Goal: Task Accomplishment & Management: Use online tool/utility

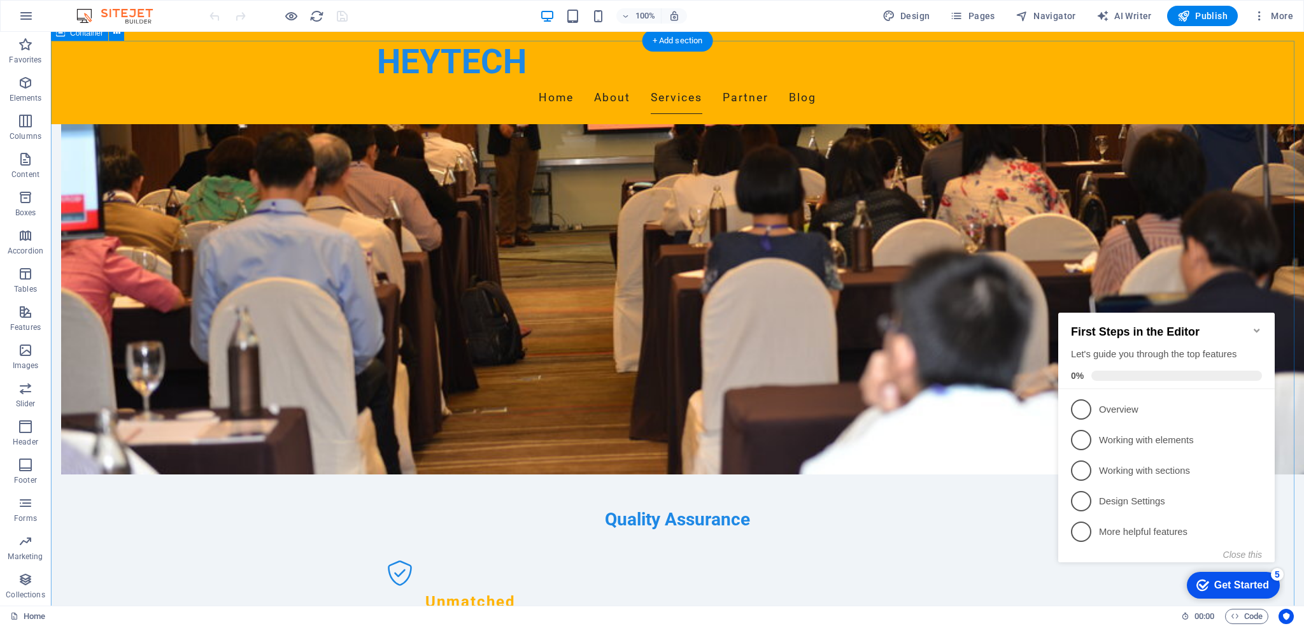
scroll to position [955, 0]
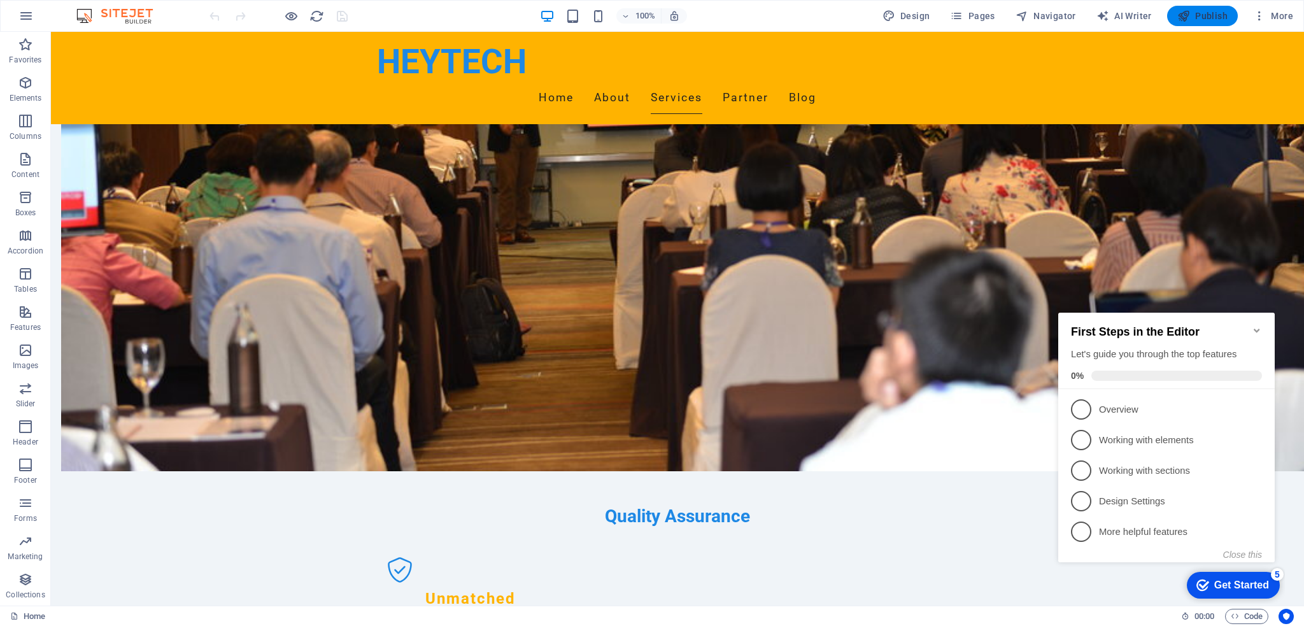
click at [1193, 12] on span "Publish" at bounding box center [1202, 16] width 50 height 13
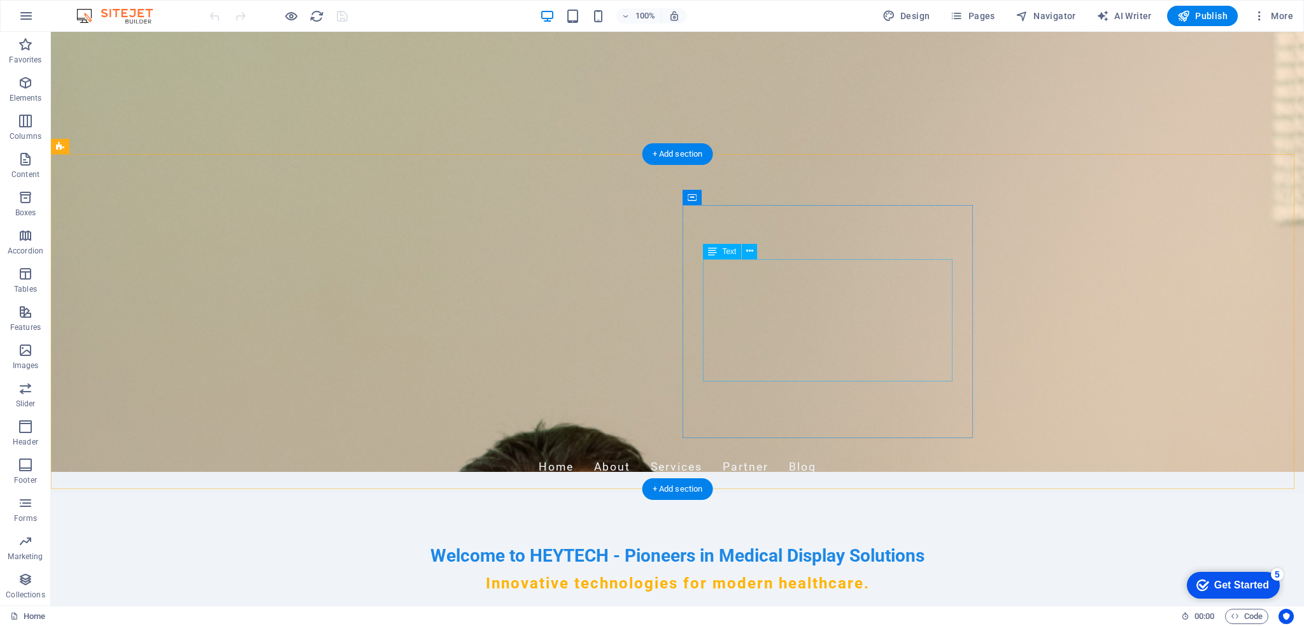
scroll to position [41, 0]
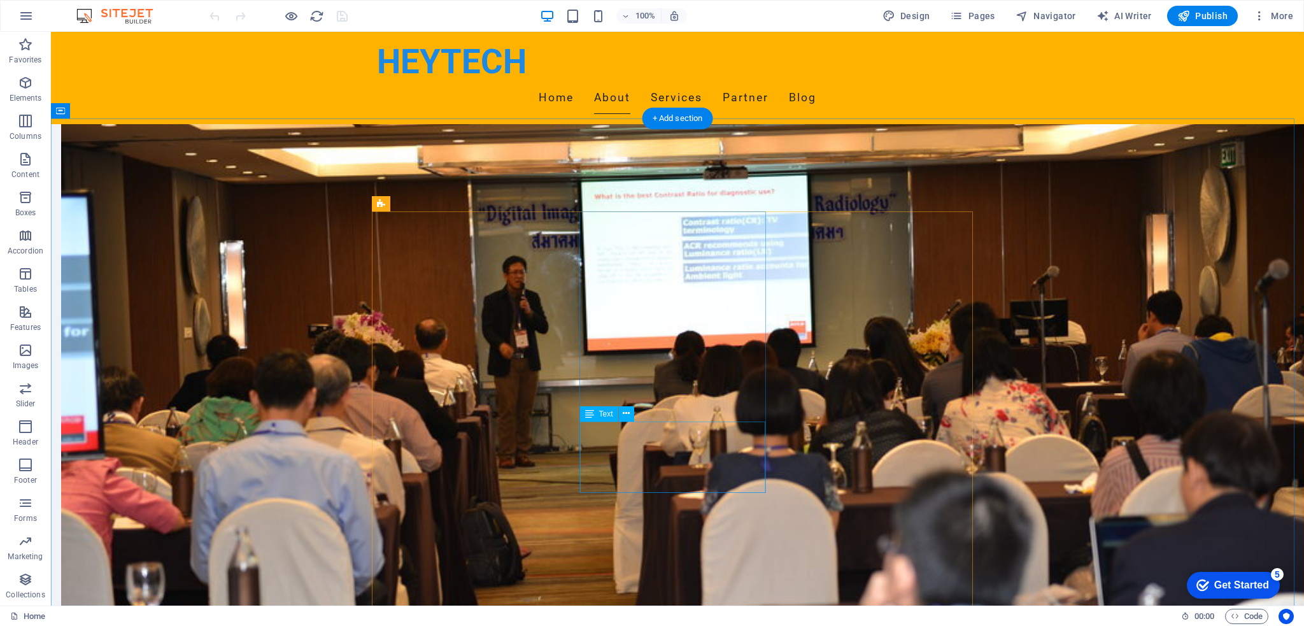
scroll to position [637, 0]
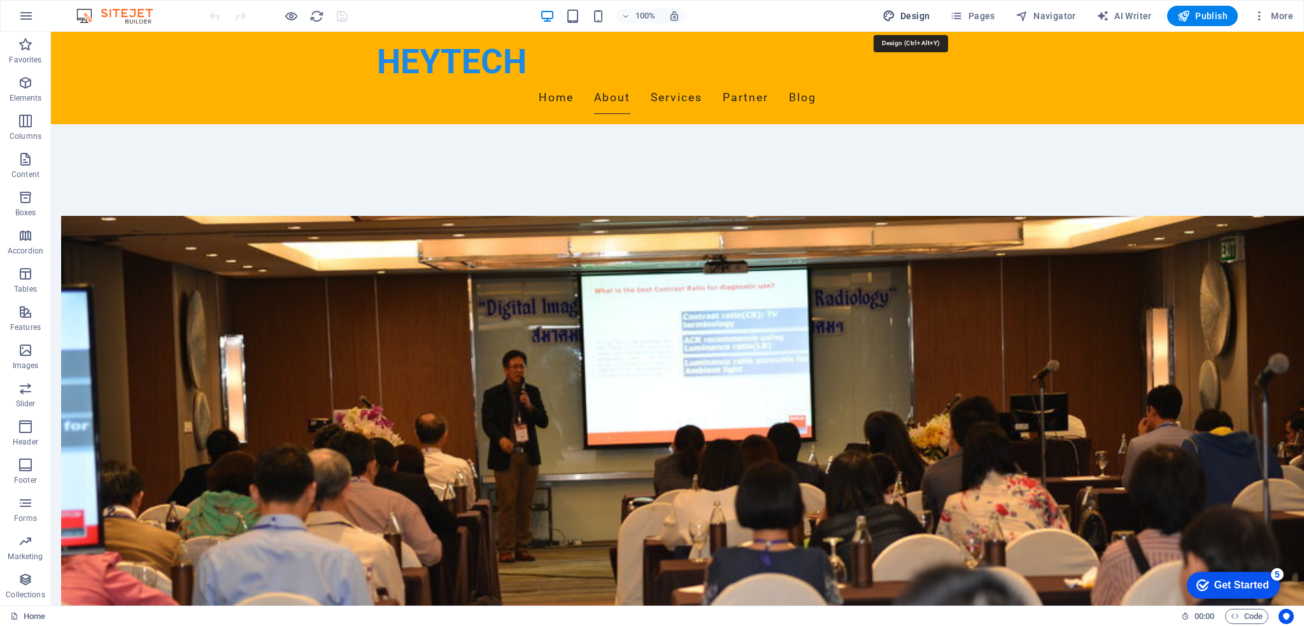
select select "px"
select select "200"
select select "px"
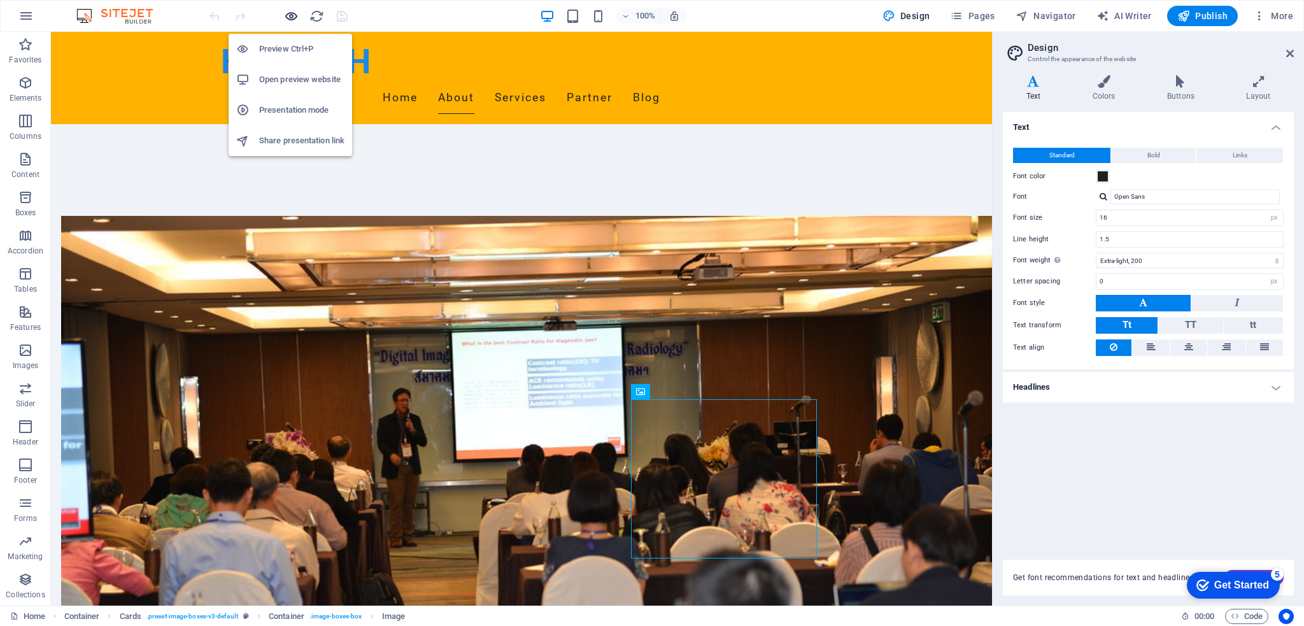
click at [0, 0] on icon "button" at bounding box center [0, 0] width 0 height 0
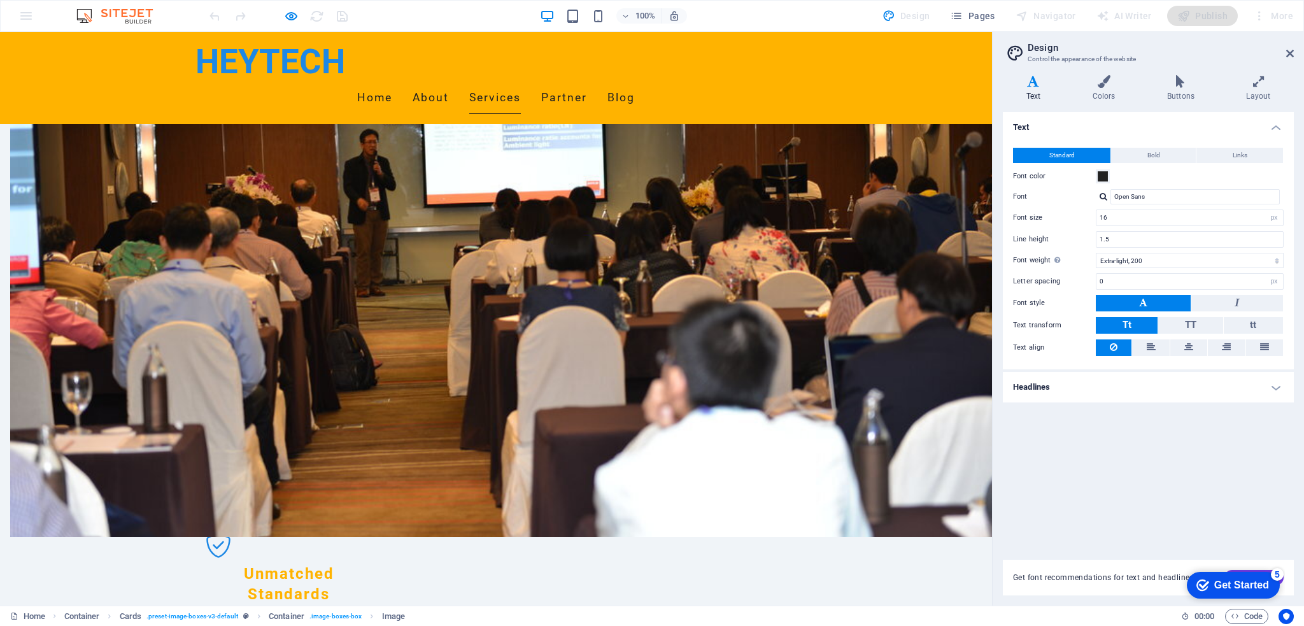
scroll to position [891, 0]
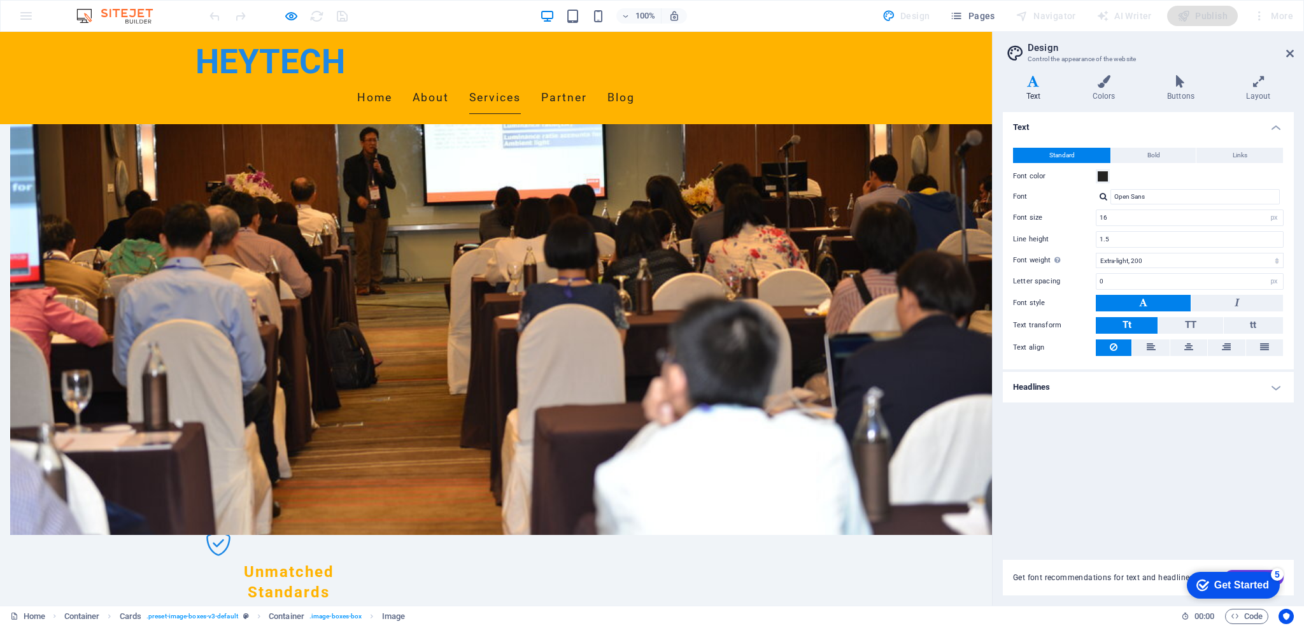
click at [977, 18] on span "Pages" at bounding box center [972, 16] width 45 height 13
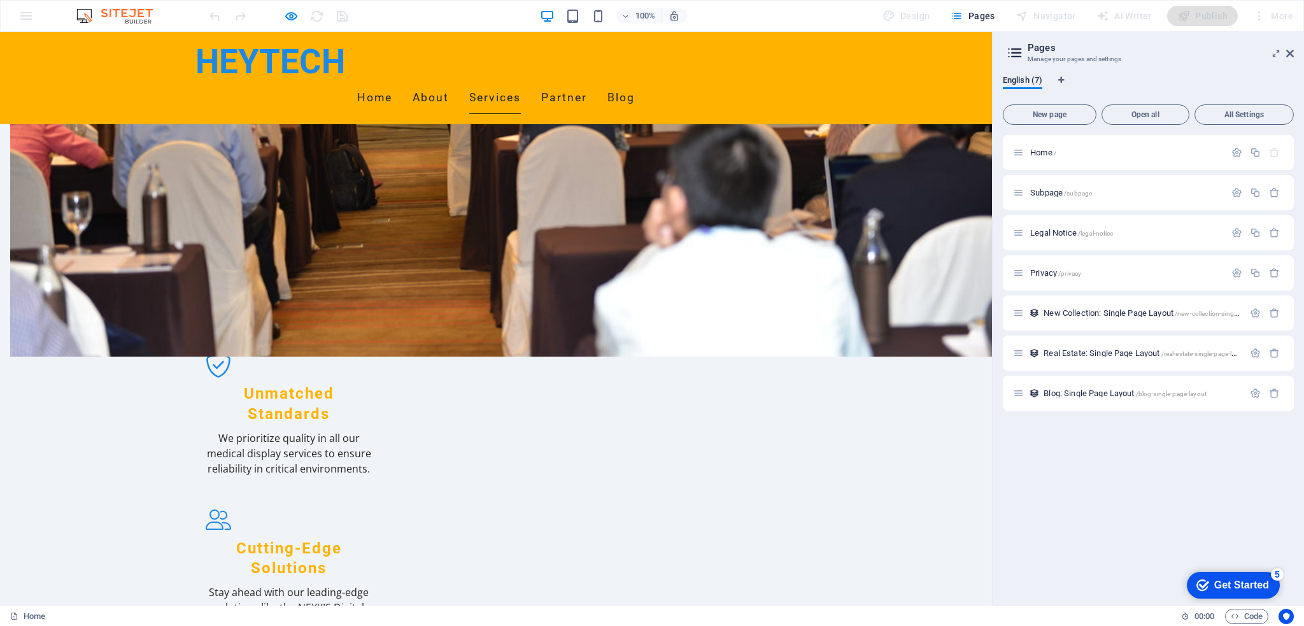
scroll to position [1146, 0]
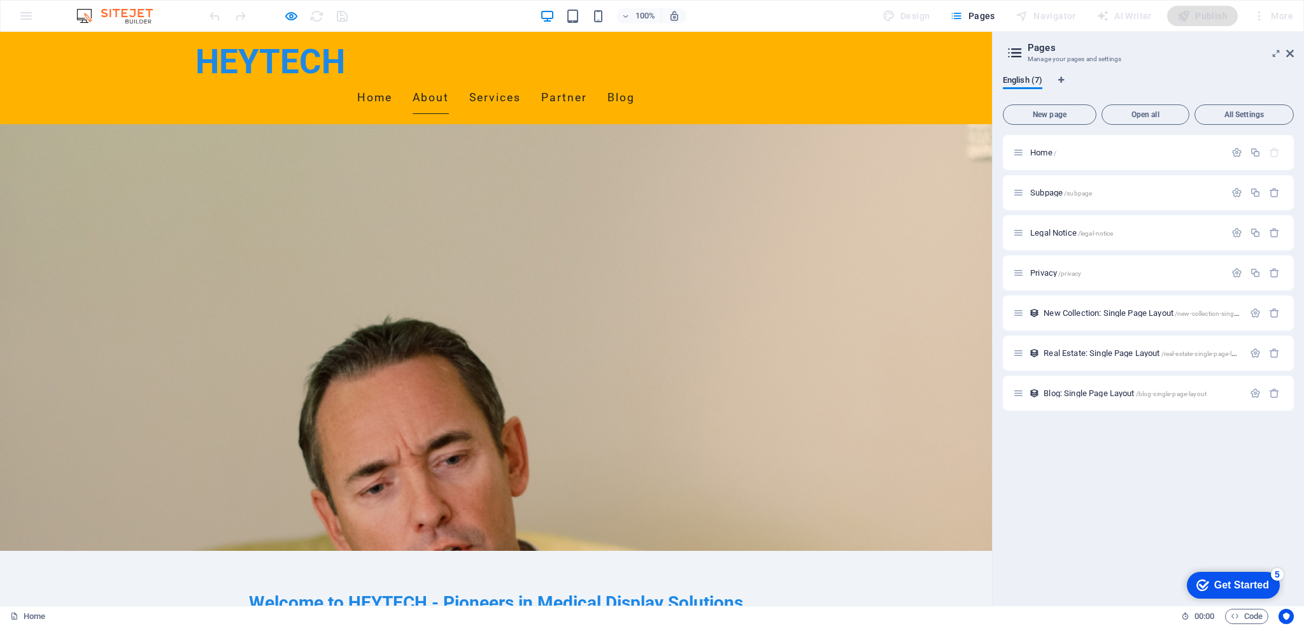
scroll to position [0, 0]
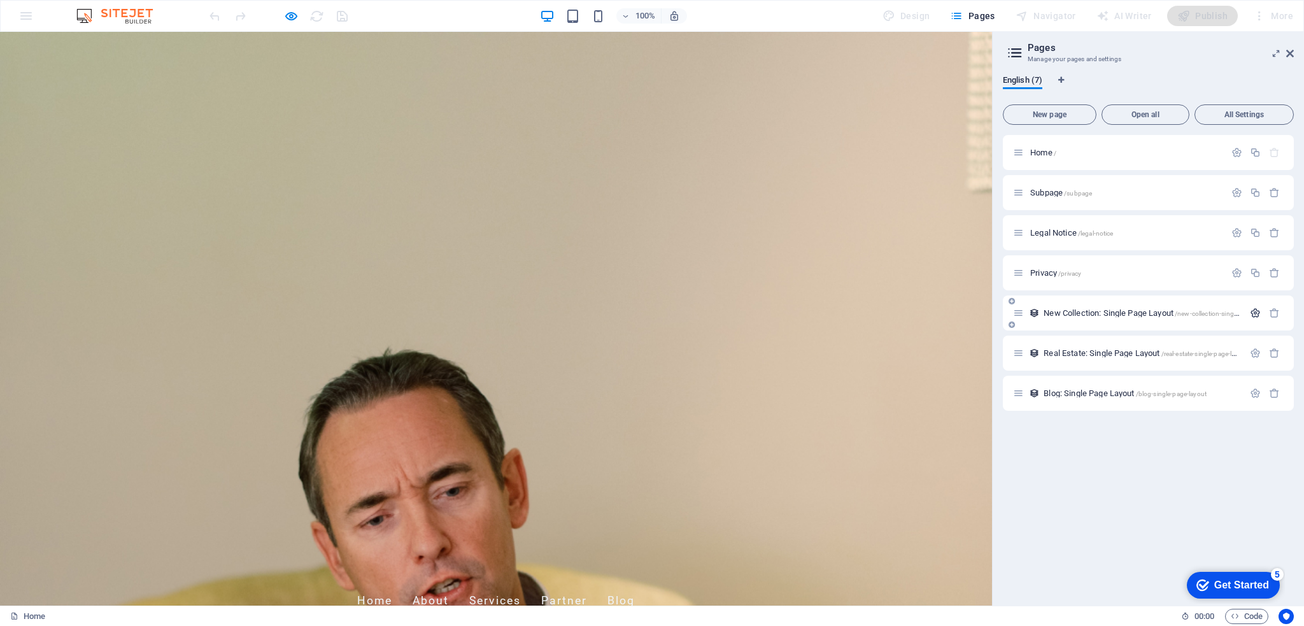
click at [1257, 314] on icon "button" at bounding box center [1255, 312] width 11 height 11
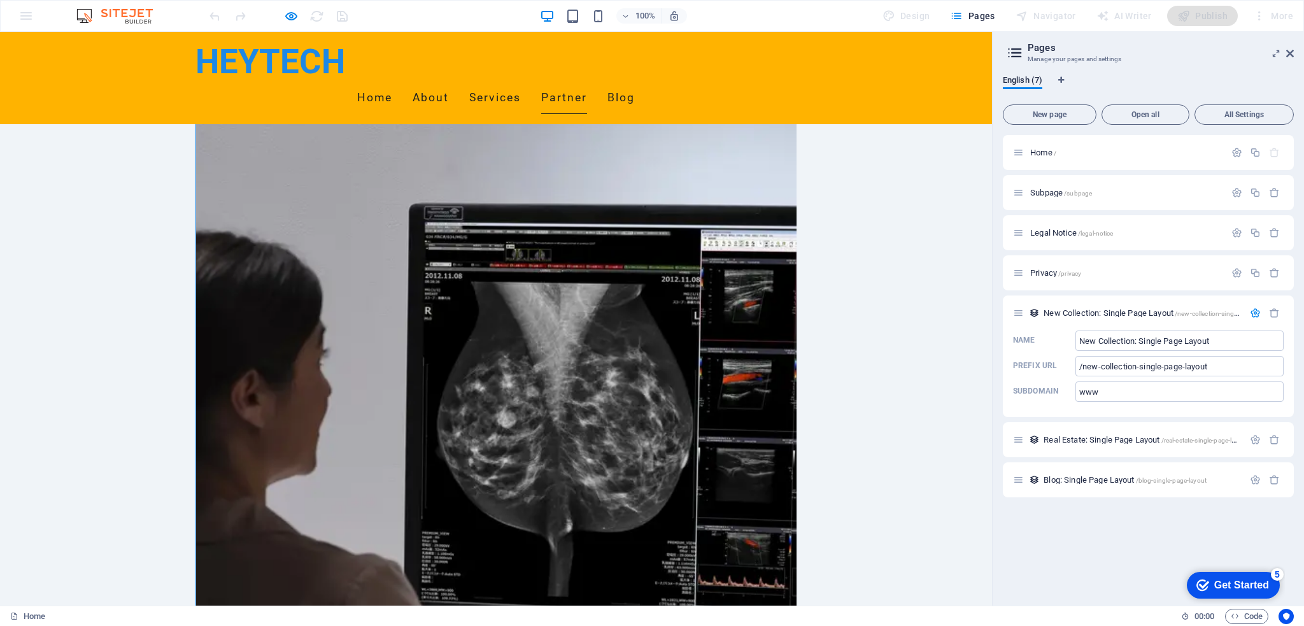
scroll to position [2165, 0]
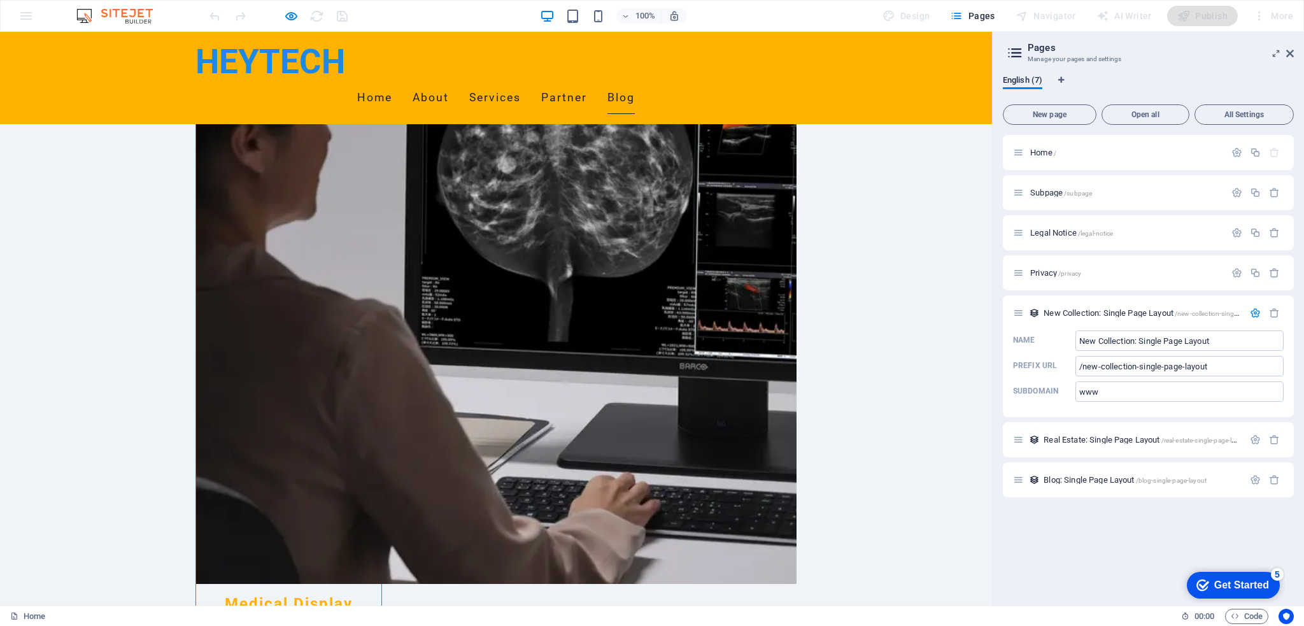
click at [635, 82] on link "Blog" at bounding box center [620, 98] width 27 height 32
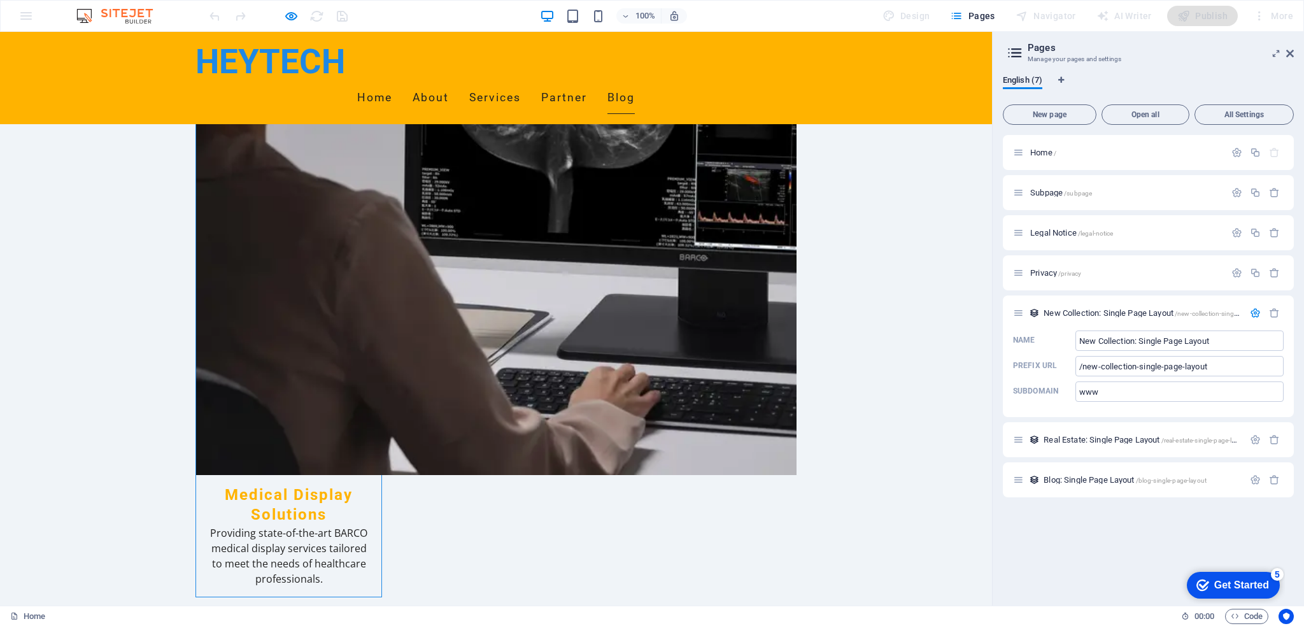
scroll to position [2290, 0]
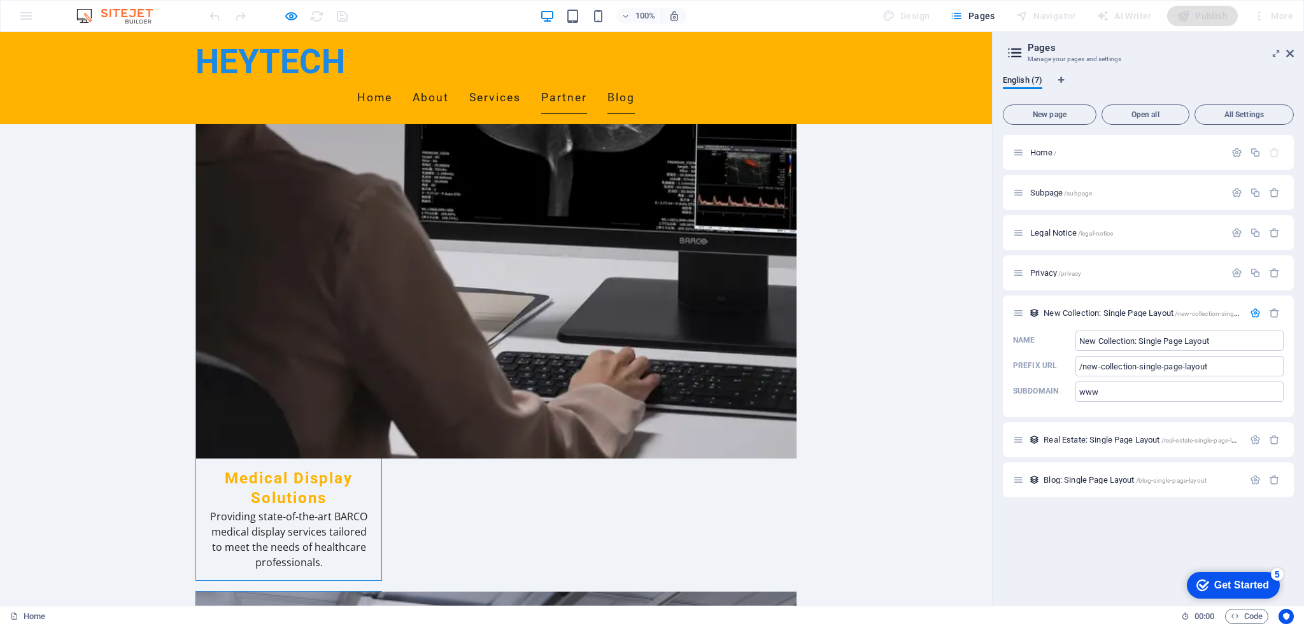
click at [587, 82] on link "Partner" at bounding box center [564, 98] width 46 height 32
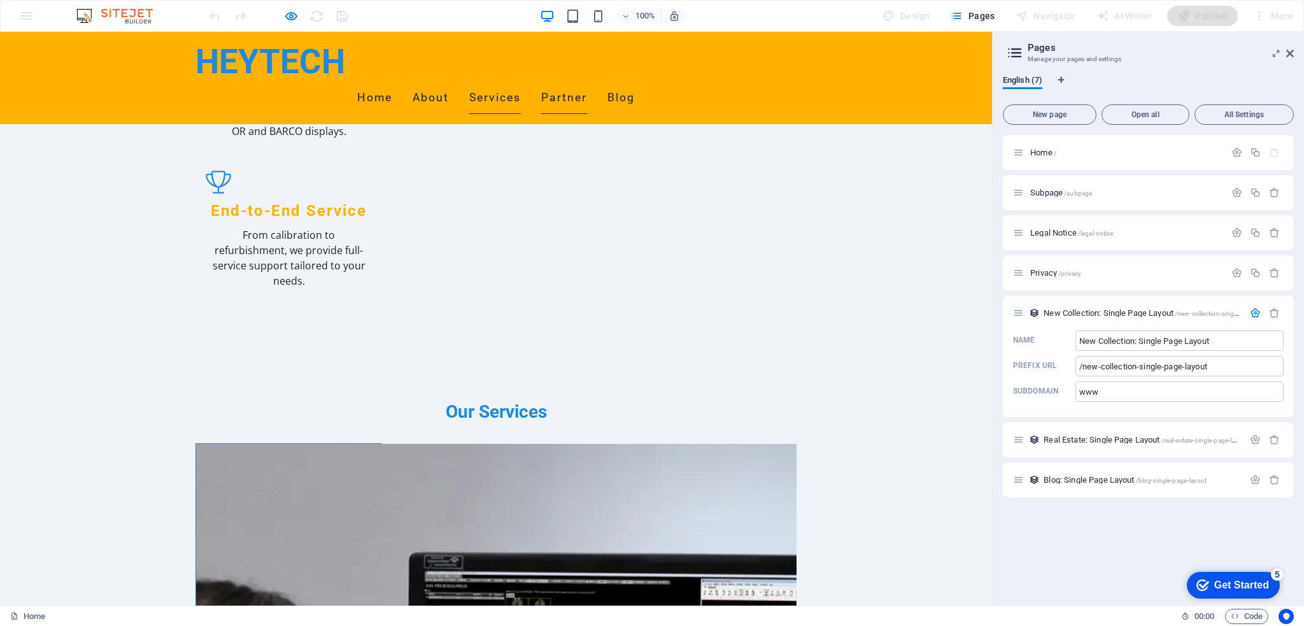
click at [521, 82] on link "Services" at bounding box center [495, 98] width 52 height 32
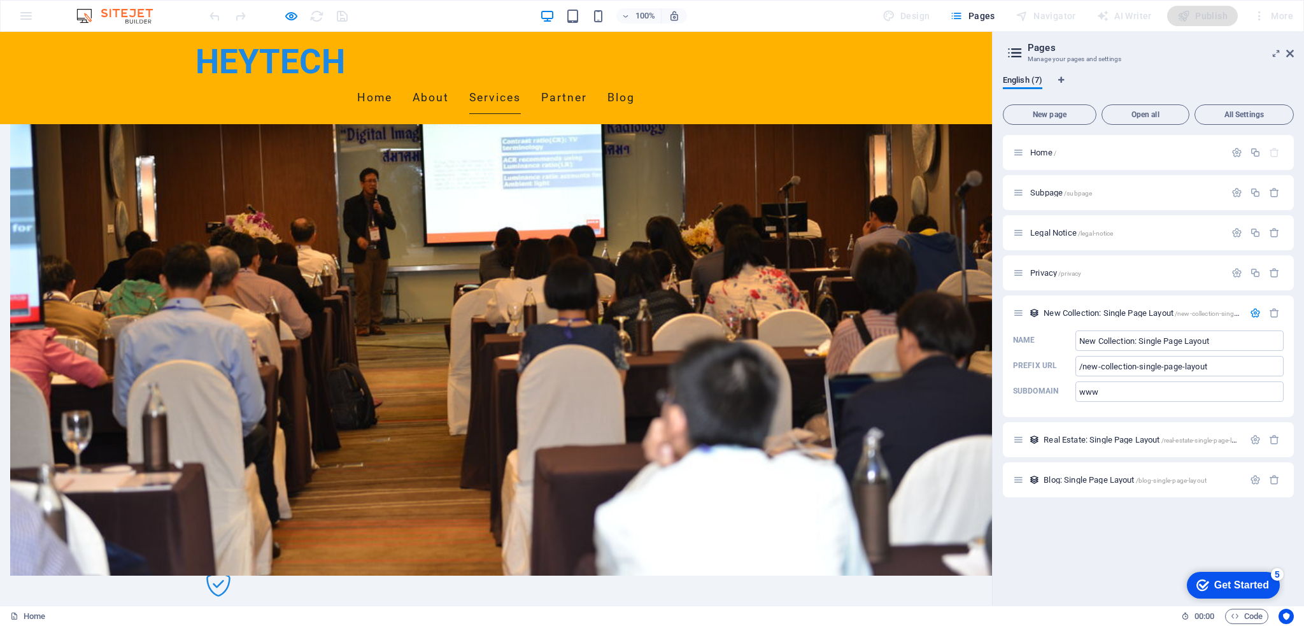
scroll to position [849, 0]
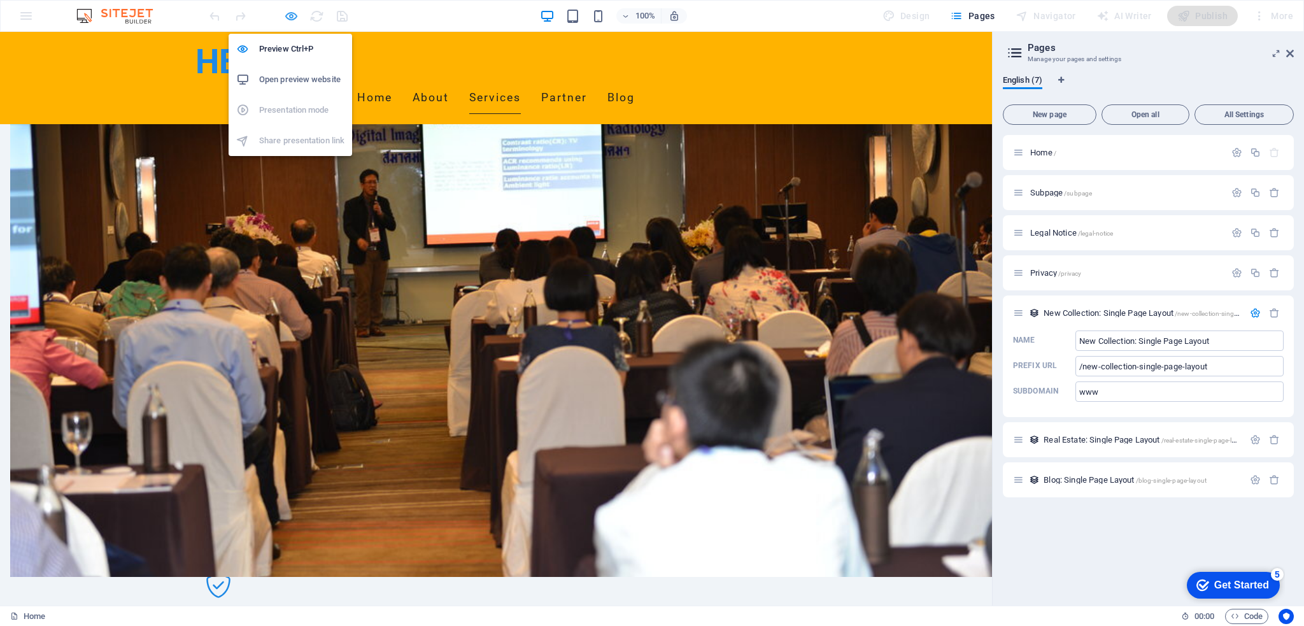
click at [0, 0] on icon "button" at bounding box center [0, 0] width 0 height 0
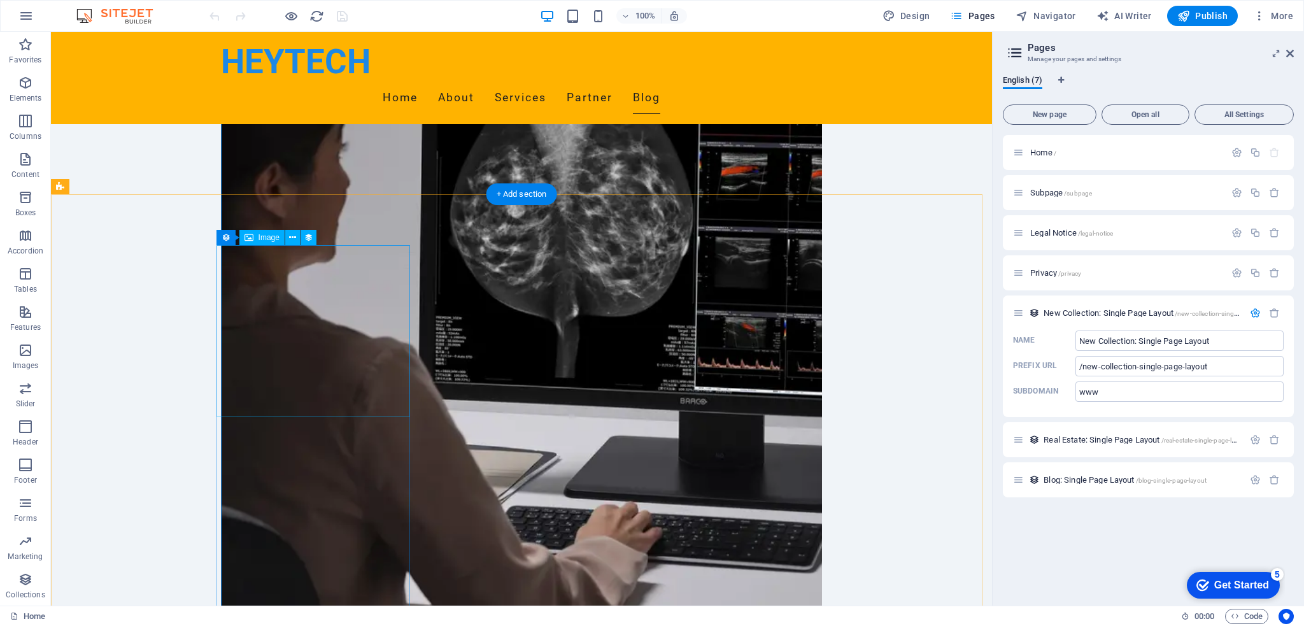
scroll to position [2314, 0]
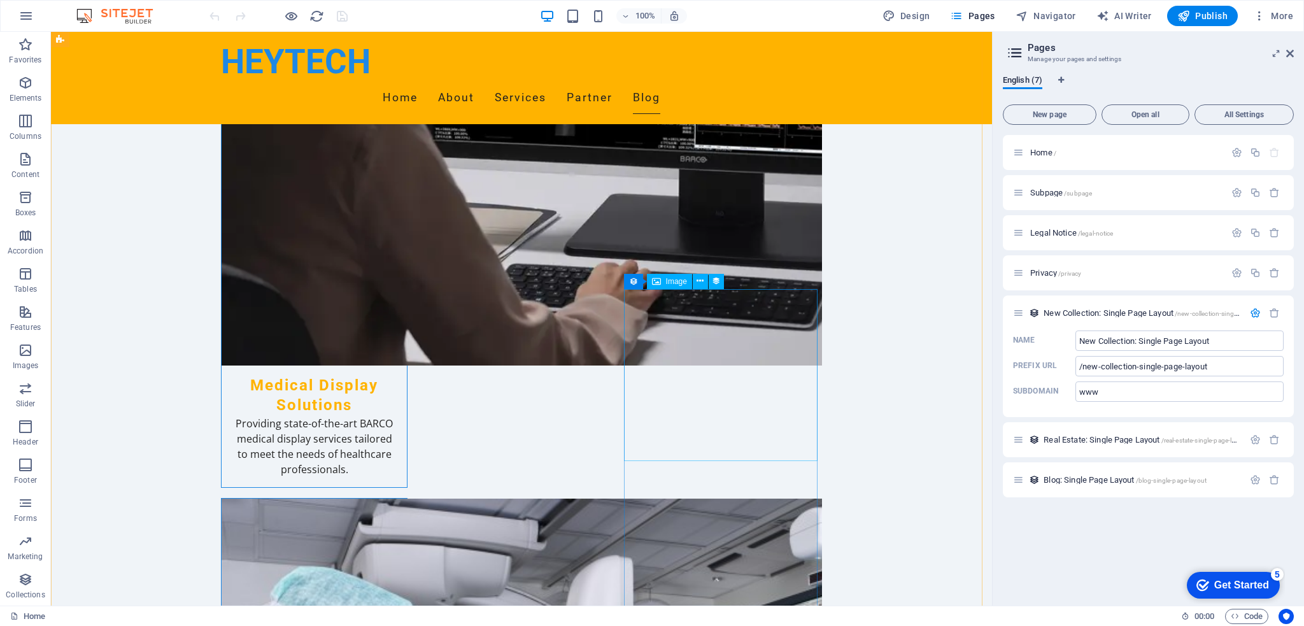
scroll to position [2333, 0]
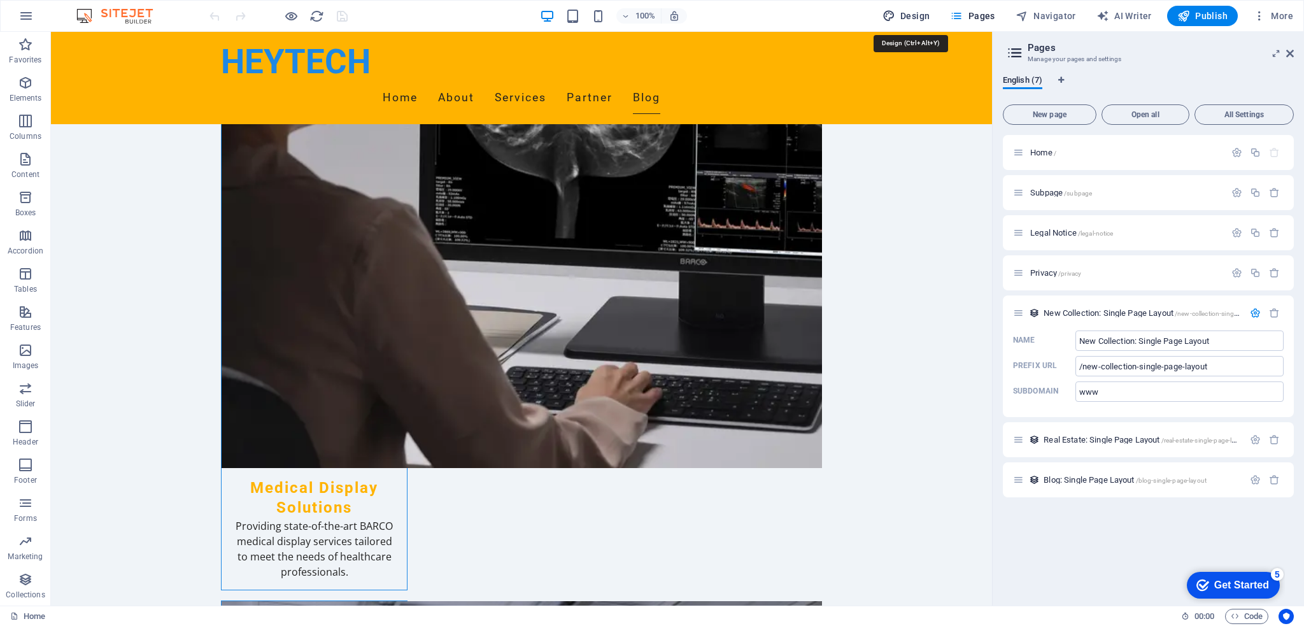
select select "px"
select select "200"
select select "px"
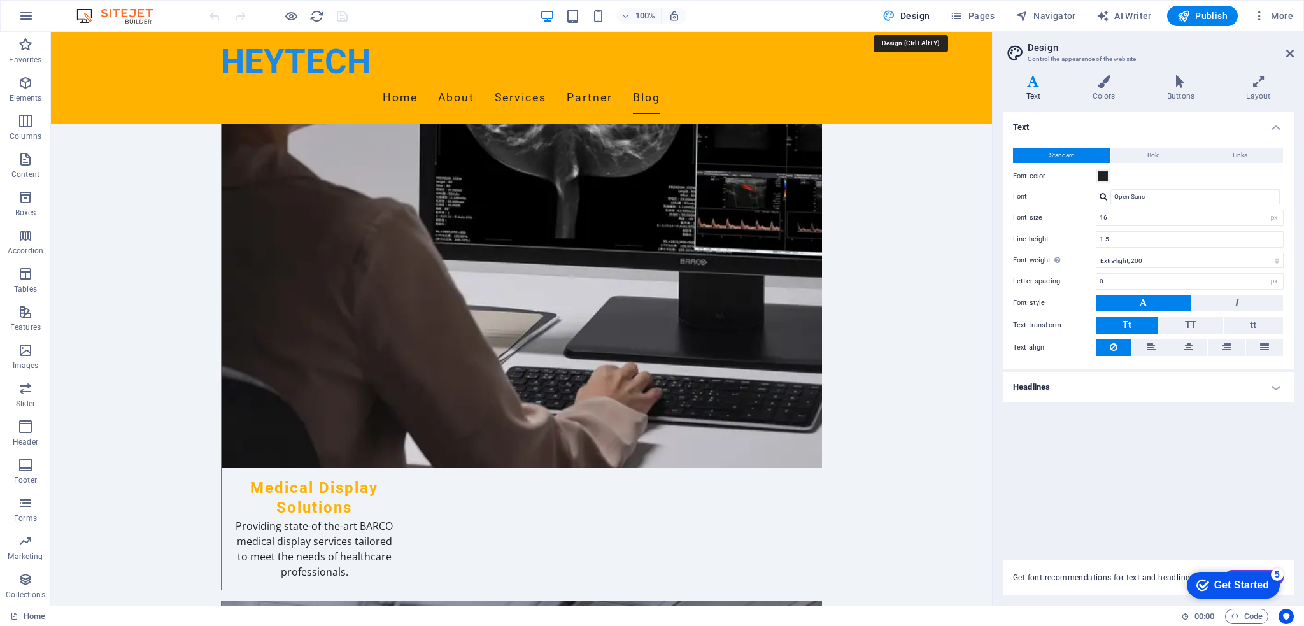
click at [977, 20] on span "Pages" at bounding box center [972, 16] width 45 height 13
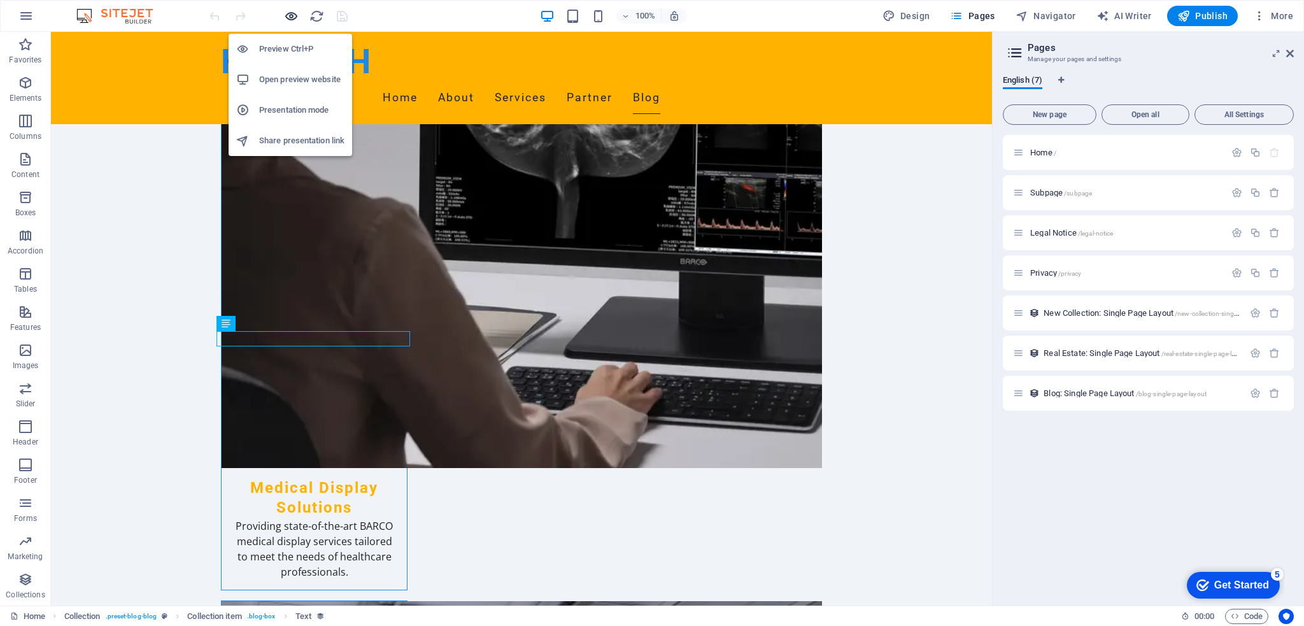
click at [0, 0] on icon "button" at bounding box center [0, 0] width 0 height 0
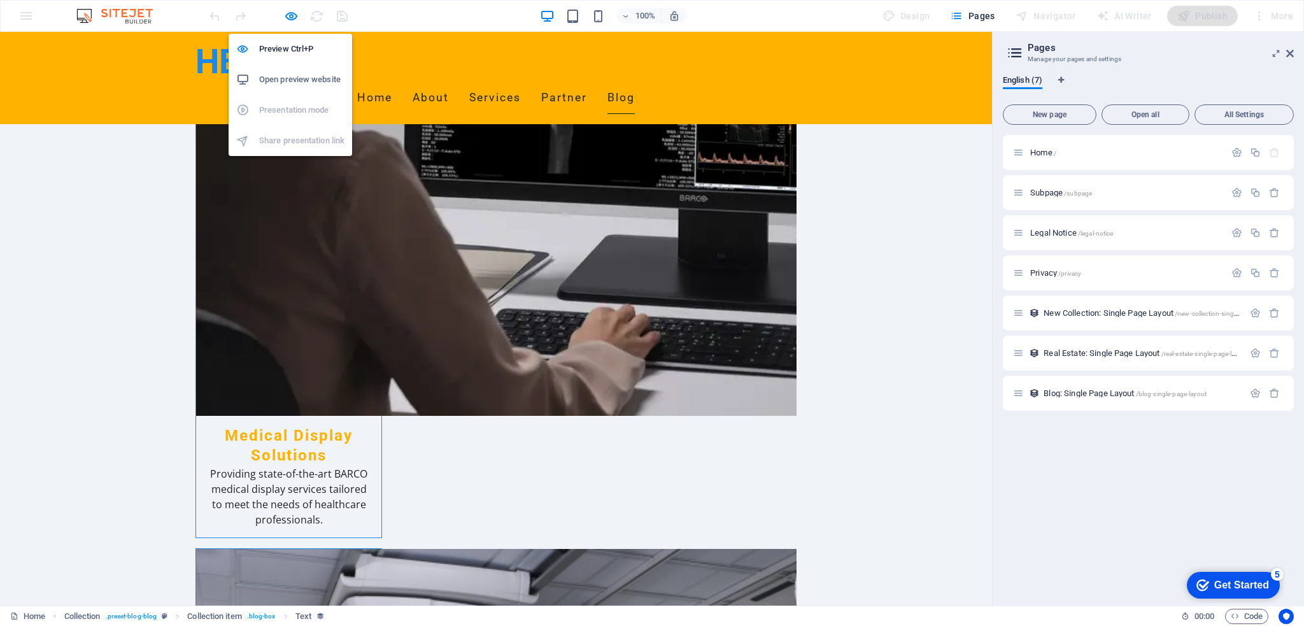
click at [302, 81] on h6 "Open preview website" at bounding box center [301, 79] width 85 height 15
click at [0, 0] on icon "button" at bounding box center [0, 0] width 0 height 0
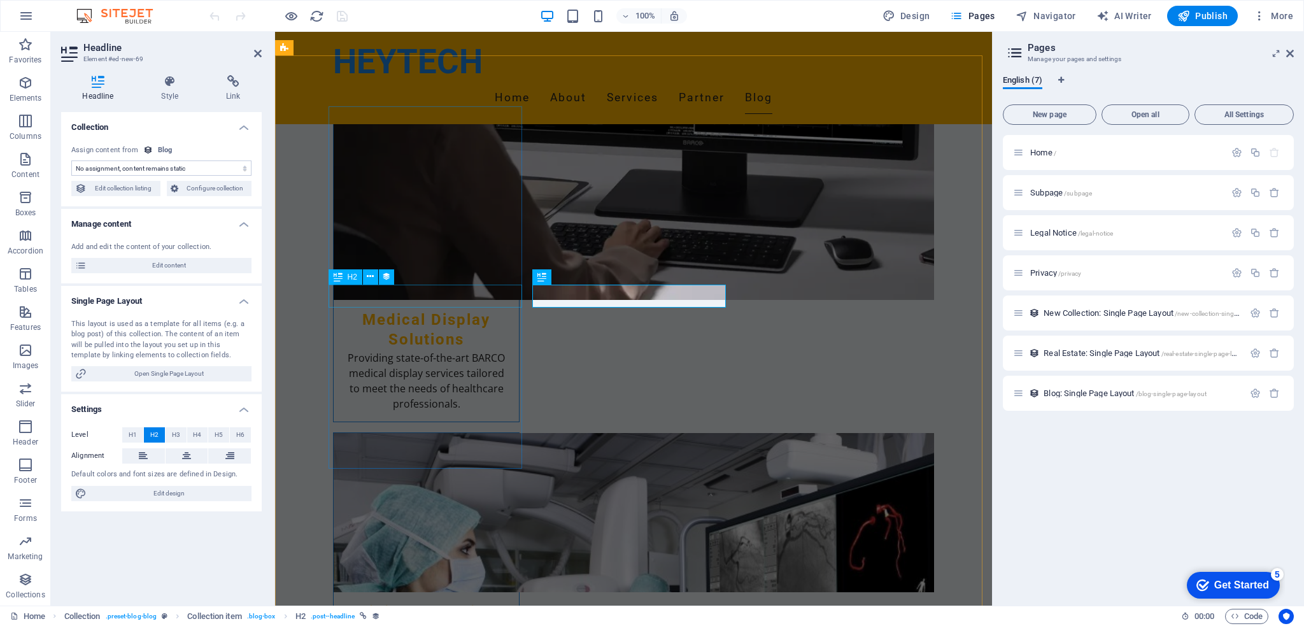
select select "name"
click at [254, 52] on icon at bounding box center [258, 53] width 8 height 10
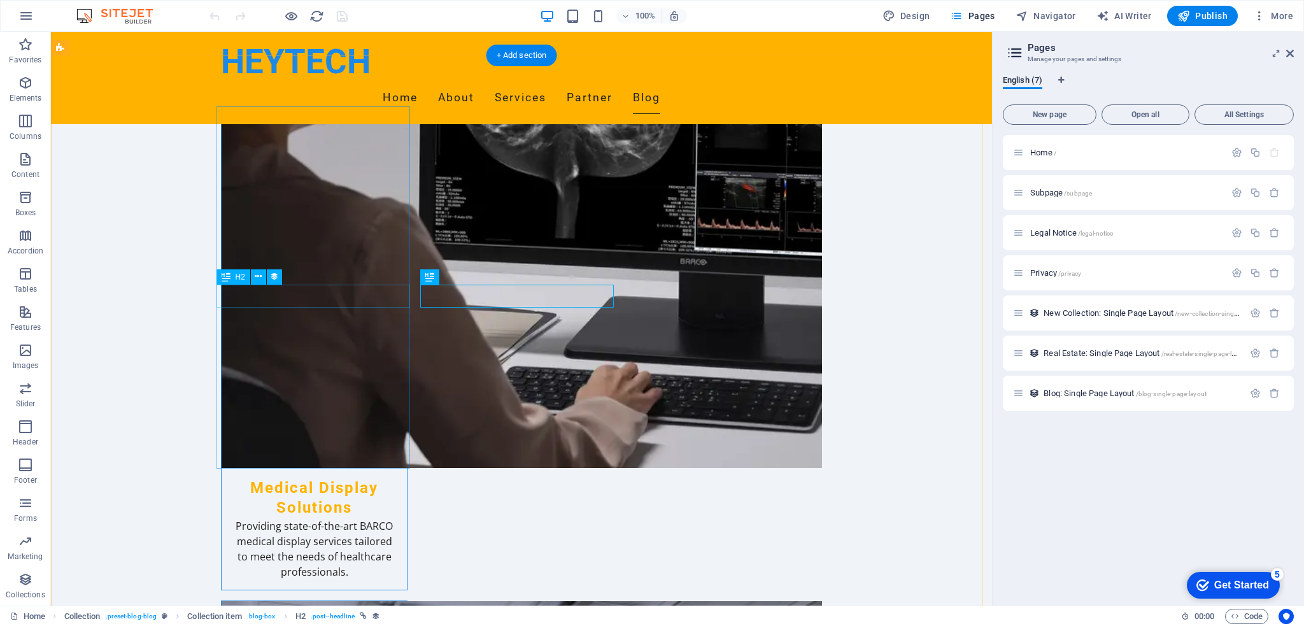
select select "name"
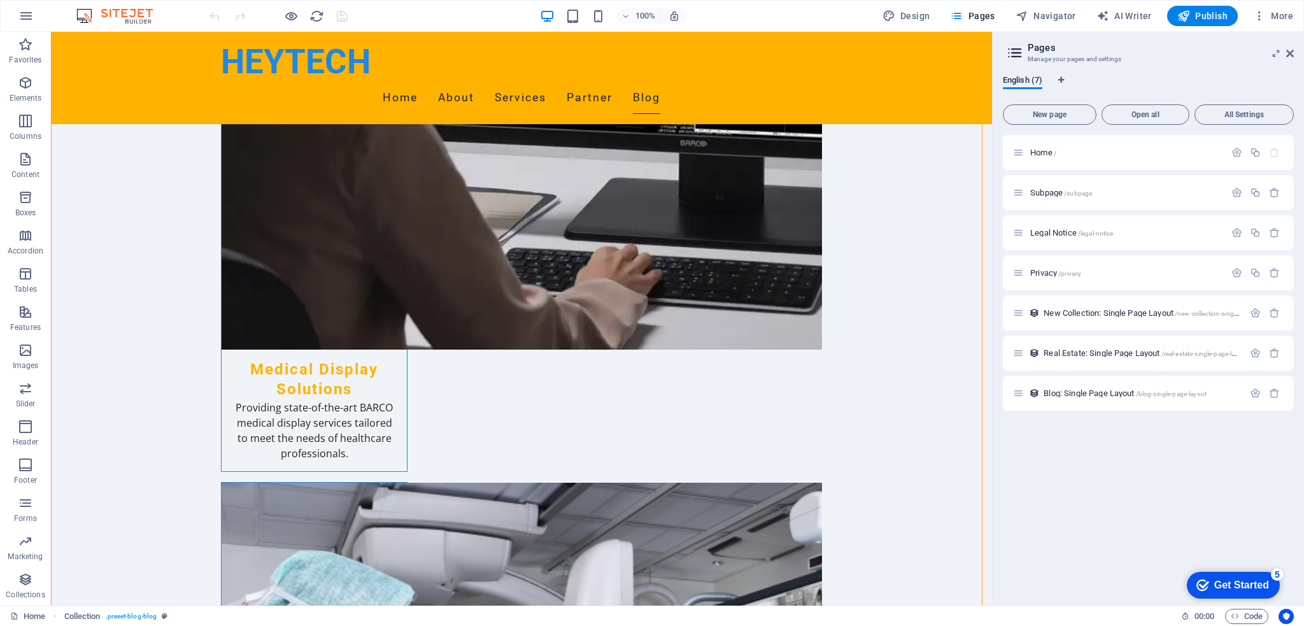
scroll to position [2460, 0]
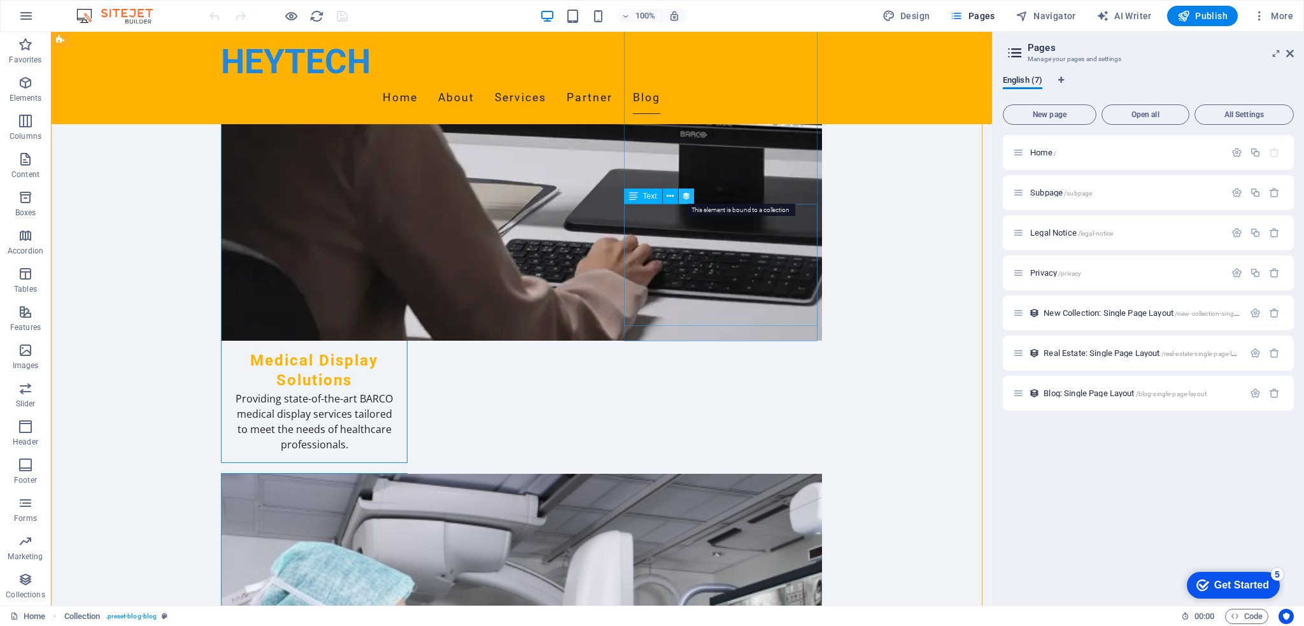
click at [686, 199] on icon at bounding box center [686, 196] width 9 height 13
select select "description"
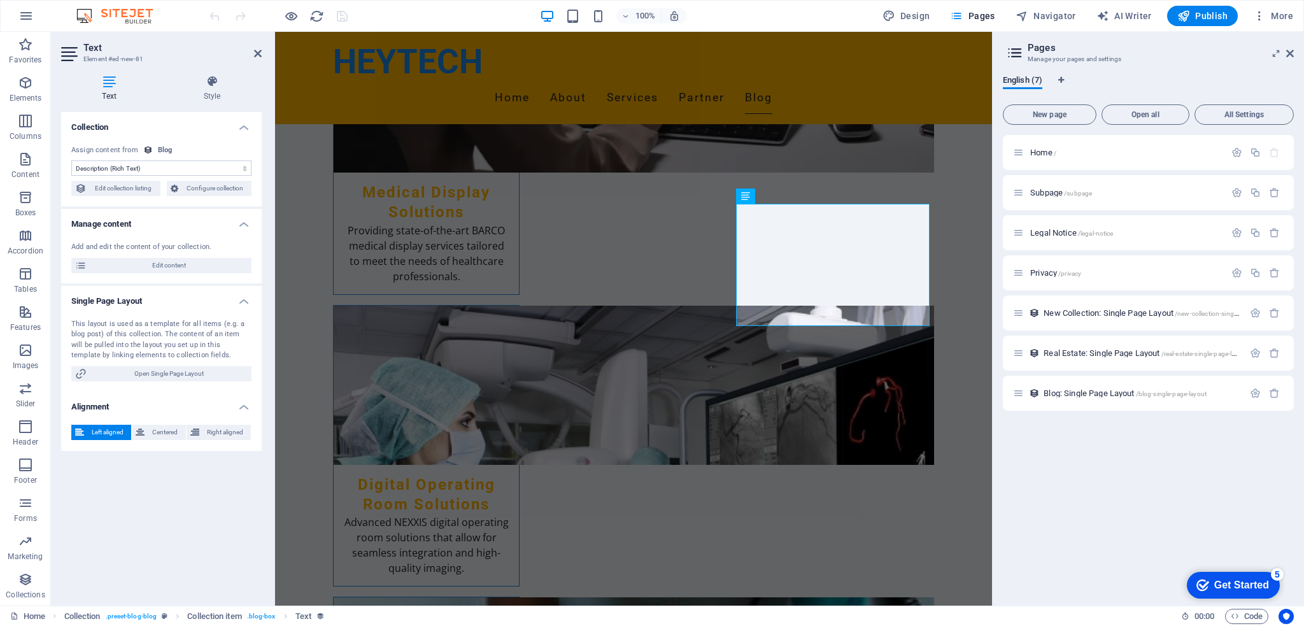
click at [241, 297] on h4 "Single Page Layout" at bounding box center [161, 297] width 201 height 23
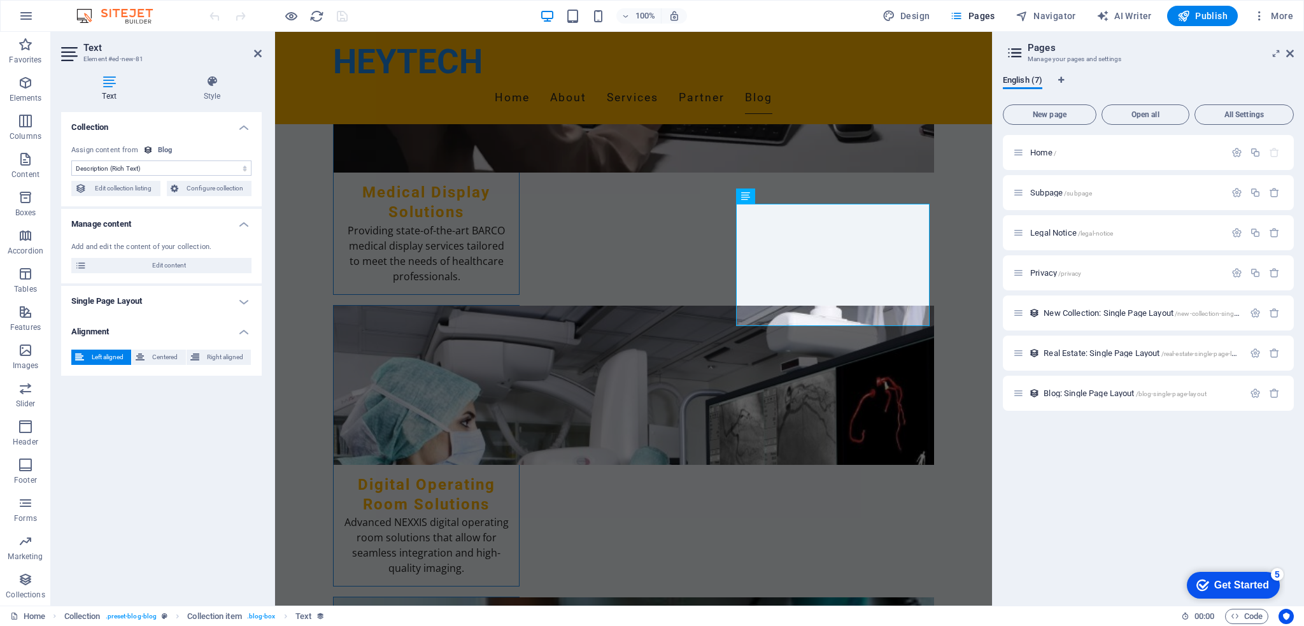
click at [241, 297] on h4 "Single Page Layout" at bounding box center [161, 301] width 201 height 31
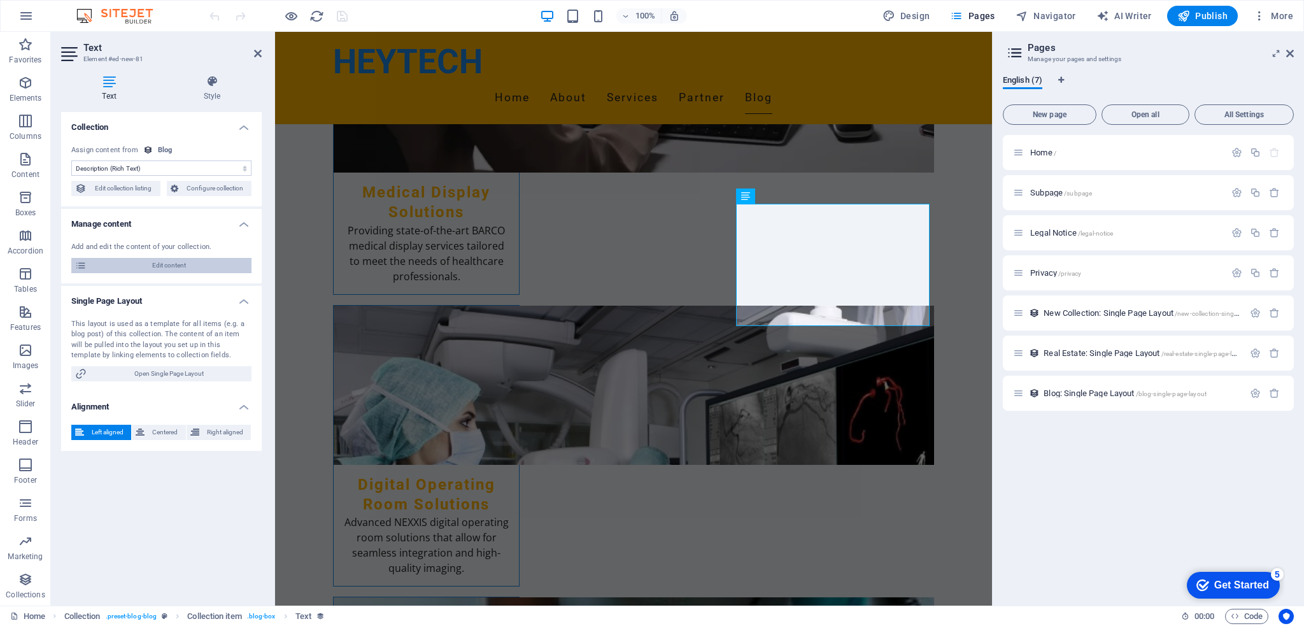
click at [186, 267] on span "Edit content" at bounding box center [168, 265] width 157 height 15
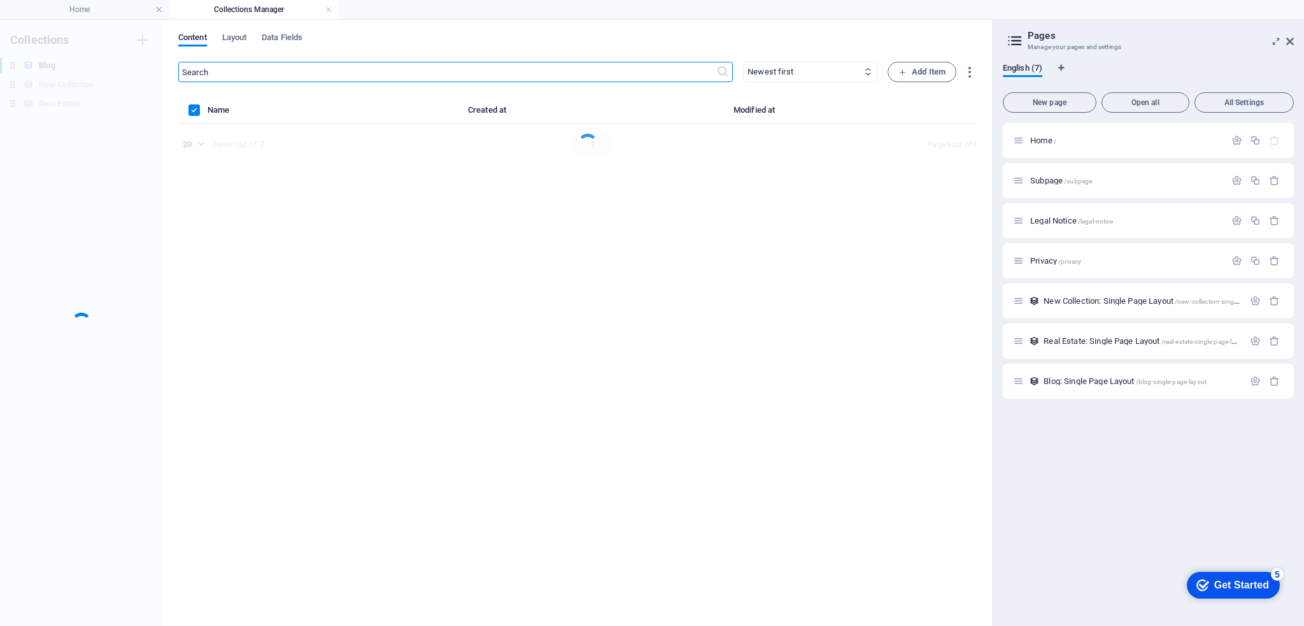
scroll to position [0, 0]
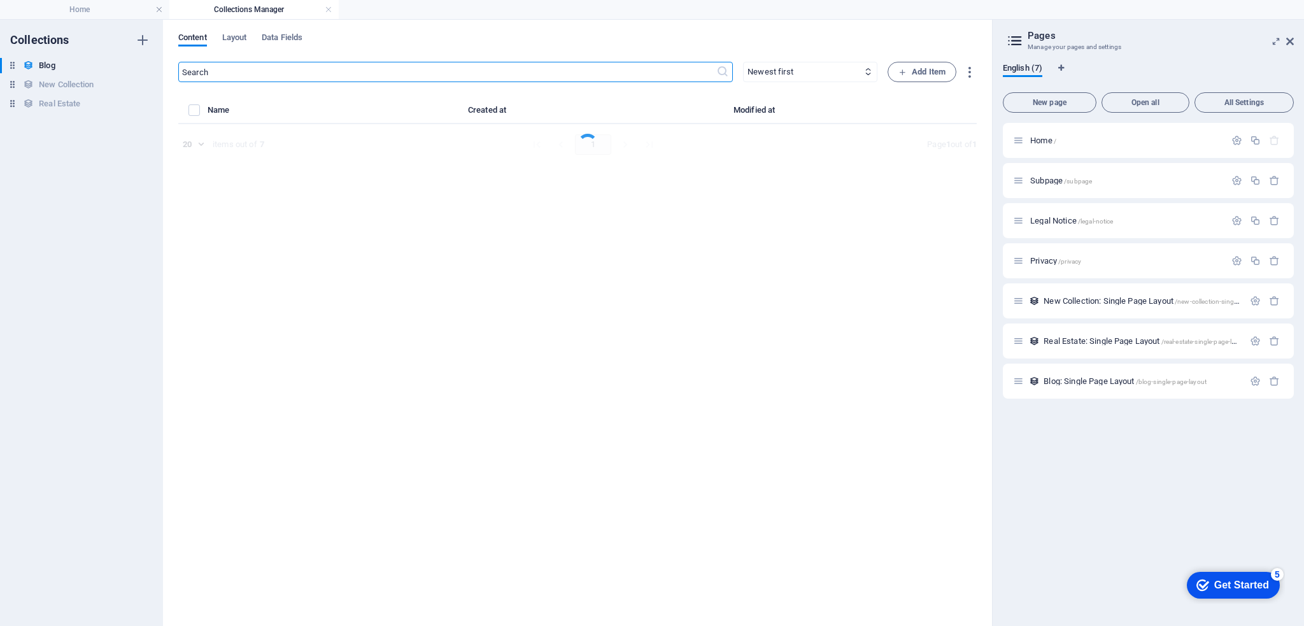
select select "Category 2"
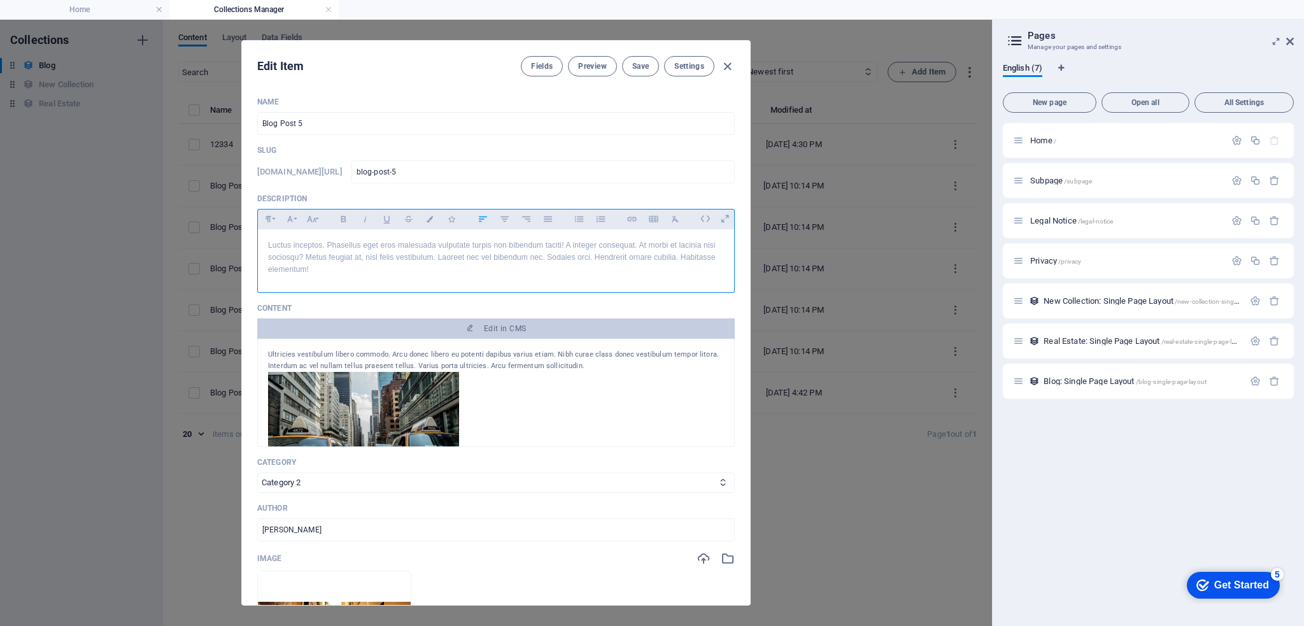
click at [389, 254] on p "Luctus inceptos. Phasellus eget eros malesuada vulputate turpis non bibendum ta…" at bounding box center [496, 257] width 456 height 37
click at [355, 277] on div "Luctus inceptos. Phasellus eget eros malesuada vulputate turpis non bibendum ta…" at bounding box center [496, 257] width 476 height 57
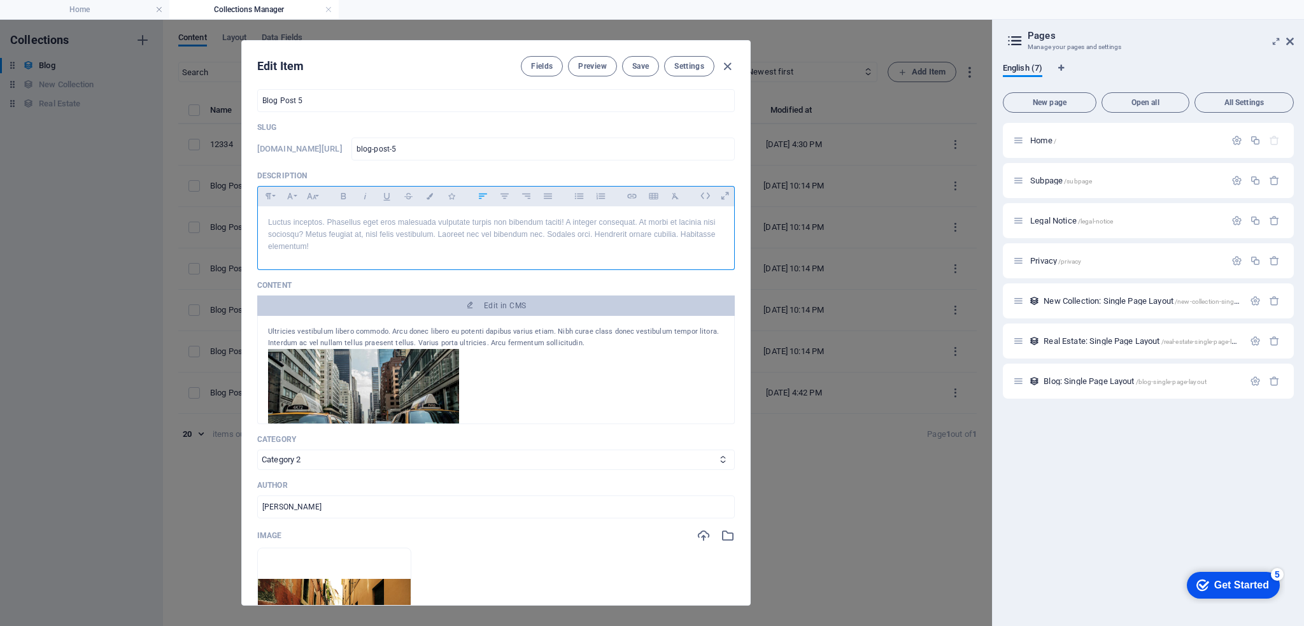
scroll to position [64, 0]
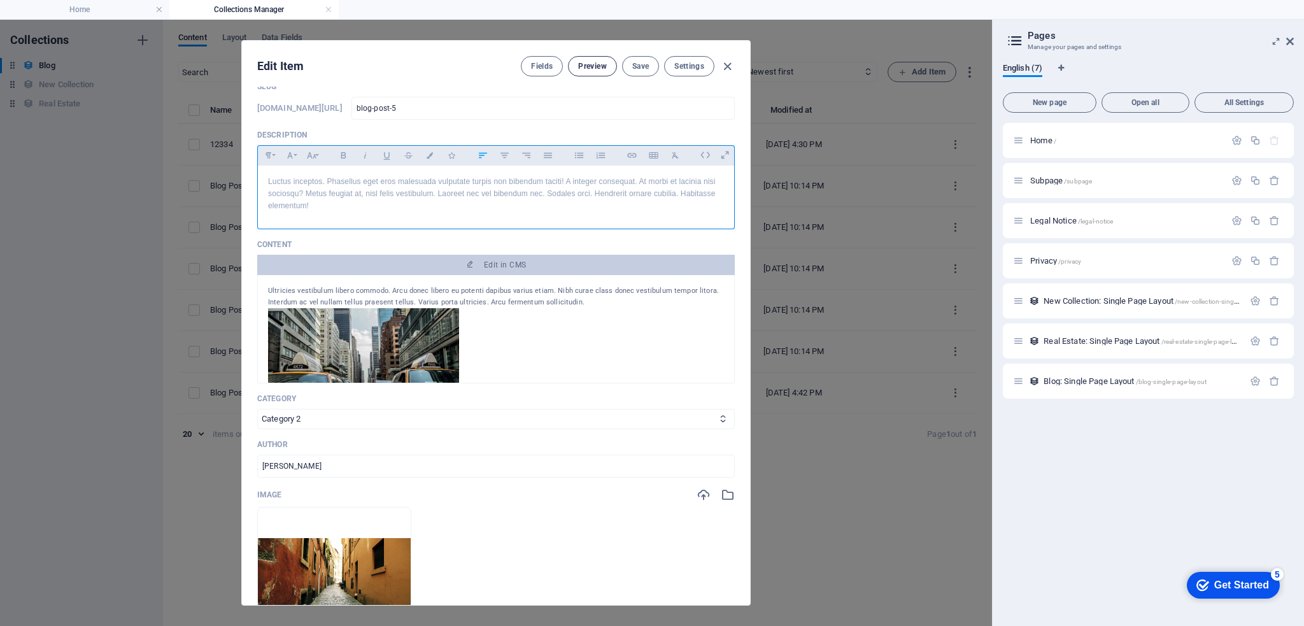
click at [591, 66] on span "Preview" at bounding box center [592, 66] width 28 height 10
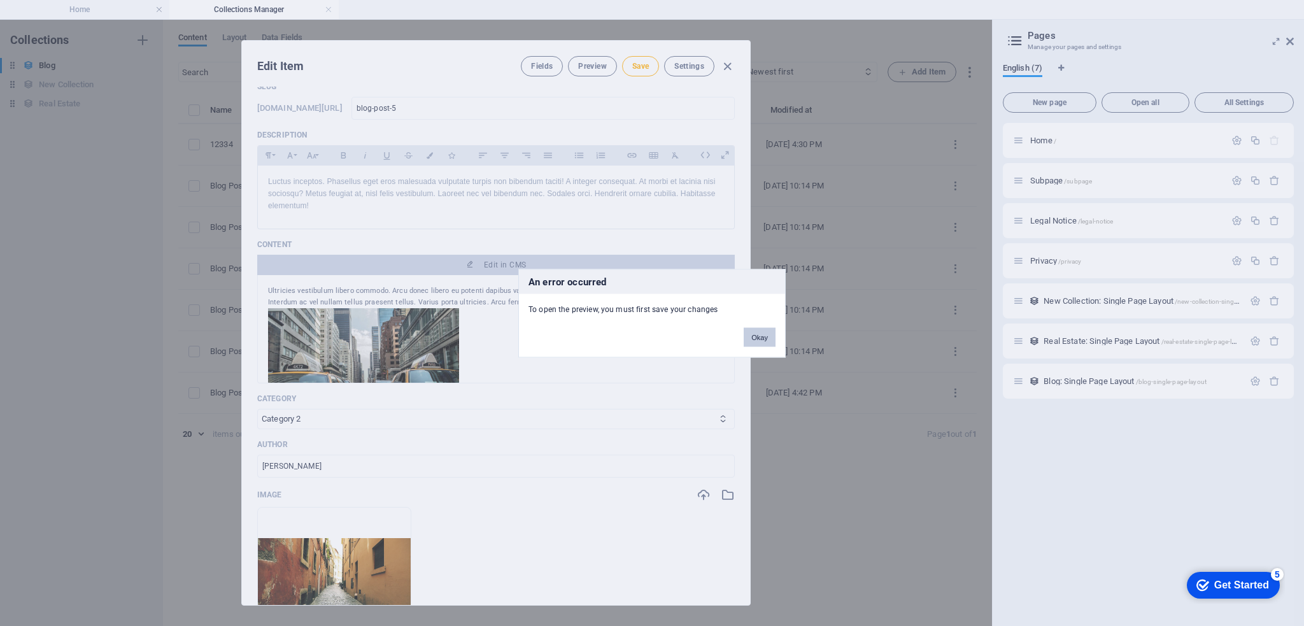
click at [751, 338] on button "Okay" at bounding box center [760, 336] width 32 height 19
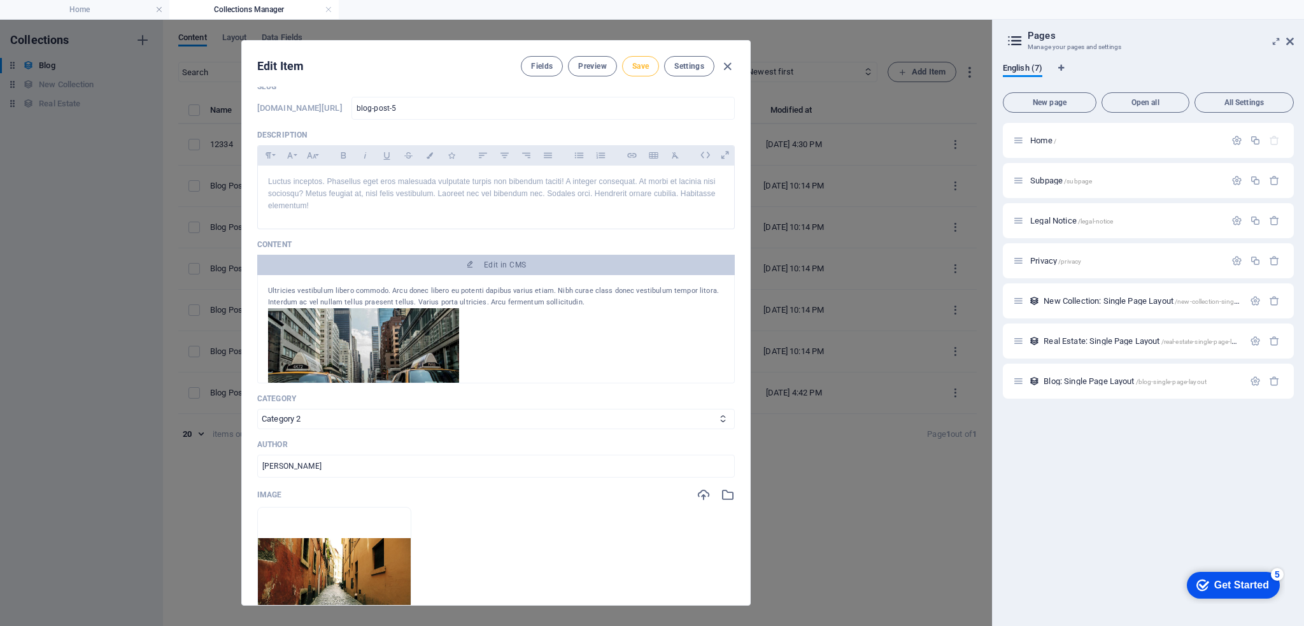
click at [632, 71] on button "Save" at bounding box center [640, 66] width 37 height 20
click at [589, 68] on span "Preview" at bounding box center [592, 66] width 28 height 10
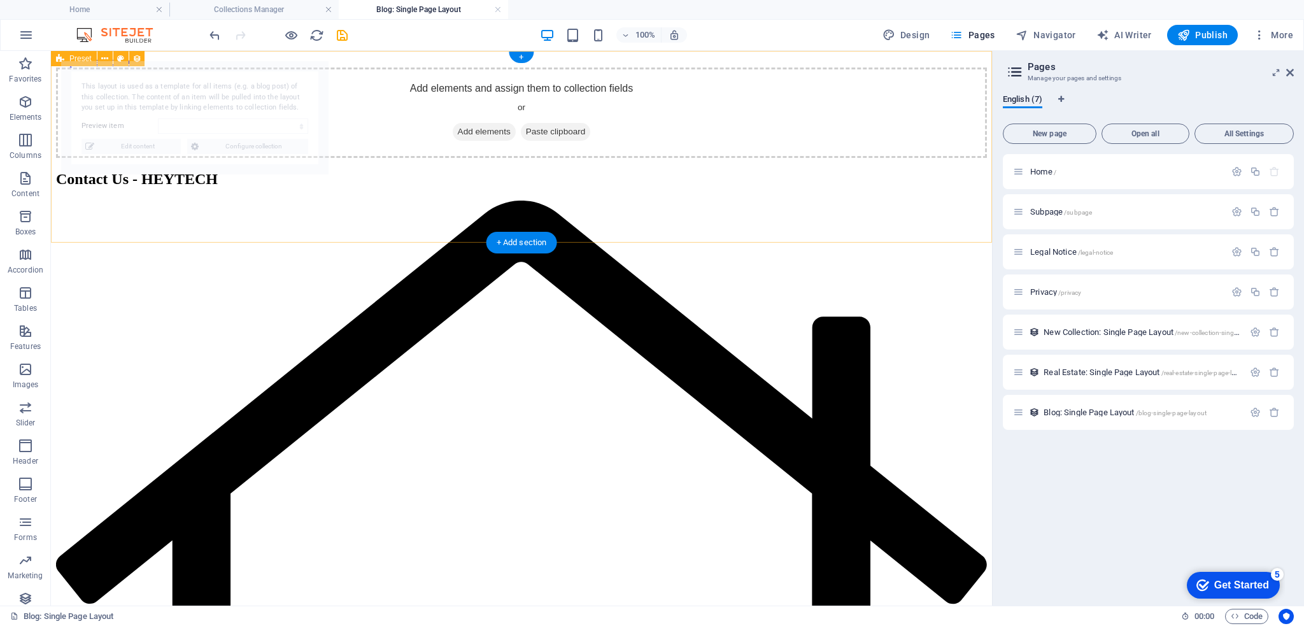
scroll to position [0, 0]
select select "68b709c234d92bc240085a30"
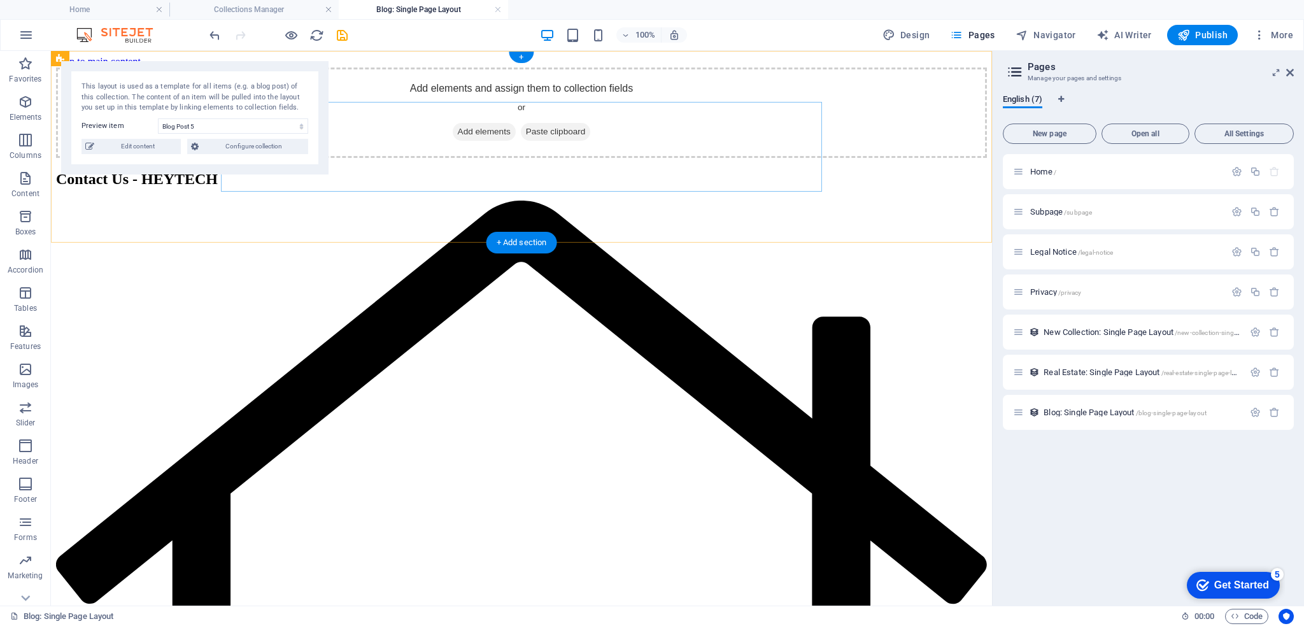
click at [484, 141] on span "Add elements" at bounding box center [484, 132] width 63 height 18
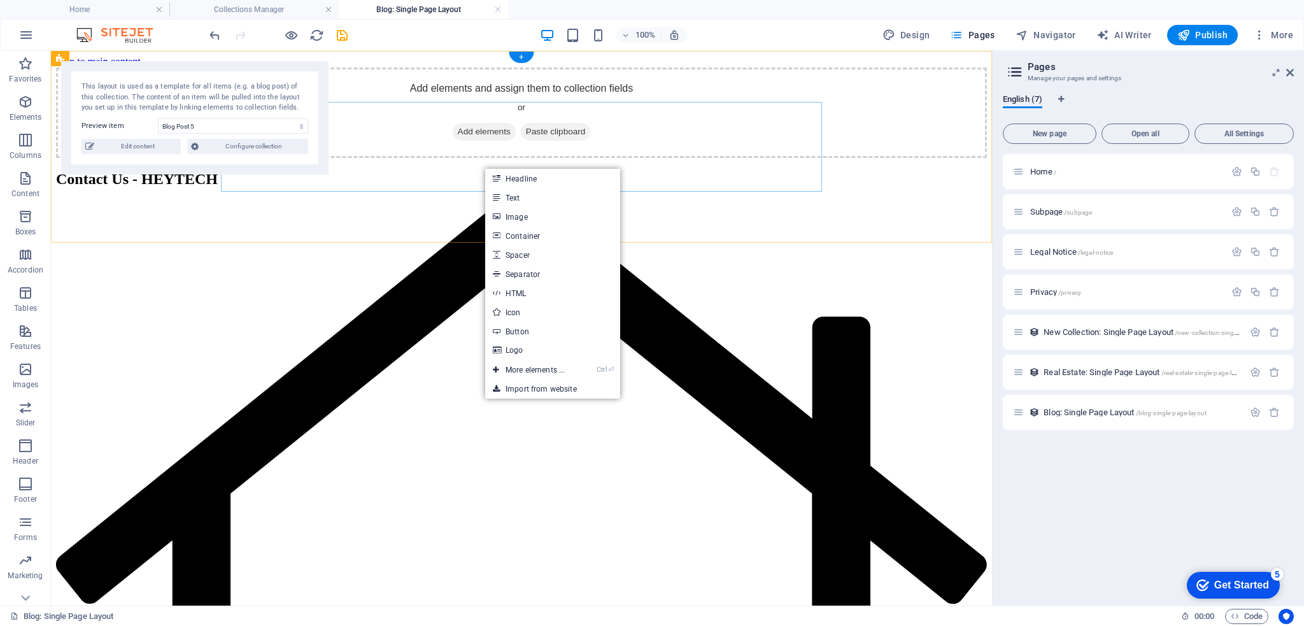
click at [702, 148] on div "Add elements and assign them to collection fields or Add elements Paste clipboa…" at bounding box center [521, 112] width 931 height 90
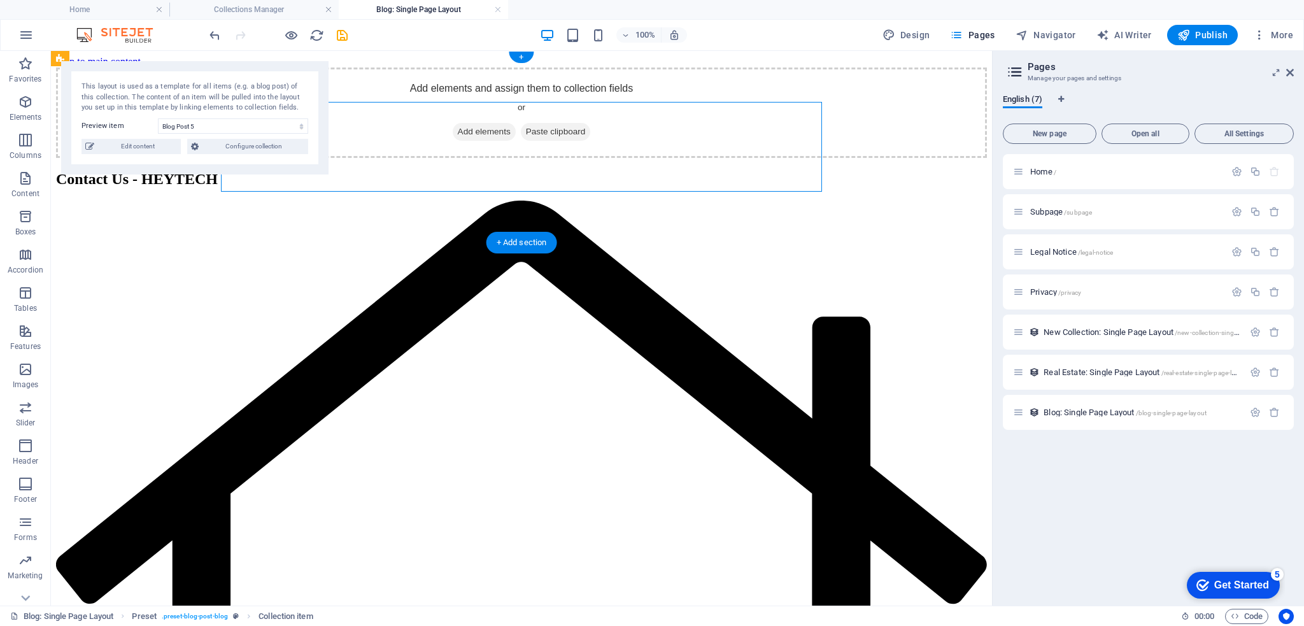
drag, startPoint x: 483, startPoint y: 167, endPoint x: 491, endPoint y: 165, distance: 7.9
click at [491, 141] on span "Add elements" at bounding box center [484, 132] width 63 height 18
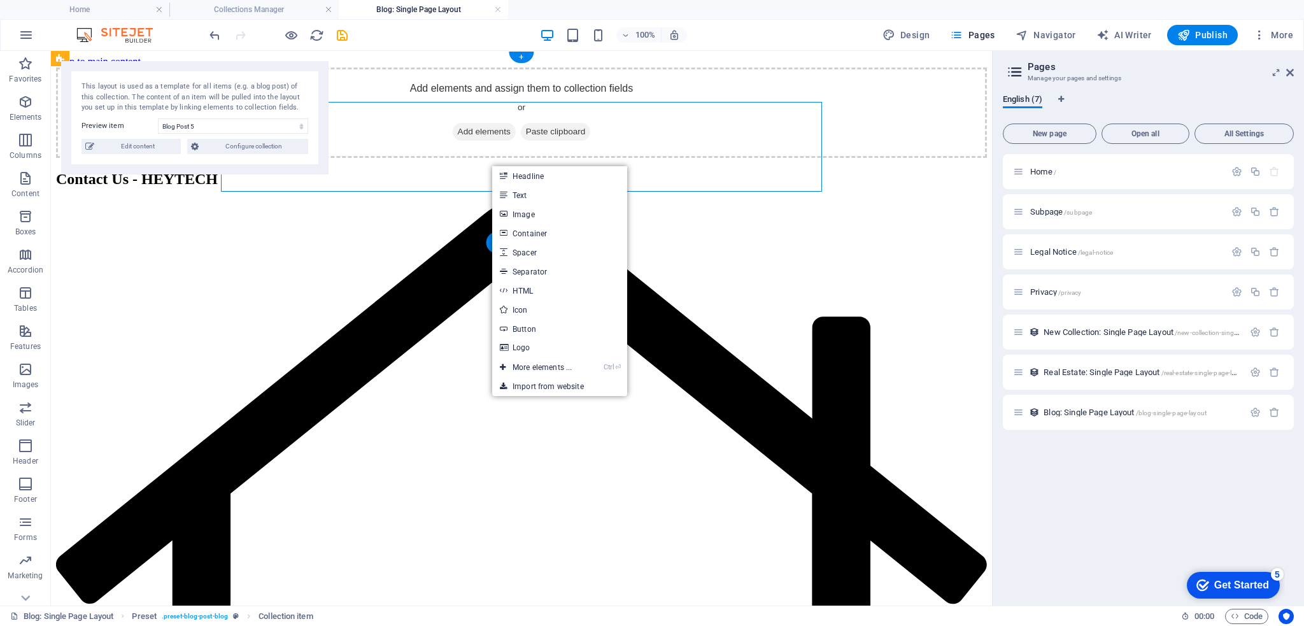
click at [482, 141] on span "Add elements" at bounding box center [484, 132] width 63 height 18
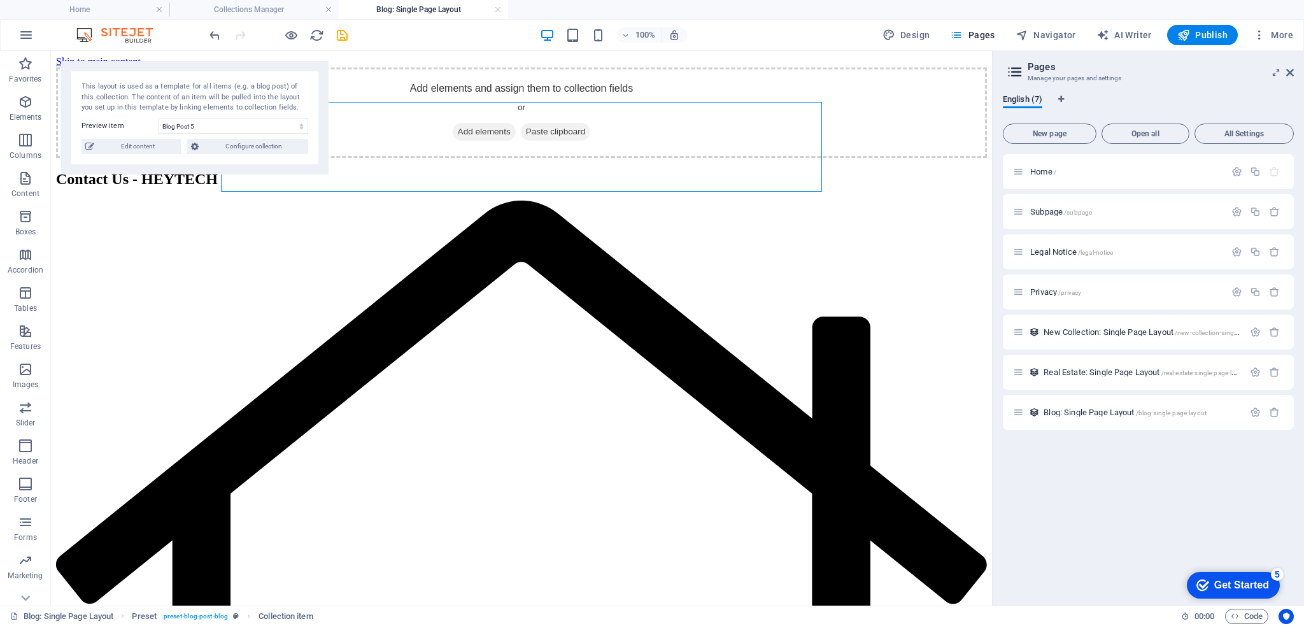
click at [150, 150] on span "Edit content" at bounding box center [137, 146] width 79 height 15
type input "2024-08-25"
type input "blog-post-5"
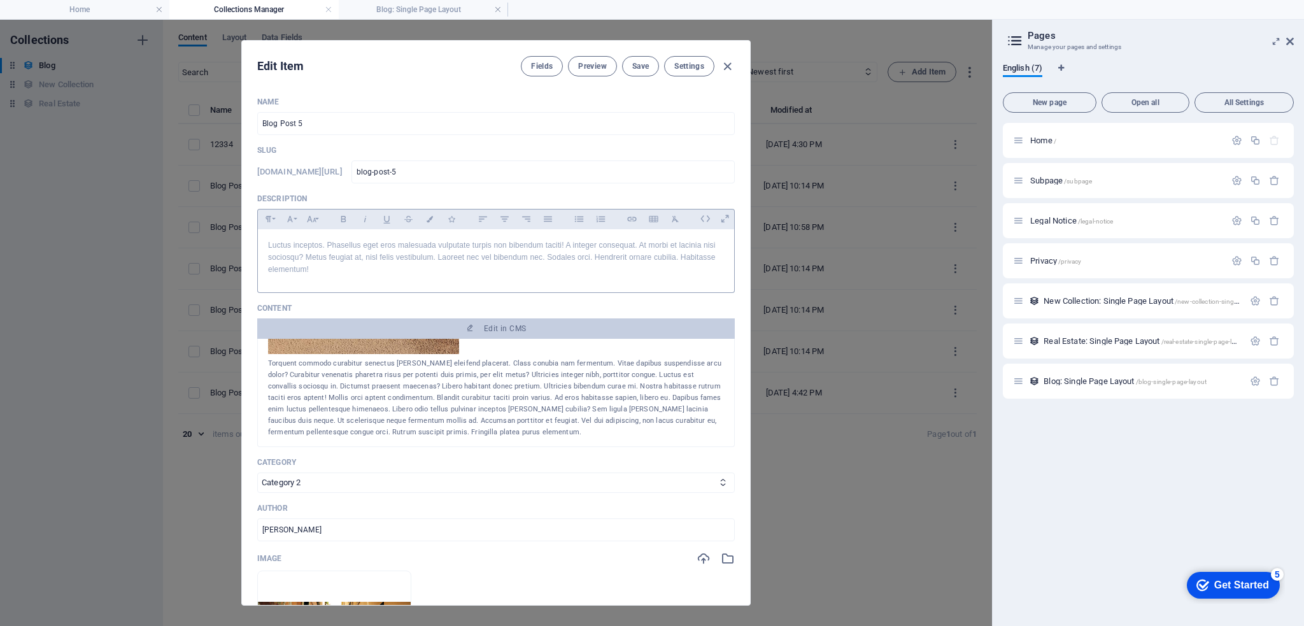
click at [300, 244] on p "Luctus inceptos. Phasellus eget eros malesuada vulputate turpis non bibendum ta…" at bounding box center [496, 257] width 456 height 37
click at [332, 269] on p "Luctus inceptos. Phasellus eget eros malesuada vulputate turpis non bibendum ta…" at bounding box center [496, 257] width 456 height 37
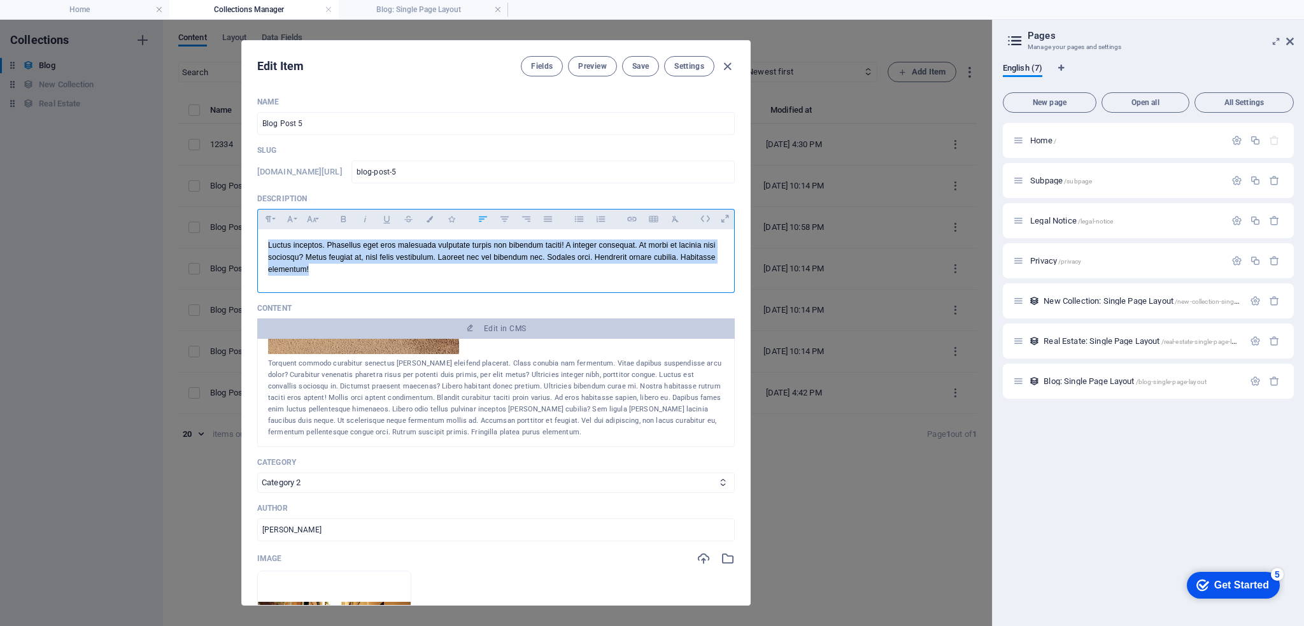
drag, startPoint x: 326, startPoint y: 272, endPoint x: 295, endPoint y: 251, distance: 36.7
click at [267, 241] on div "Luctus inceptos. Phasellus eget eros malesuada vulputate turpis non bibendum ta…" at bounding box center [496, 257] width 476 height 57
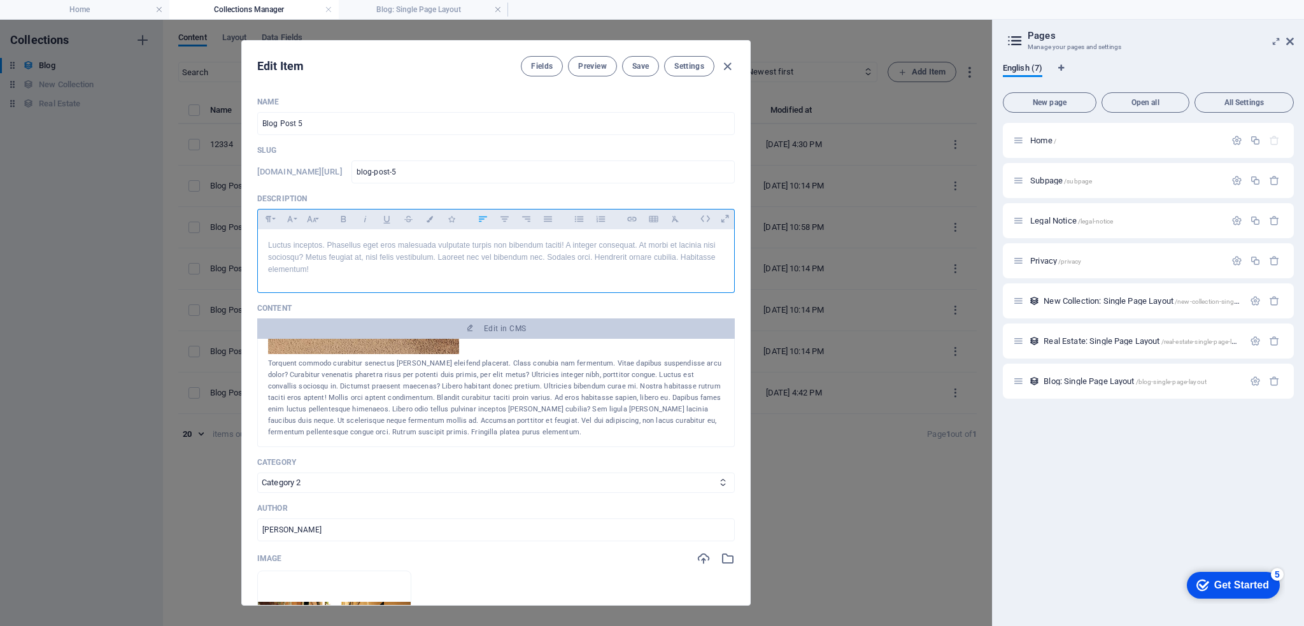
drag, startPoint x: 305, startPoint y: 249, endPoint x: 420, endPoint y: 188, distance: 130.4
click at [420, 188] on div "Name Blog Post 5 ​ Slug www.example.com/blog-single-page-layout/ blog-post-5 ​ …" at bounding box center [495, 493] width 477 height 793
click at [546, 255] on p "Luctus inceptos. Phasellus eget eros malesuada vulputate turpis non bibendum ta…" at bounding box center [496, 257] width 456 height 37
click at [696, 73] on button "Settings" at bounding box center [689, 66] width 50 height 20
click at [591, 68] on span "Preview" at bounding box center [592, 66] width 28 height 10
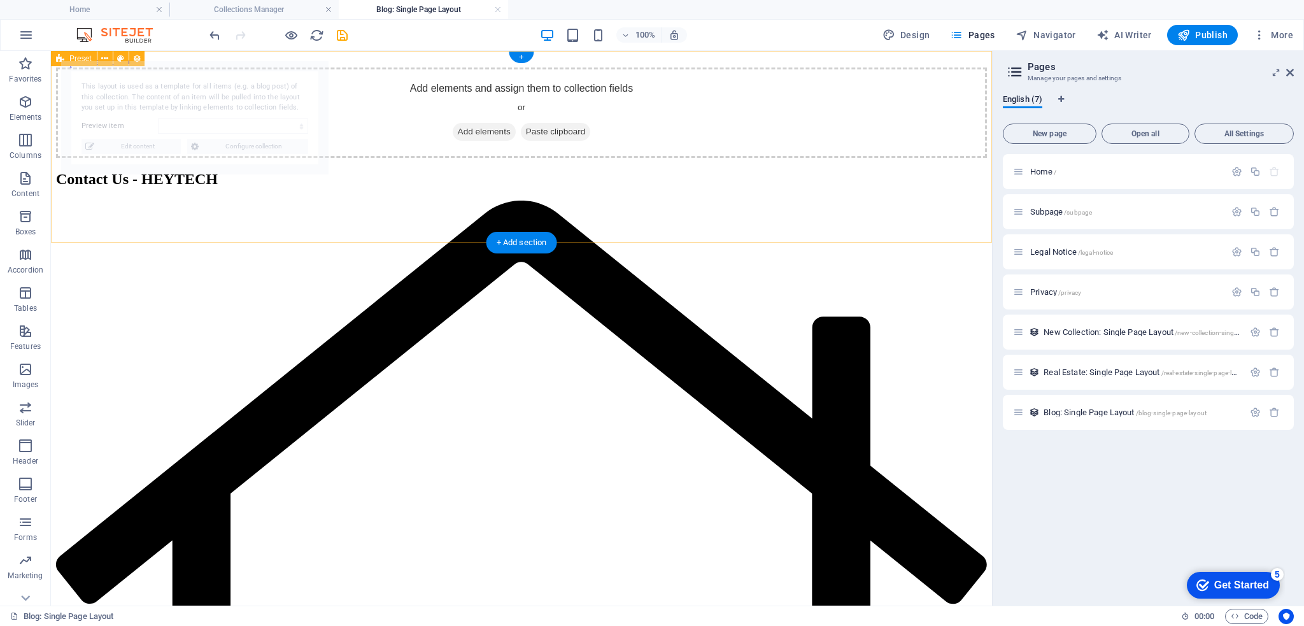
select select "68b709c234d92bc240085a30"
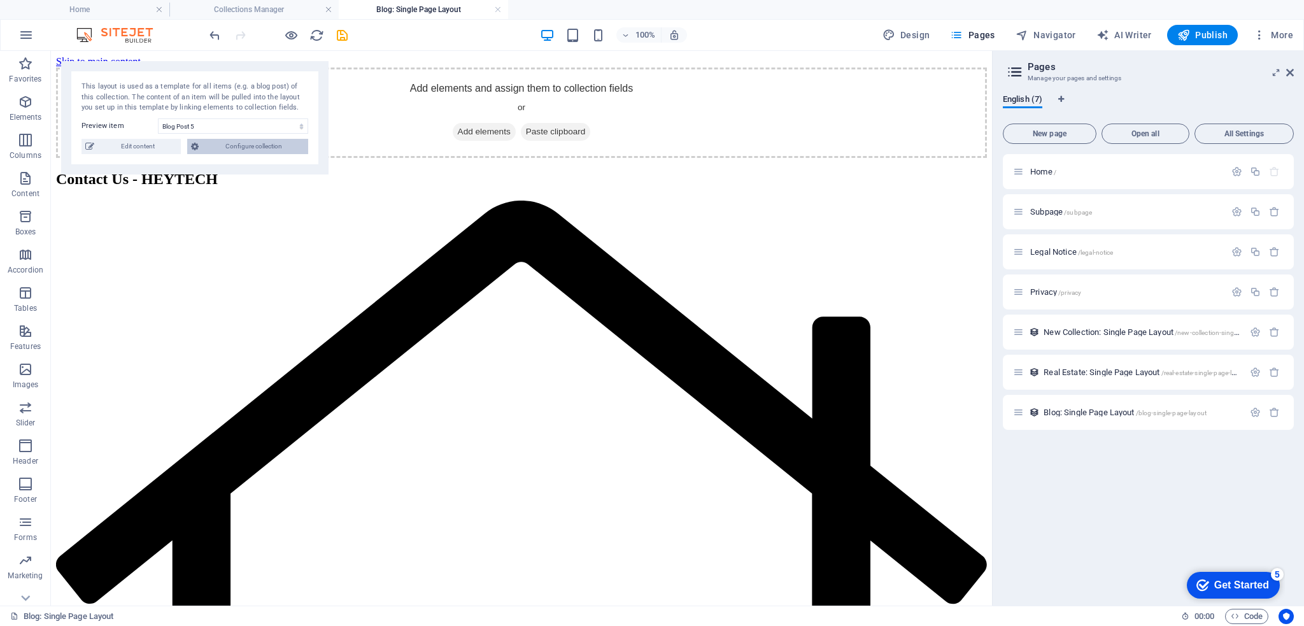
click at [237, 148] on span "Configure collection" at bounding box center [253, 146] width 102 height 15
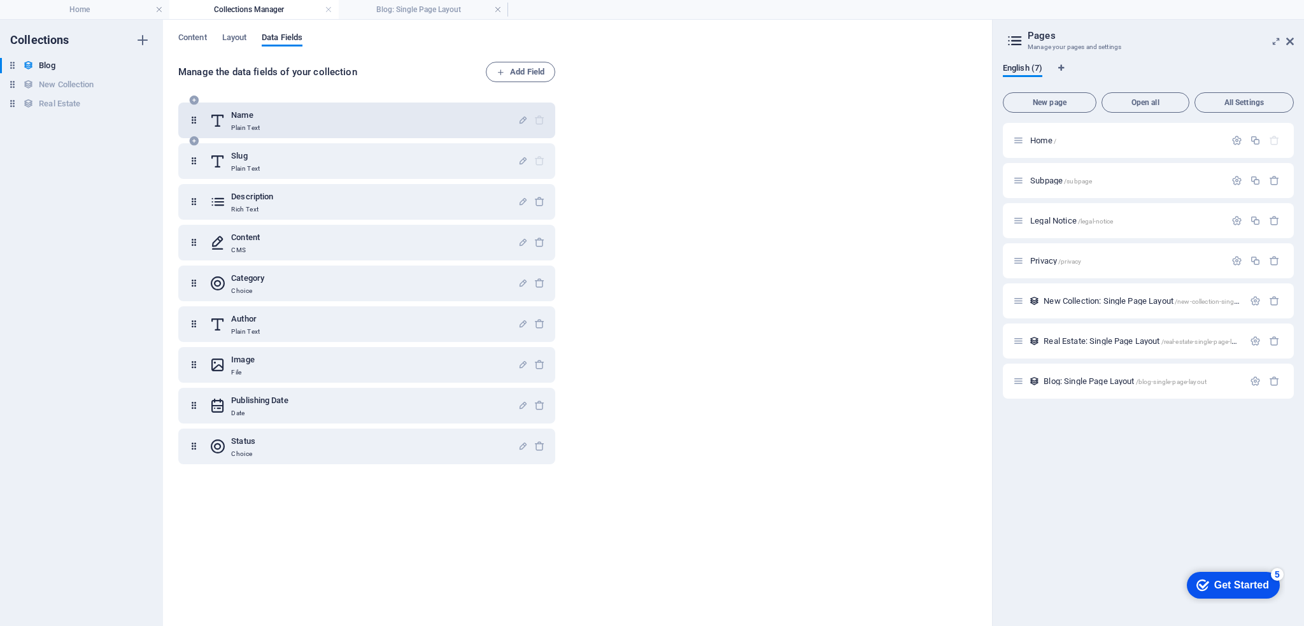
click at [496, 122] on div "Name Plain Text" at bounding box center [363, 120] width 308 height 25
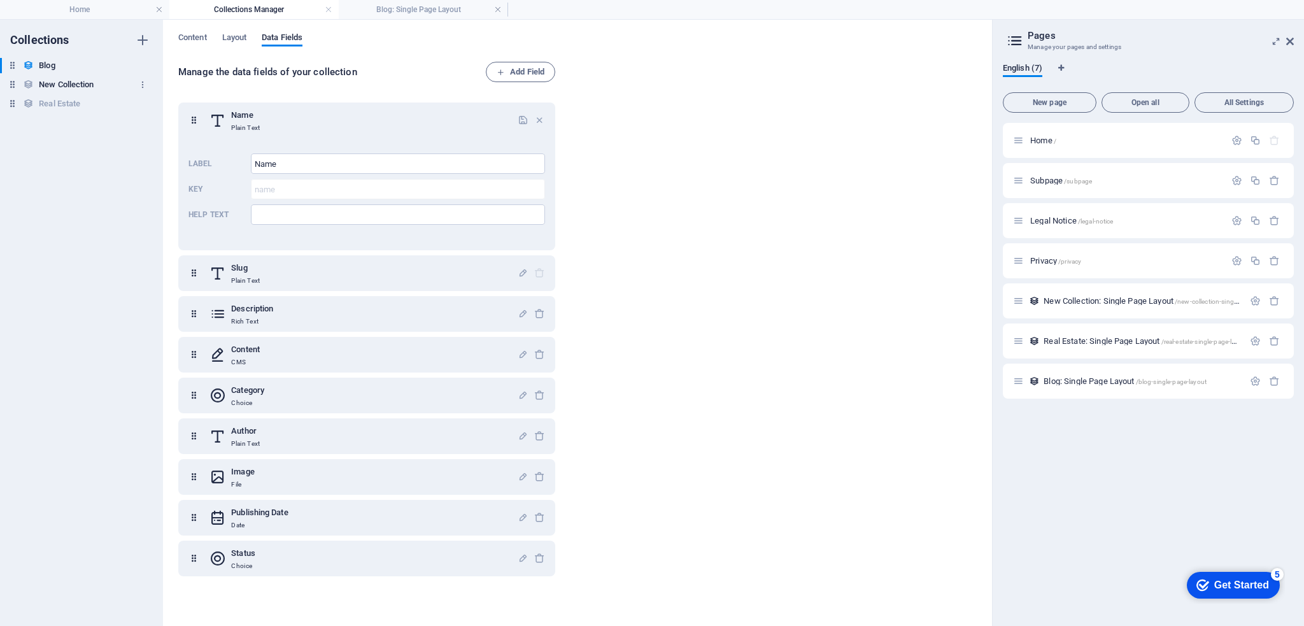
click at [52, 87] on h6 "New Collection" at bounding box center [66, 84] width 55 height 15
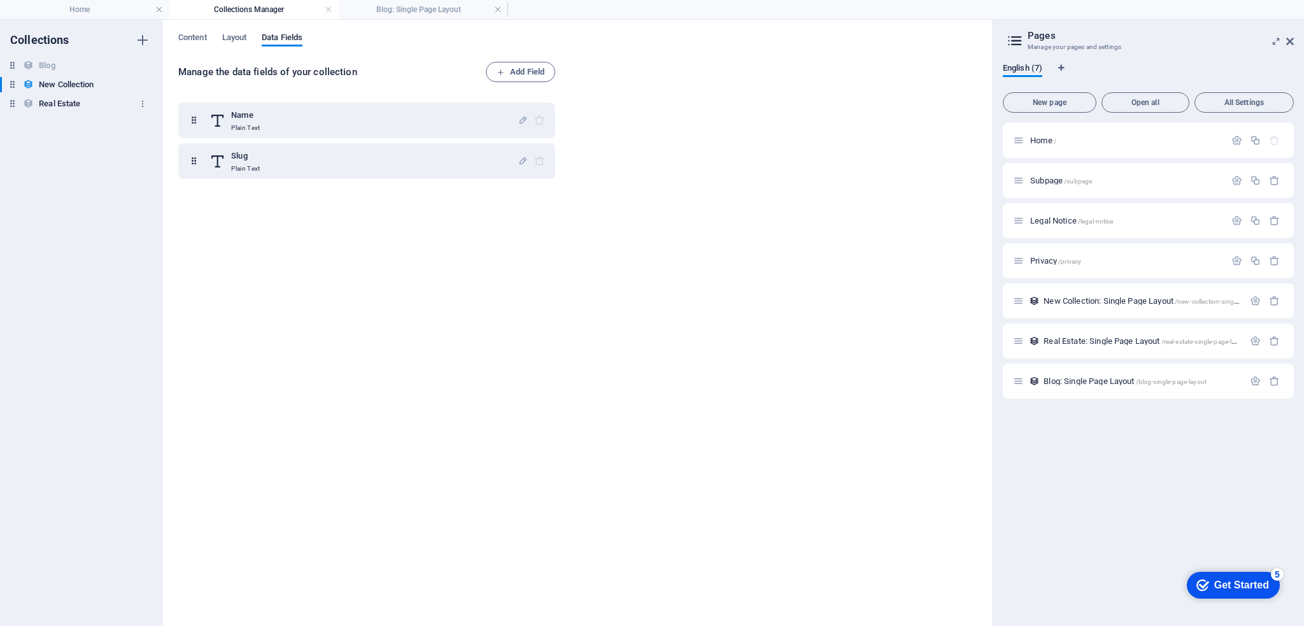
click at [45, 106] on h6 "Real Estate" at bounding box center [59, 103] width 41 height 15
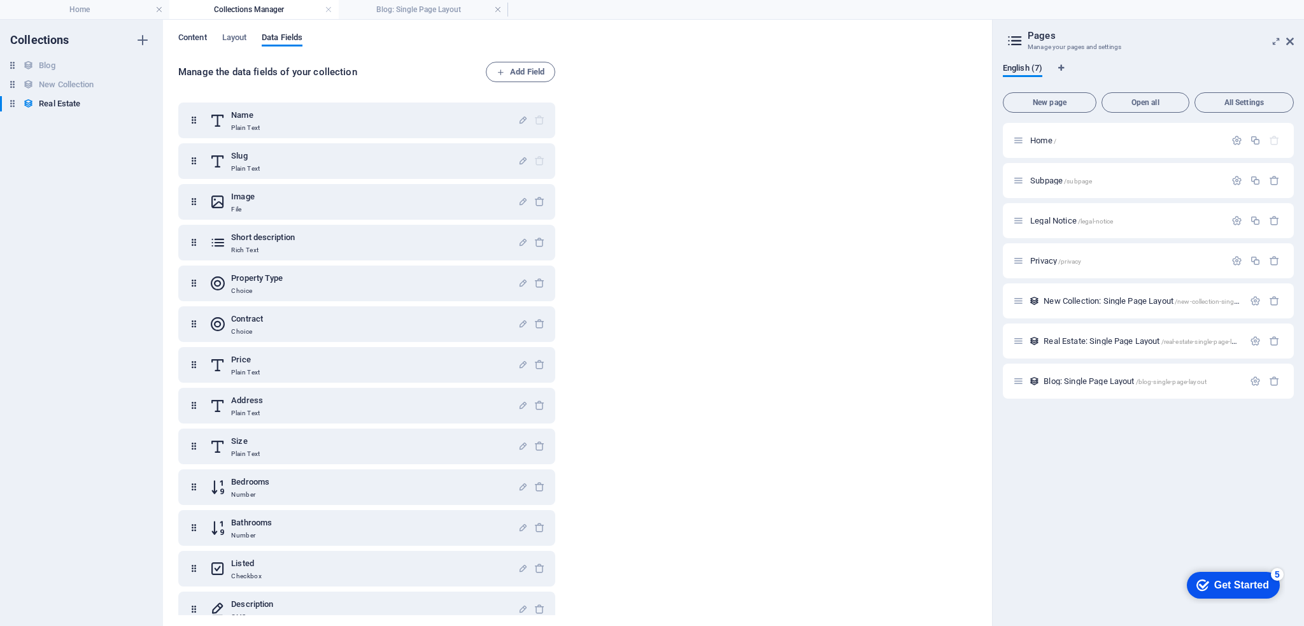
click at [192, 38] on span "Content" at bounding box center [192, 39] width 29 height 18
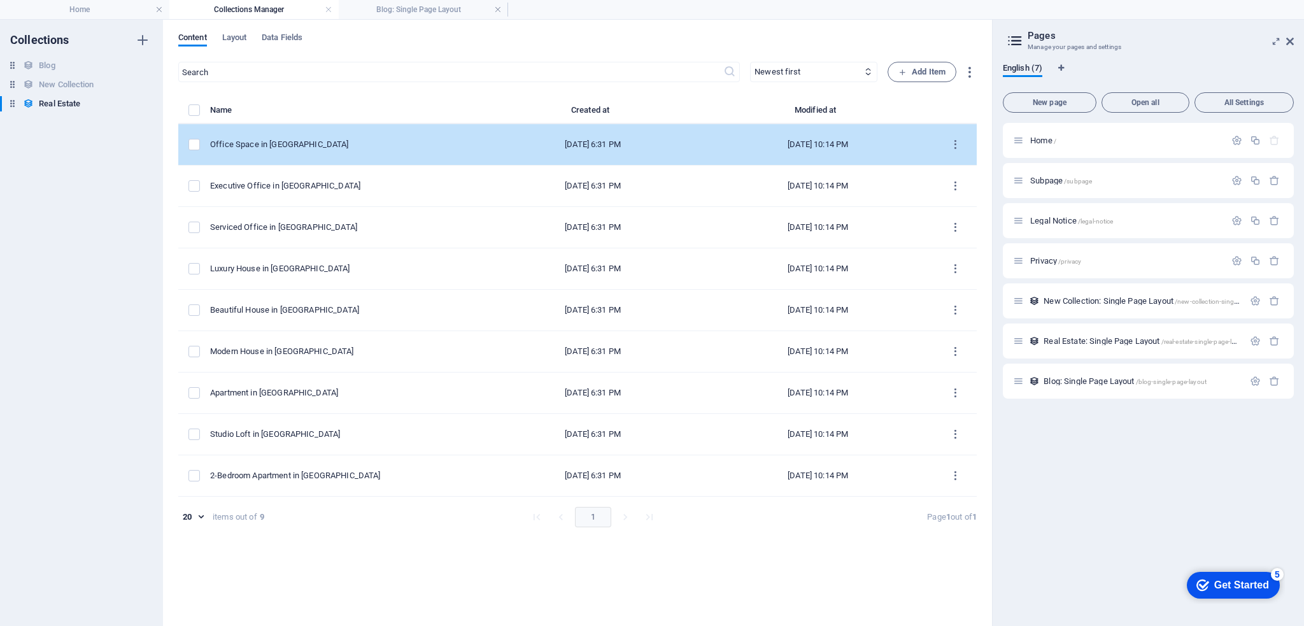
click at [327, 147] on div "Office Space in Chicago" at bounding box center [341, 144] width 263 height 11
select select "Office"
select select "For Rent"
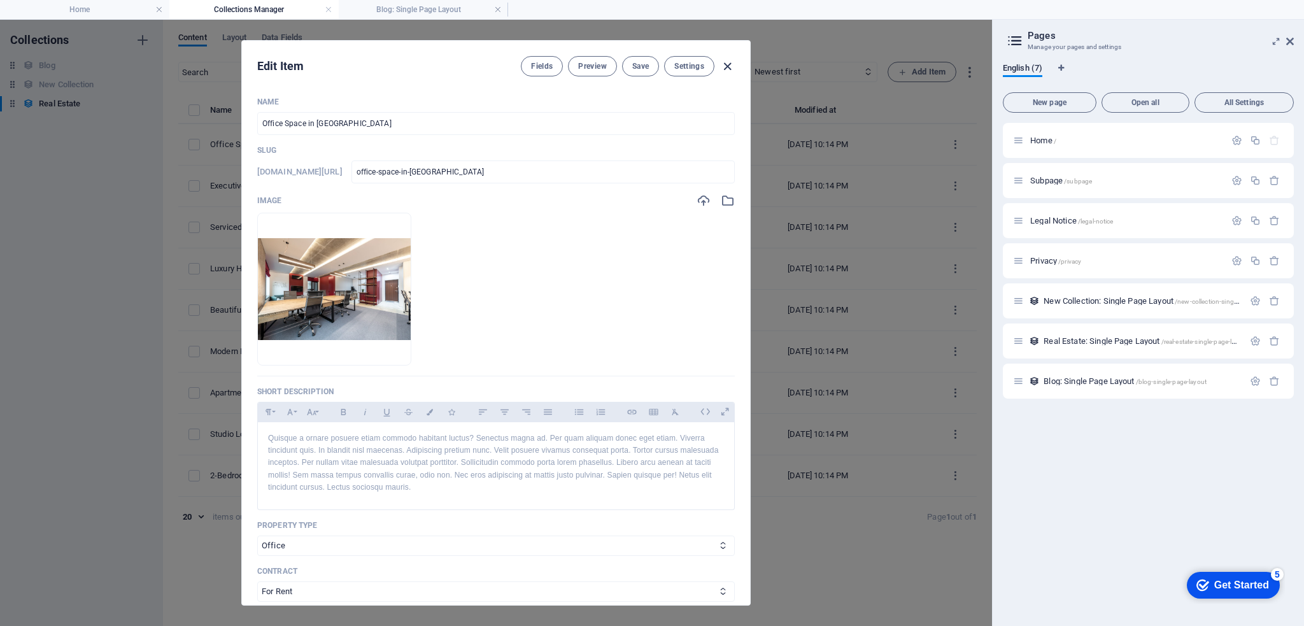
click at [726, 67] on icon "button" at bounding box center [727, 66] width 15 height 15
checkbox input "false"
type input "office-space-in-chicago"
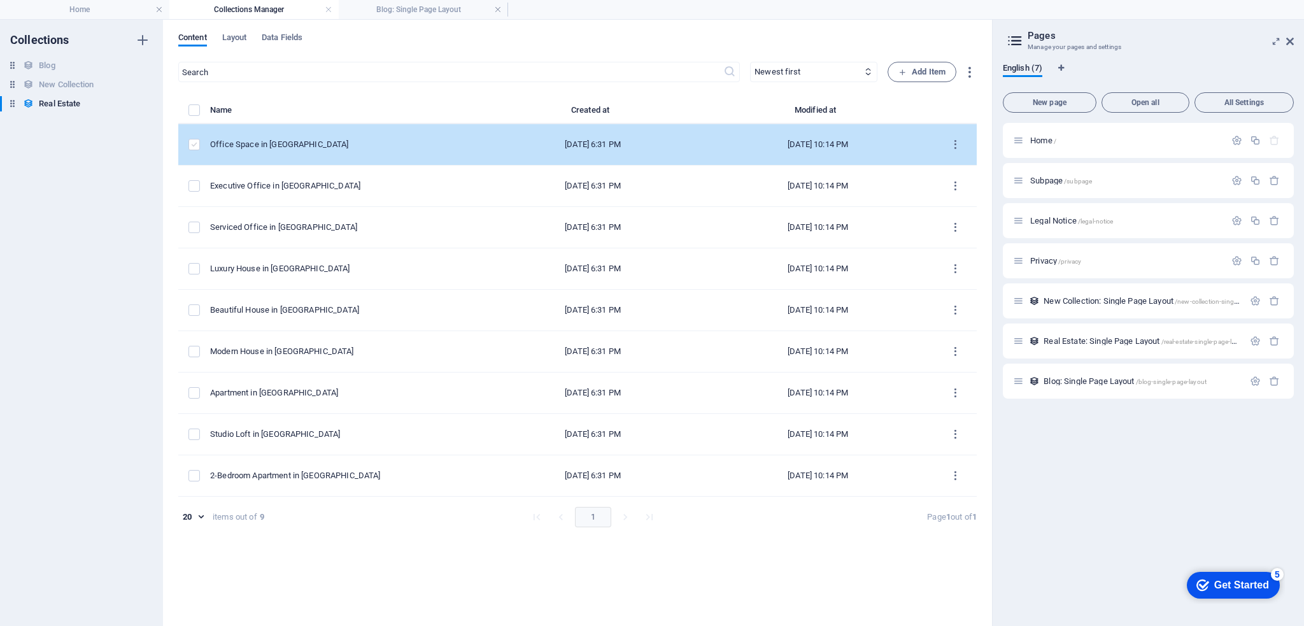
click at [196, 148] on label "items list" at bounding box center [193, 144] width 11 height 11
click at [0, 0] on input "items list" at bounding box center [0, 0] width 0 height 0
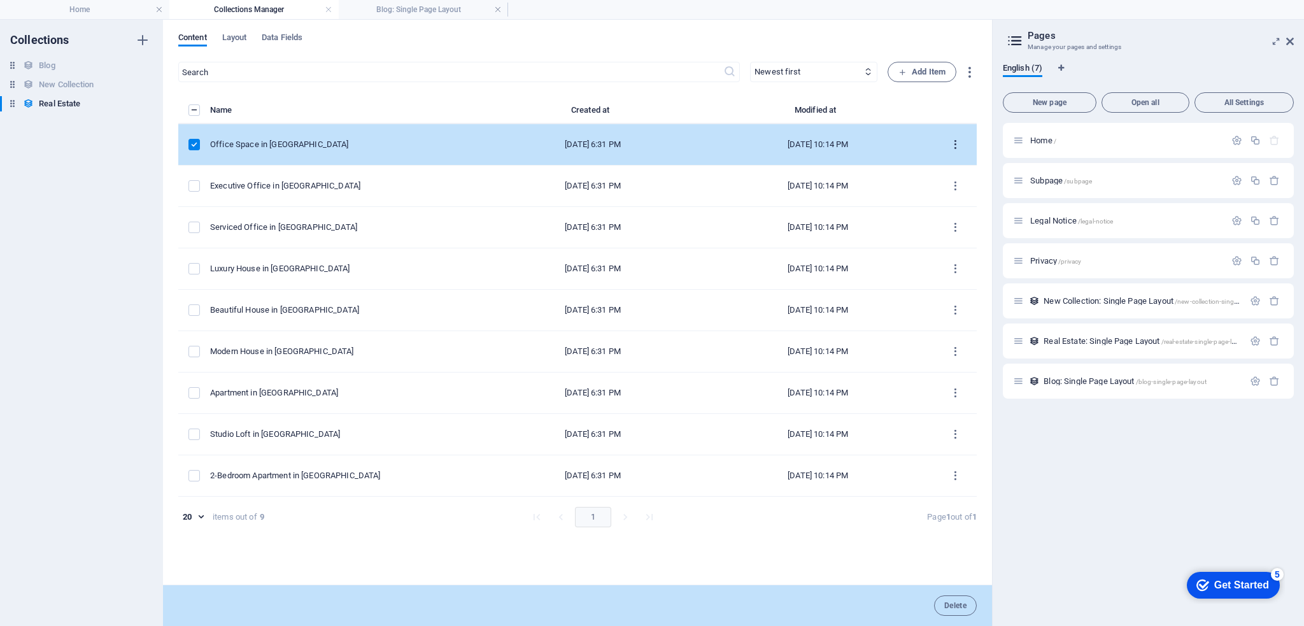
click at [954, 147] on icon "items list" at bounding box center [955, 145] width 12 height 12
click at [195, 183] on div at bounding box center [652, 313] width 1304 height 626
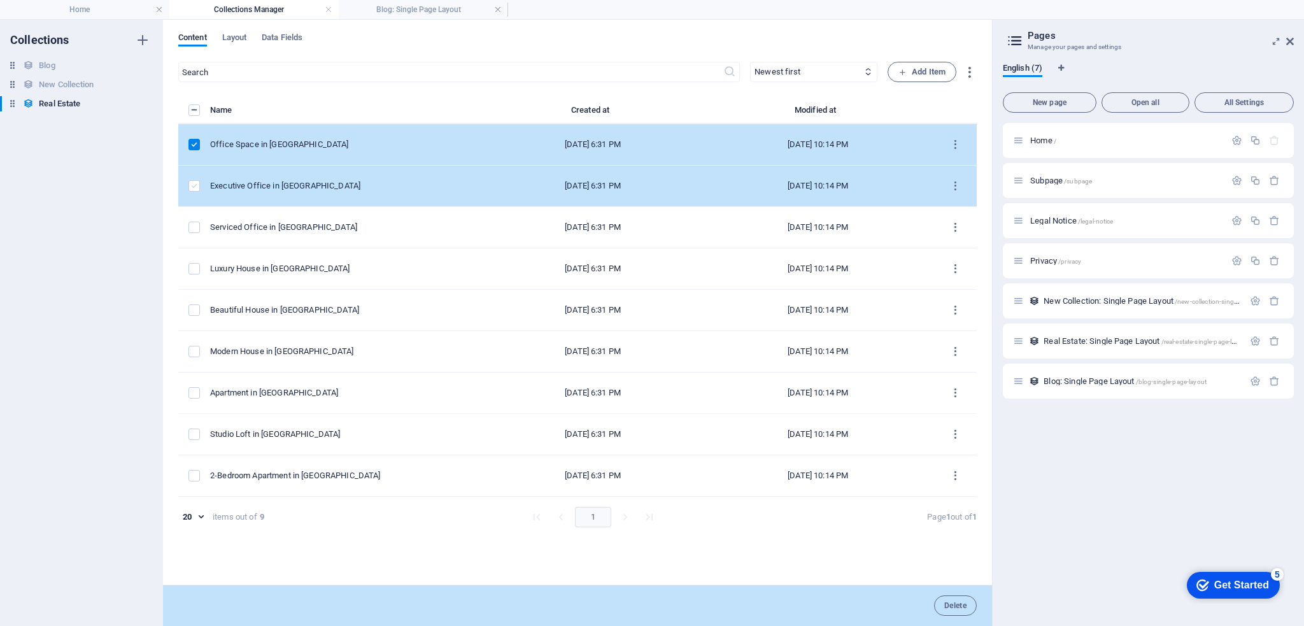
click at [190, 188] on label "items list" at bounding box center [193, 185] width 11 height 11
click at [0, 0] on input "items list" at bounding box center [0, 0] width 0 height 0
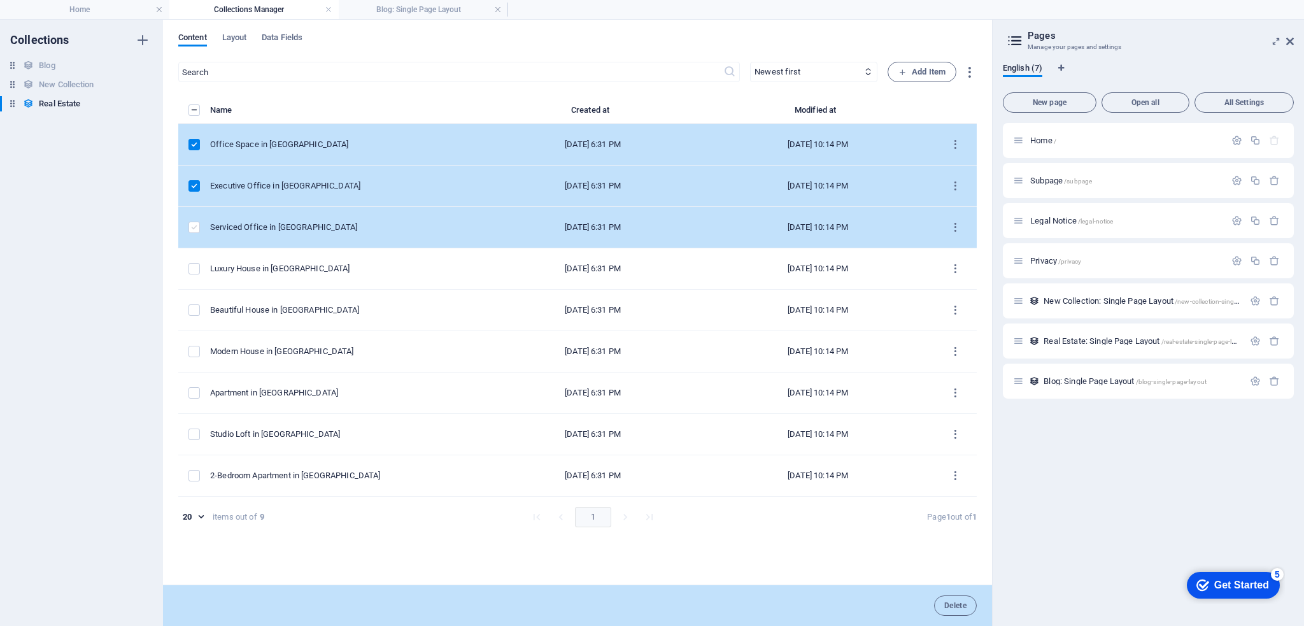
click at [191, 230] on label "items list" at bounding box center [193, 227] width 11 height 11
click at [0, 0] on input "items list" at bounding box center [0, 0] width 0 height 0
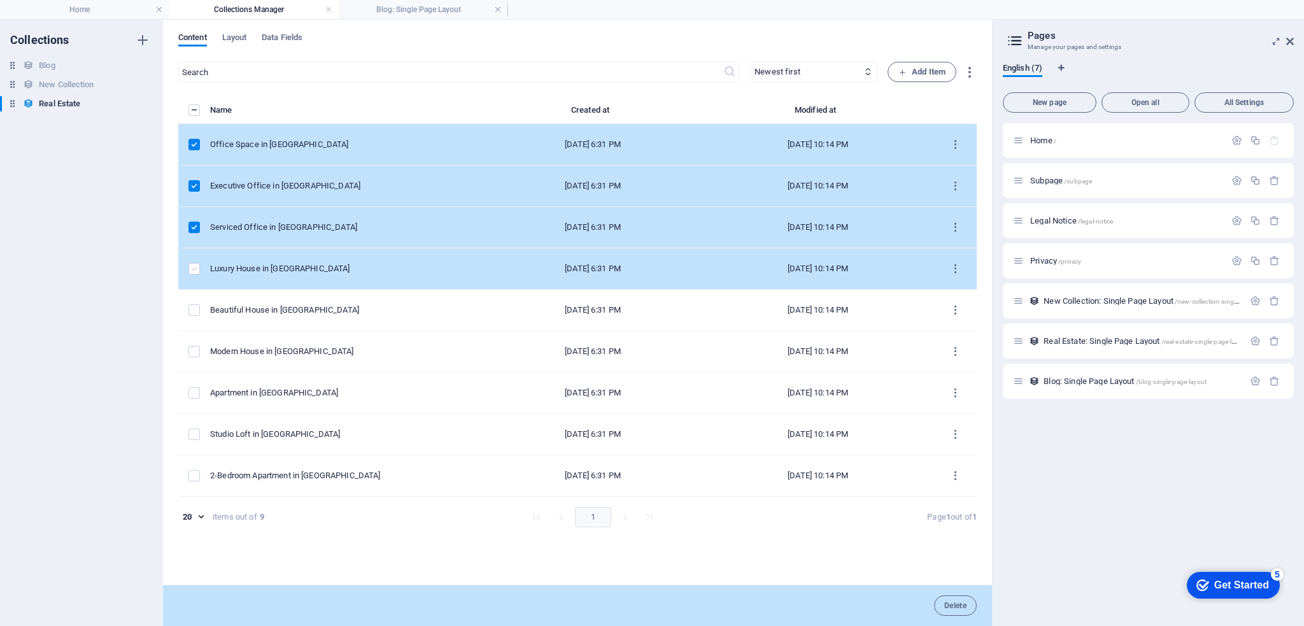
click at [190, 268] on label "items list" at bounding box center [193, 268] width 11 height 11
click at [0, 0] on input "items list" at bounding box center [0, 0] width 0 height 0
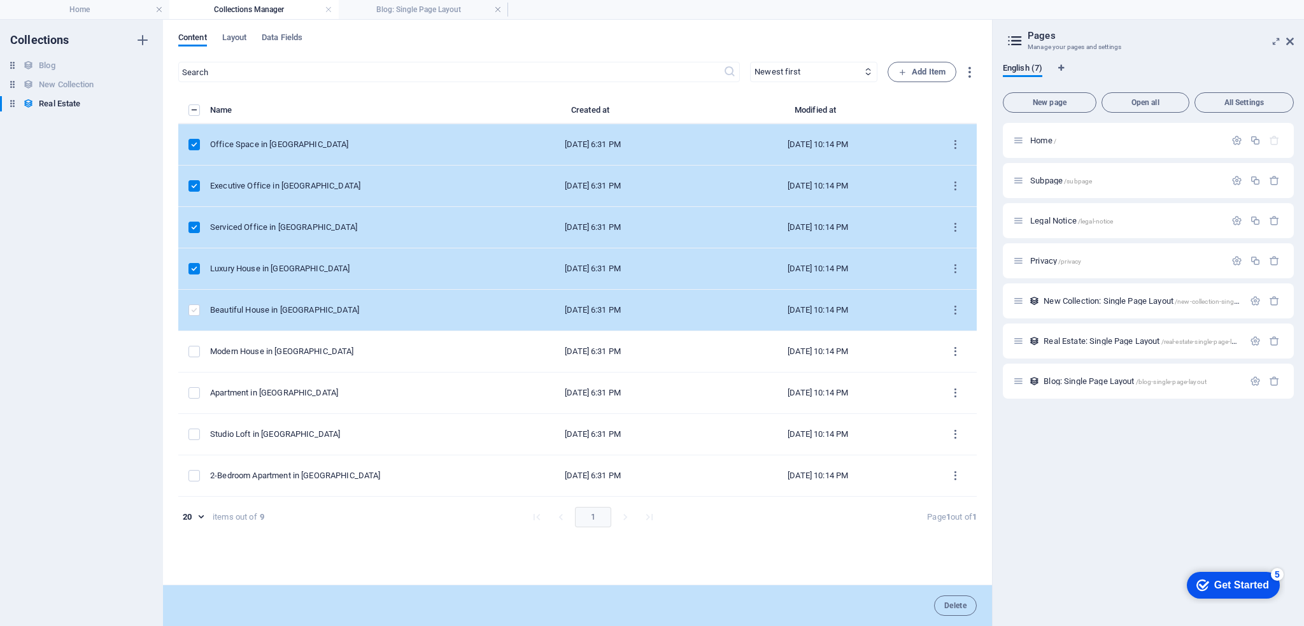
click at [198, 312] on label "items list" at bounding box center [193, 309] width 11 height 11
click at [0, 0] on input "items list" at bounding box center [0, 0] width 0 height 0
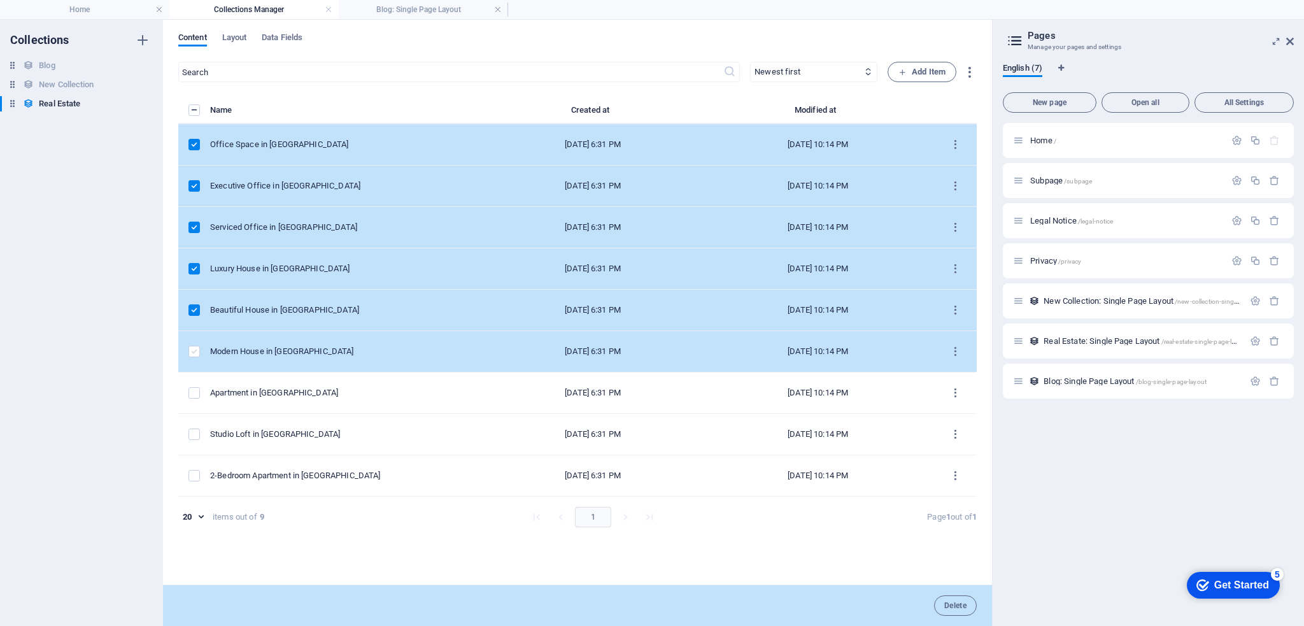
click at [194, 351] on label "items list" at bounding box center [193, 351] width 11 height 11
click at [0, 0] on input "items list" at bounding box center [0, 0] width 0 height 0
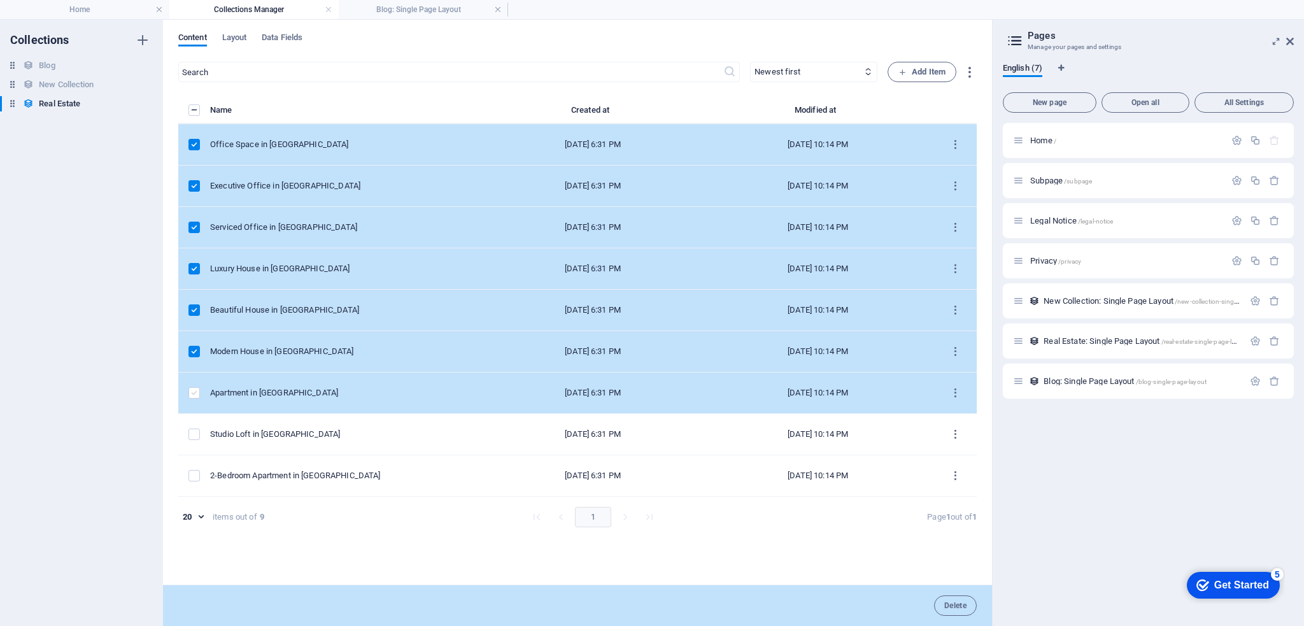
click at [198, 392] on label "items list" at bounding box center [193, 392] width 11 height 11
click at [0, 0] on input "items list" at bounding box center [0, 0] width 0 height 0
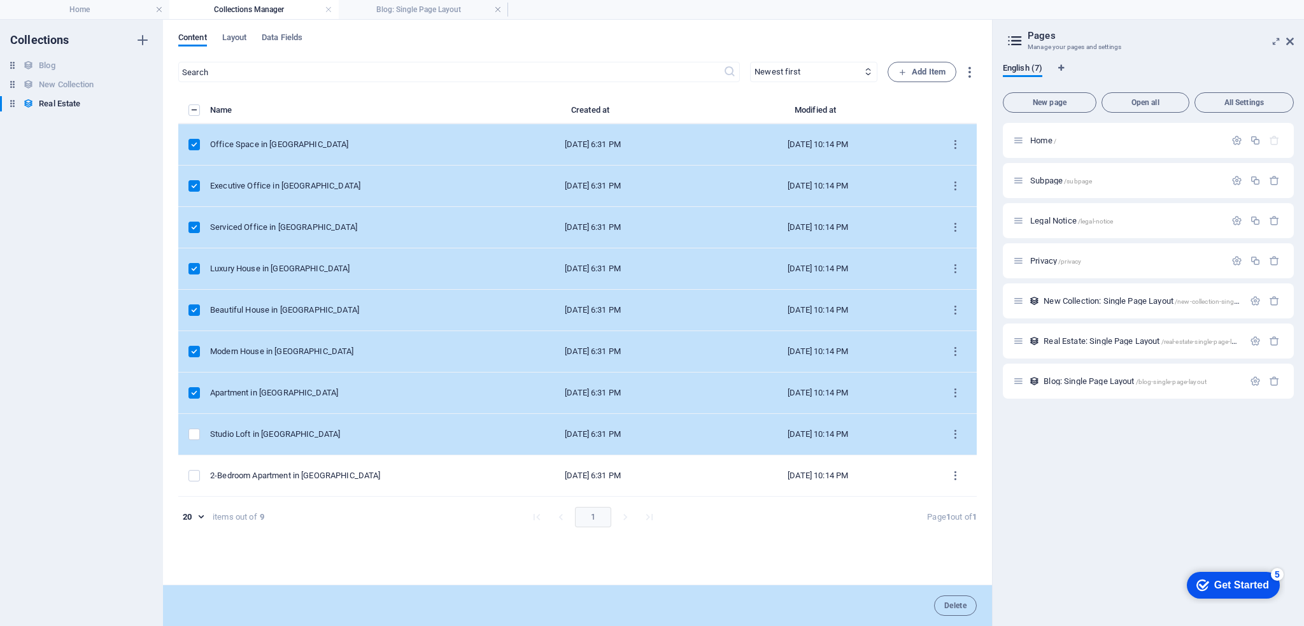
click at [183, 423] on td "items list" at bounding box center [194, 434] width 32 height 41
click at [188, 440] on td "items list" at bounding box center [194, 434] width 32 height 41
click at [191, 439] on td "items list" at bounding box center [194, 434] width 32 height 41
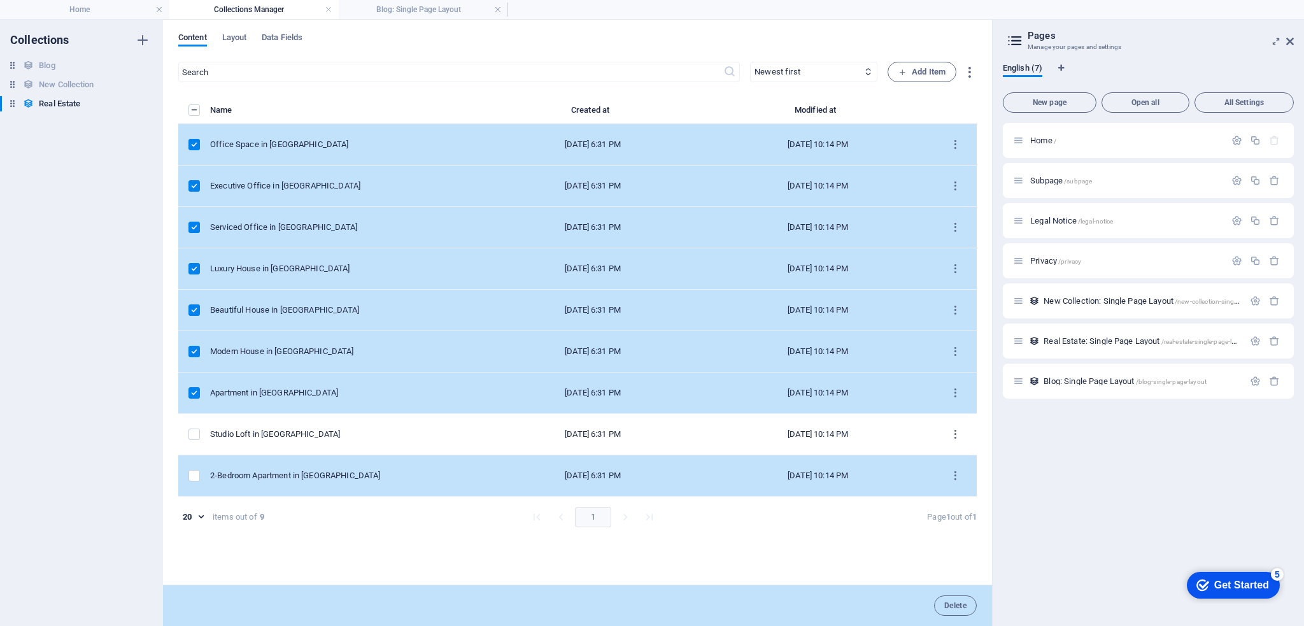
click at [188, 467] on td "items list" at bounding box center [194, 475] width 32 height 41
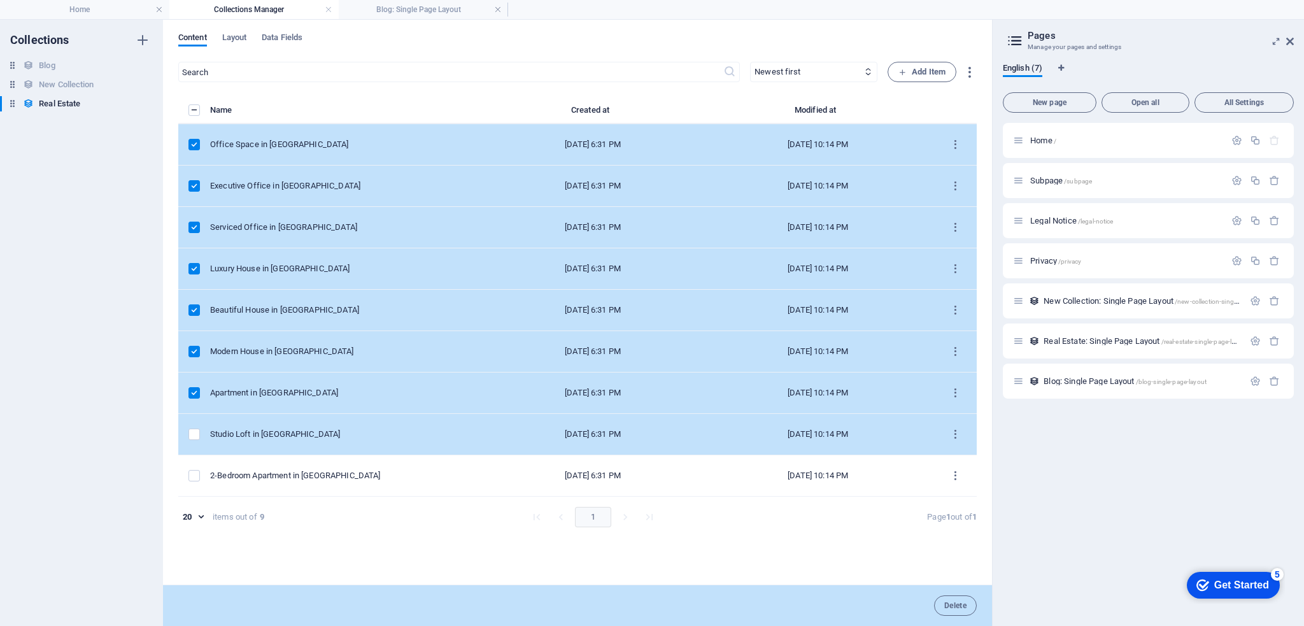
click at [206, 439] on td "items list" at bounding box center [194, 434] width 32 height 41
click at [194, 435] on label "items list" at bounding box center [193, 433] width 11 height 11
click at [0, 0] on input "items list" at bounding box center [0, 0] width 0 height 0
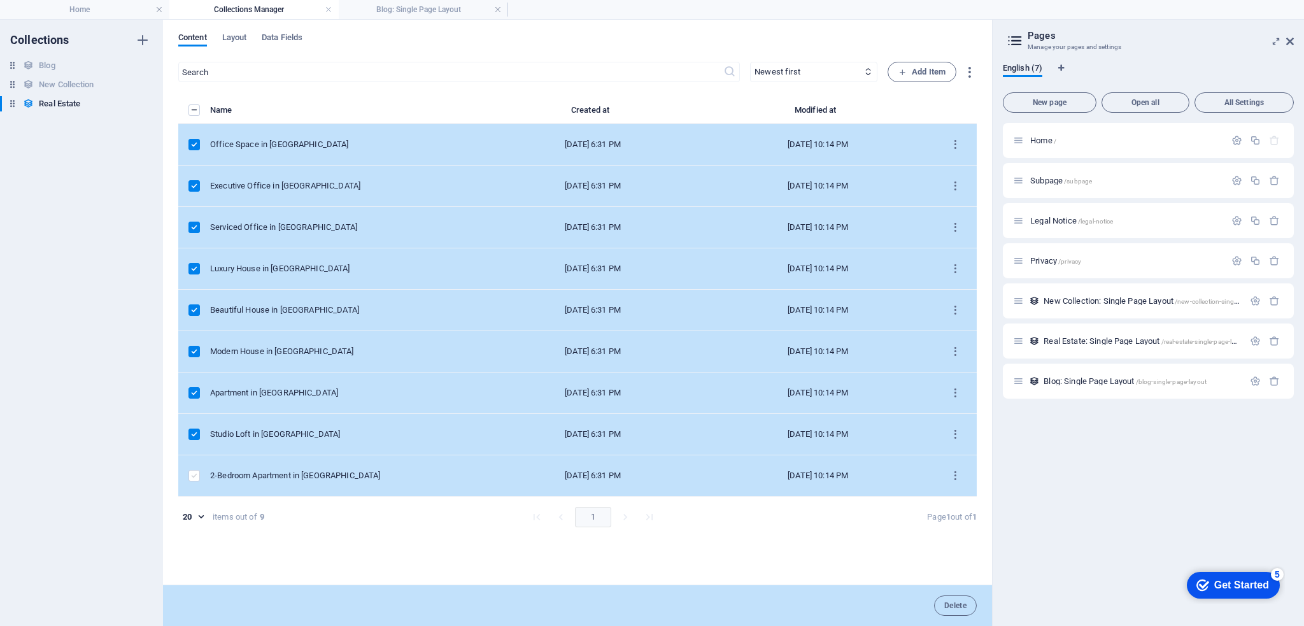
click at [192, 474] on label "items list" at bounding box center [193, 475] width 11 height 11
click at [0, 0] on input "items list" at bounding box center [0, 0] width 0 height 0
click at [52, 65] on h6 "Blog" at bounding box center [47, 65] width 16 height 15
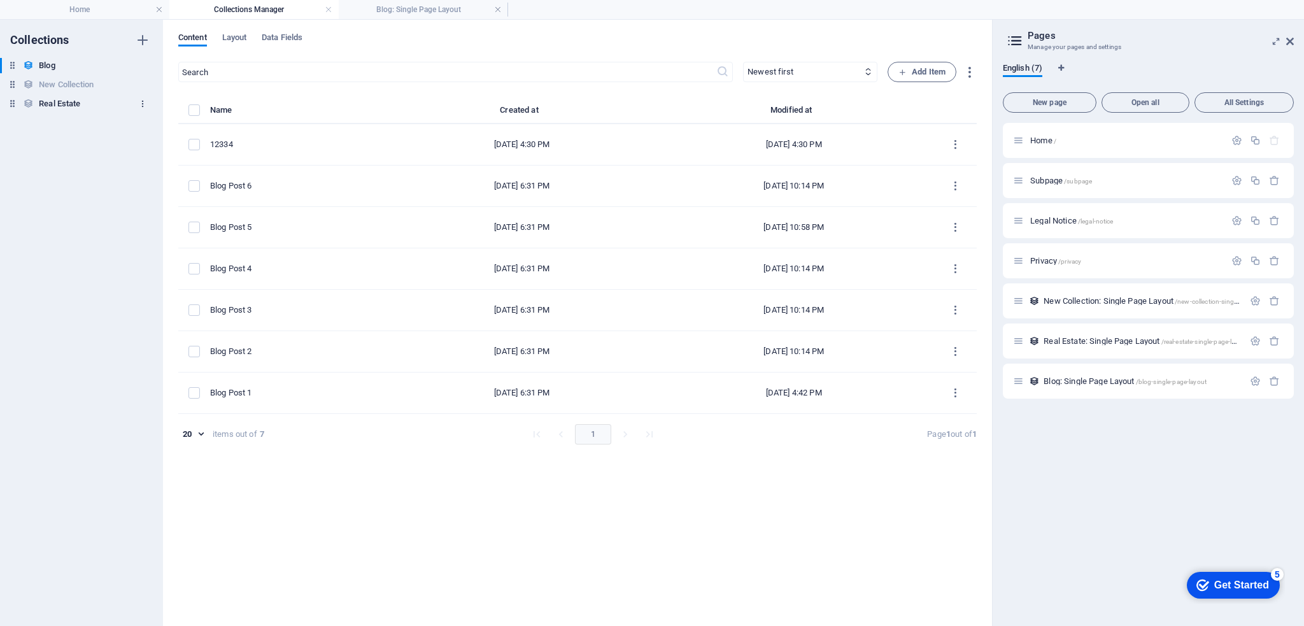
click at [145, 98] on button "button" at bounding box center [142, 104] width 15 height 20
click at [143, 189] on h6 "Delete" at bounding box center [153, 190] width 34 height 15
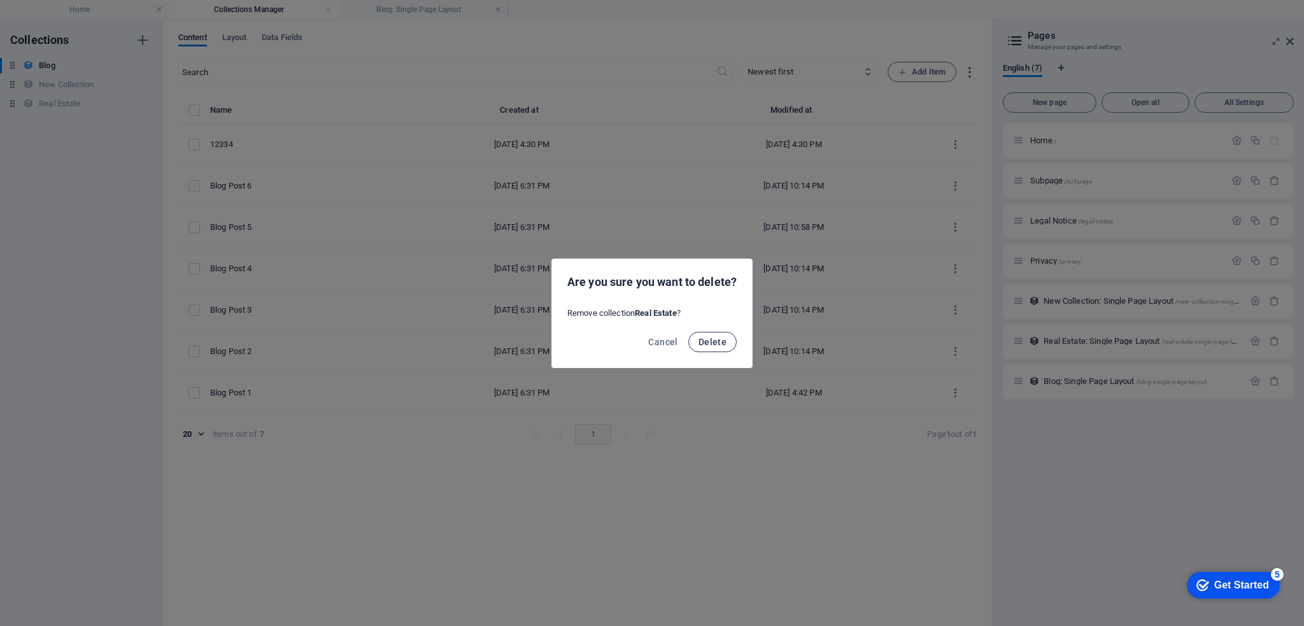
click at [710, 339] on span "Delete" at bounding box center [712, 342] width 28 height 10
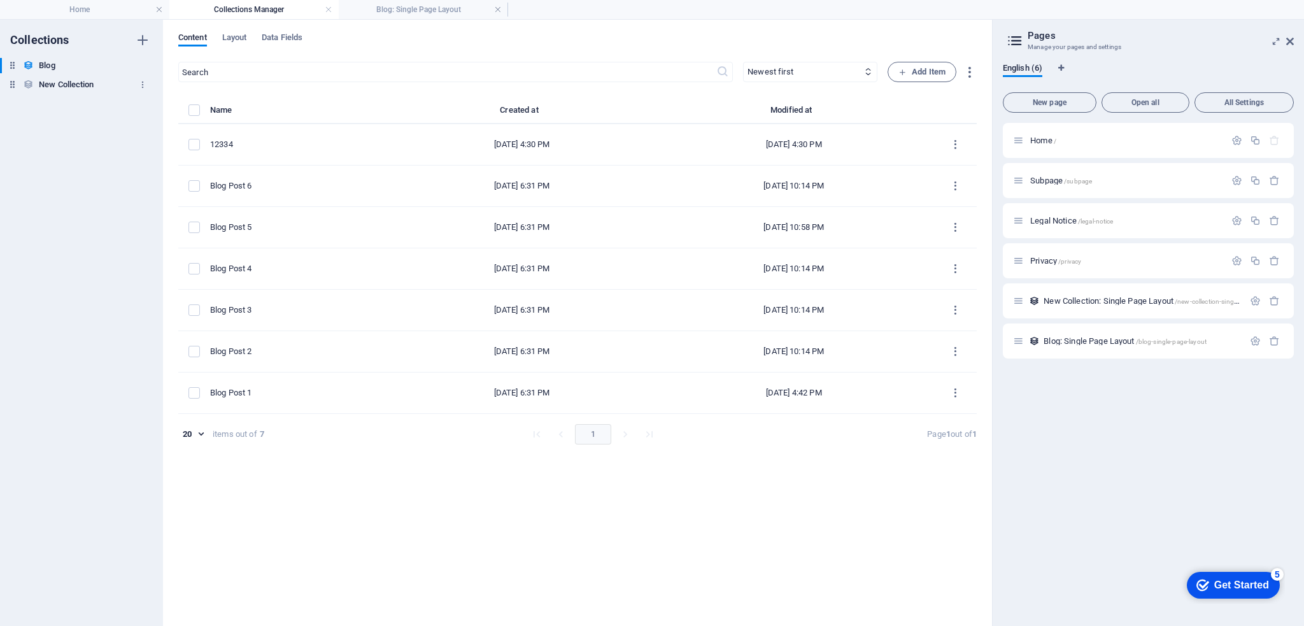
click at [76, 86] on h6 "New Collection" at bounding box center [66, 84] width 55 height 15
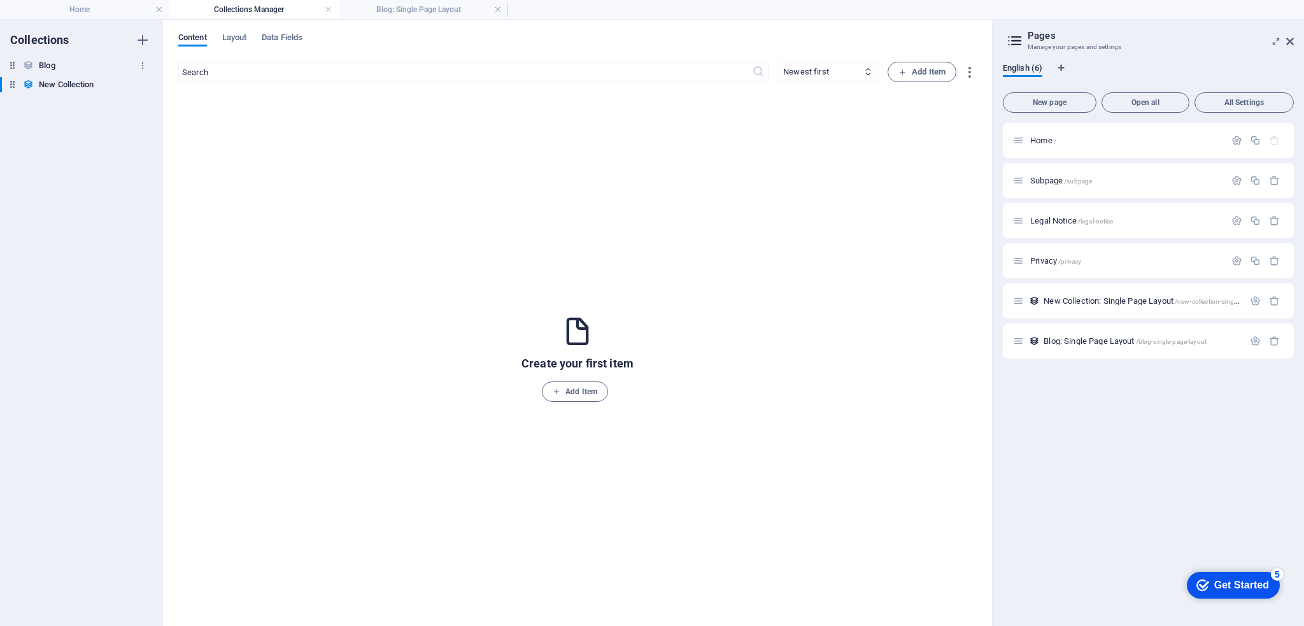
click at [58, 67] on div "Blog Blog" at bounding box center [75, 65] width 150 height 15
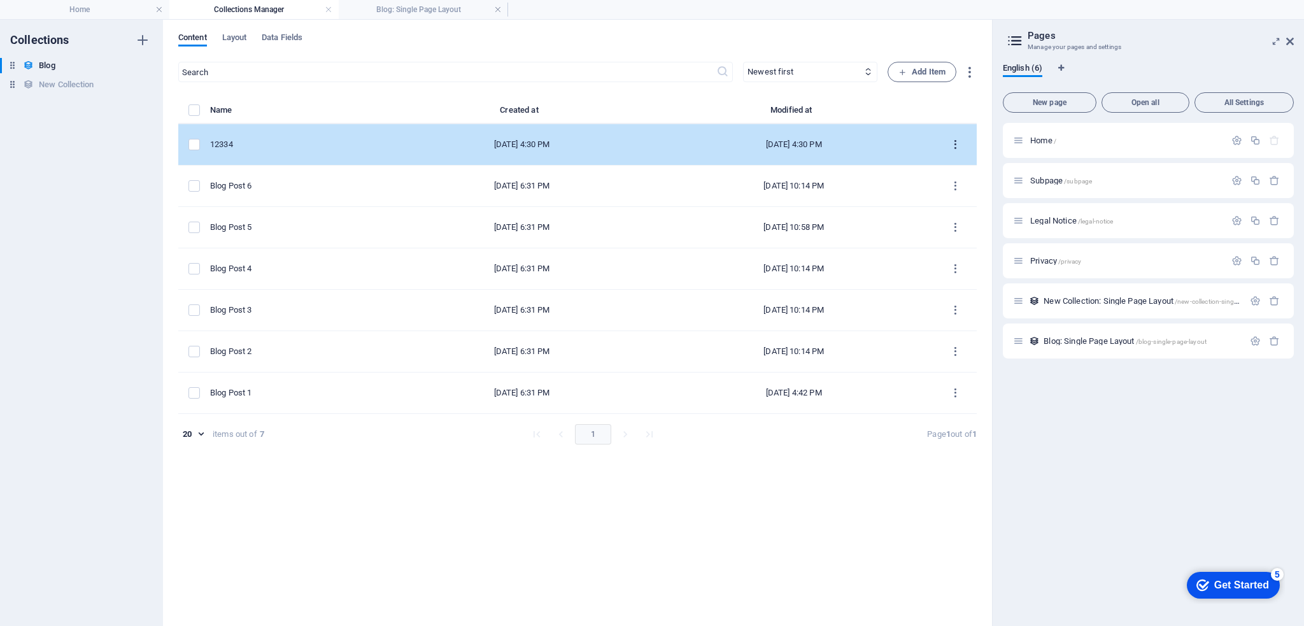
click at [954, 146] on icon "items list" at bounding box center [955, 145] width 12 height 12
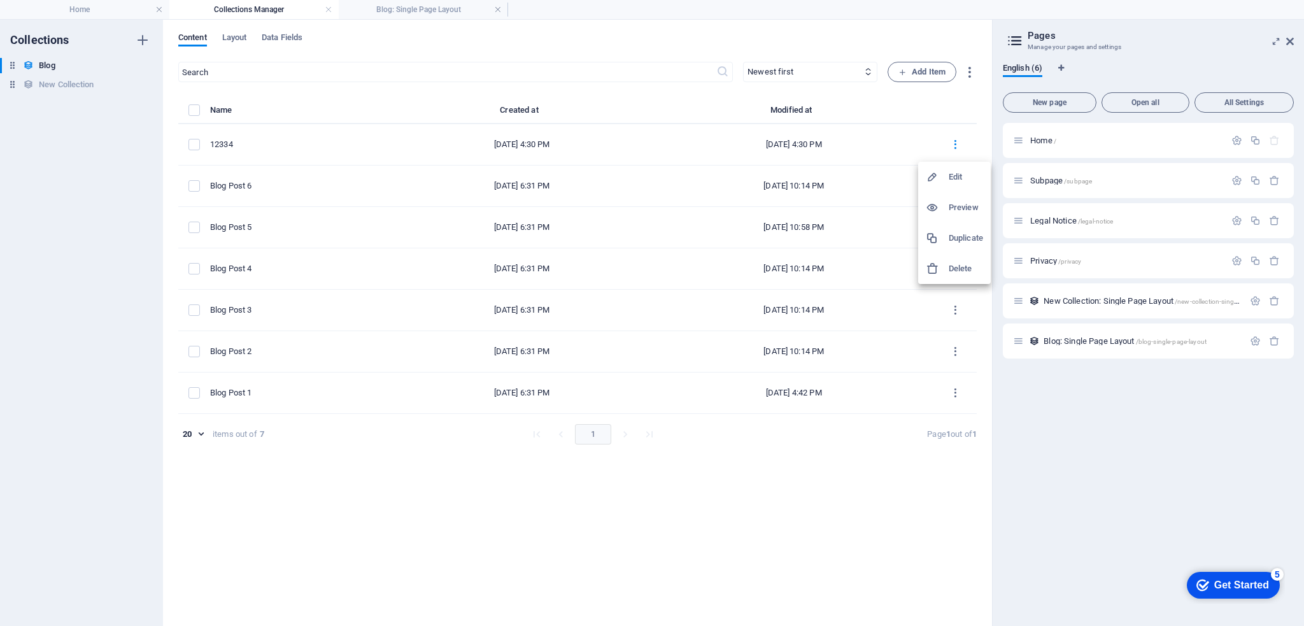
click at [950, 180] on h6 "Edit" at bounding box center [966, 176] width 34 height 15
select select "Category 1"
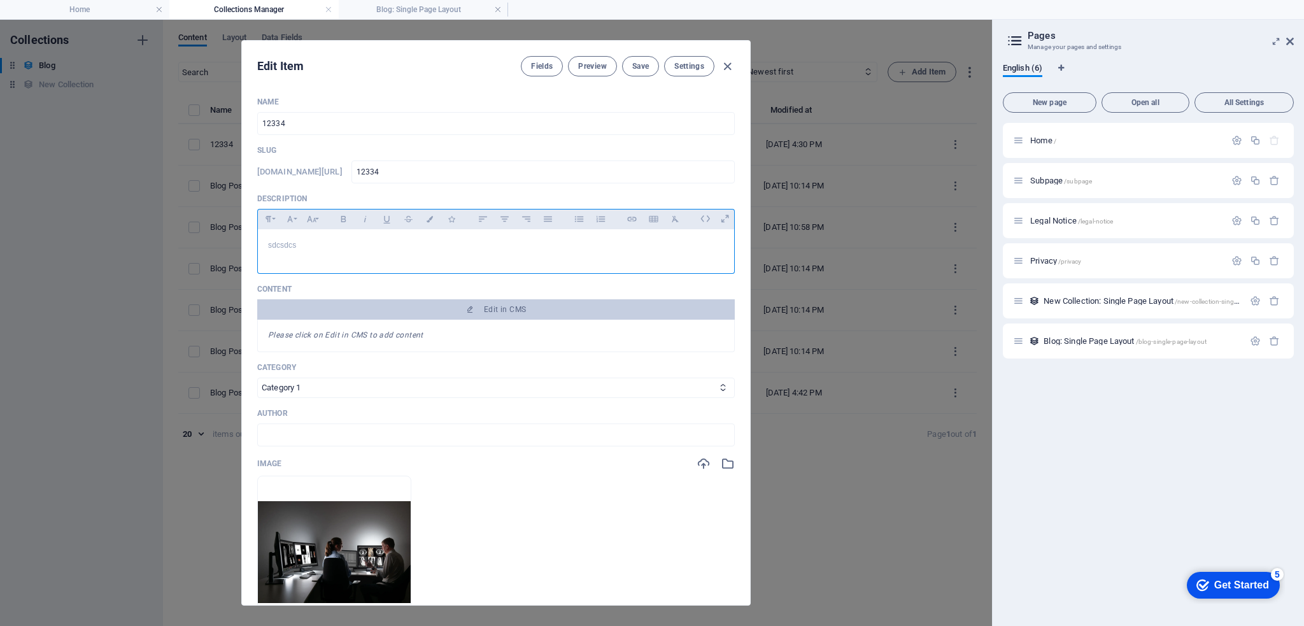
click at [309, 239] on p "sdcsdcs" at bounding box center [496, 245] width 456 height 12
drag, startPoint x: 318, startPoint y: 248, endPoint x: 239, endPoint y: 244, distance: 78.4
click at [239, 244] on div "Edit Item Fields Preview Save Settings Name 12334 ​ Slug www.example.com/blog-s…" at bounding box center [496, 323] width 992 height 606
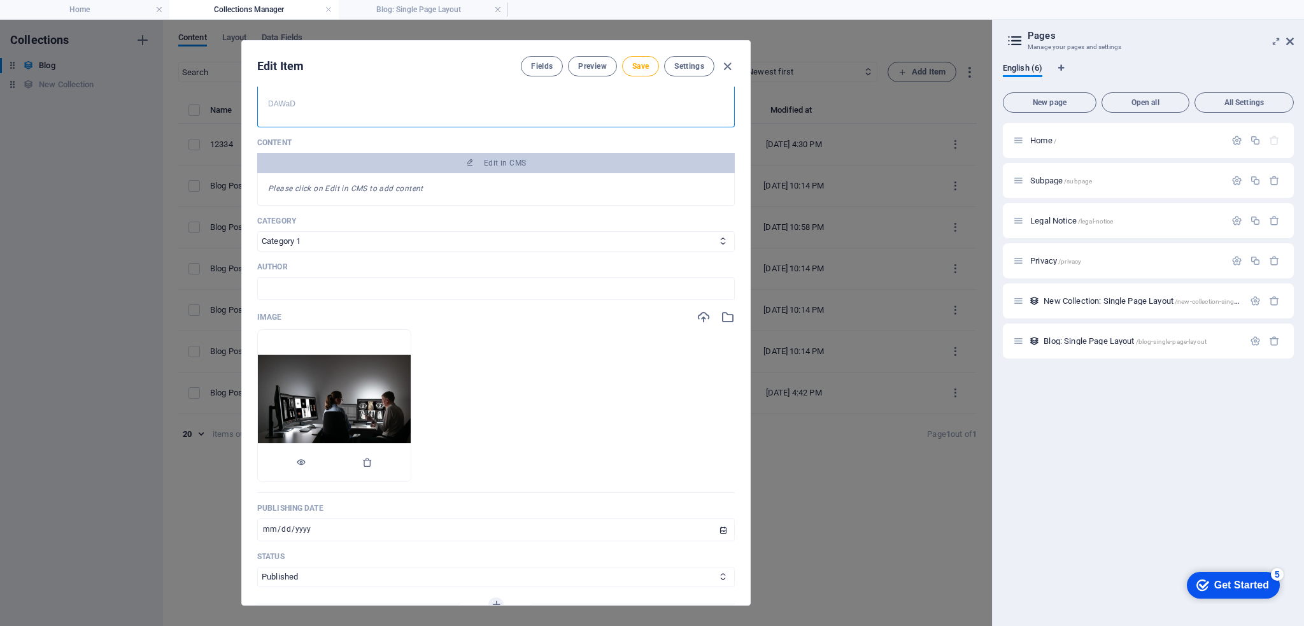
scroll to position [318, 0]
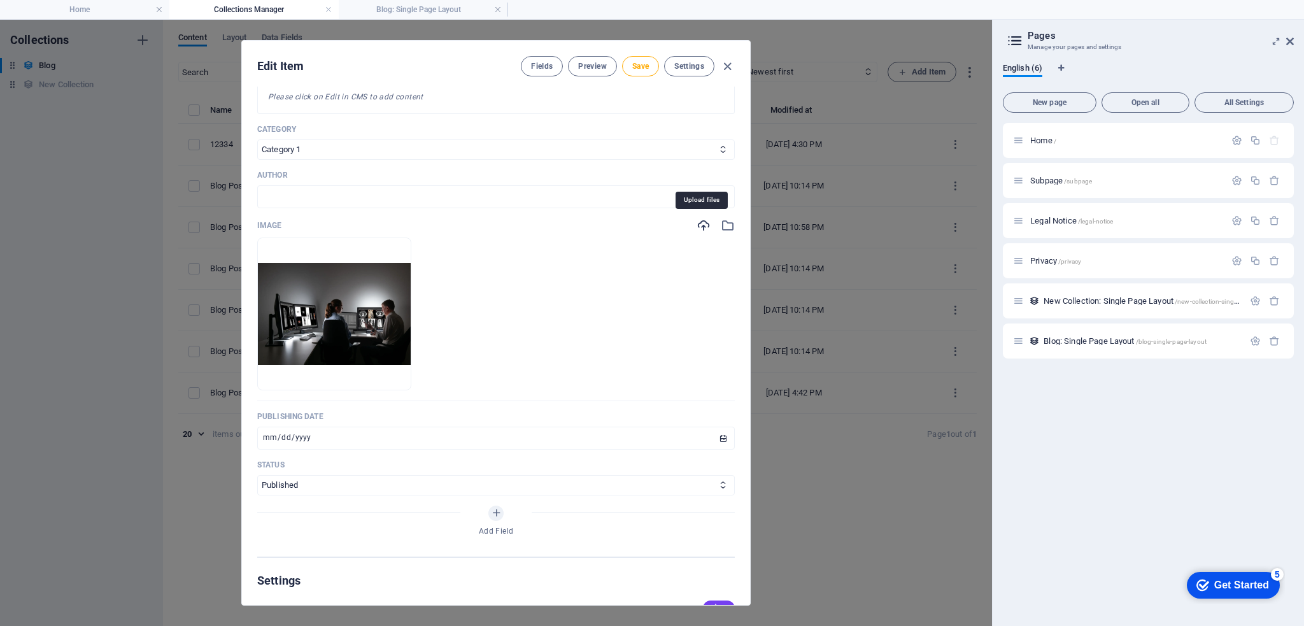
click at [700, 223] on icon "button" at bounding box center [703, 225] width 14 height 14
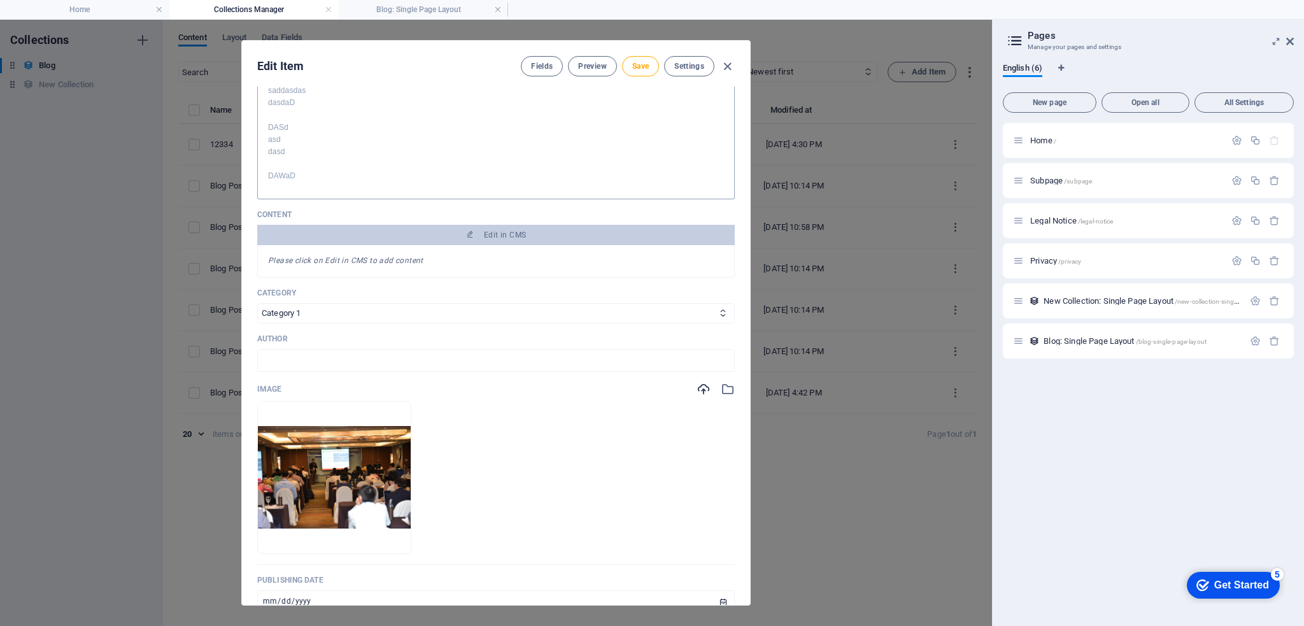
scroll to position [94, 0]
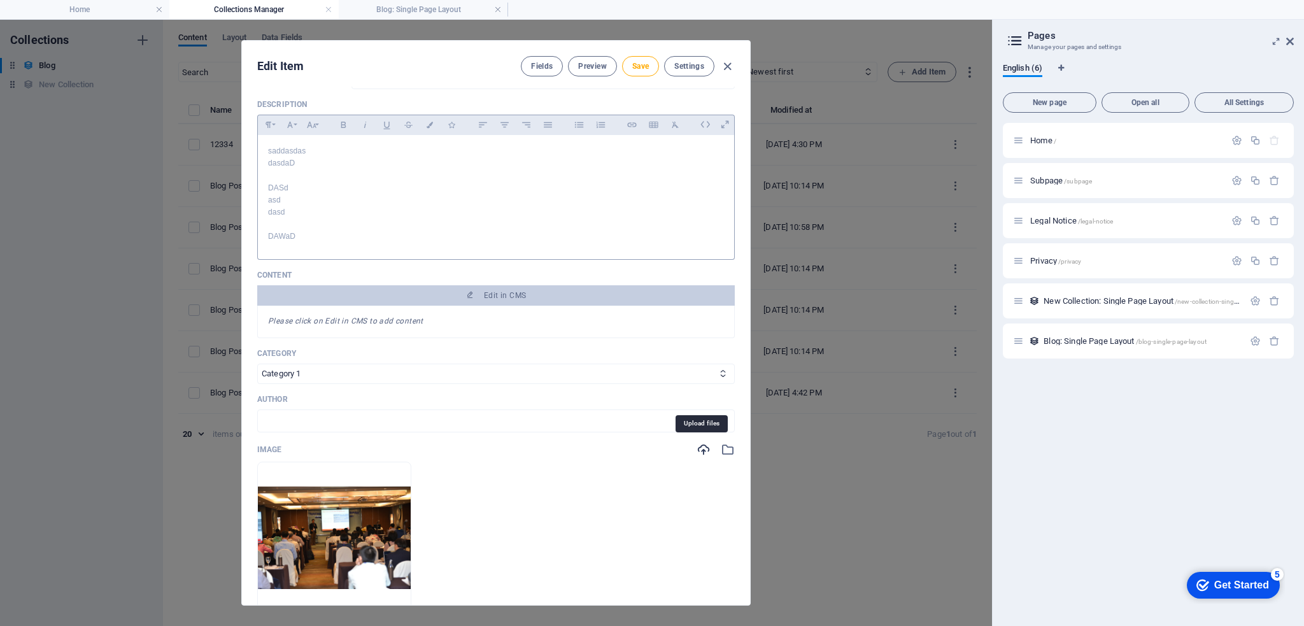
click at [704, 448] on icon "button" at bounding box center [703, 449] width 14 height 14
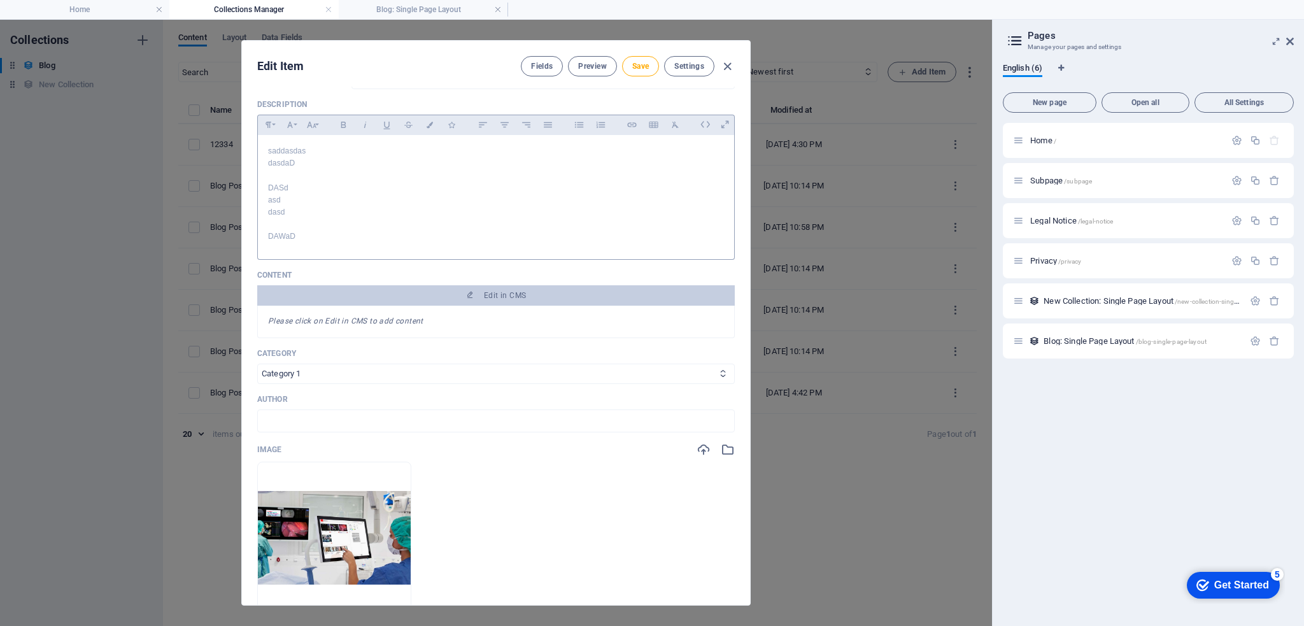
click at [662, 372] on select "Category 1 Category 2" at bounding box center [495, 374] width 477 height 20
click at [565, 409] on input "text" at bounding box center [495, 420] width 477 height 23
click at [574, 394] on p "Author" at bounding box center [495, 399] width 477 height 10
click at [564, 394] on p "Author" at bounding box center [495, 399] width 477 height 10
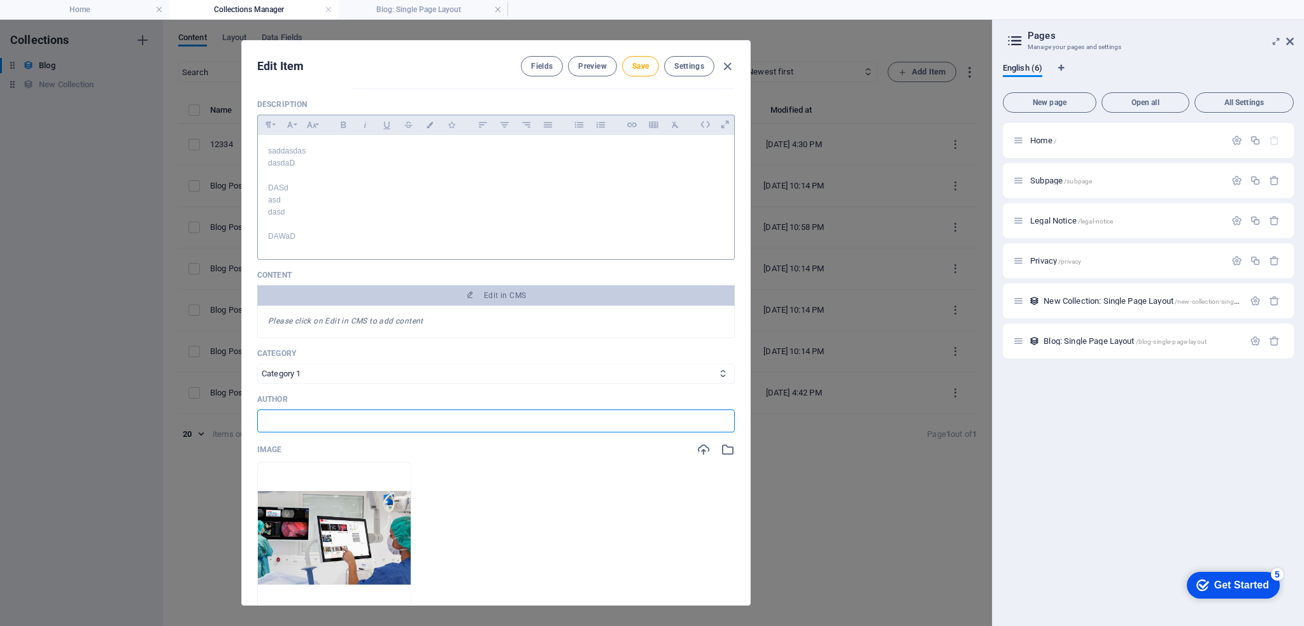
click at [555, 416] on input "text" at bounding box center [495, 420] width 477 height 23
type input "Sukol"
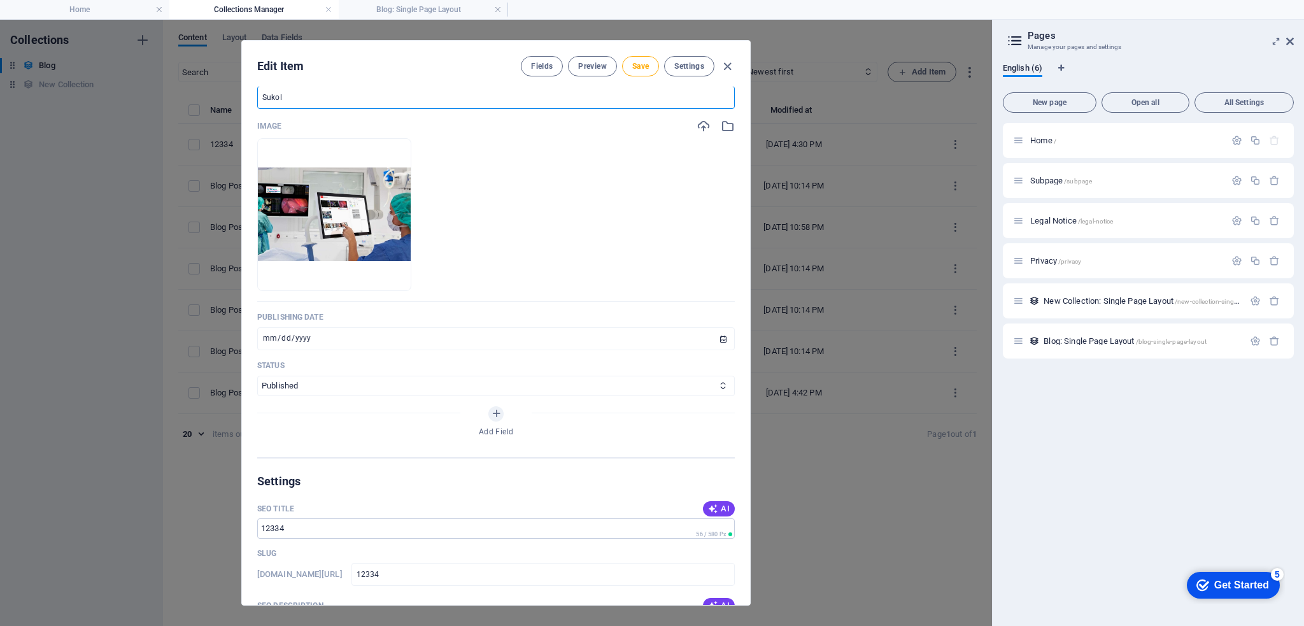
scroll to position [476, 0]
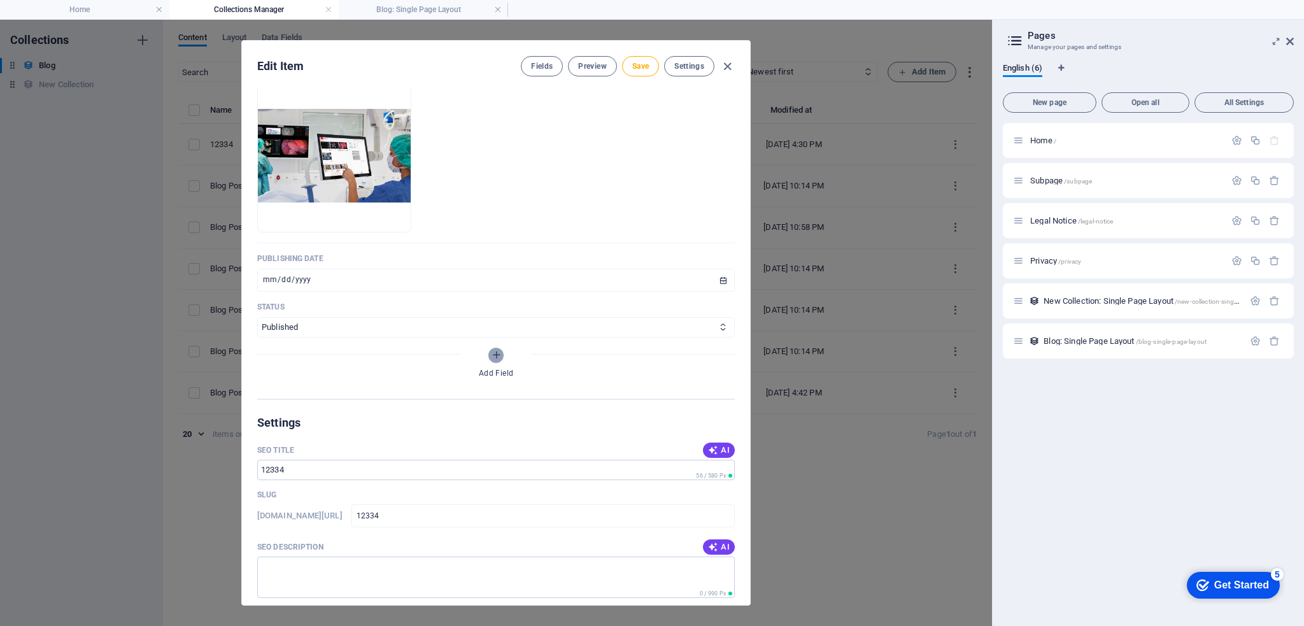
click at [493, 360] on button "Add Field" at bounding box center [495, 355] width 15 height 15
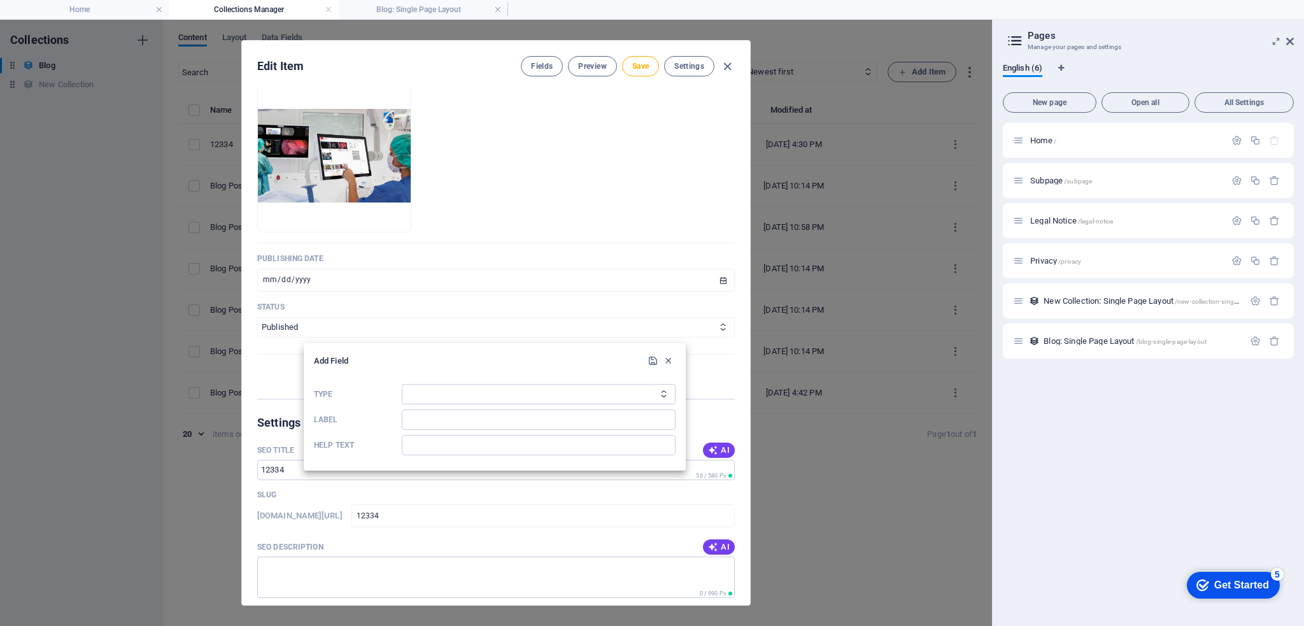
scroll to position [495, 0]
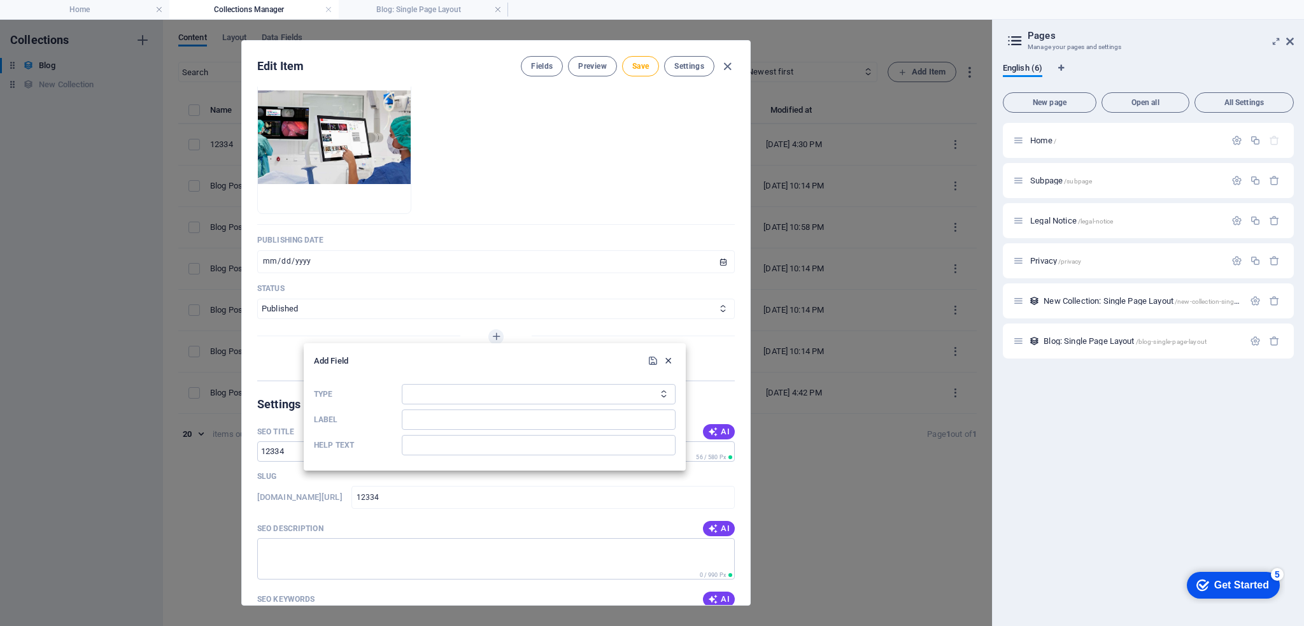
click at [663, 361] on icon "button" at bounding box center [668, 360] width 11 height 11
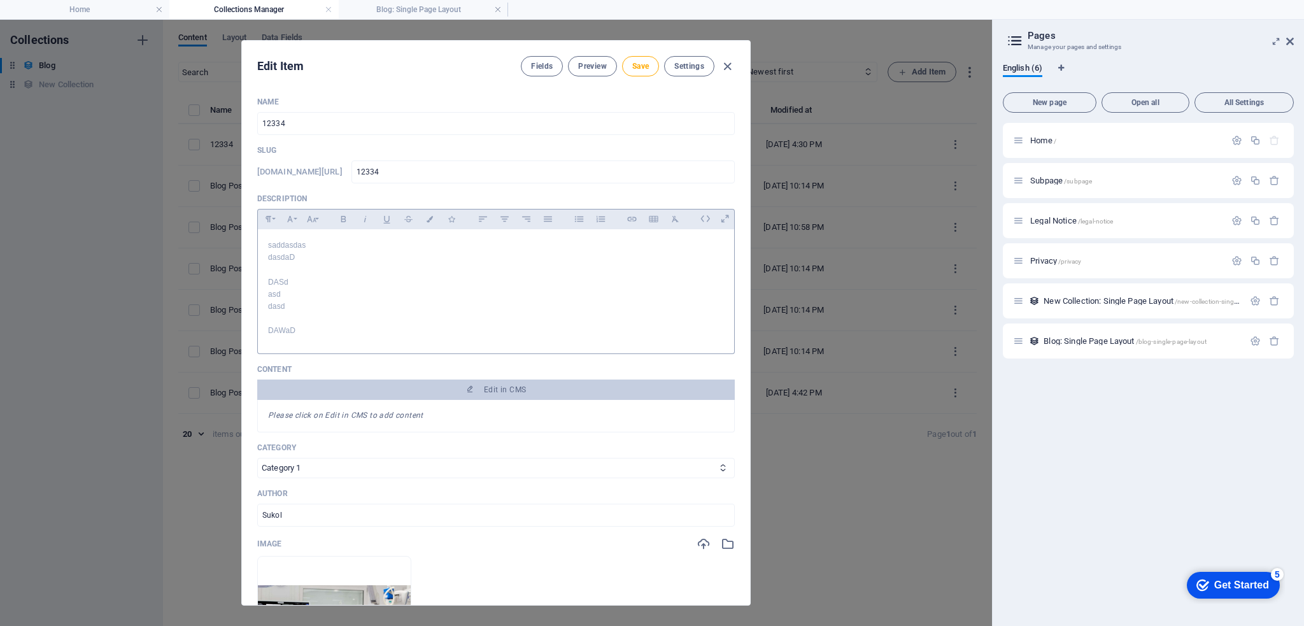
scroll to position [0, 0]
click at [392, 253] on p "dasdaD" at bounding box center [496, 257] width 456 height 12
click at [727, 63] on icon "button" at bounding box center [727, 66] width 15 height 15
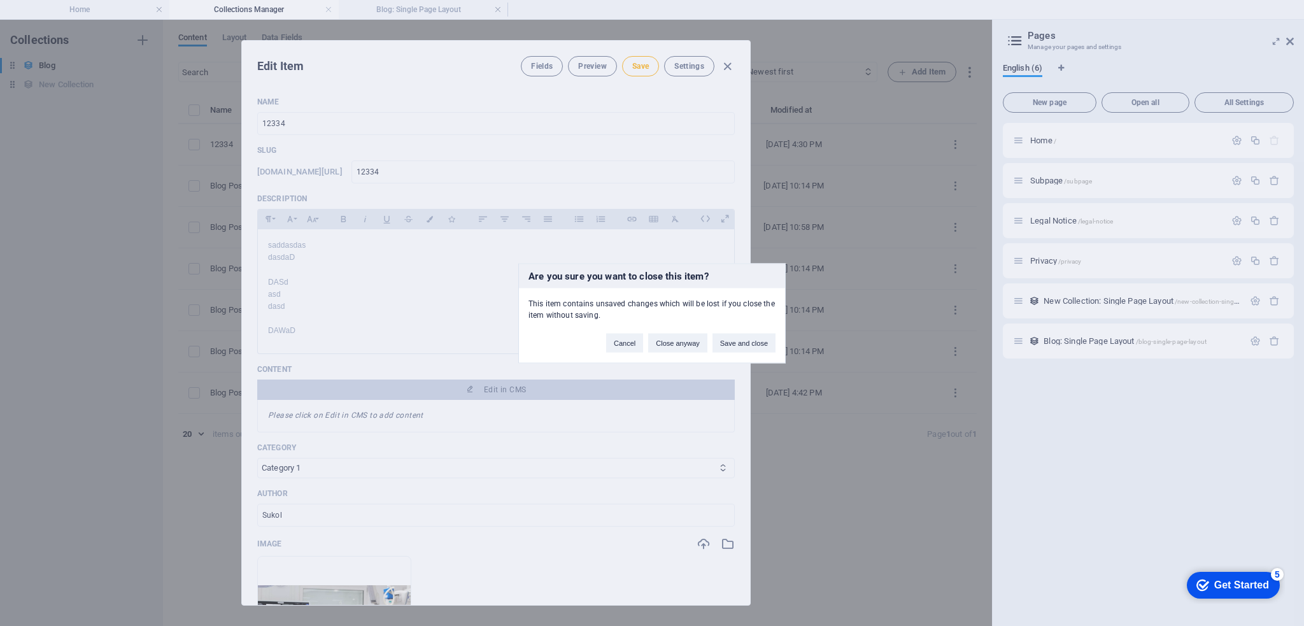
click at [644, 364] on div "Are you sure you want to close this item? This item contains unsaved changes wh…" at bounding box center [652, 313] width 1304 height 626
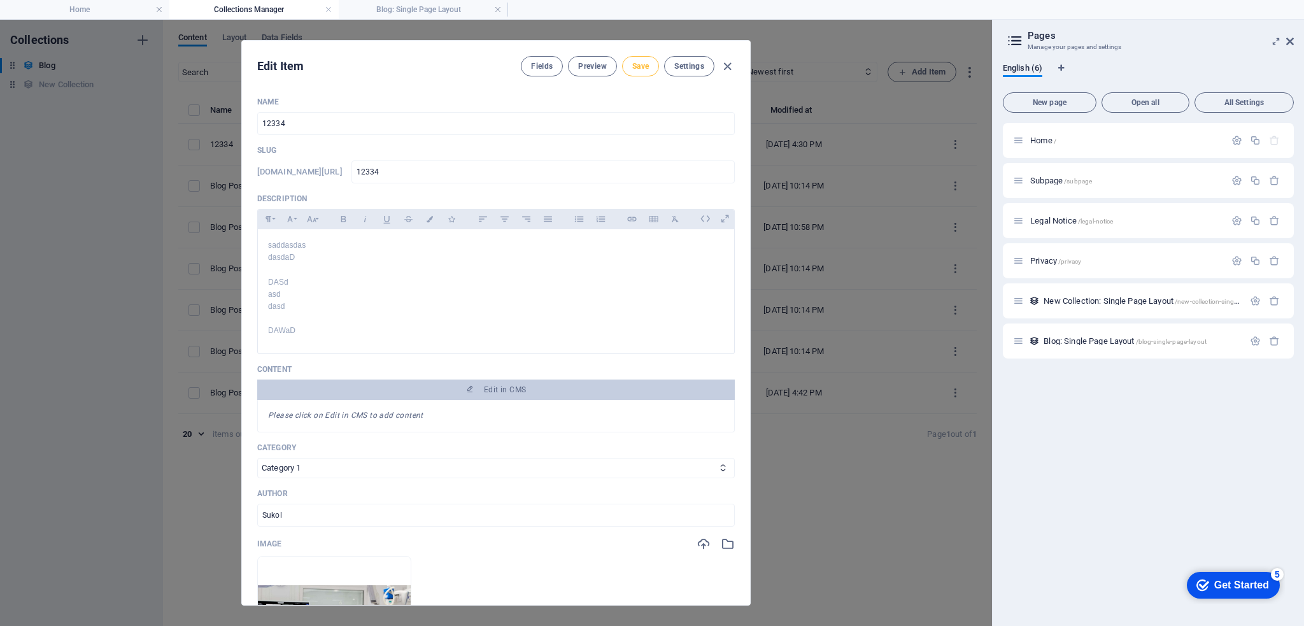
click at [639, 71] on button "Save" at bounding box center [640, 66] width 37 height 20
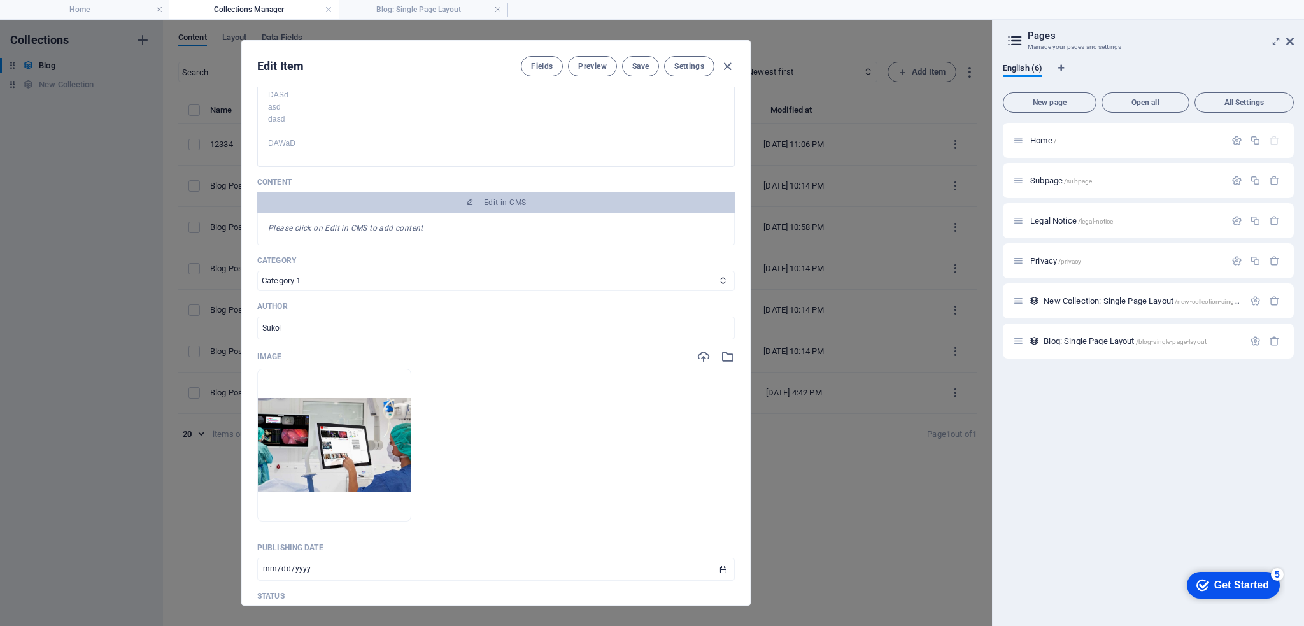
scroll to position [127, 0]
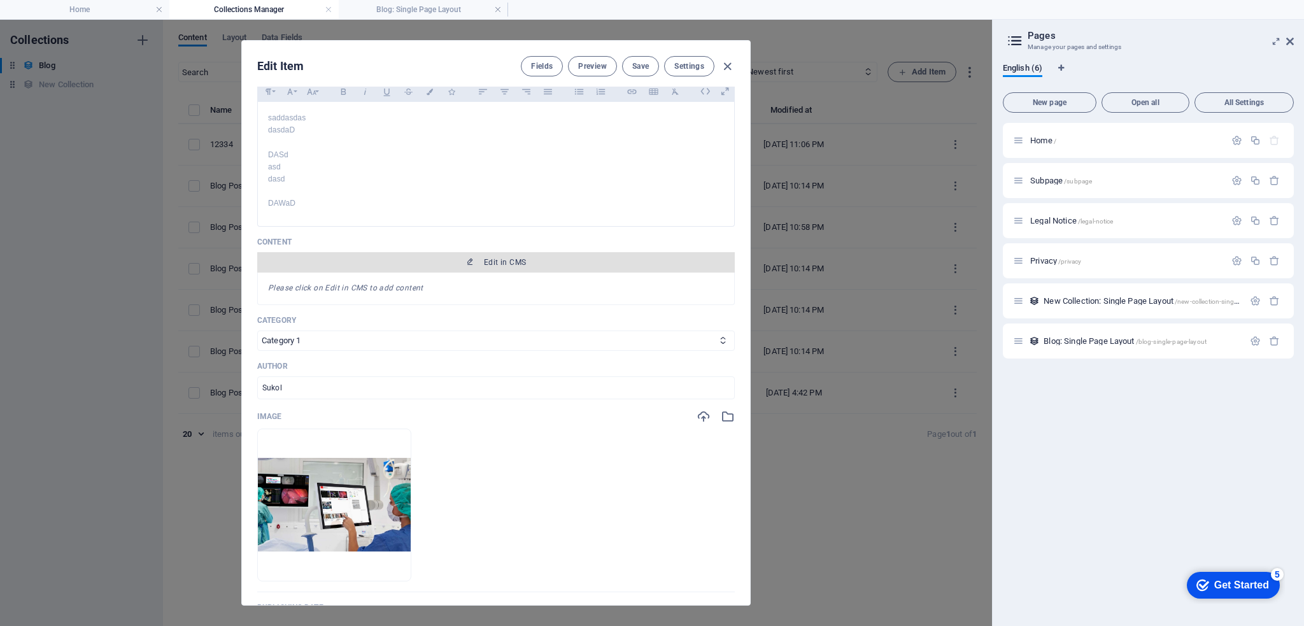
click at [486, 262] on span "Edit in CMS" at bounding box center [505, 262] width 42 height 10
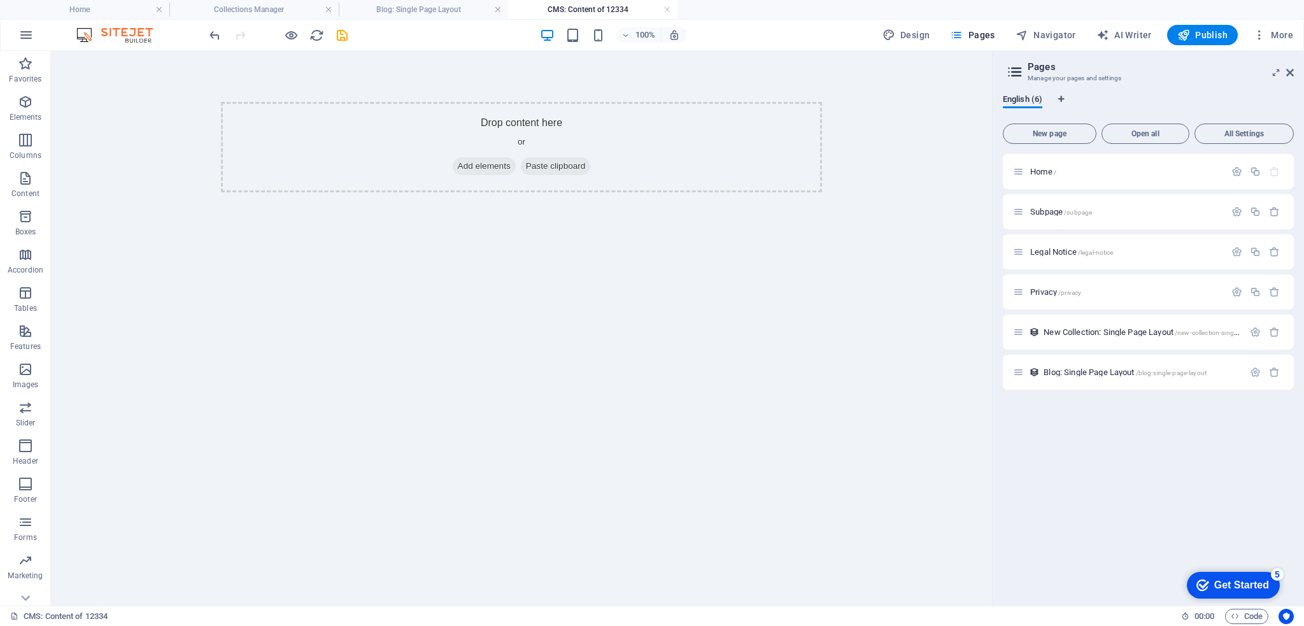
scroll to position [0, 0]
click at [473, 166] on span "Add elements" at bounding box center [484, 166] width 63 height 18
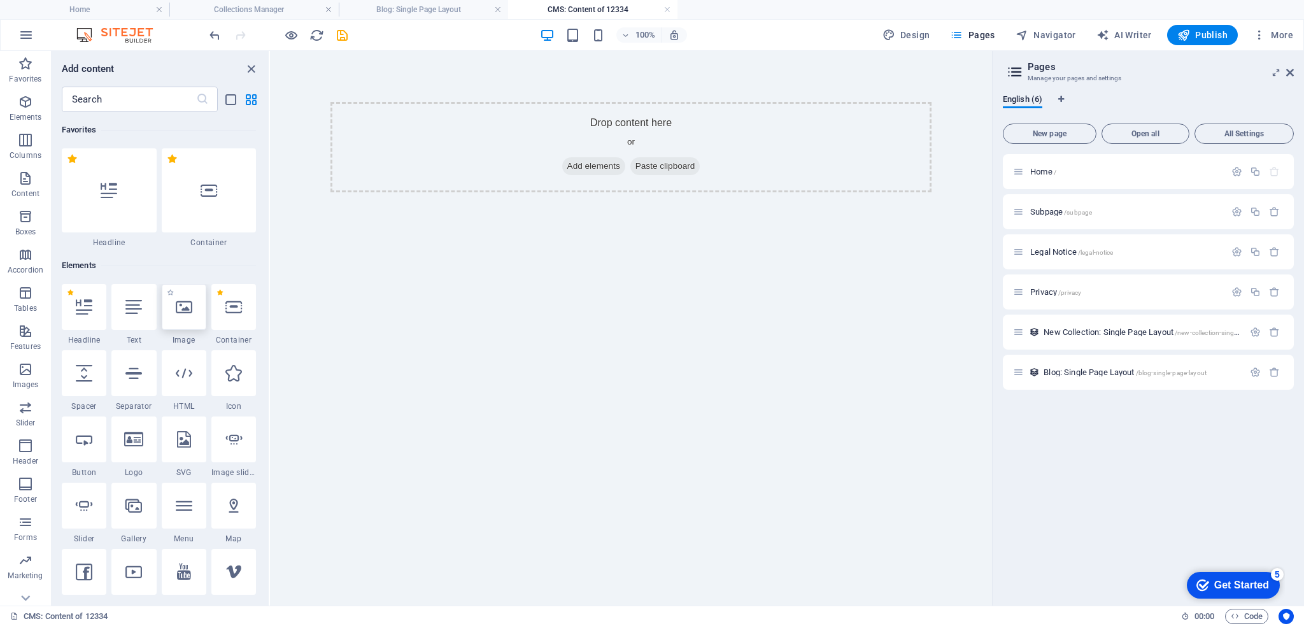
click at [181, 318] on div at bounding box center [184, 307] width 45 height 46
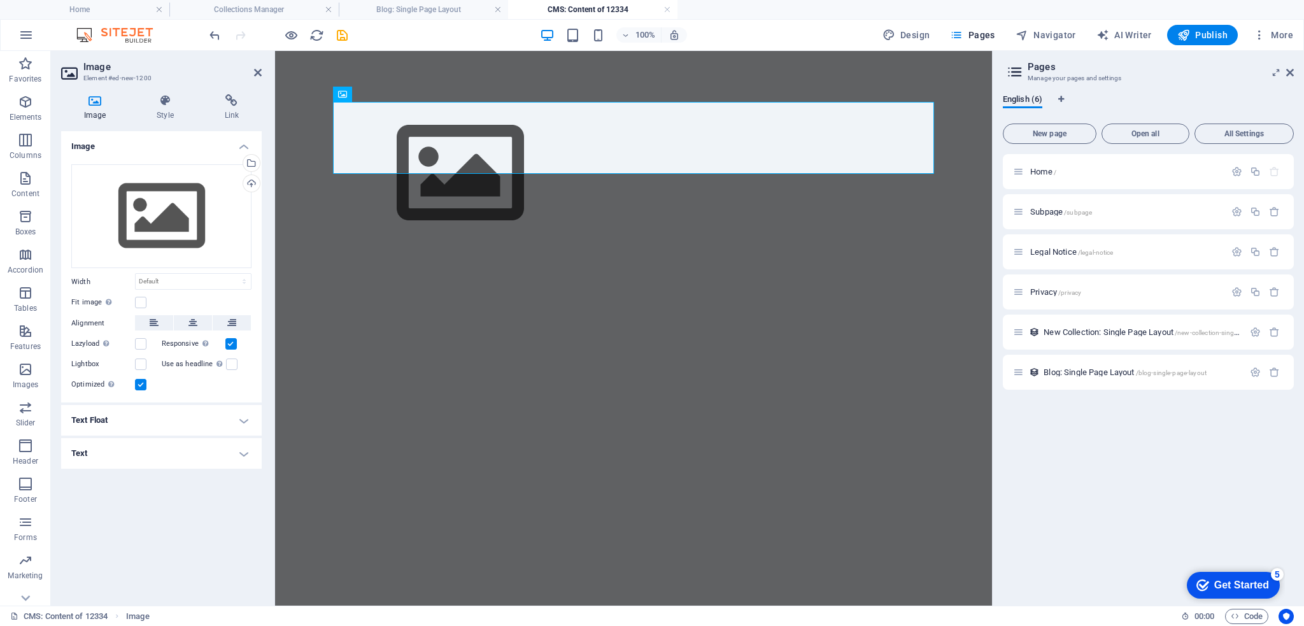
click at [465, 287] on html "Skip to main content" at bounding box center [633, 173] width 717 height 245
click at [381, 133] on figure at bounding box center [633, 173] width 601 height 143
click at [31, 378] on span "Images" at bounding box center [25, 377] width 51 height 31
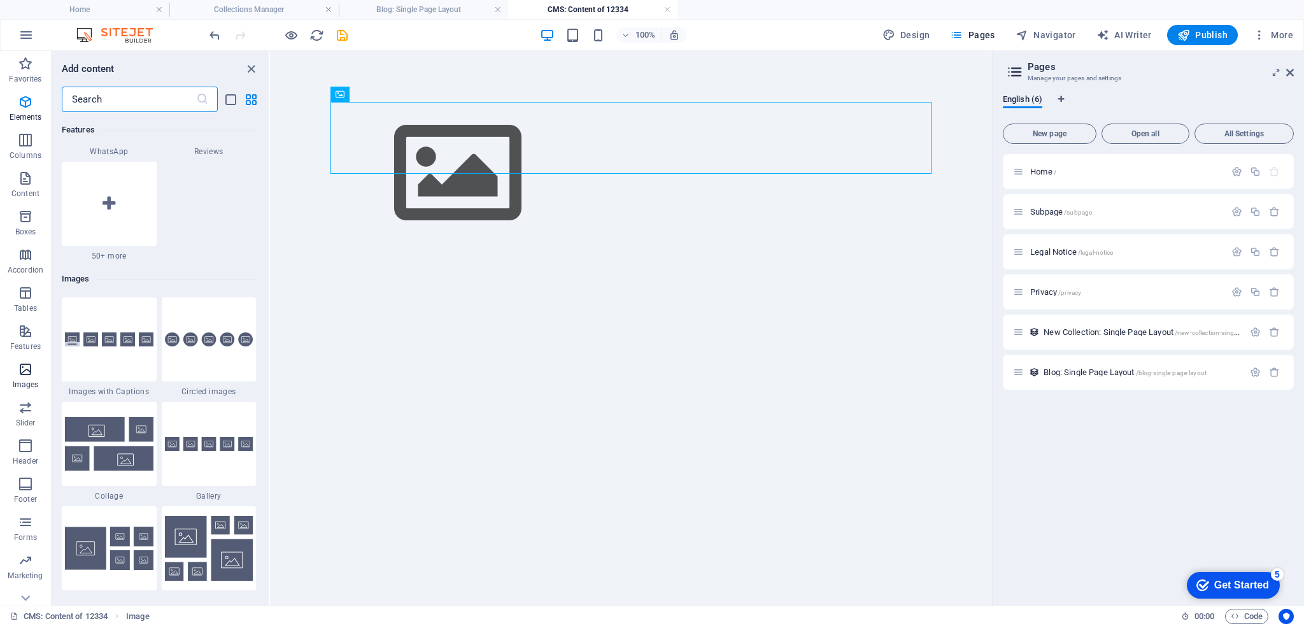
scroll to position [6456, 0]
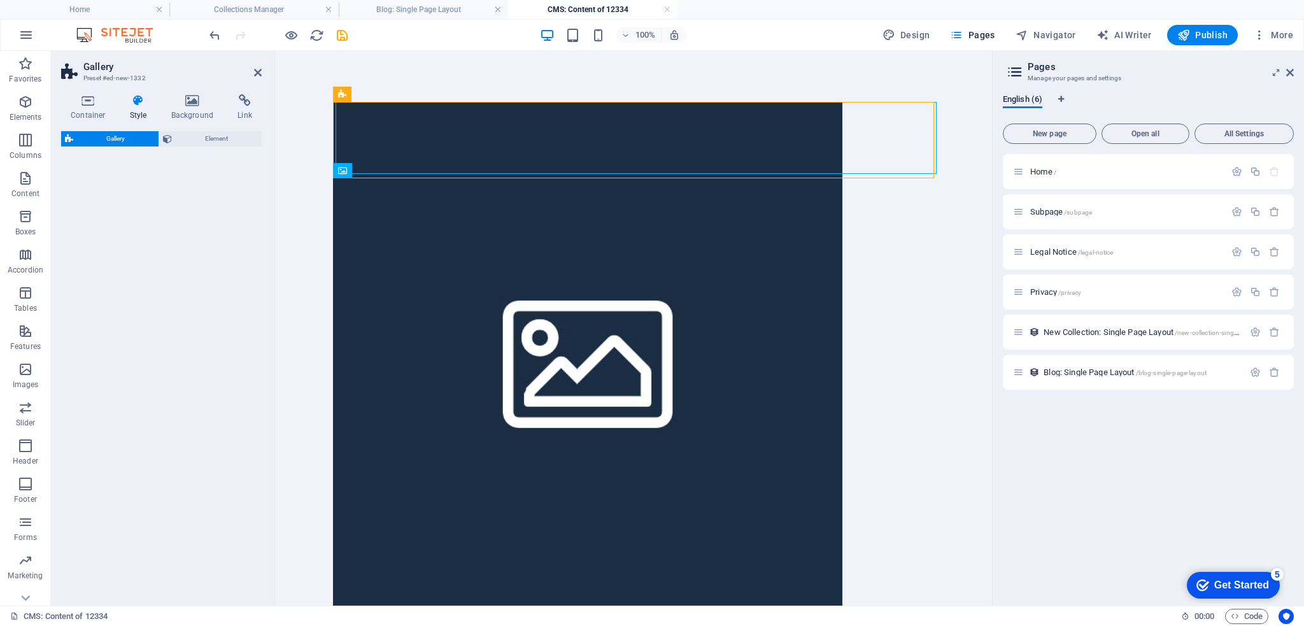
select select "rem"
select select "preset-gallery-v3-grid"
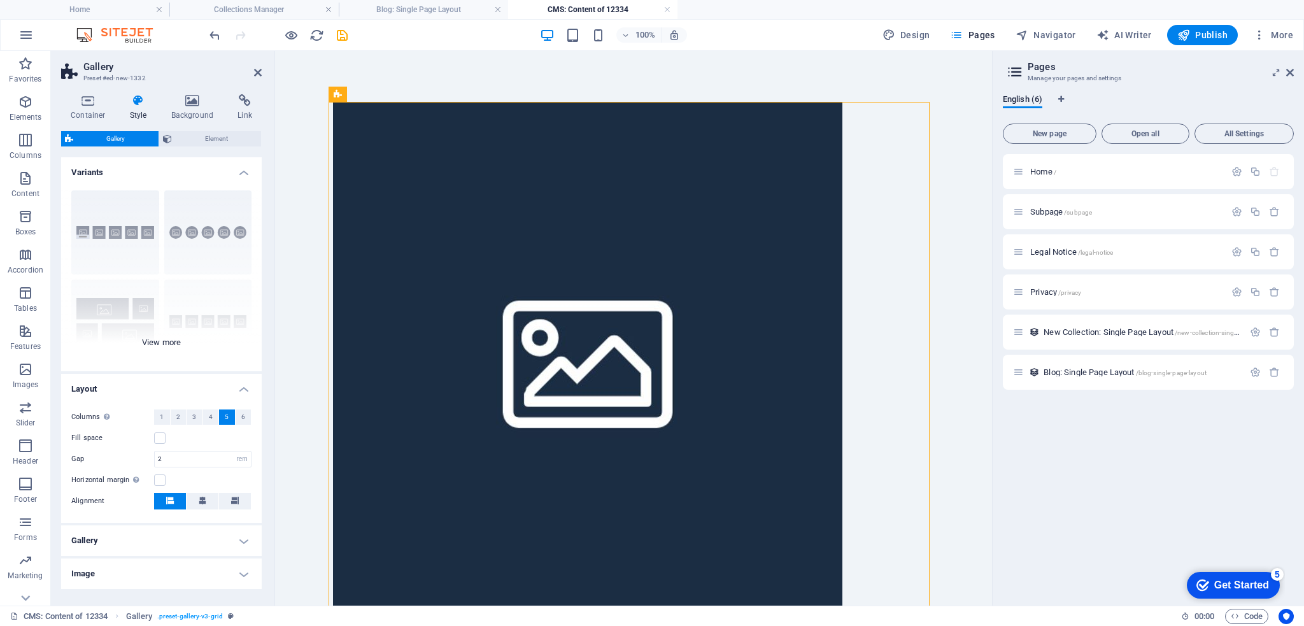
click at [112, 322] on div "Captions Circle Collage Default Grid Grid shifted" at bounding box center [161, 275] width 201 height 191
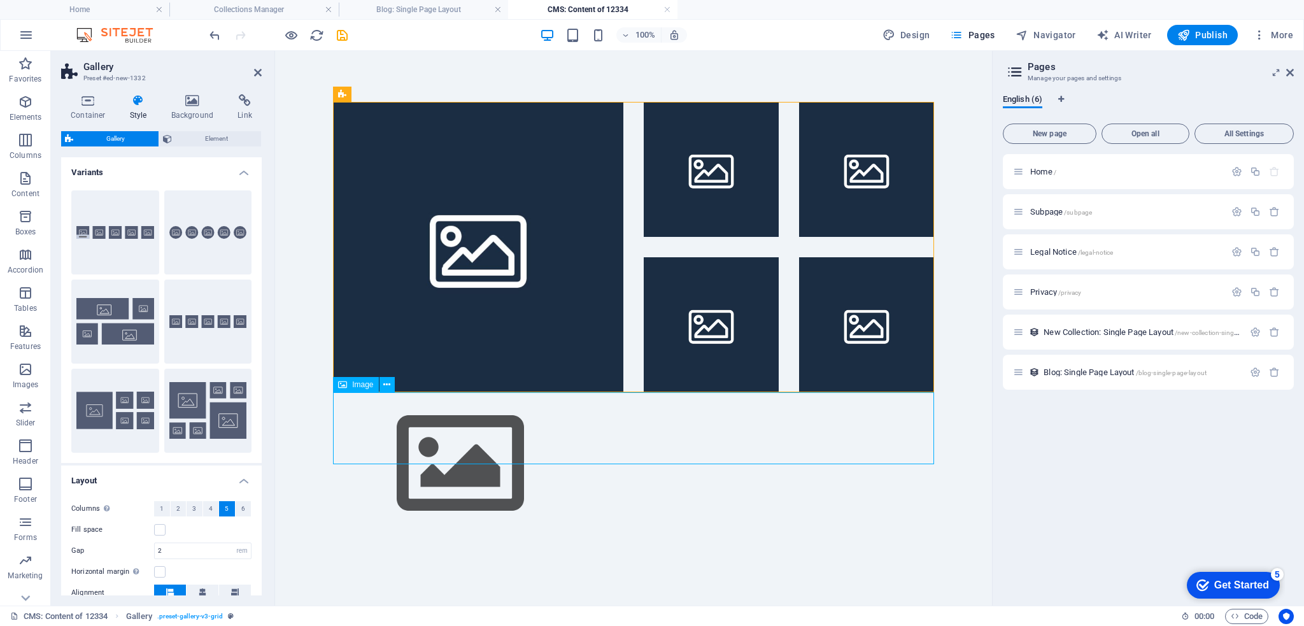
click at [343, 445] on figure at bounding box center [633, 463] width 601 height 143
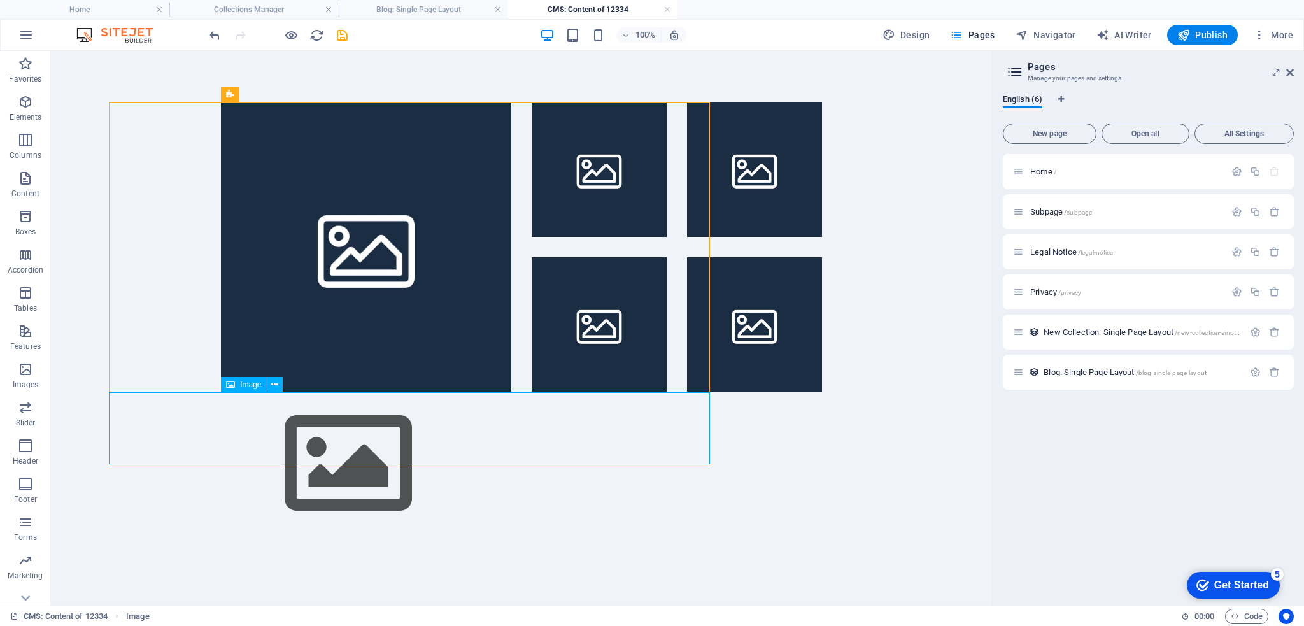
drag, startPoint x: 161, startPoint y: 432, endPoint x: 386, endPoint y: 431, distance: 224.7
click at [386, 431] on figure at bounding box center [521, 463] width 601 height 143
click at [283, 421] on figure at bounding box center [521, 463] width 601 height 143
click at [282, 427] on figure at bounding box center [521, 463] width 601 height 143
click at [274, 385] on icon at bounding box center [274, 384] width 7 height 13
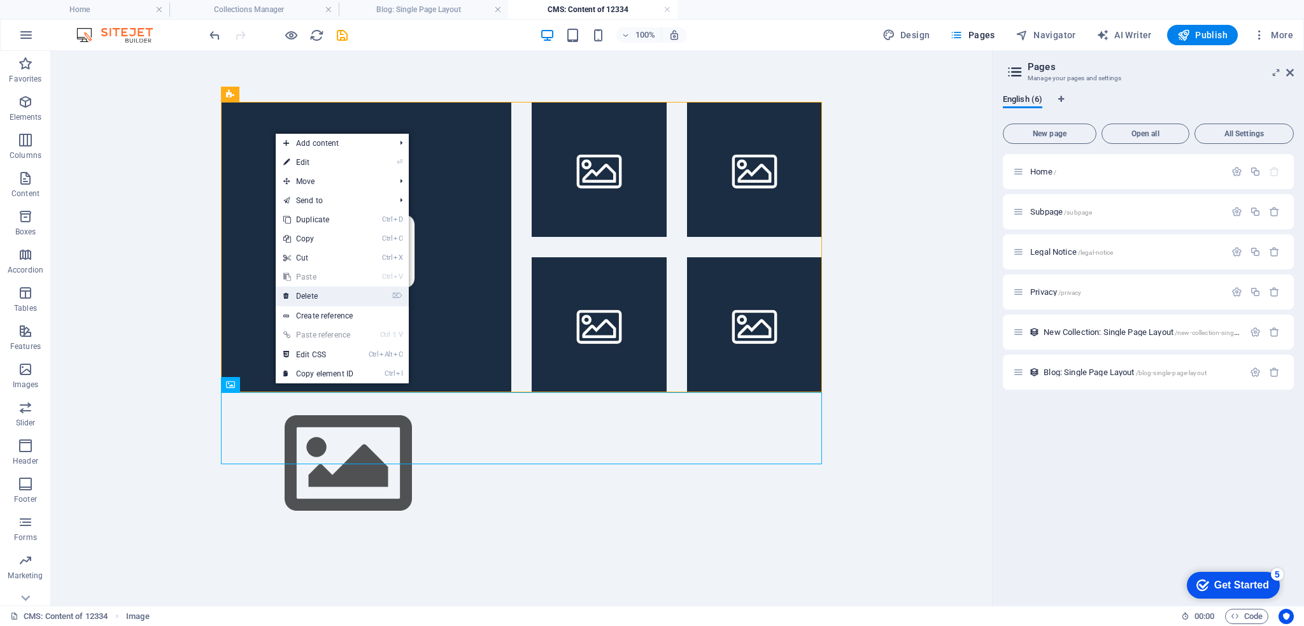
click at [327, 297] on link "⌦ Delete" at bounding box center [318, 295] width 85 height 19
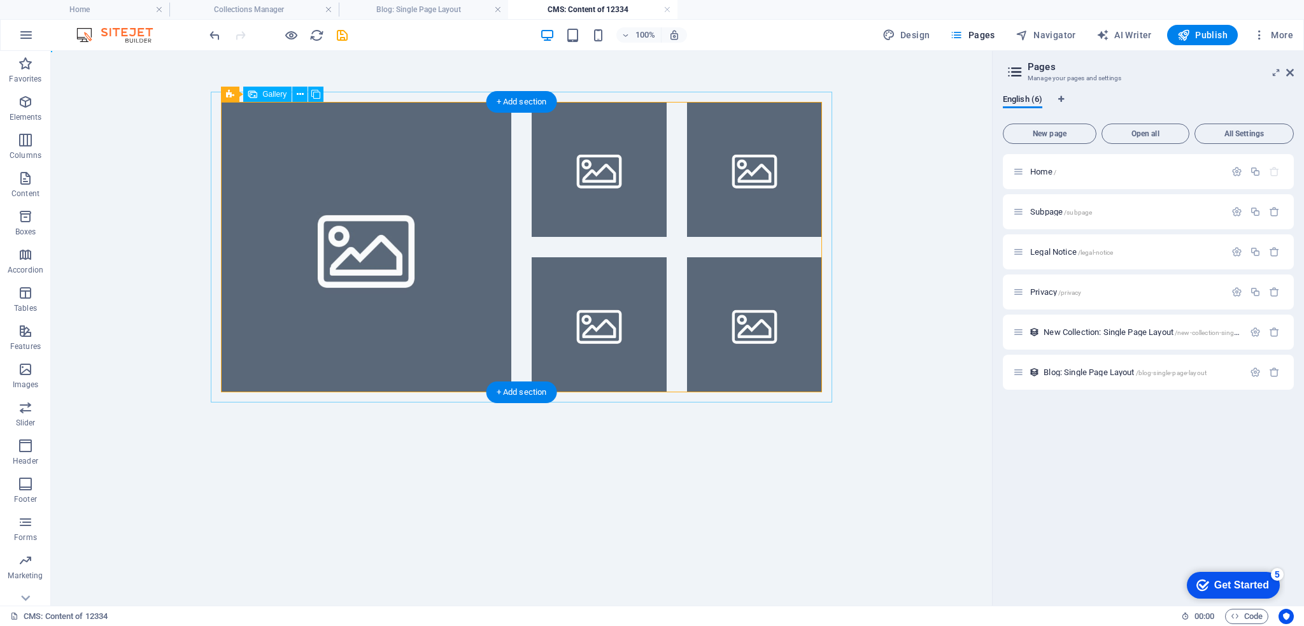
click at [365, 209] on li at bounding box center [366, 247] width 290 height 290
click at [357, 251] on li at bounding box center [366, 247] width 290 height 290
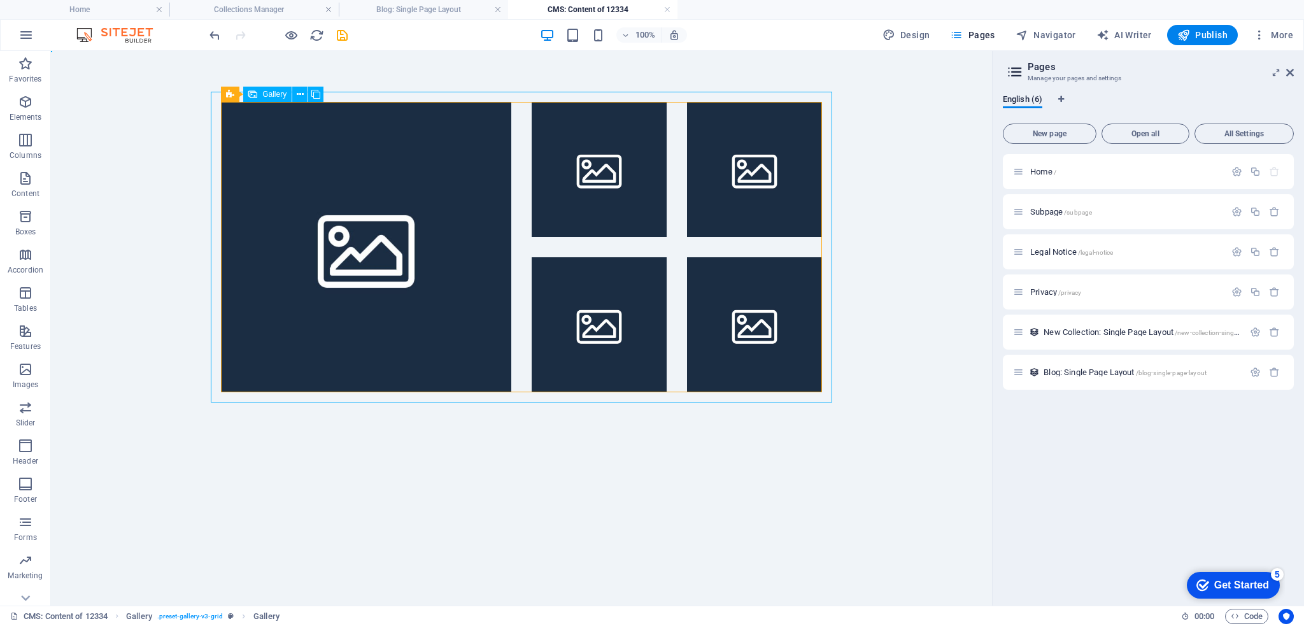
click at [266, 92] on span "Gallery" at bounding box center [274, 94] width 24 height 8
click at [281, 95] on span "Gallery" at bounding box center [274, 94] width 24 height 8
select select "4"
select select "px"
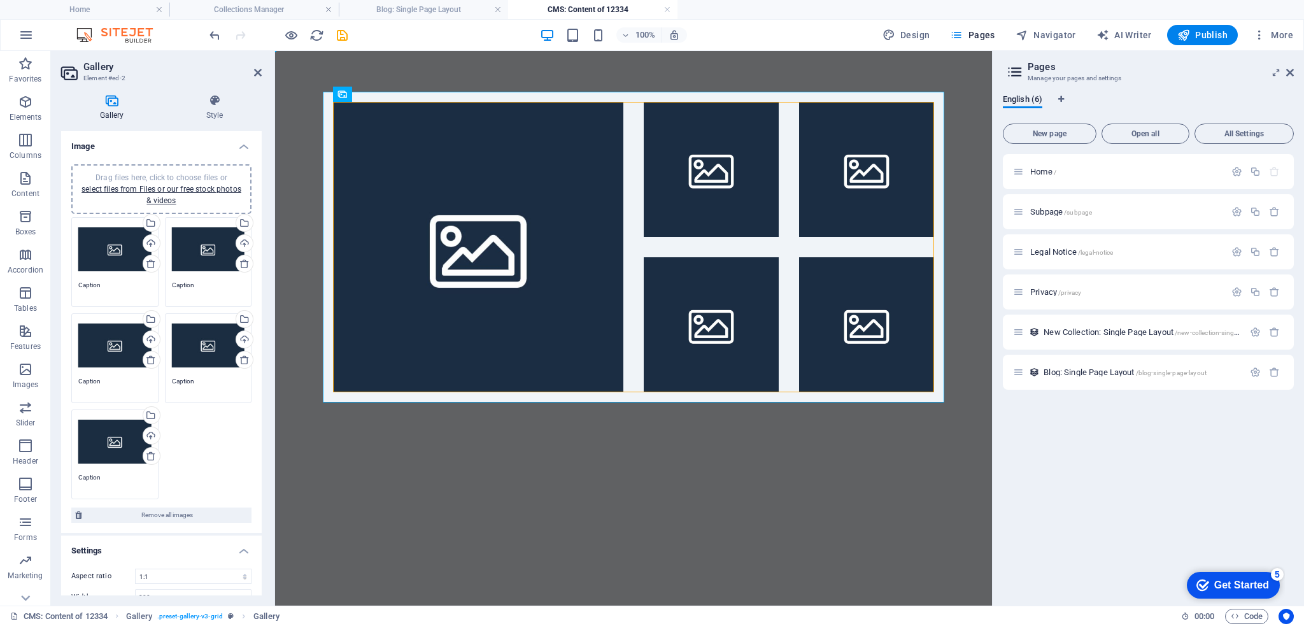
click at [512, 443] on html "Skip to main content" at bounding box center [633, 247] width 717 height 392
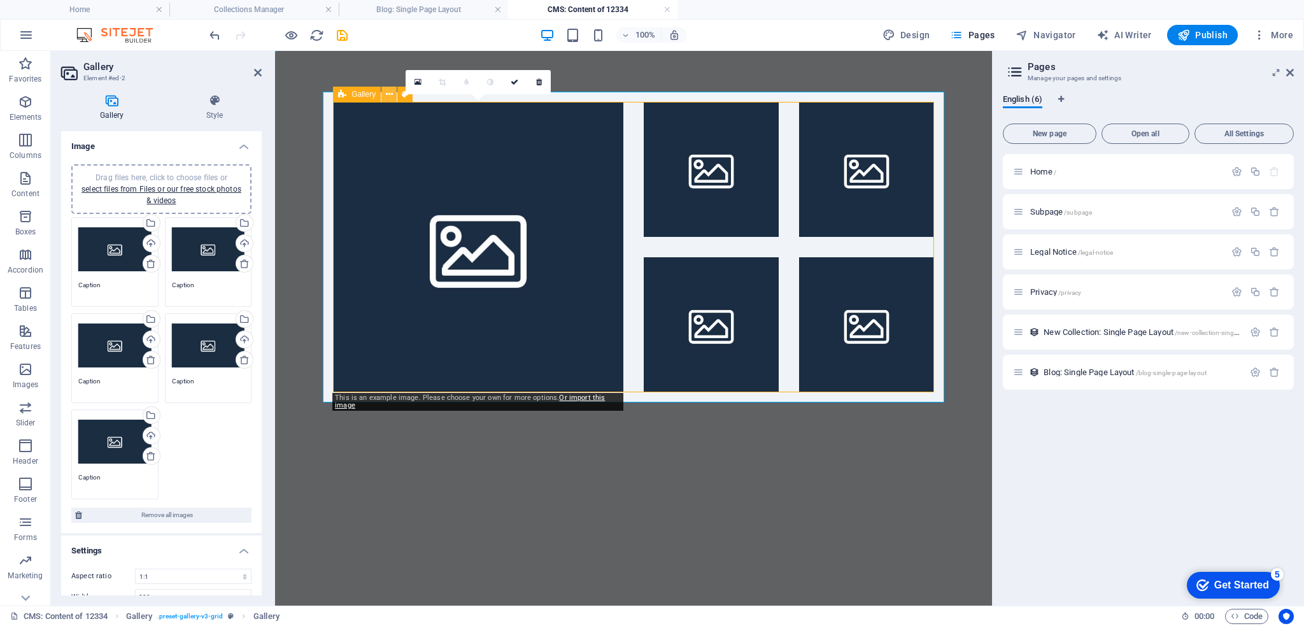
click at [388, 95] on icon at bounding box center [389, 94] width 7 height 13
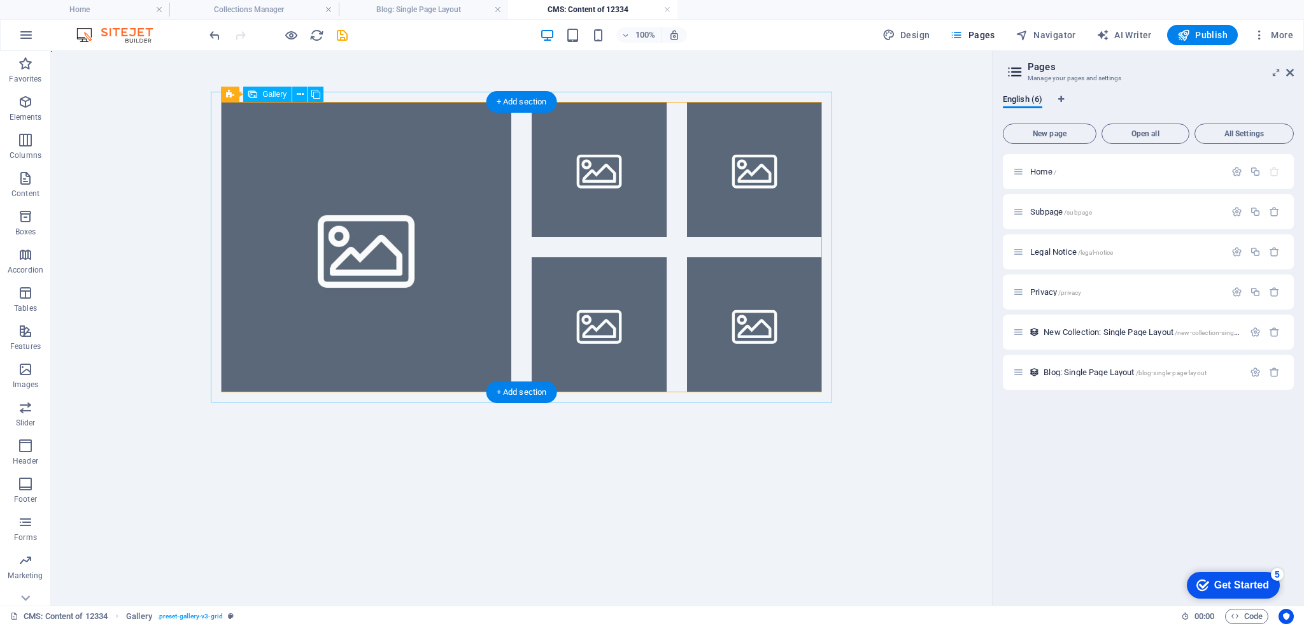
click at [334, 153] on li at bounding box center [366, 247] width 290 height 290
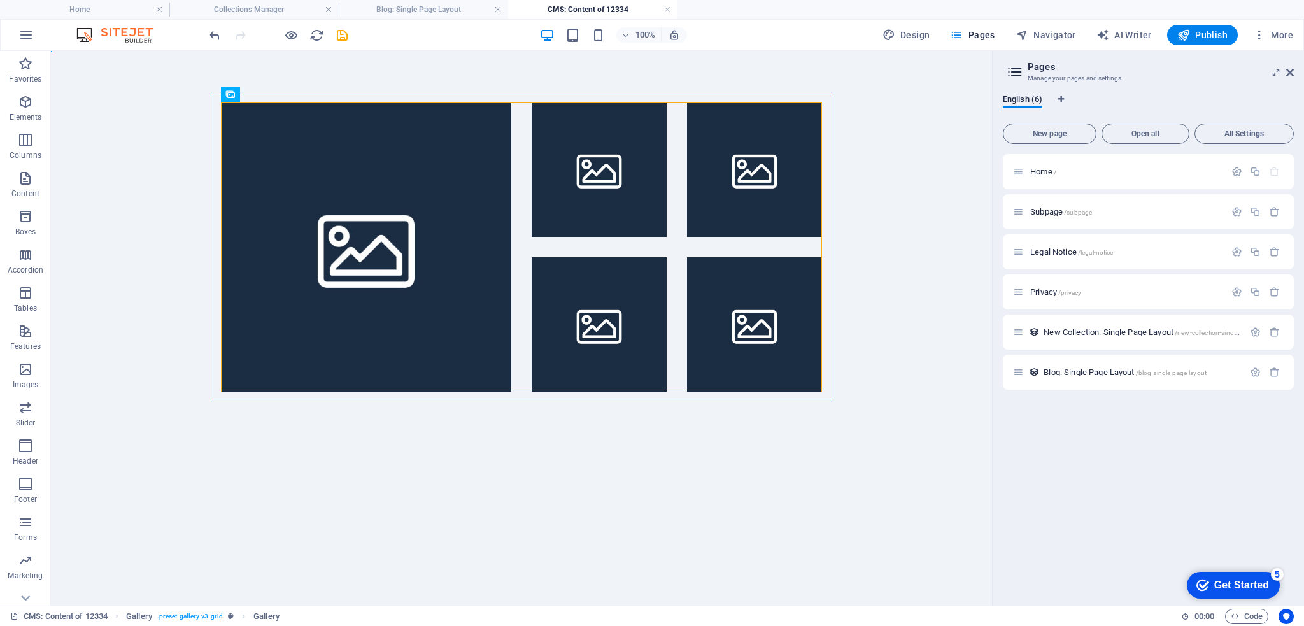
click at [923, 356] on body "Skip to main content" at bounding box center [521, 247] width 941 height 392
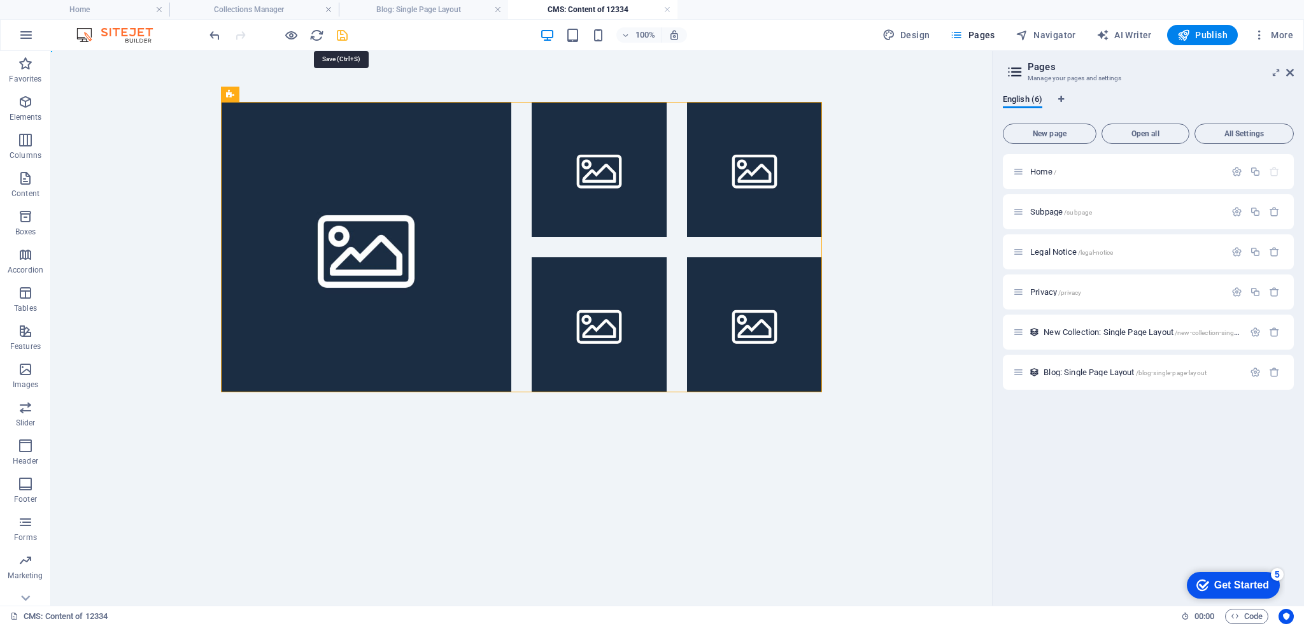
click at [344, 36] on icon "save" at bounding box center [342, 35] width 15 height 15
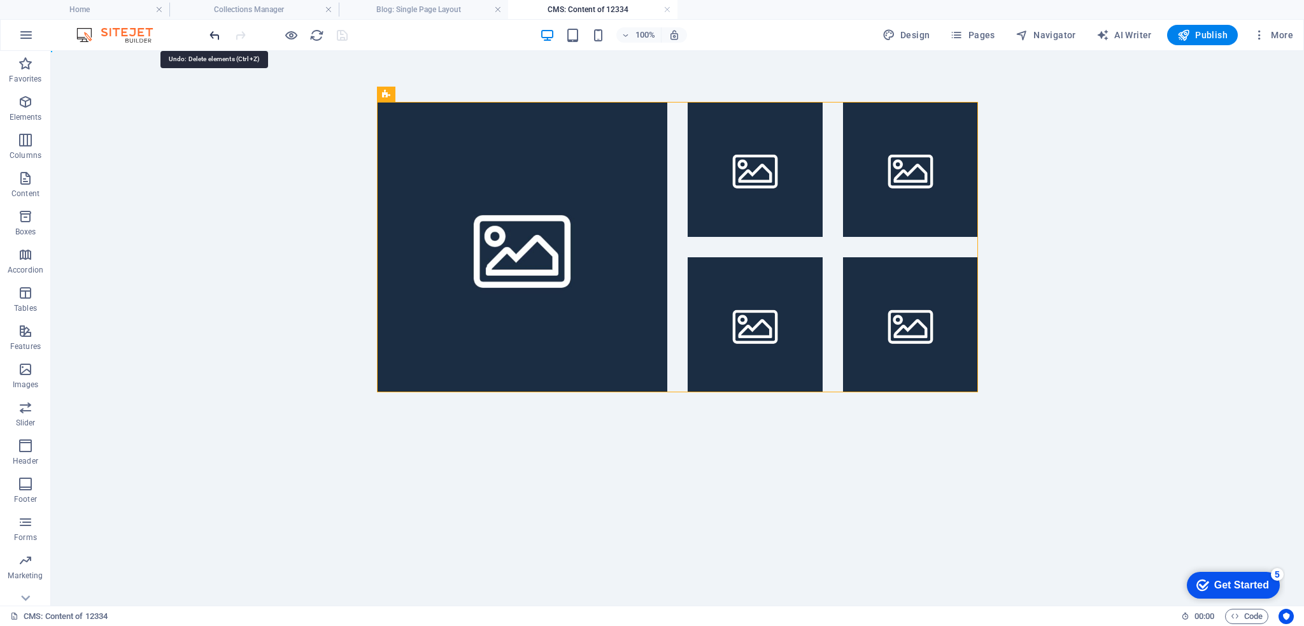
click at [216, 33] on icon "undo" at bounding box center [215, 35] width 15 height 15
click at [214, 40] on icon "undo" at bounding box center [215, 35] width 15 height 15
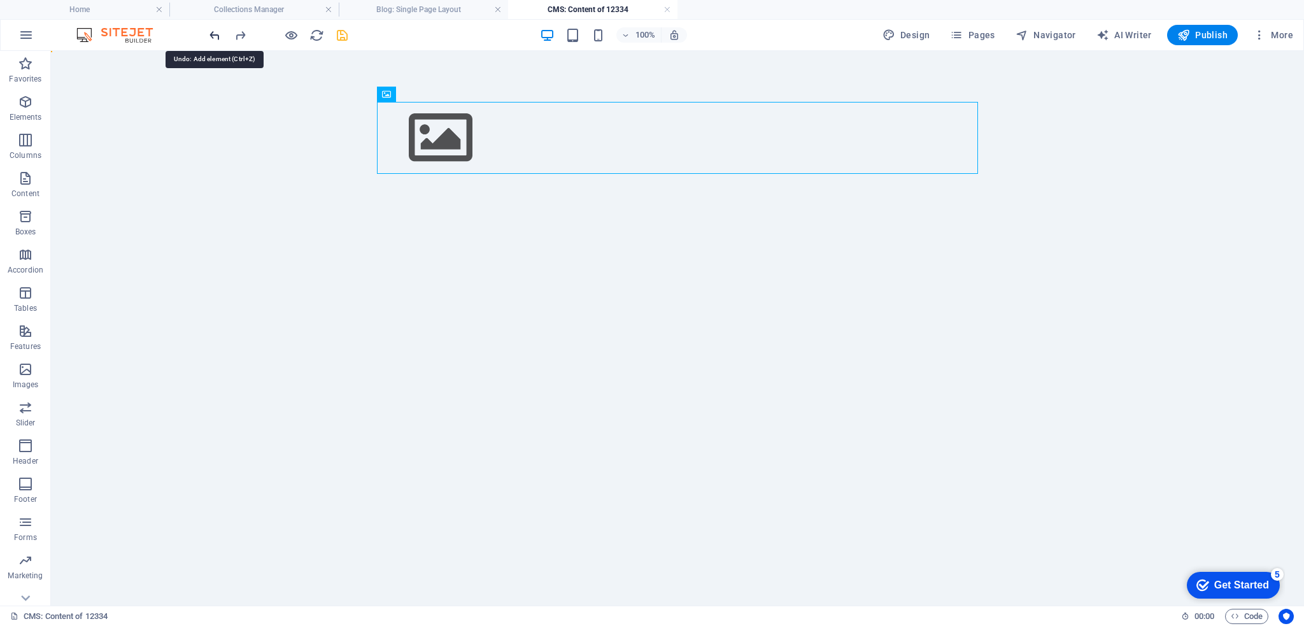
click at [214, 40] on icon "undo" at bounding box center [215, 35] width 15 height 15
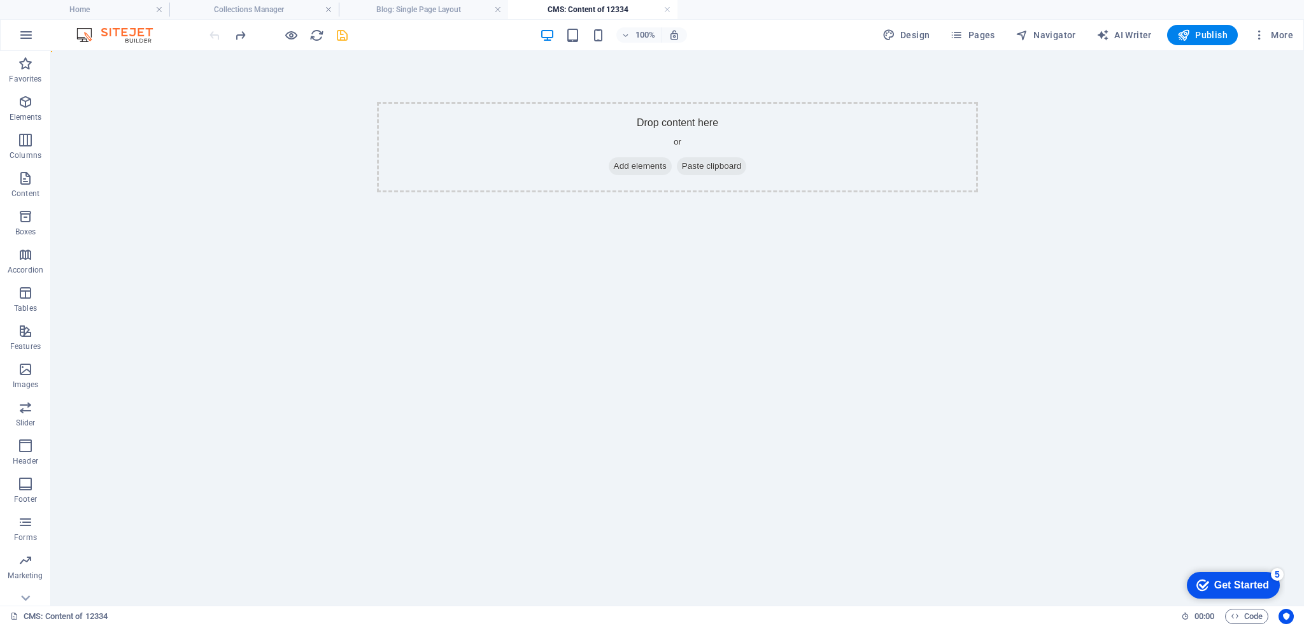
click at [215, 40] on div at bounding box center [278, 35] width 143 height 20
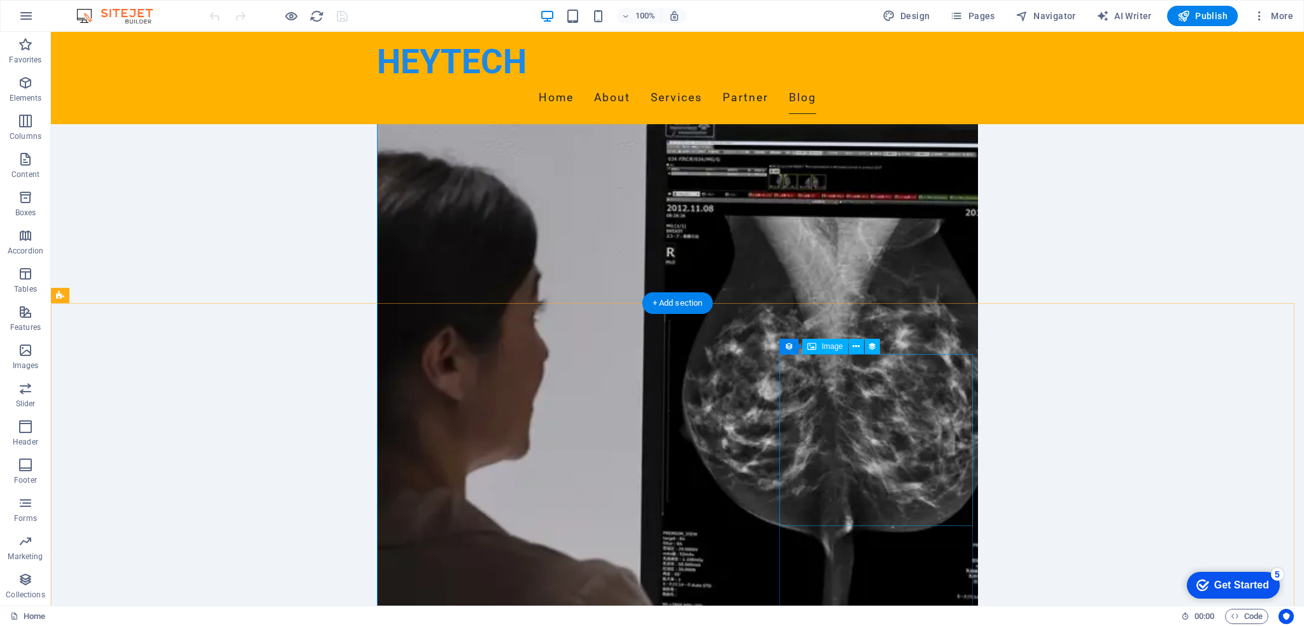
scroll to position [2292, 0]
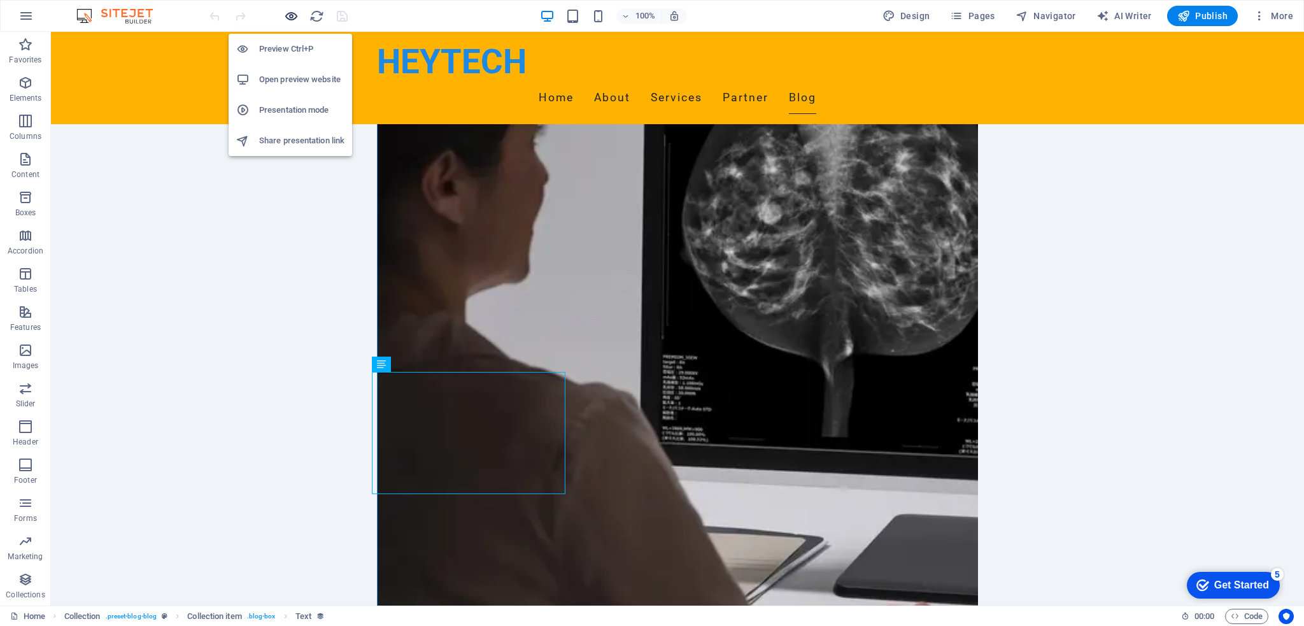
click at [0, 0] on icon "button" at bounding box center [0, 0] width 0 height 0
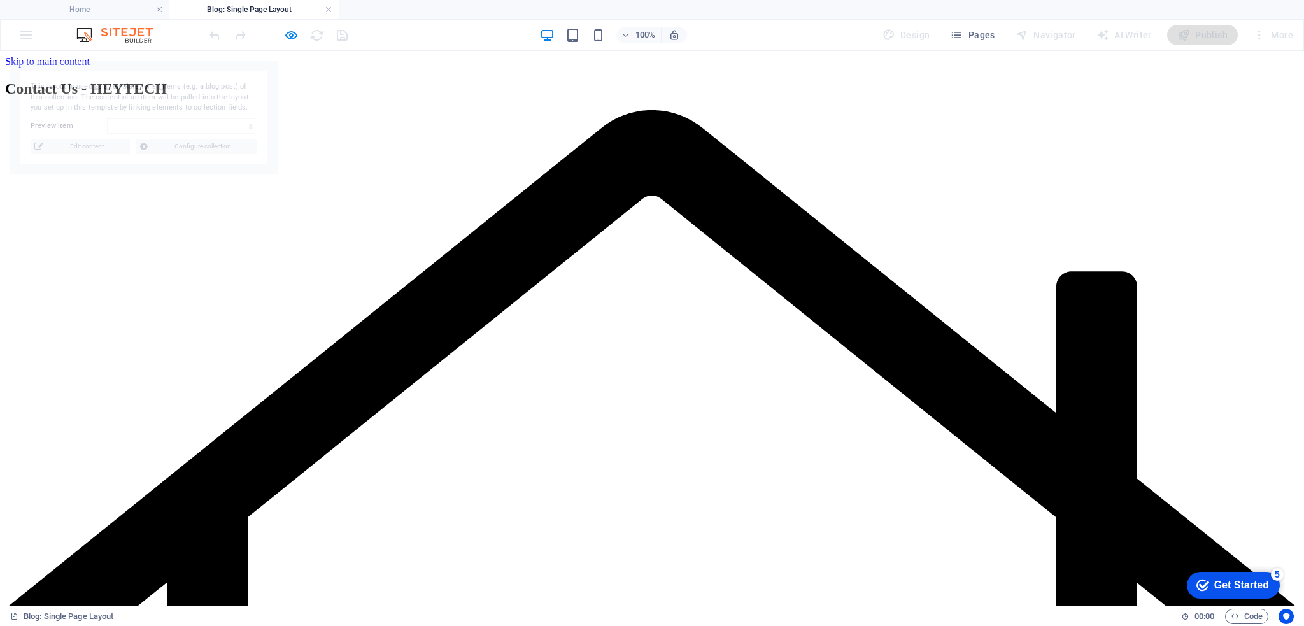
scroll to position [0, 0]
select select "68b80aac21fa7752f7006c0e"
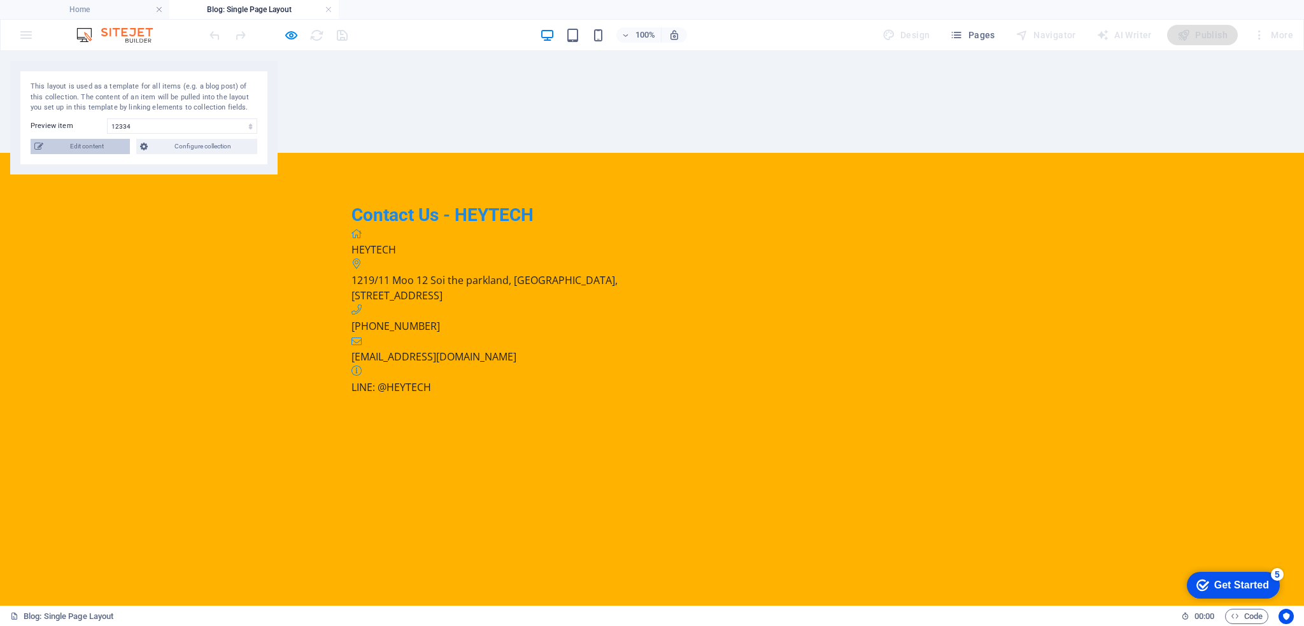
click at [88, 147] on span "Edit content" at bounding box center [86, 146] width 79 height 15
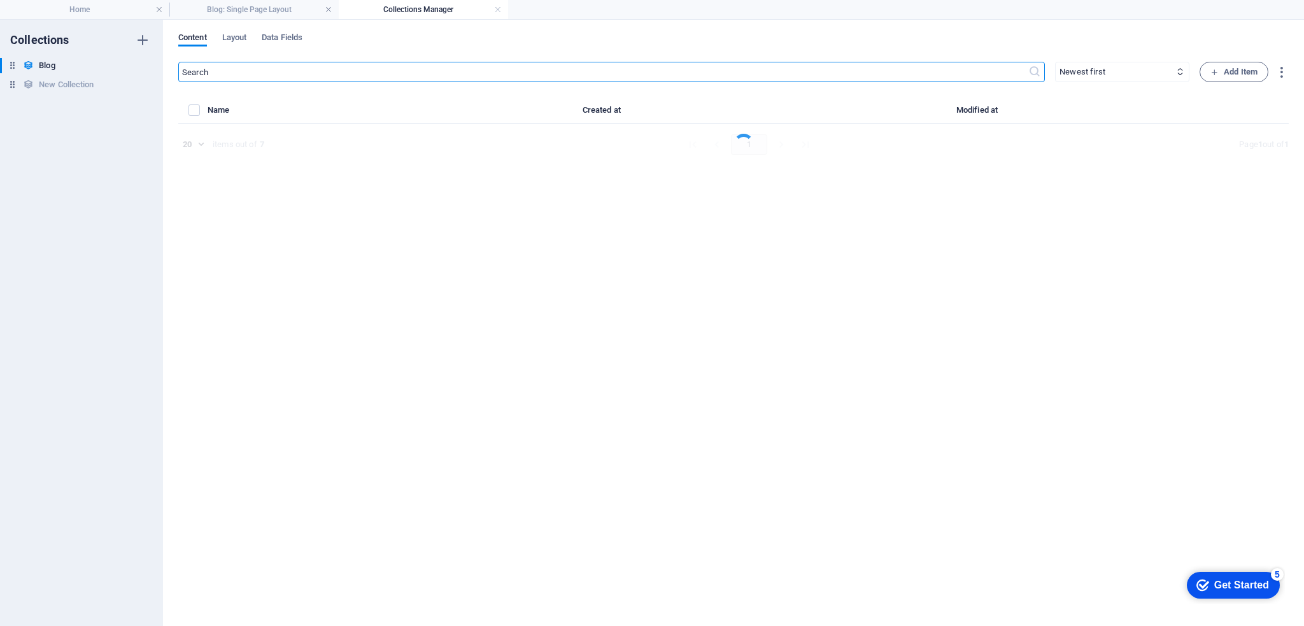
select select "Category 1"
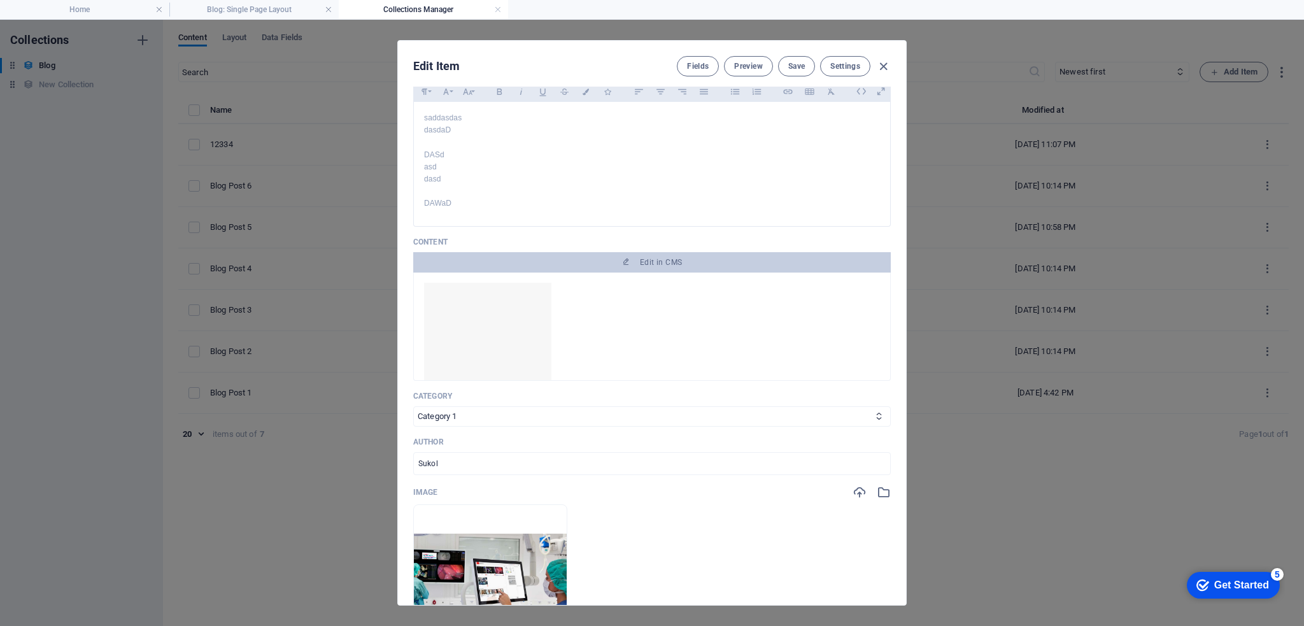
scroll to position [127, 0]
click at [530, 309] on img at bounding box center [487, 349] width 127 height 127
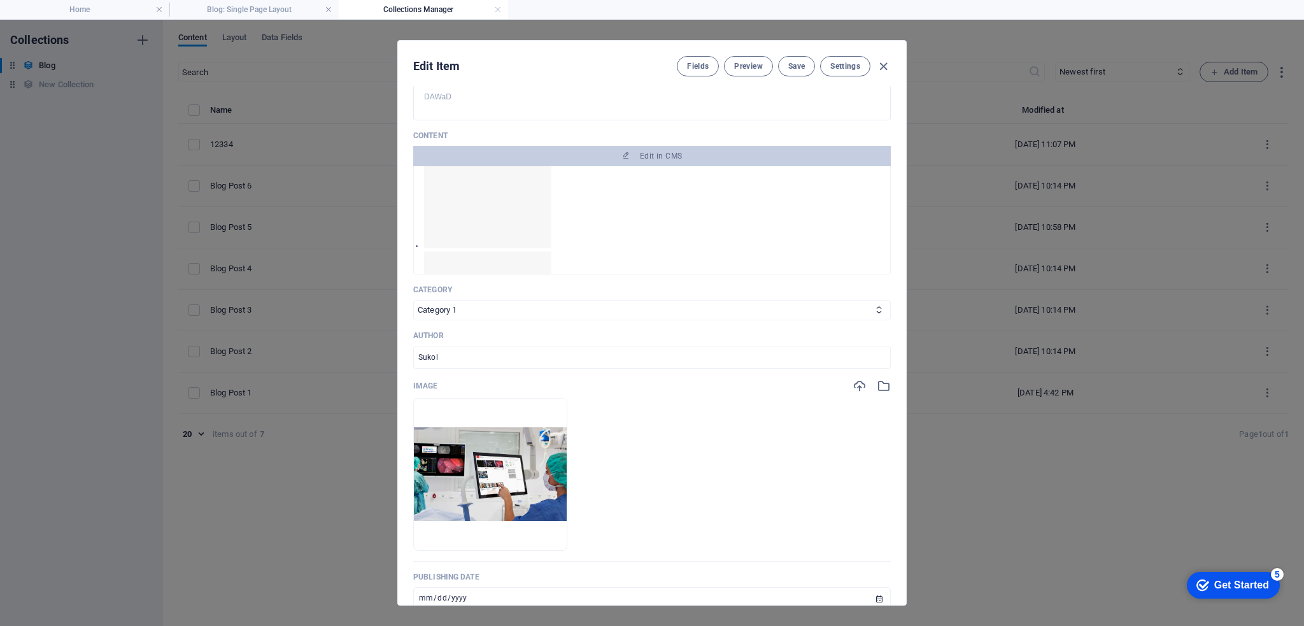
scroll to position [43, 0]
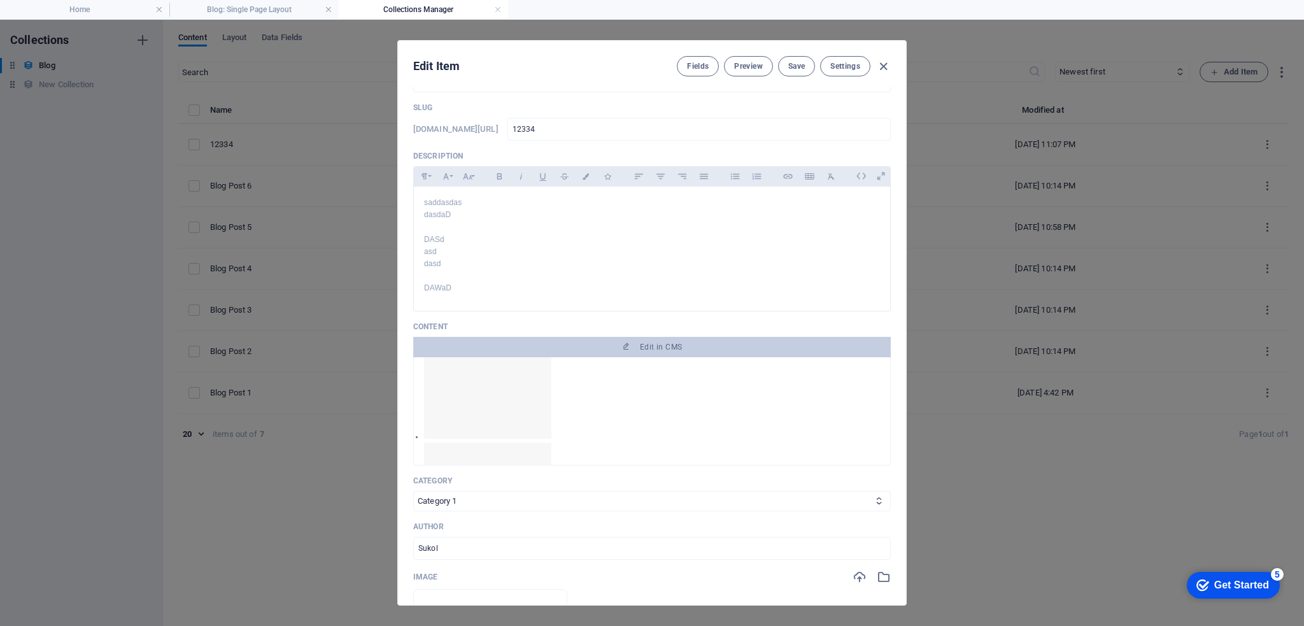
click at [527, 390] on img at bounding box center [487, 374] width 127 height 127
click at [628, 345] on icon "button" at bounding box center [626, 347] width 8 height 8
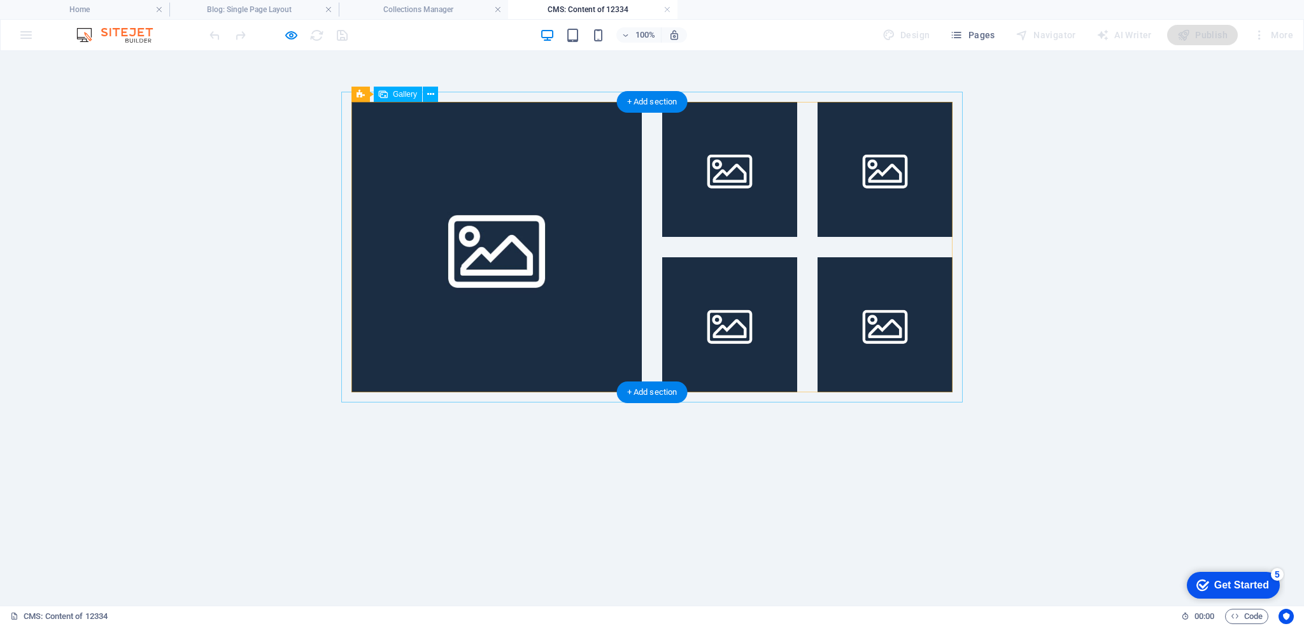
scroll to position [0, 0]
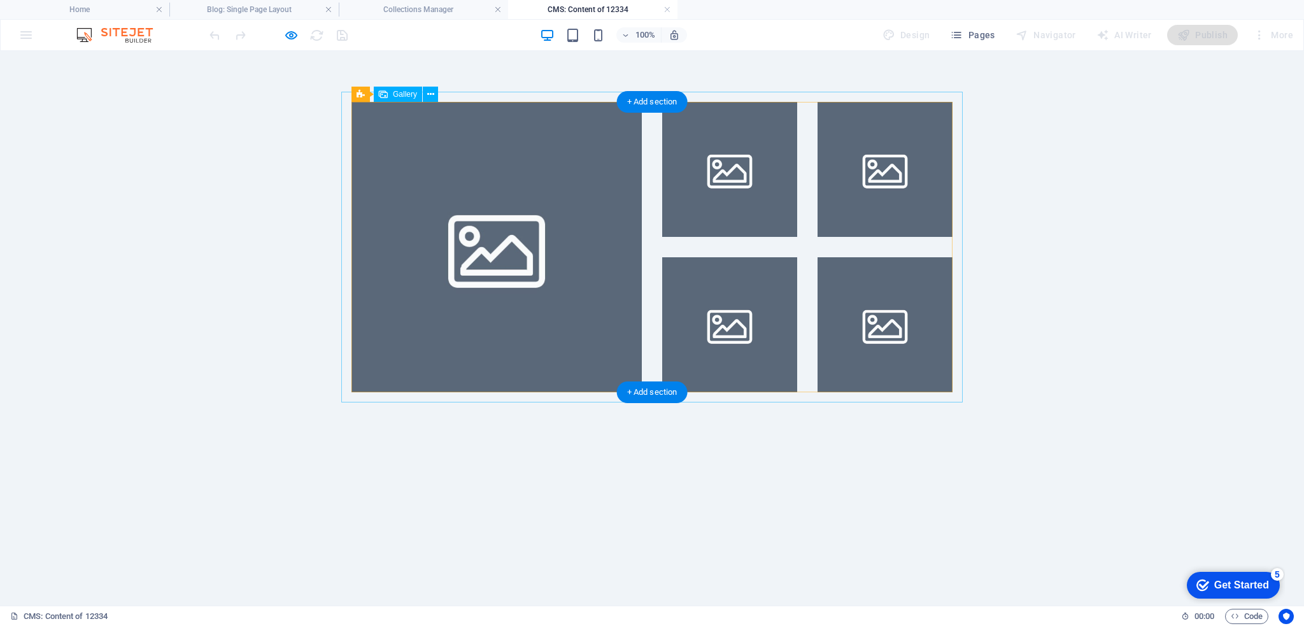
click at [599, 238] on li at bounding box center [496, 247] width 290 height 290
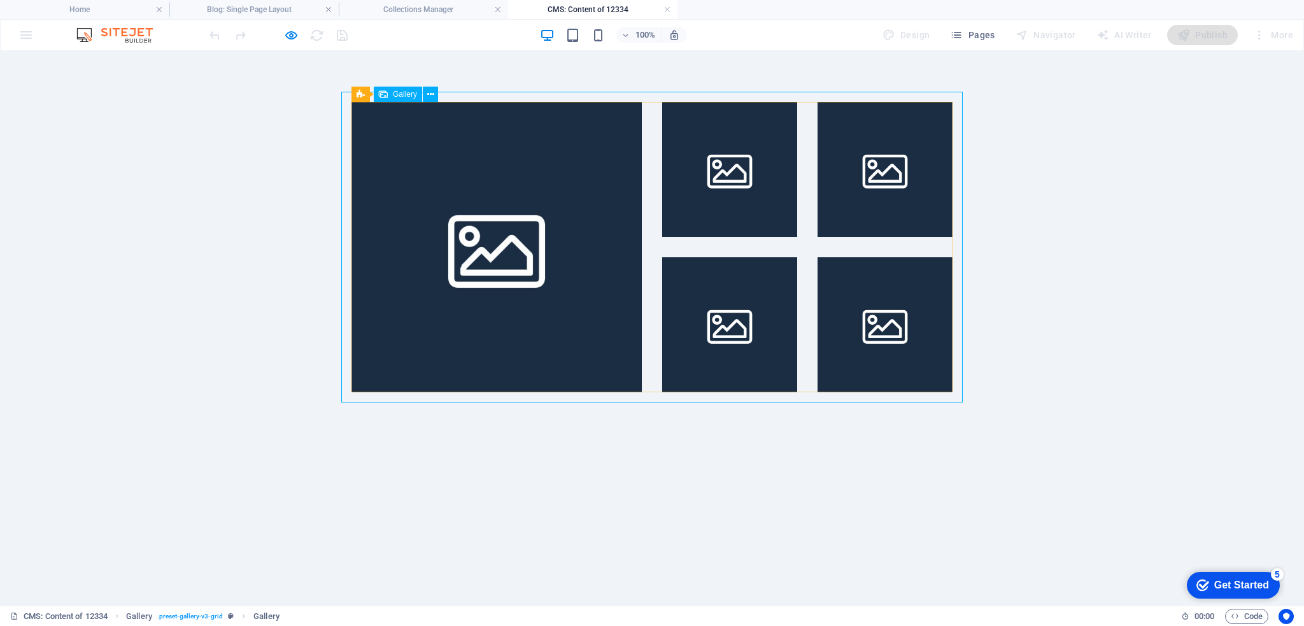
click at [405, 95] on span "Gallery" at bounding box center [405, 94] width 24 height 8
drag, startPoint x: 430, startPoint y: 92, endPoint x: 206, endPoint y: 41, distance: 229.2
click at [430, 92] on button at bounding box center [423, 94] width 15 height 15
select select "rem"
select select "grid"
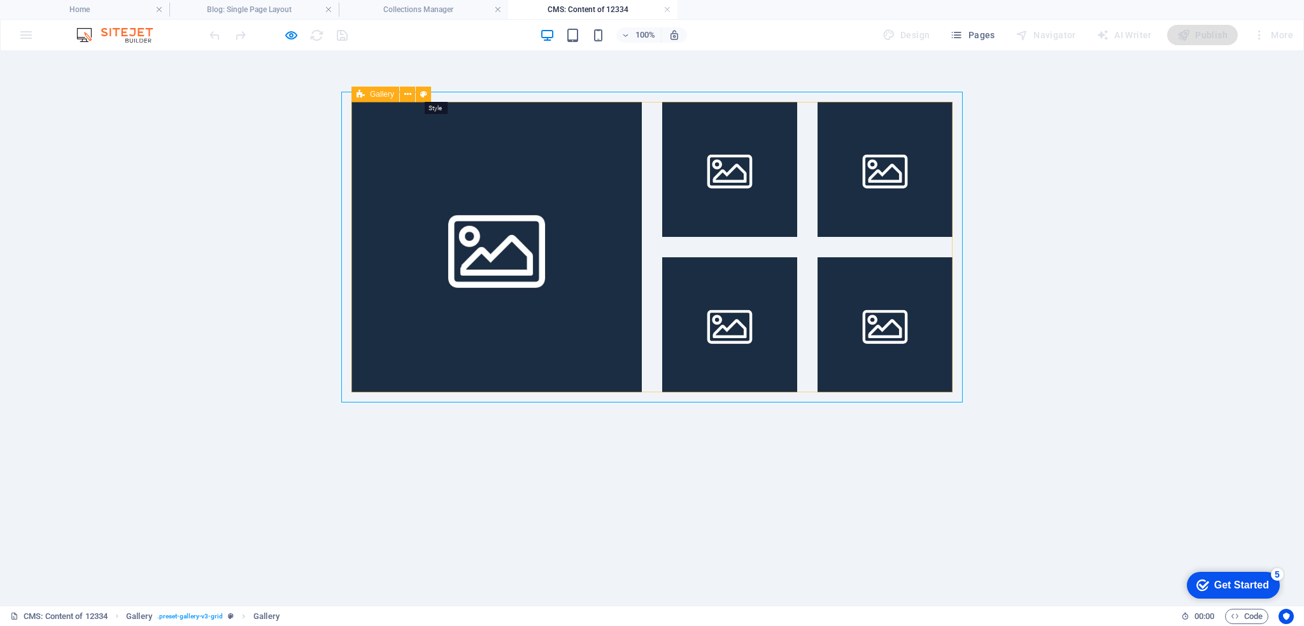
select select "fade"
select select "preset-gallery-v3-grid"
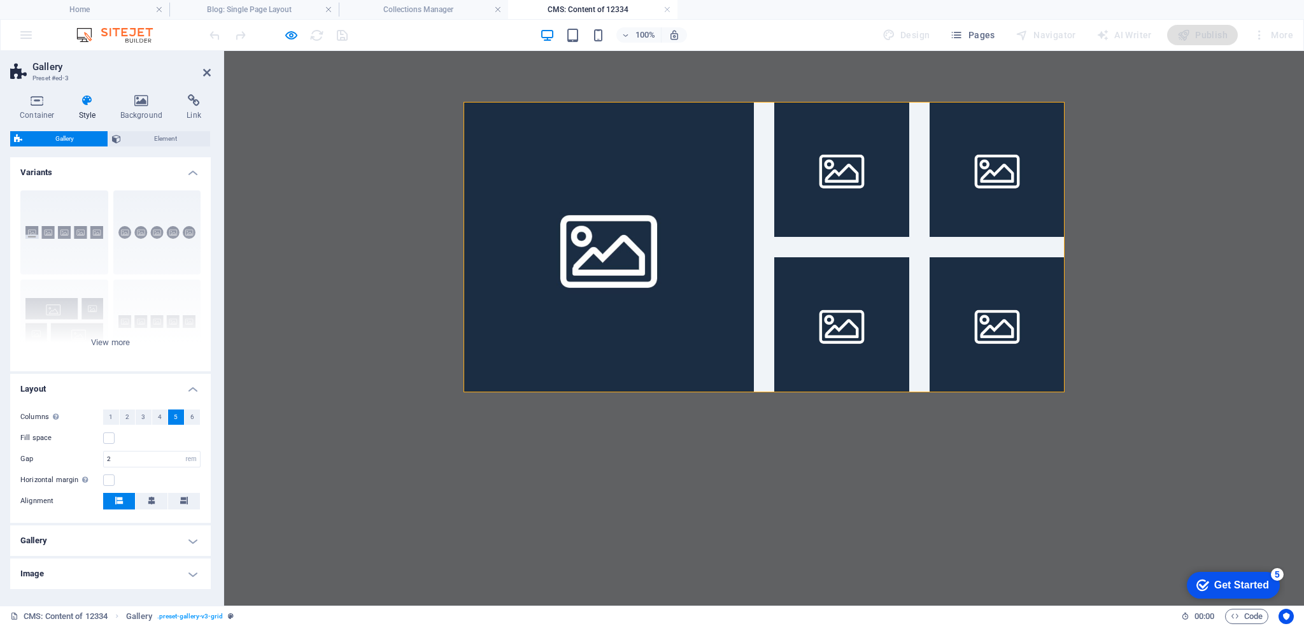
click at [75, 542] on h4 "Gallery" at bounding box center [110, 540] width 201 height 31
click at [115, 340] on div "Captions Circle Collage Default Grid Grid shifted" at bounding box center [110, 275] width 201 height 191
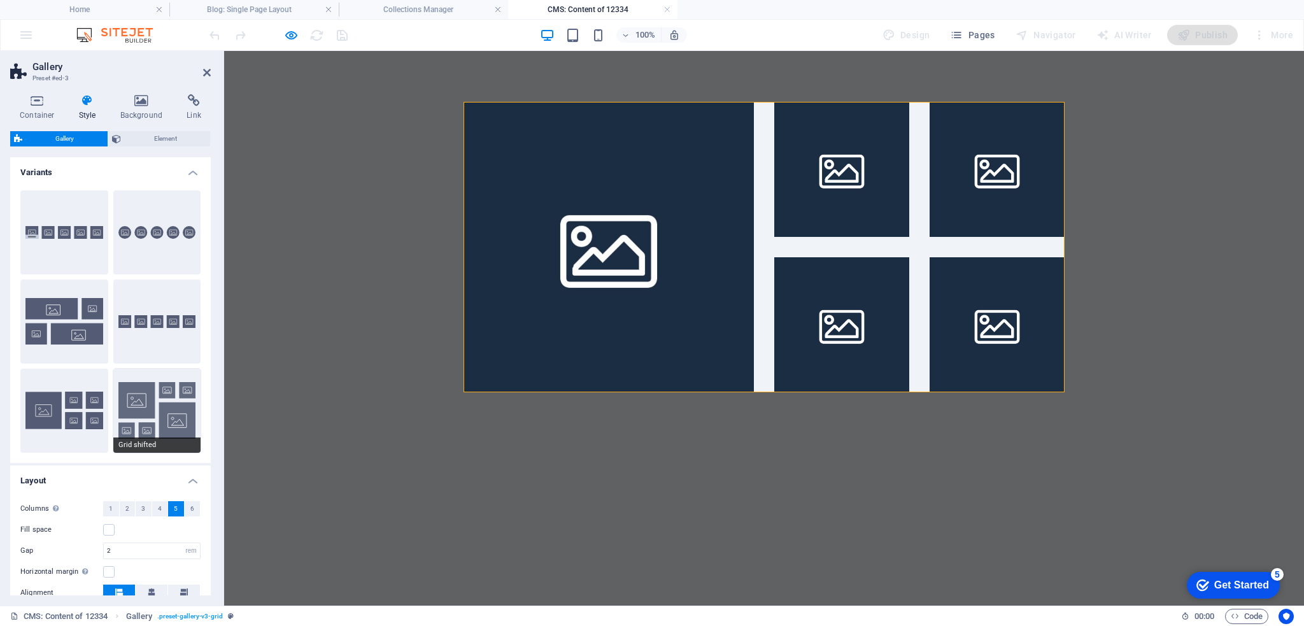
click at [168, 417] on button "Grid shifted" at bounding box center [157, 411] width 88 height 84
select select "grid-dense"
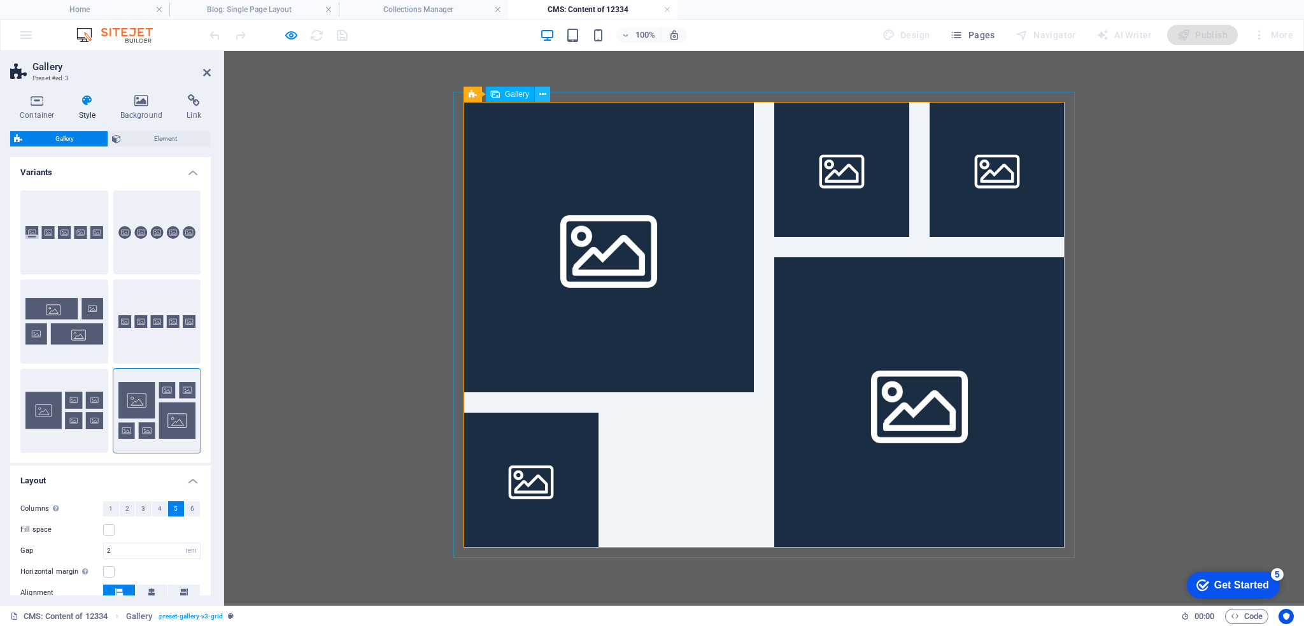
click at [542, 94] on icon at bounding box center [542, 94] width 7 height 13
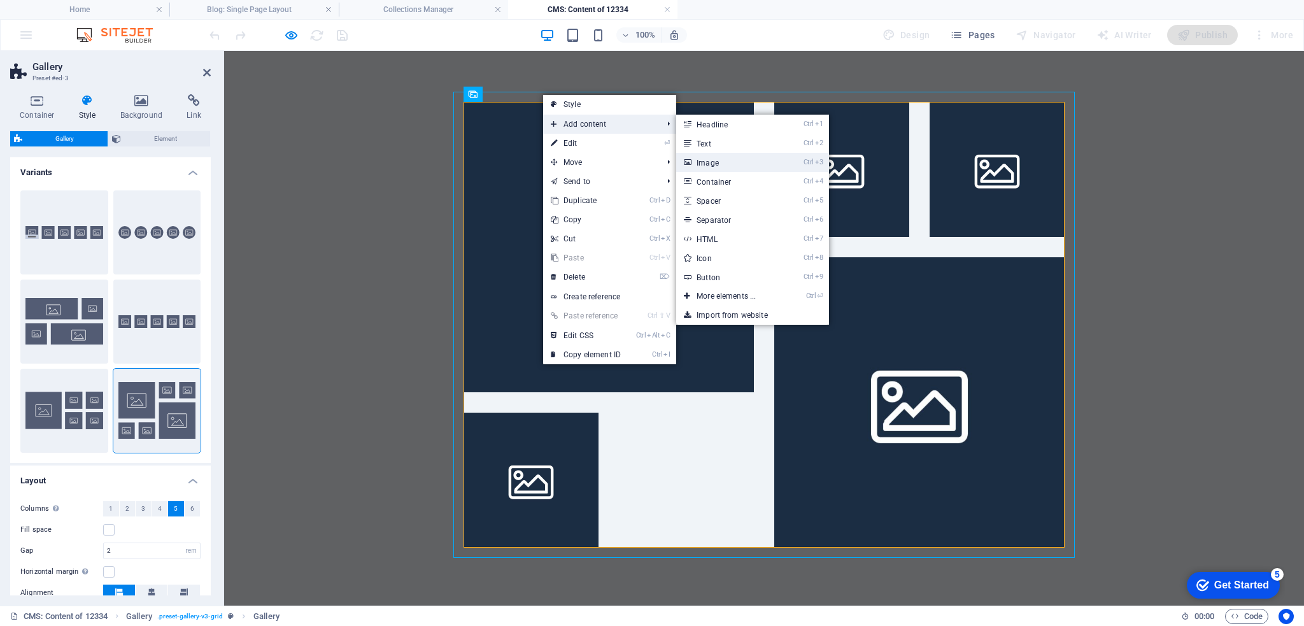
drag, startPoint x: 724, startPoint y: 165, endPoint x: 499, endPoint y: 114, distance: 230.4
click at [724, 165] on link "Ctrl 3 Image" at bounding box center [728, 162] width 105 height 19
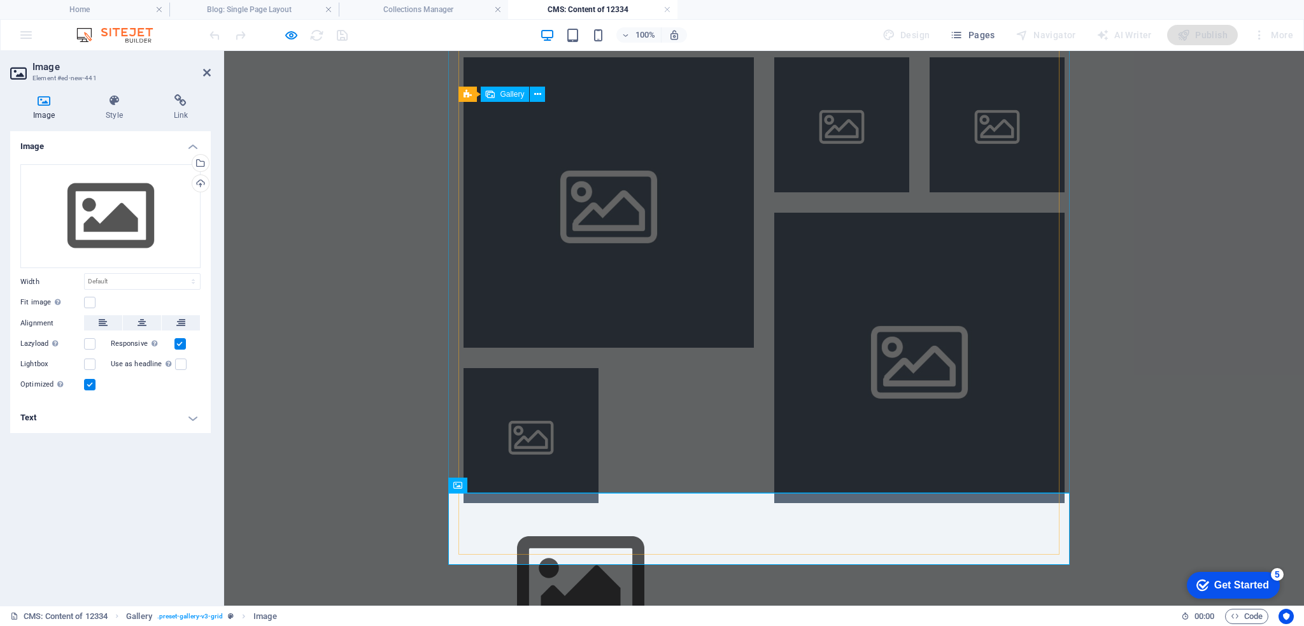
scroll to position [64, 0]
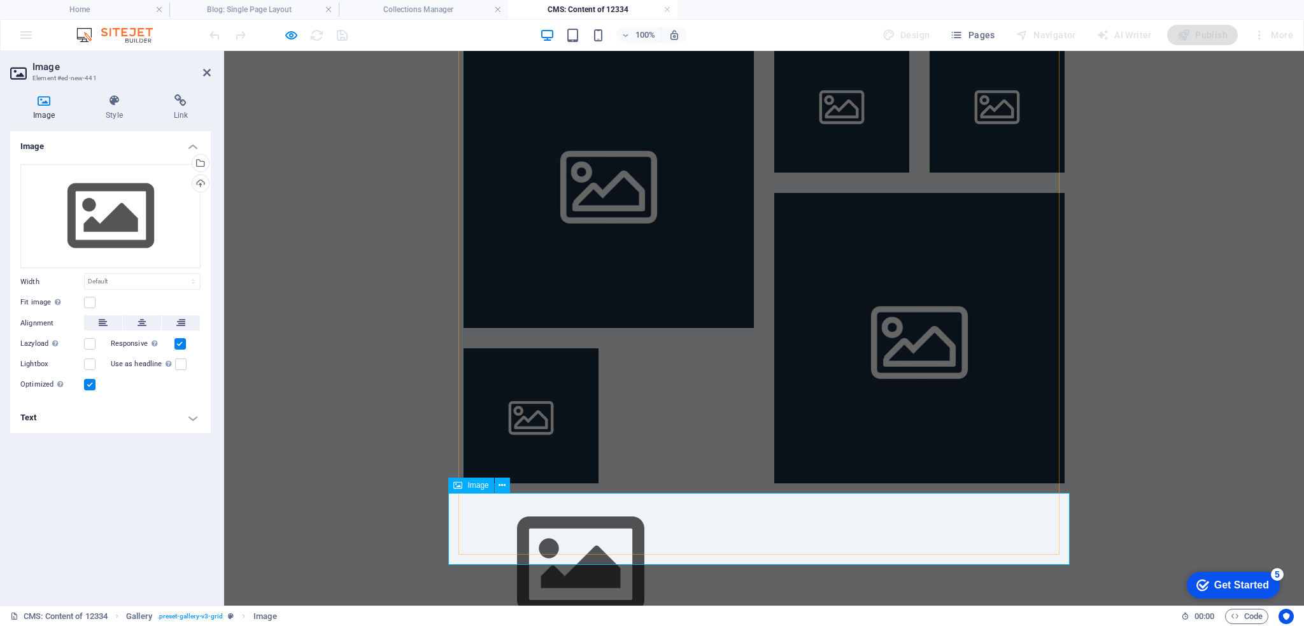
click at [632, 544] on figure at bounding box center [763, 564] width 621 height 143
click at [736, 424] on div at bounding box center [763, 260] width 621 height 466
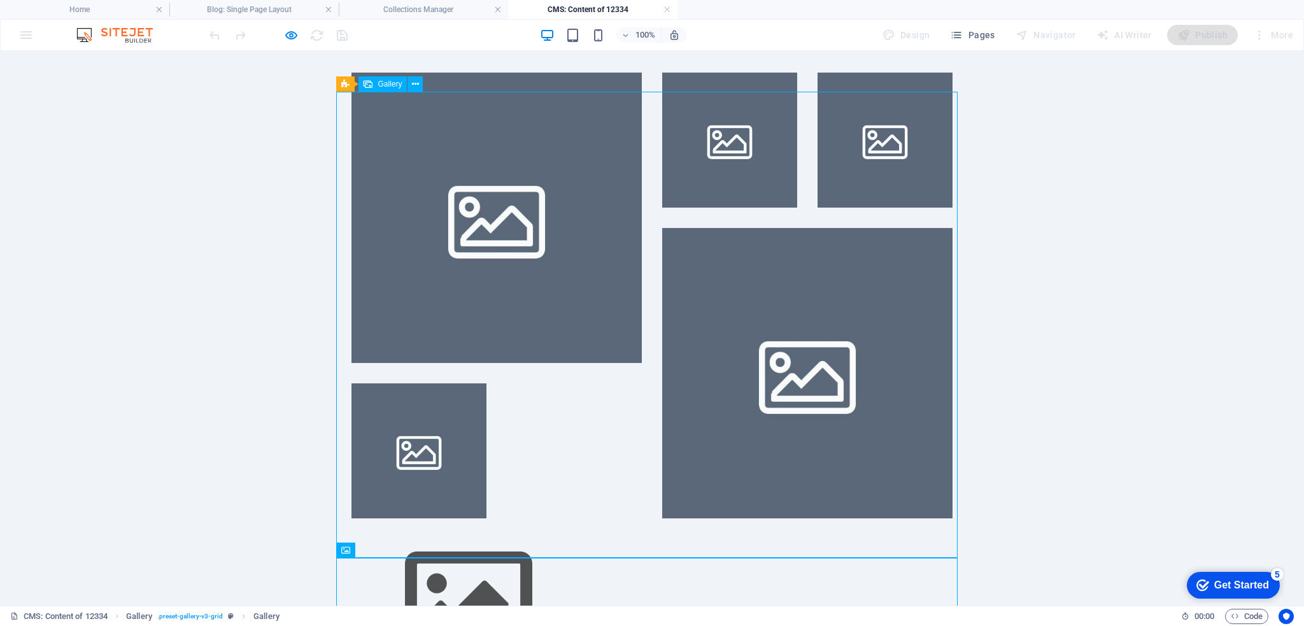
scroll to position [0, 0]
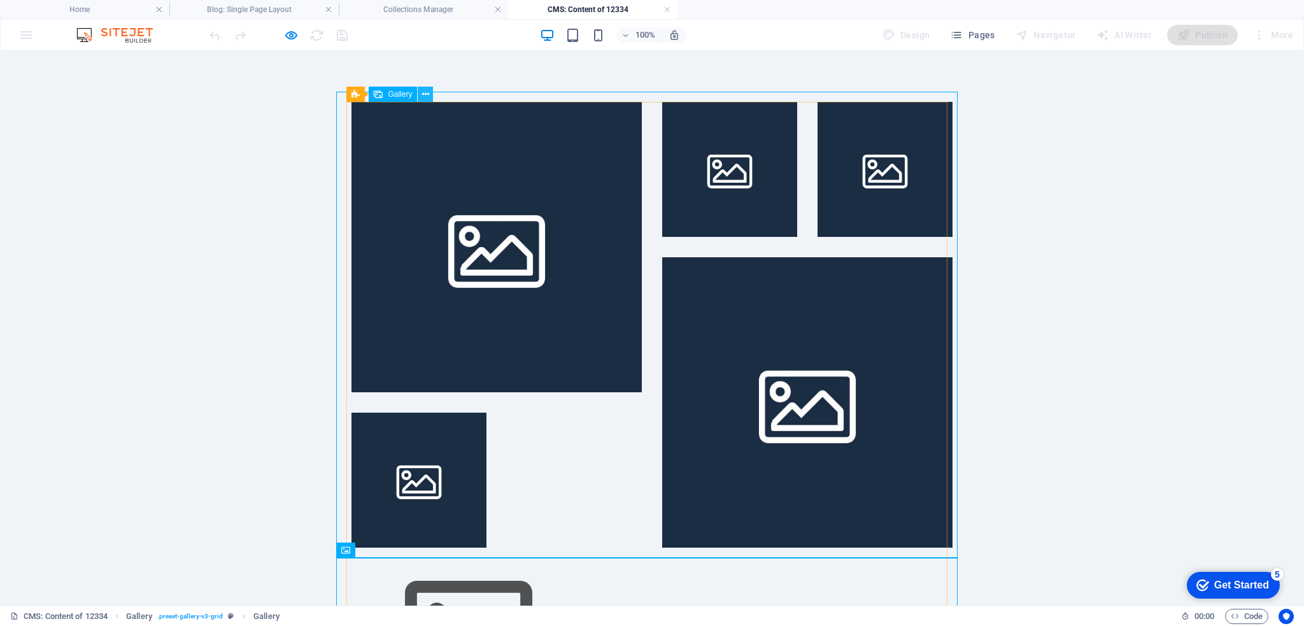
click at [428, 95] on icon at bounding box center [425, 94] width 7 height 13
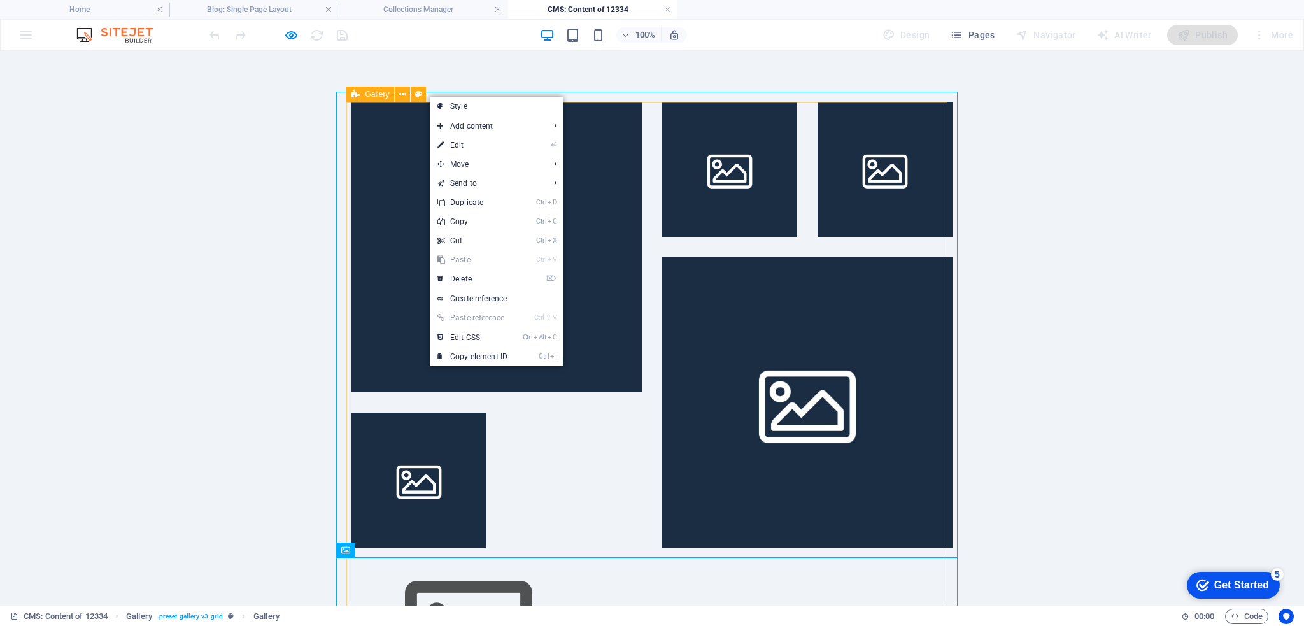
click at [359, 101] on icon at bounding box center [355, 94] width 8 height 15
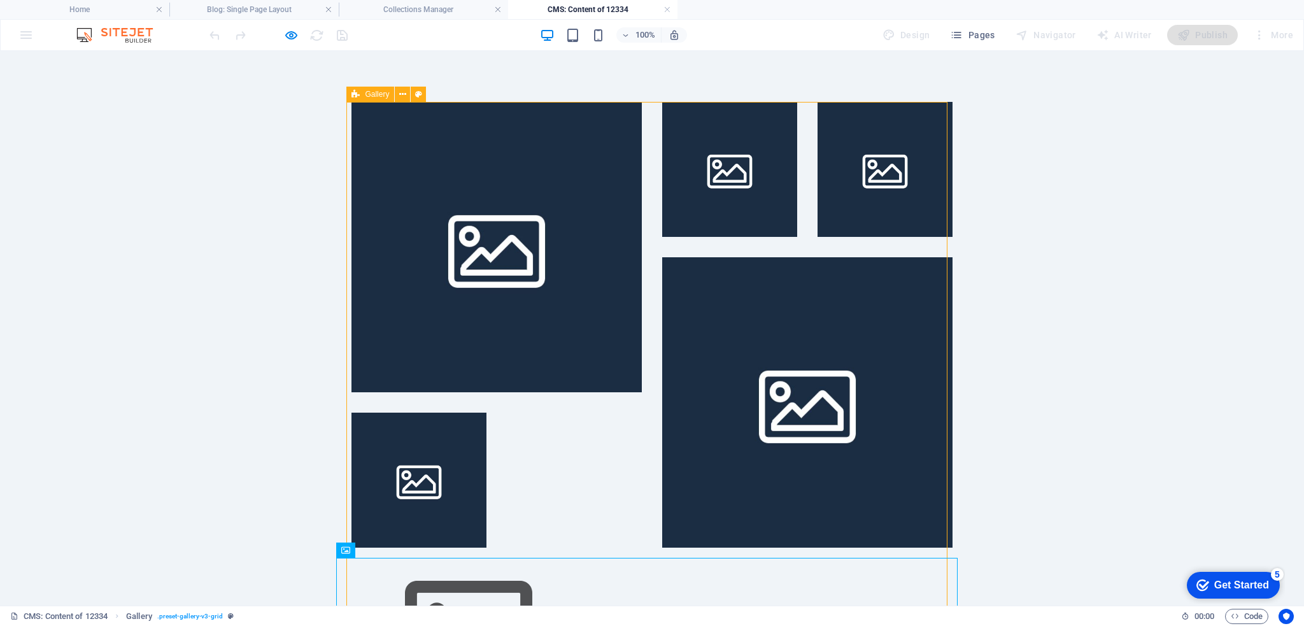
click at [378, 92] on span "Gallery" at bounding box center [377, 94] width 24 height 8
click at [418, 90] on icon at bounding box center [418, 94] width 7 height 13
select select "rem"
select select "grid-dense"
select select "fade"
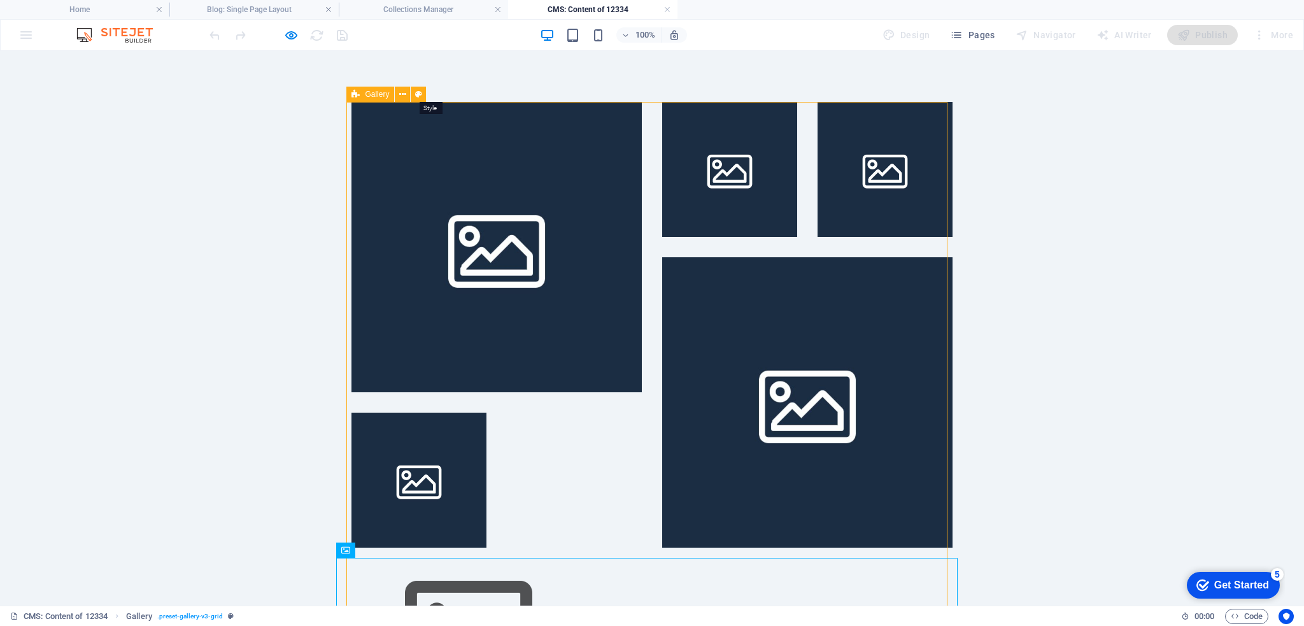
select select "preset-gallery-v3-grid"
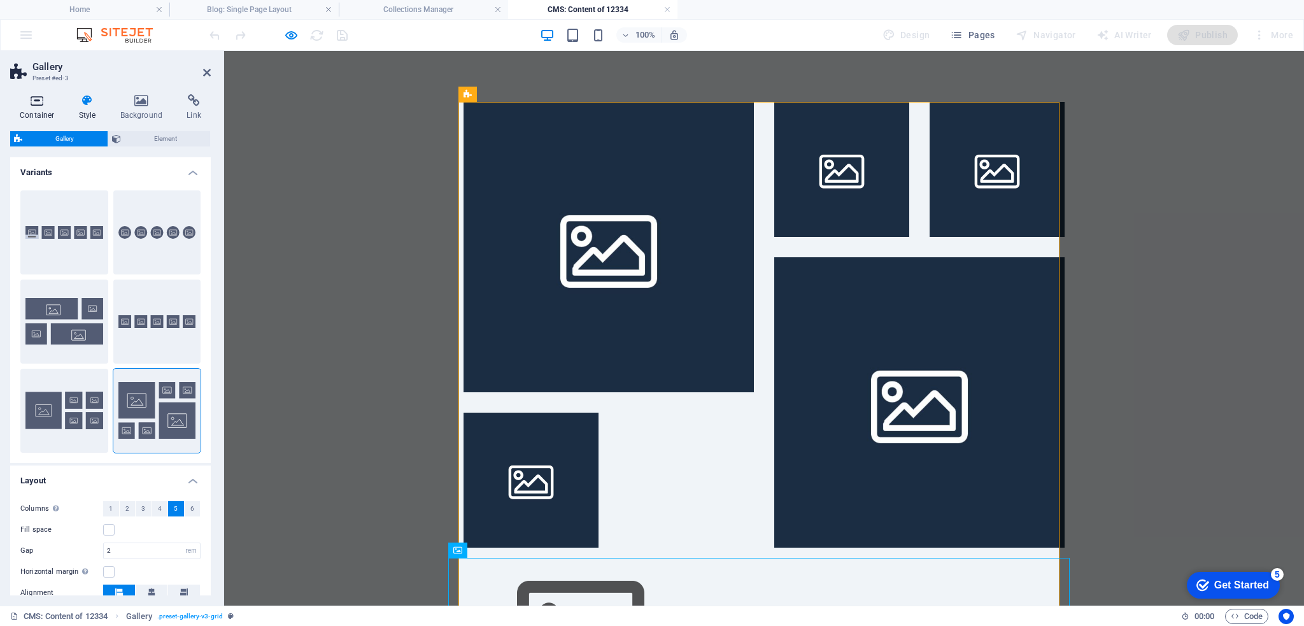
click at [41, 112] on h4 "Container" at bounding box center [39, 107] width 59 height 27
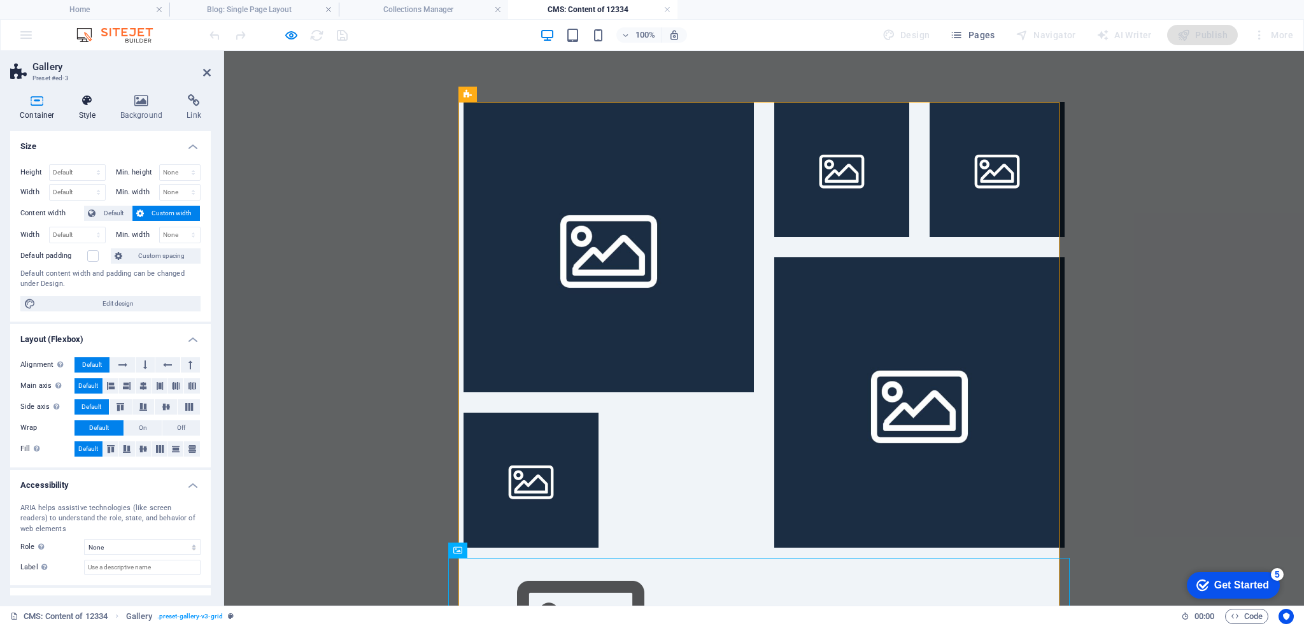
click at [94, 117] on h4 "Style" at bounding box center [89, 107] width 41 height 27
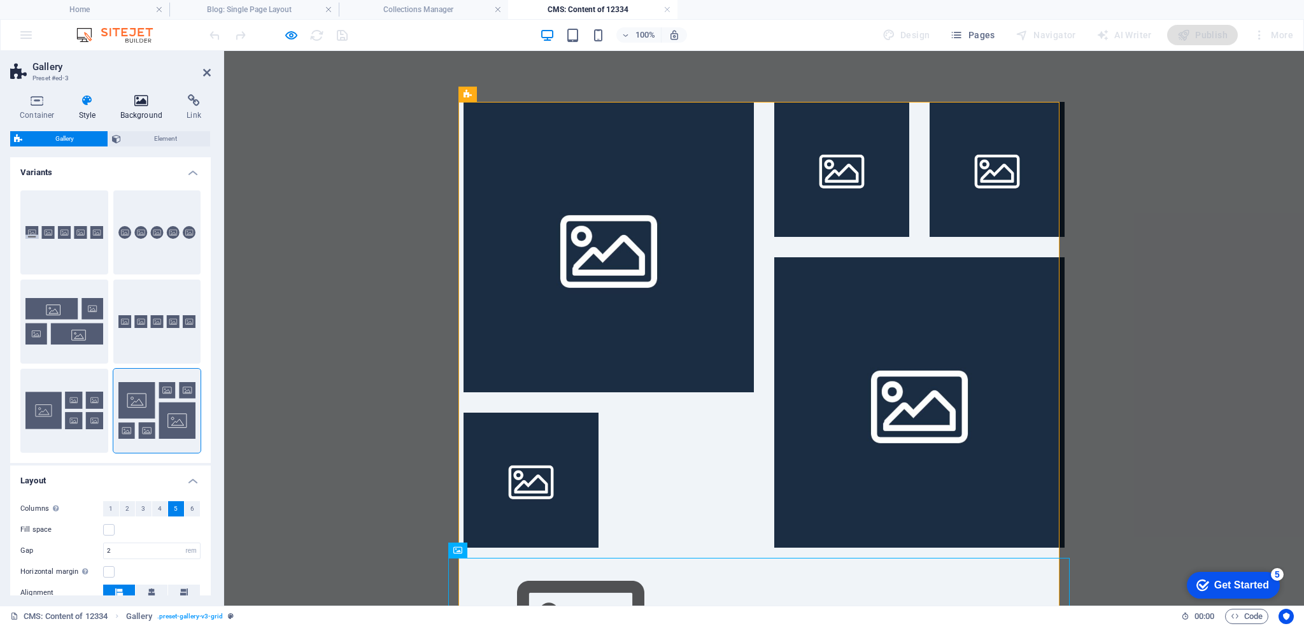
click at [145, 104] on icon at bounding box center [142, 100] width 62 height 13
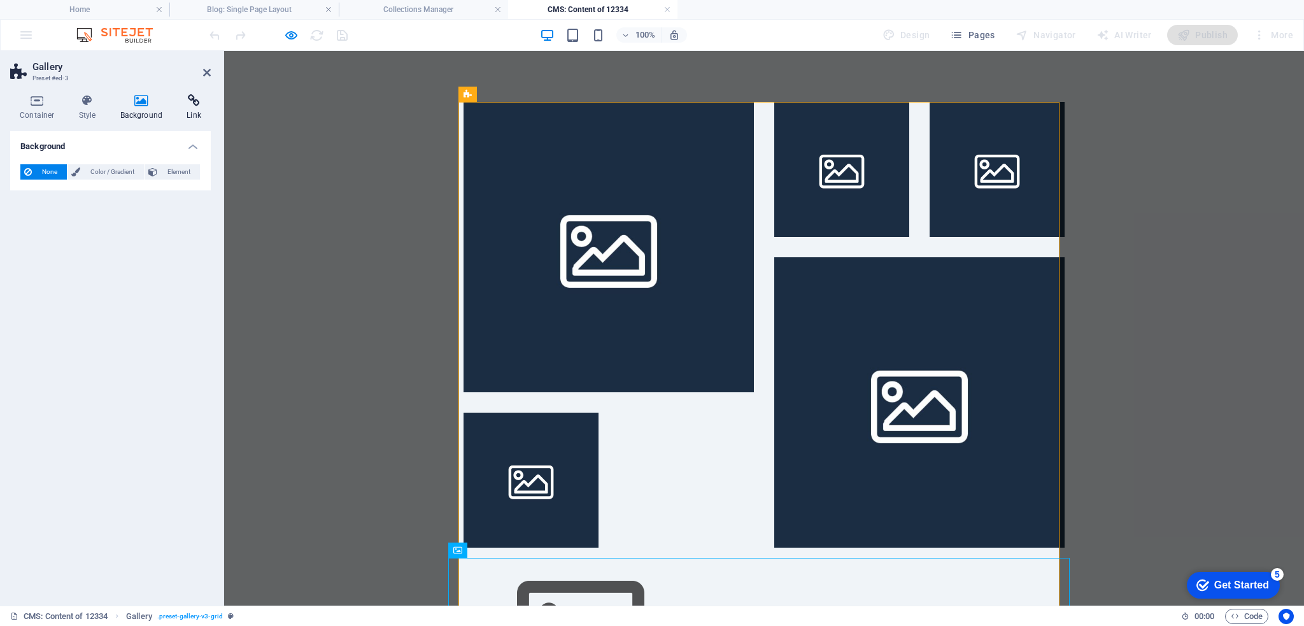
click at [191, 101] on icon at bounding box center [194, 100] width 34 height 13
click at [136, 109] on h4 "Background" at bounding box center [144, 107] width 67 height 27
click at [97, 114] on h4 "Style" at bounding box center [89, 107] width 41 height 27
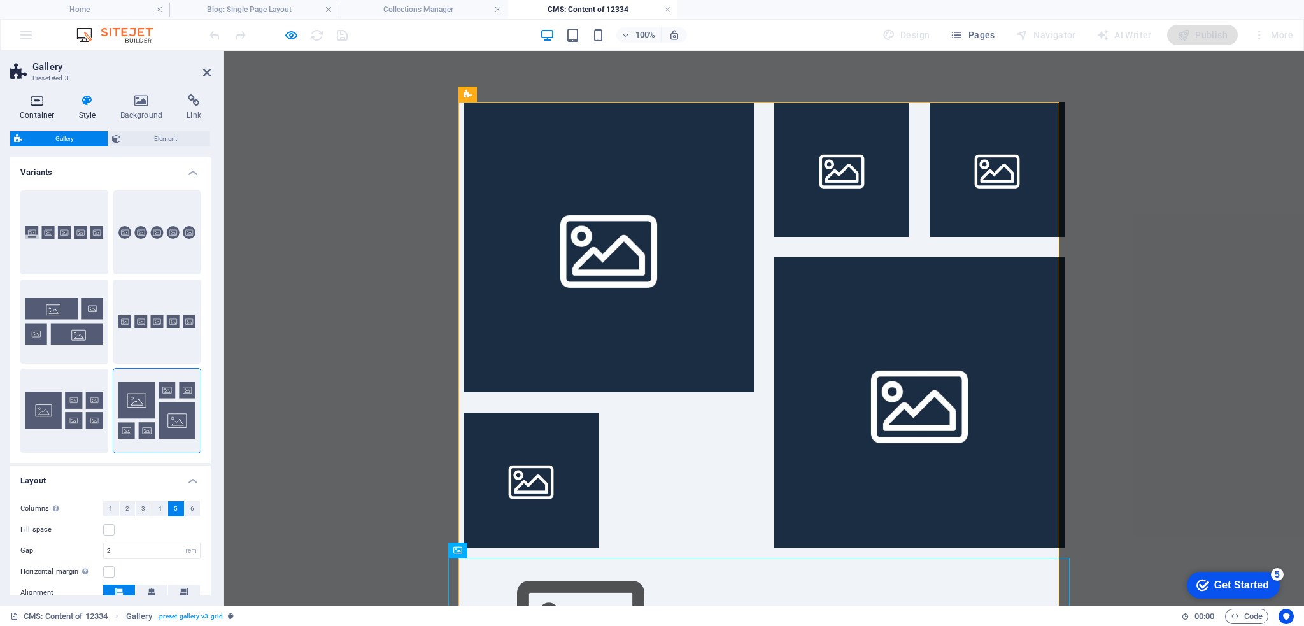
click at [38, 120] on h4 "Container" at bounding box center [39, 107] width 59 height 27
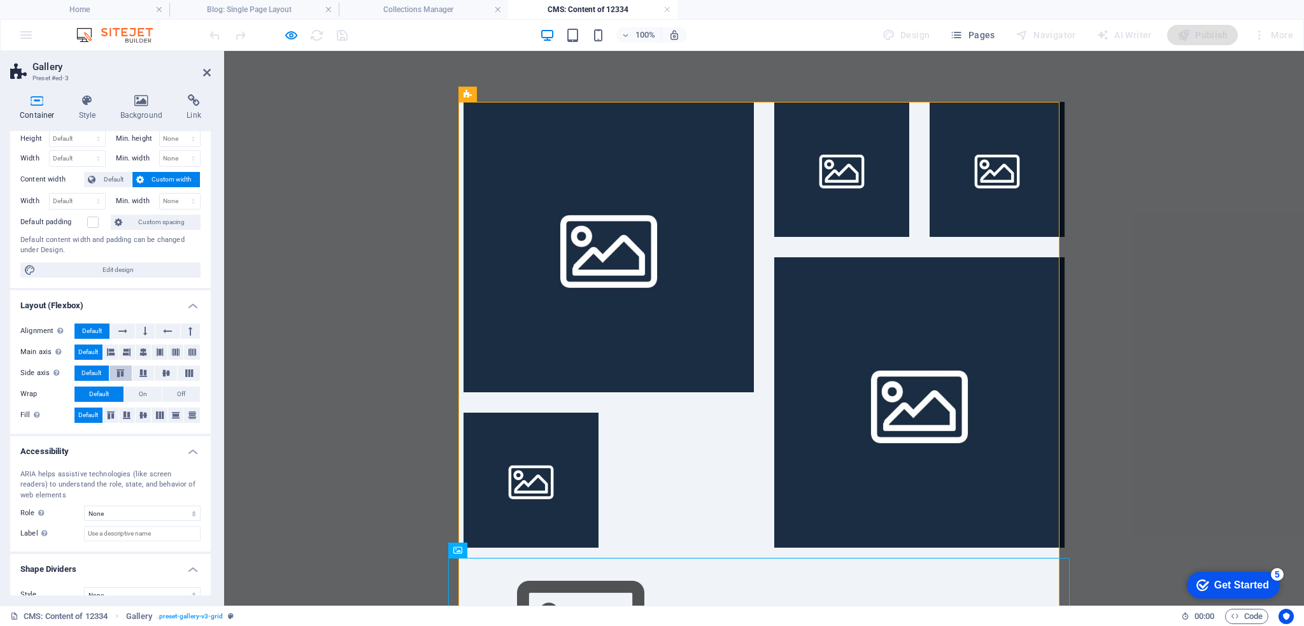
scroll to position [50, 0]
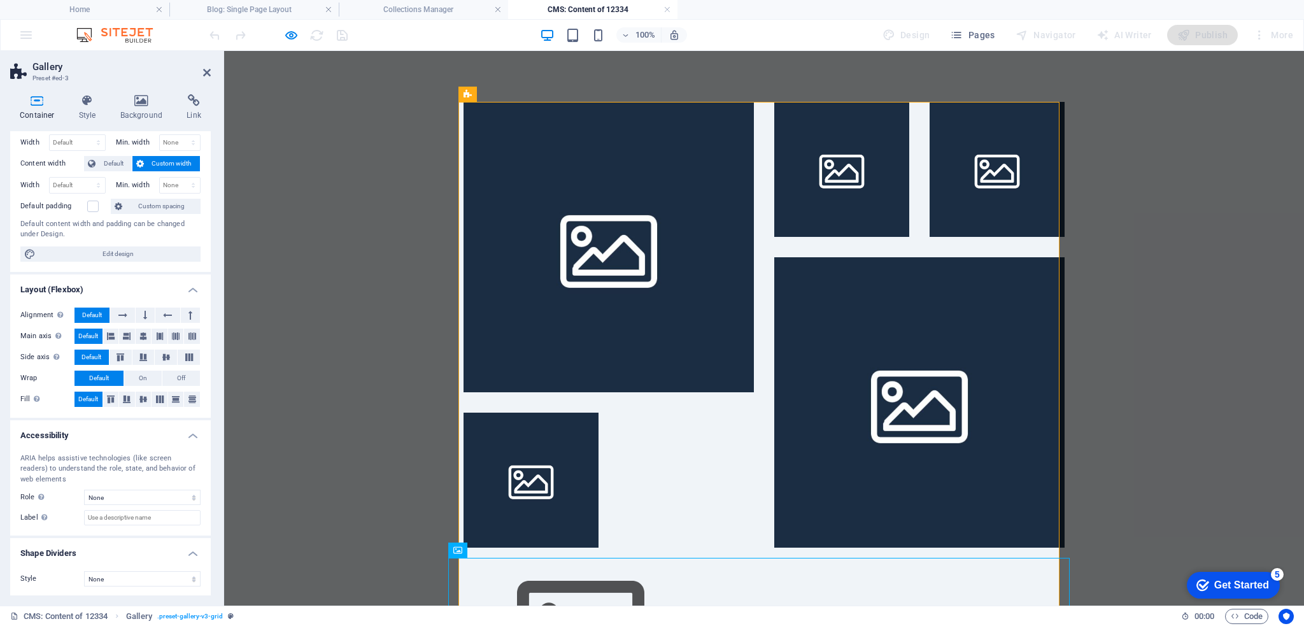
click at [202, 78] on header "Gallery Preset #ed-3" at bounding box center [110, 67] width 201 height 33
click at [204, 75] on icon at bounding box center [207, 72] width 8 height 10
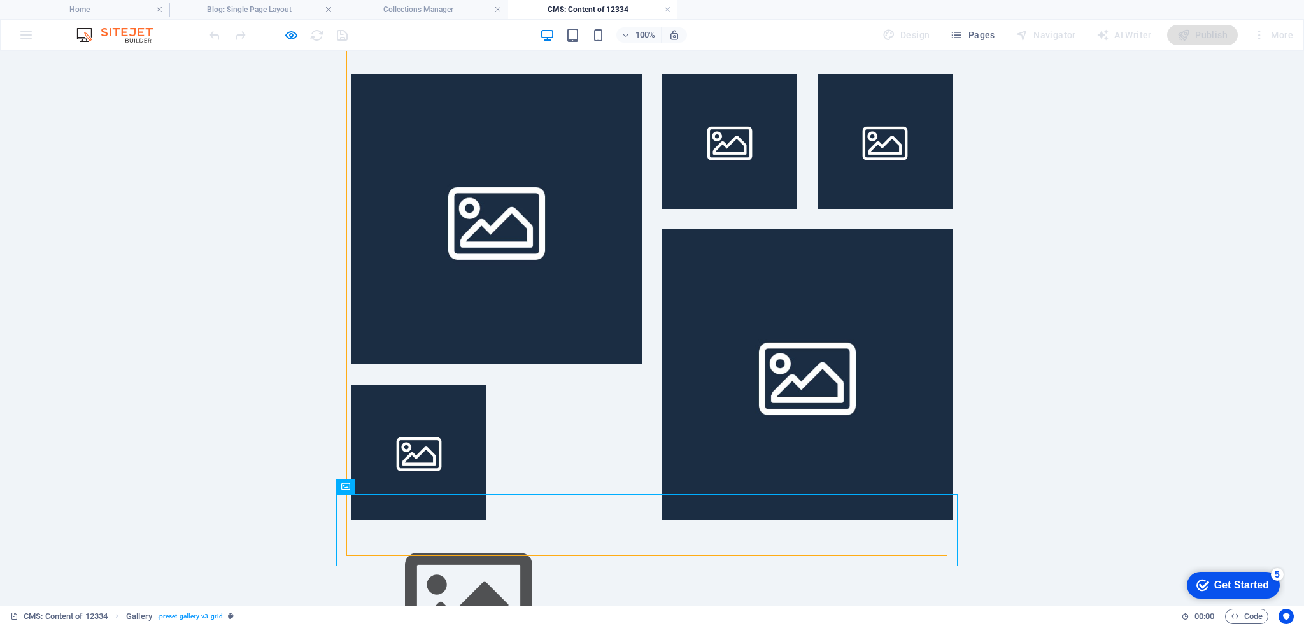
scroll to position [0, 0]
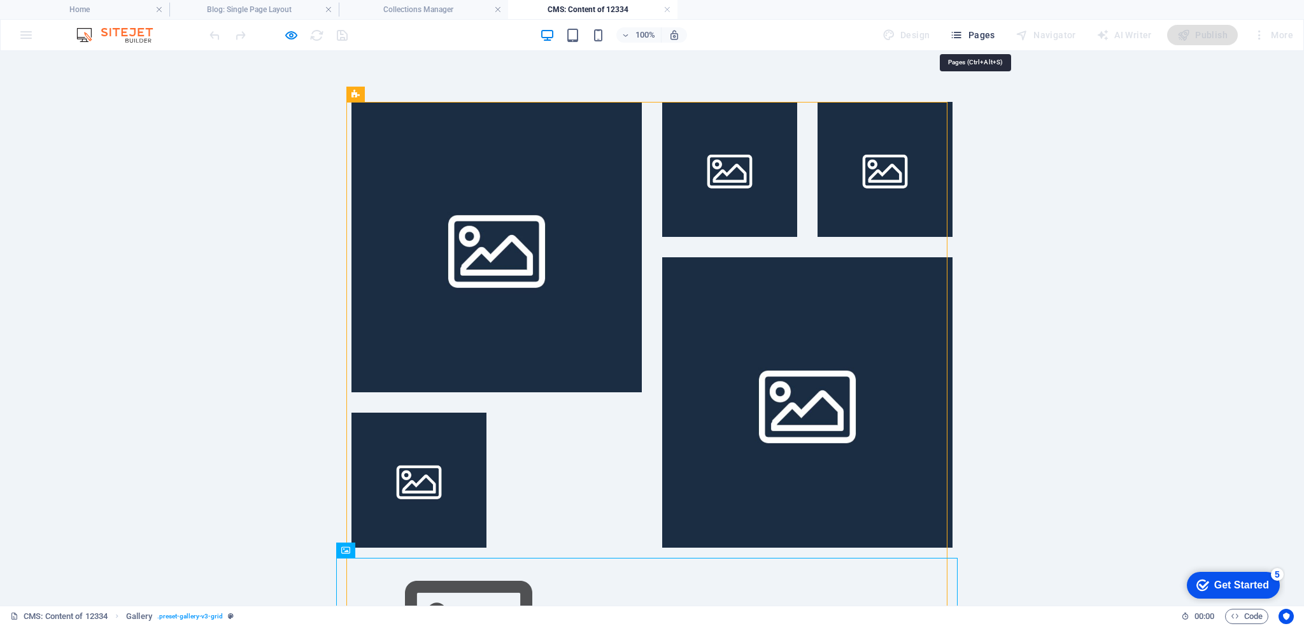
click at [994, 39] on span "Pages" at bounding box center [972, 35] width 45 height 13
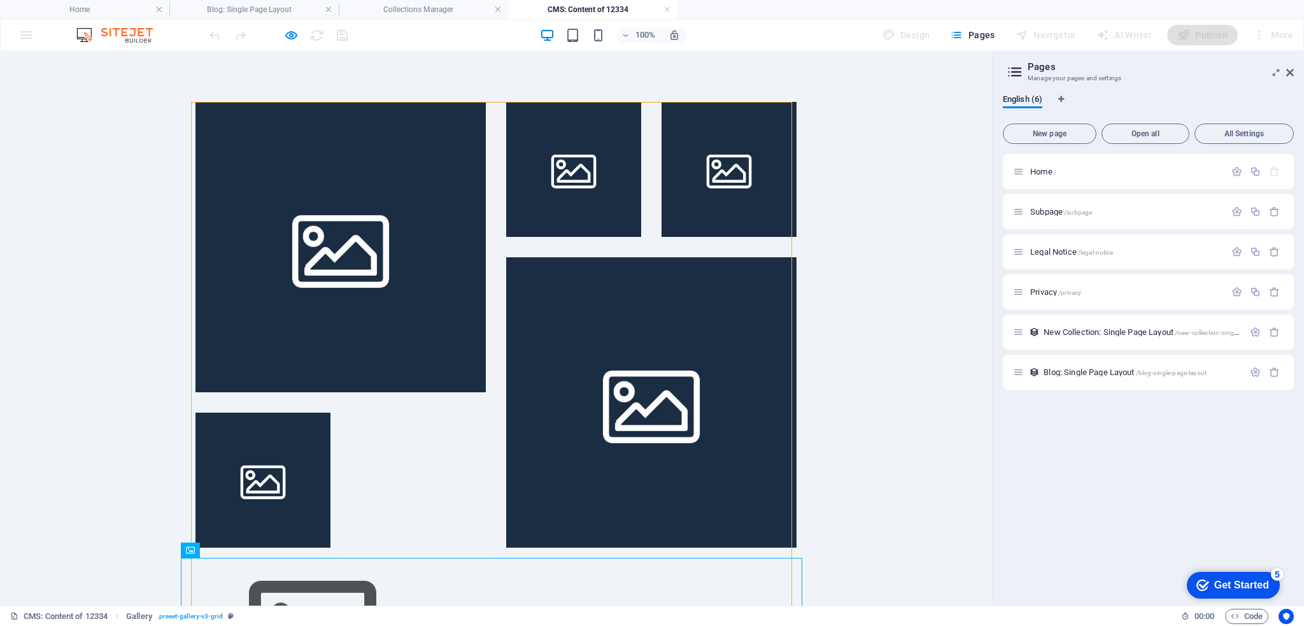
click at [130, 32] on img at bounding box center [120, 34] width 95 height 15
click at [670, 10] on link at bounding box center [667, 10] width 8 height 12
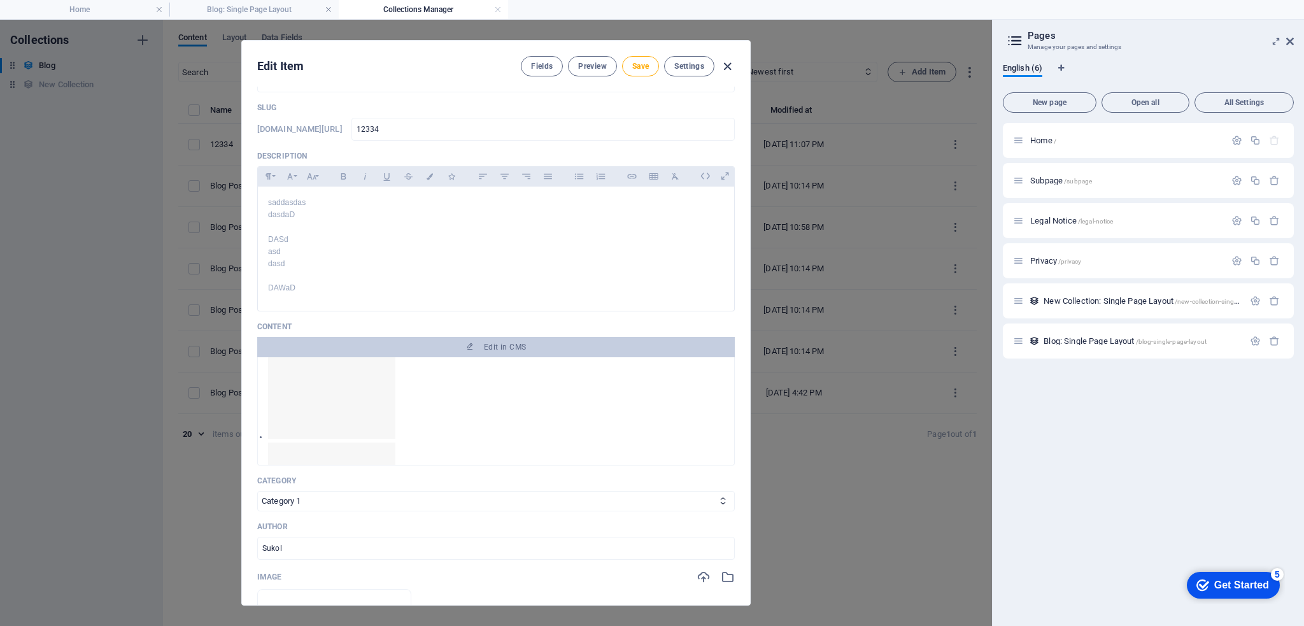
click at [728, 68] on icon "button" at bounding box center [727, 66] width 15 height 15
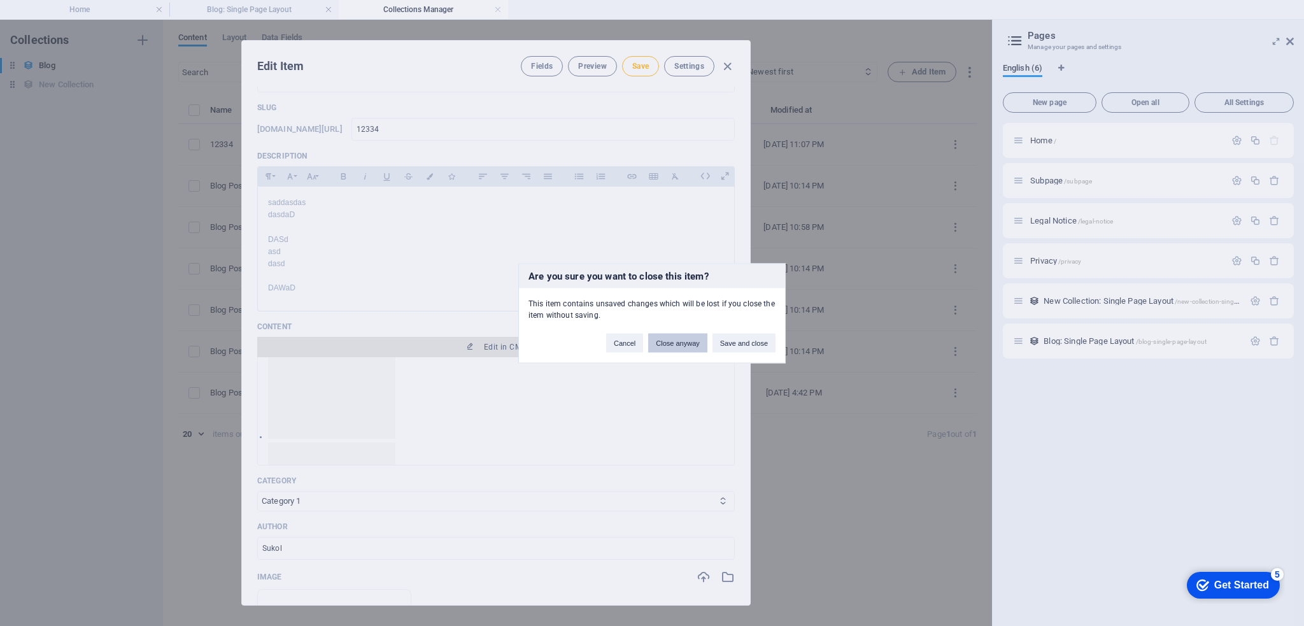
click at [665, 346] on button "Close anyway" at bounding box center [677, 342] width 59 height 19
type input "2025-09-06"
type input "12334"
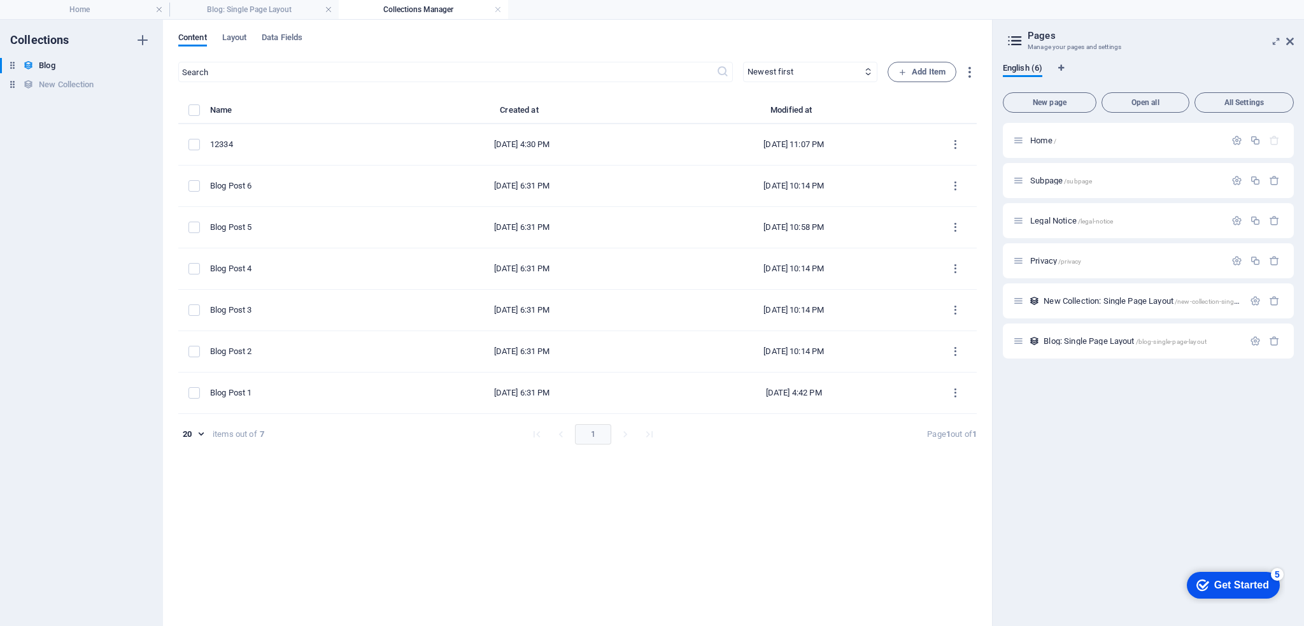
click at [1294, 39] on aside "Pages Manage your pages and settings English (6) New page Open all All Settings…" at bounding box center [1148, 323] width 312 height 606
click at [1289, 45] on icon at bounding box center [1290, 41] width 8 height 10
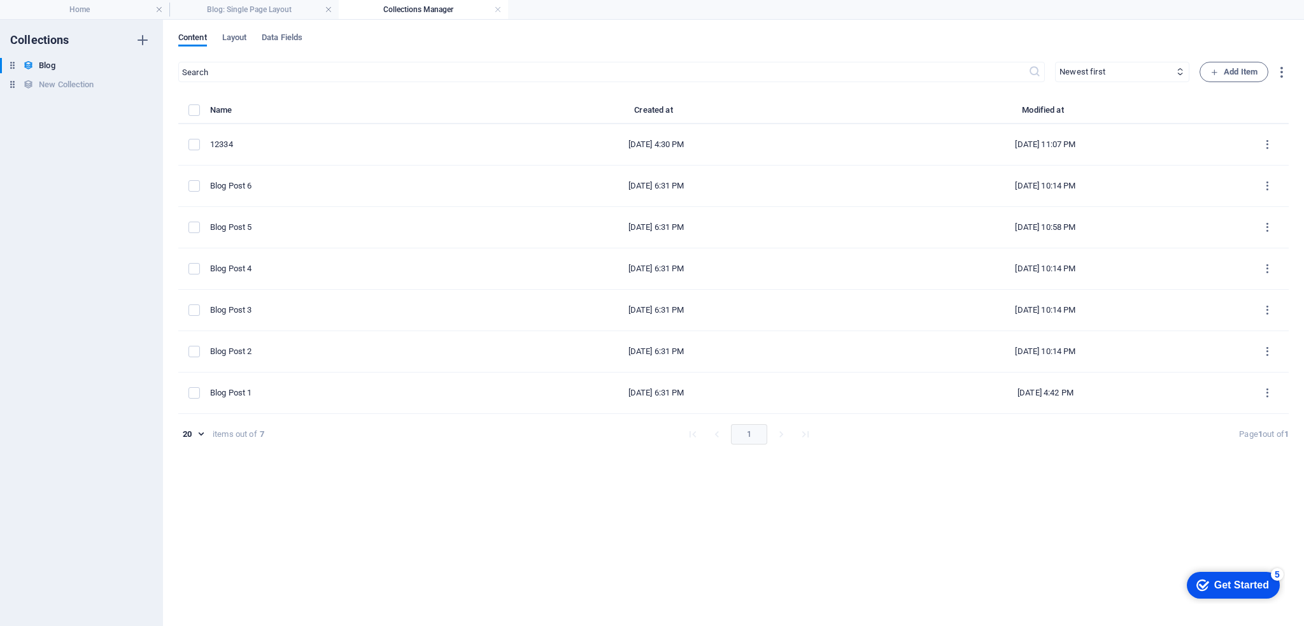
click at [493, 12] on h4 "Collections Manager" at bounding box center [423, 10] width 169 height 14
click at [499, 10] on link at bounding box center [498, 10] width 8 height 12
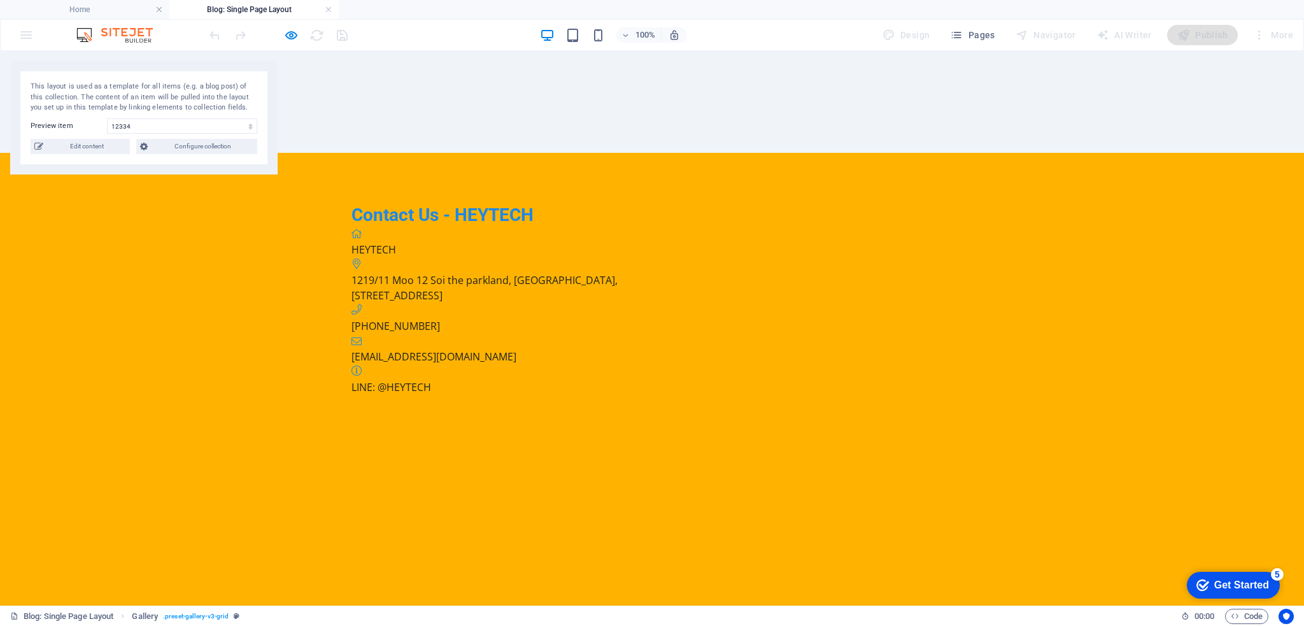
click at [295, 43] on div at bounding box center [278, 35] width 143 height 20
click at [295, 39] on icon "button" at bounding box center [291, 35] width 15 height 15
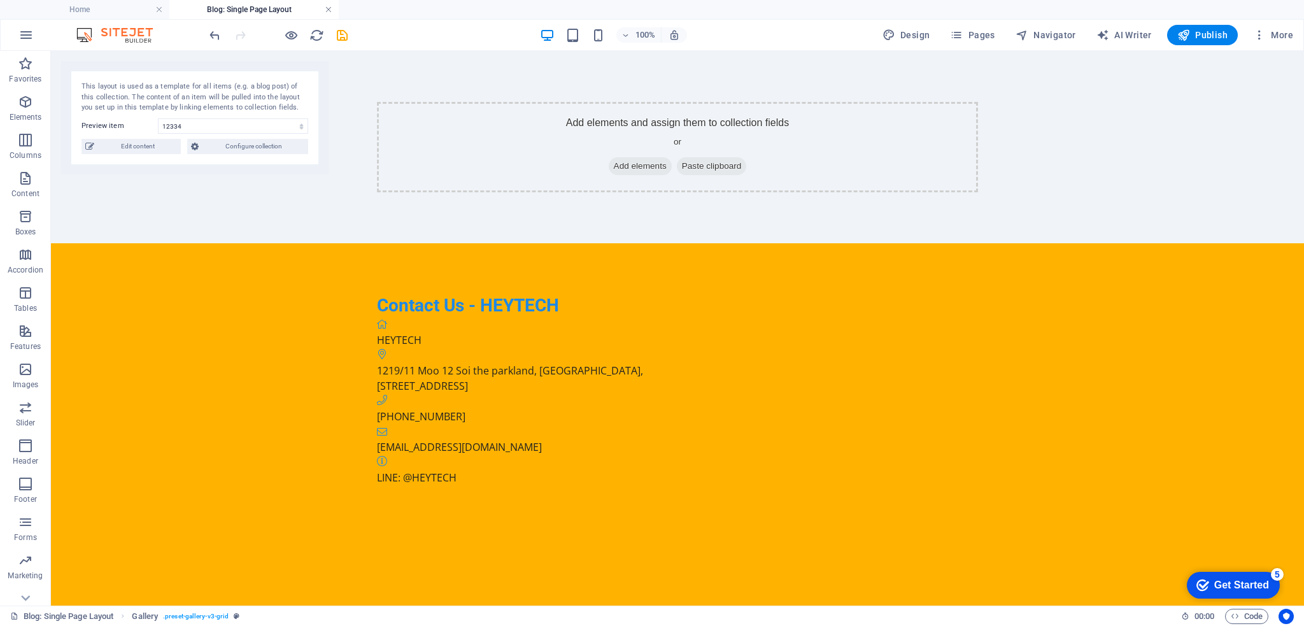
click at [329, 10] on link at bounding box center [329, 10] width 8 height 12
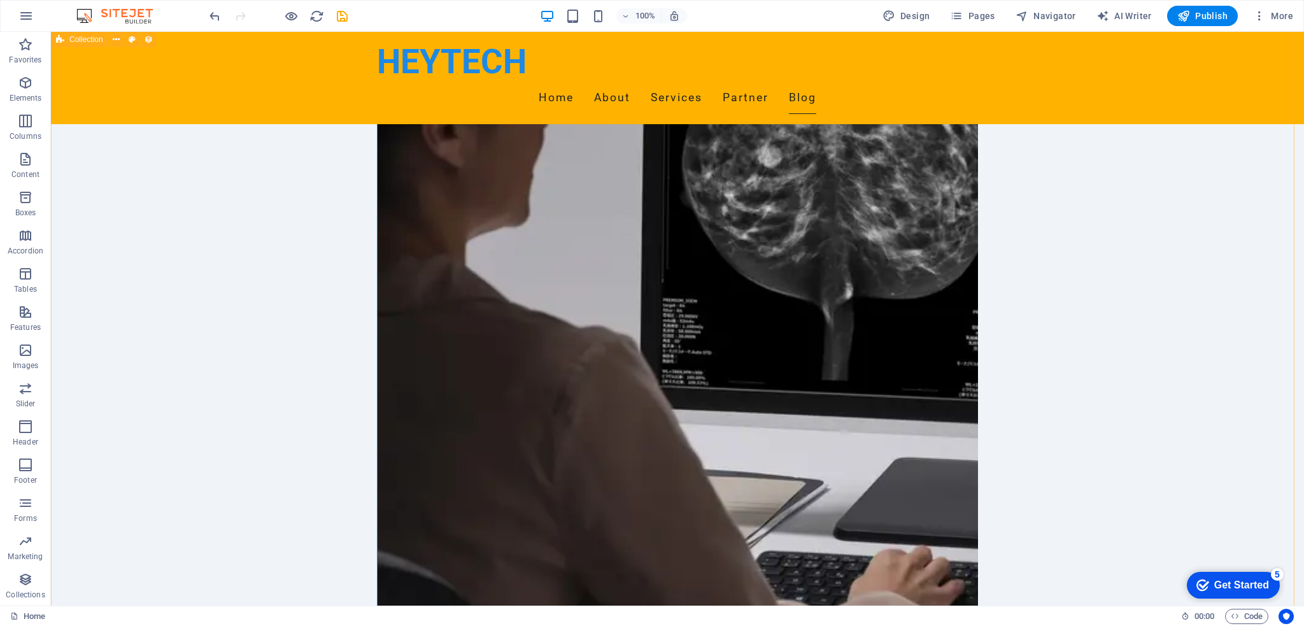
scroll to position [2244, 0]
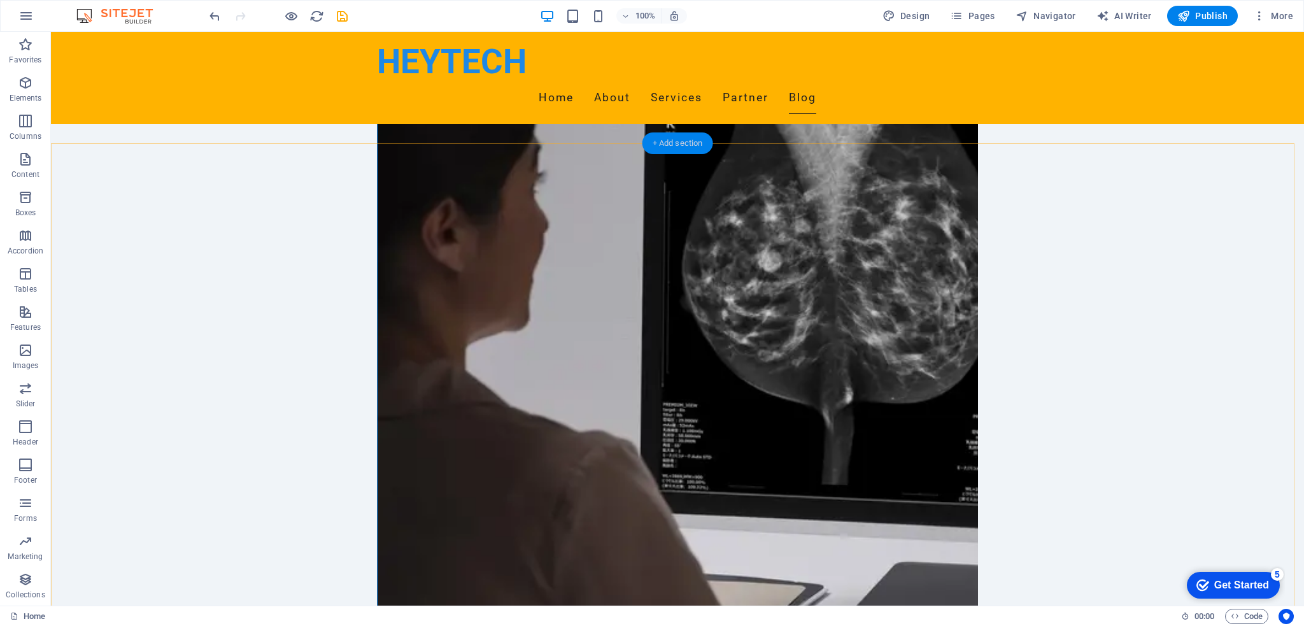
click at [683, 137] on div "+ Add section" at bounding box center [677, 143] width 71 height 22
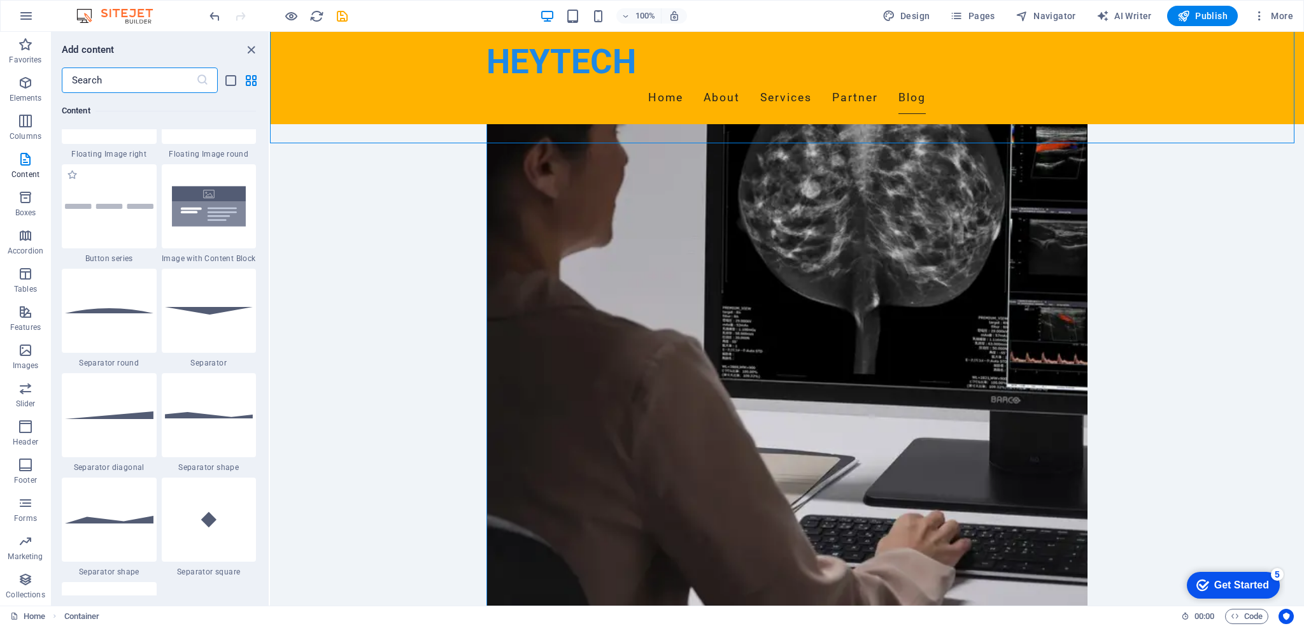
scroll to position [2992, 0]
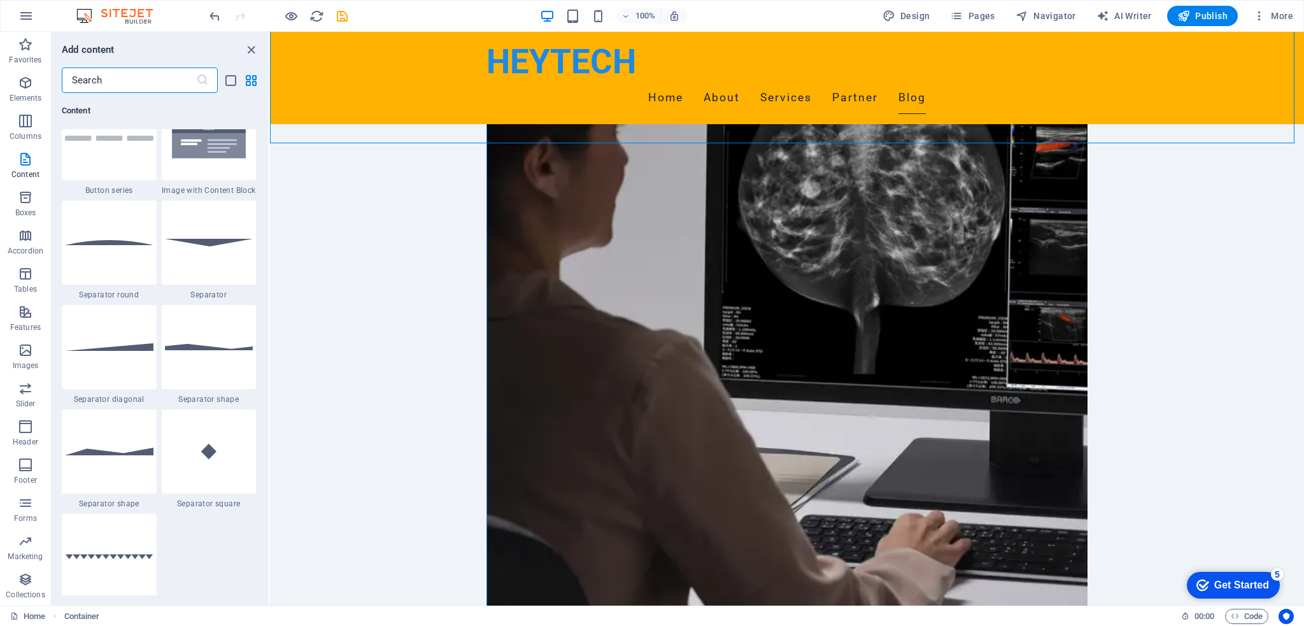
click at [114, 77] on input "text" at bounding box center [129, 79] width 134 height 25
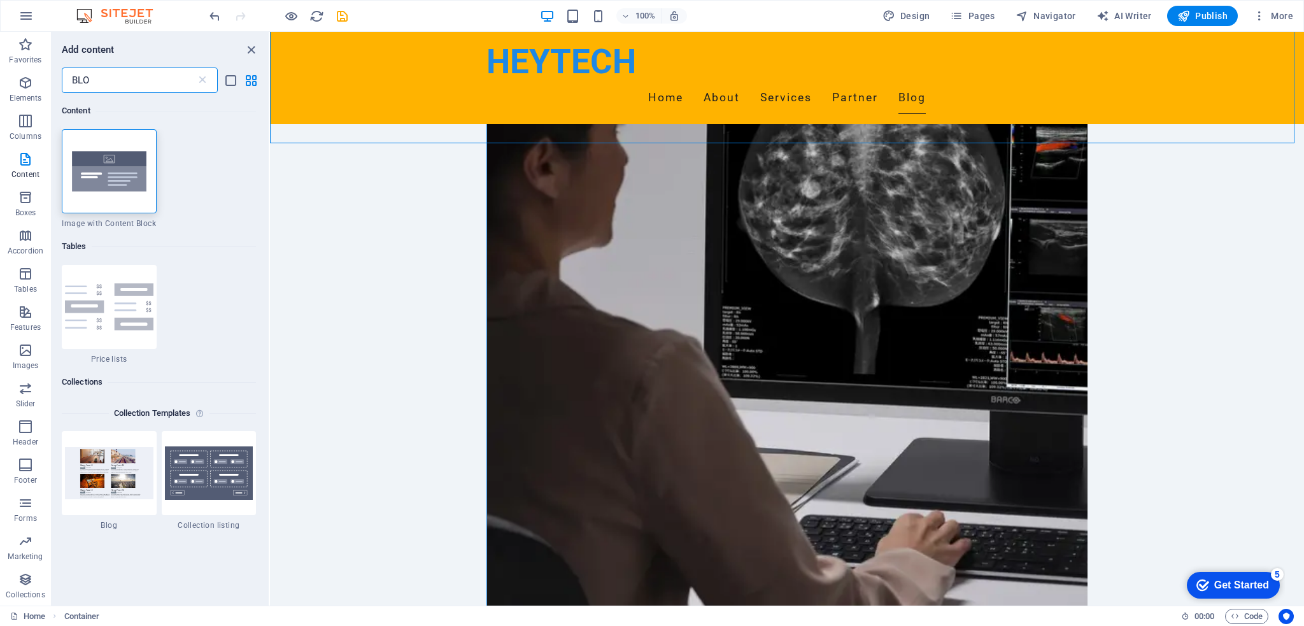
scroll to position [0, 0]
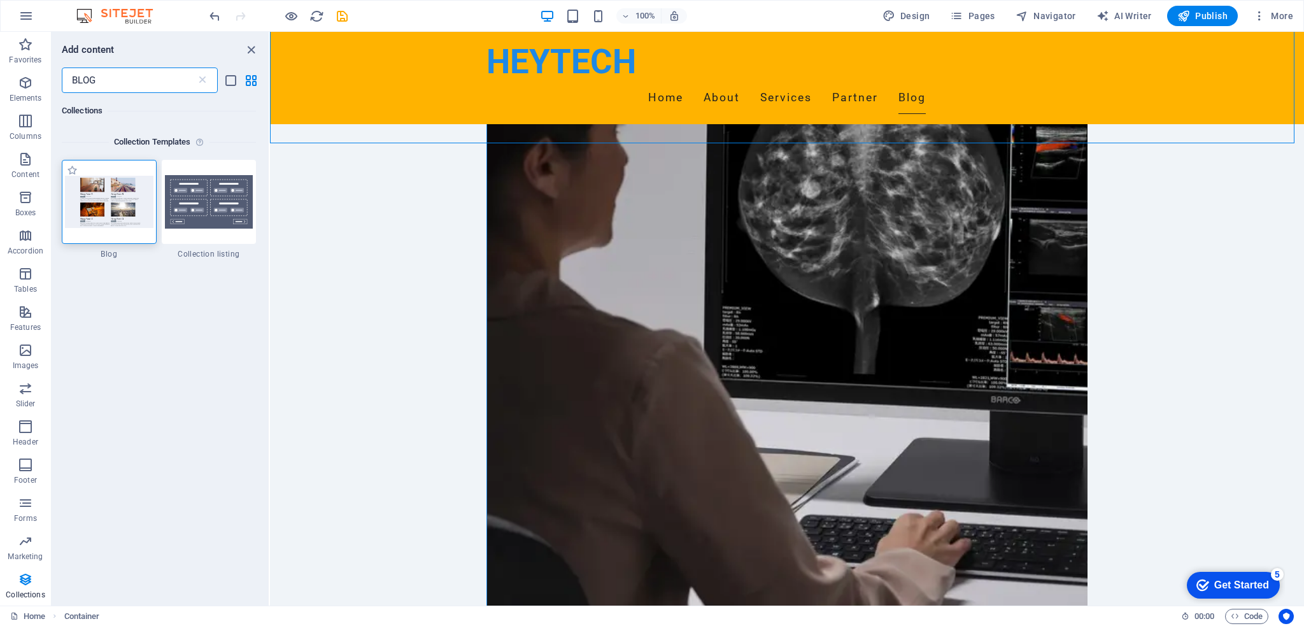
type input "BLOG"
click at [139, 241] on div at bounding box center [109, 202] width 95 height 84
click at [127, 218] on img at bounding box center [109, 202] width 88 height 52
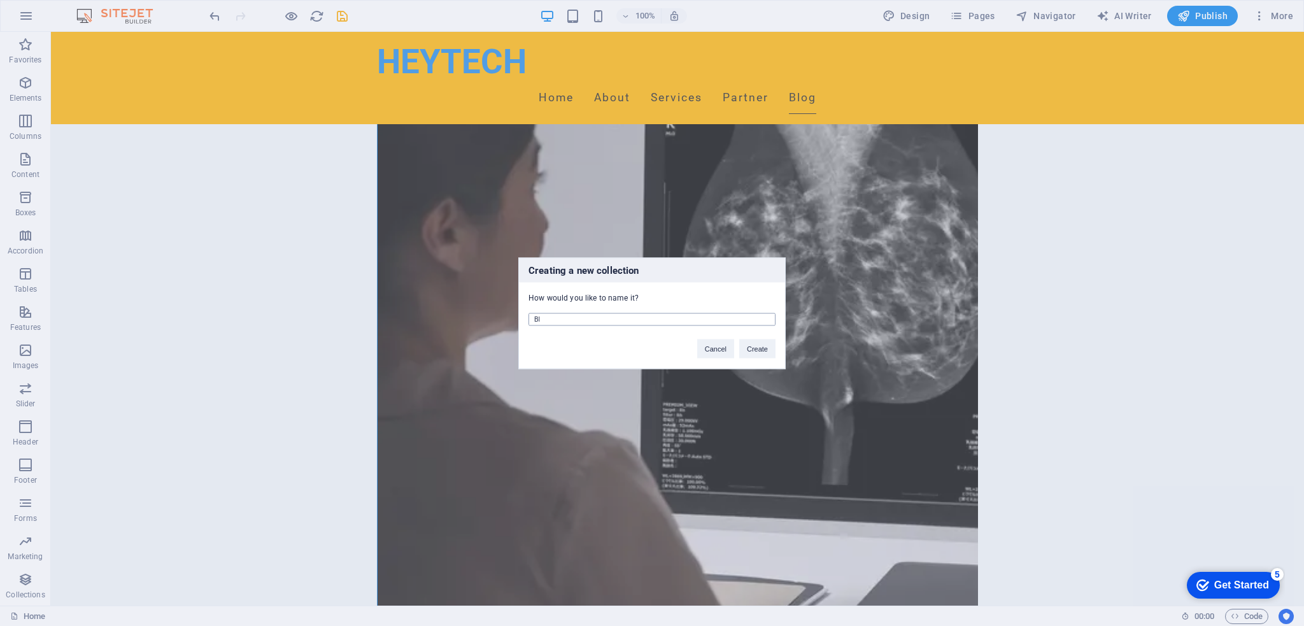
type input "B"
type input "T"
type input "a"
type input "s"
type input "Support"
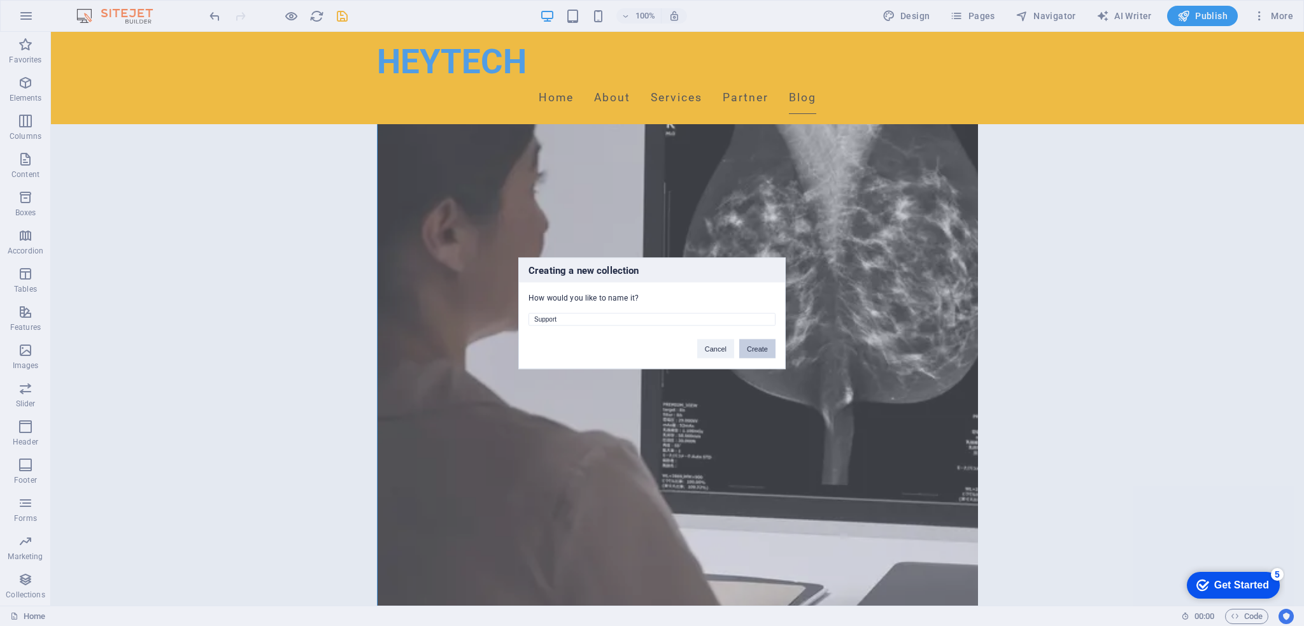
click at [765, 348] on button "Create" at bounding box center [757, 348] width 36 height 19
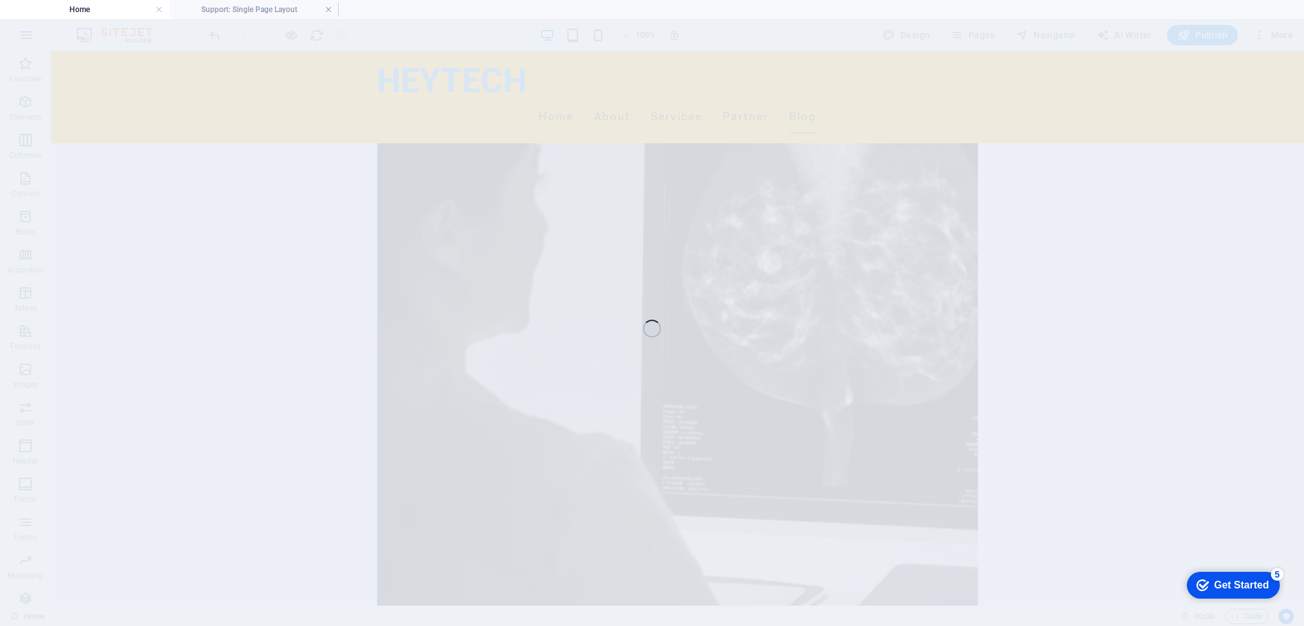
scroll to position [2261, 0]
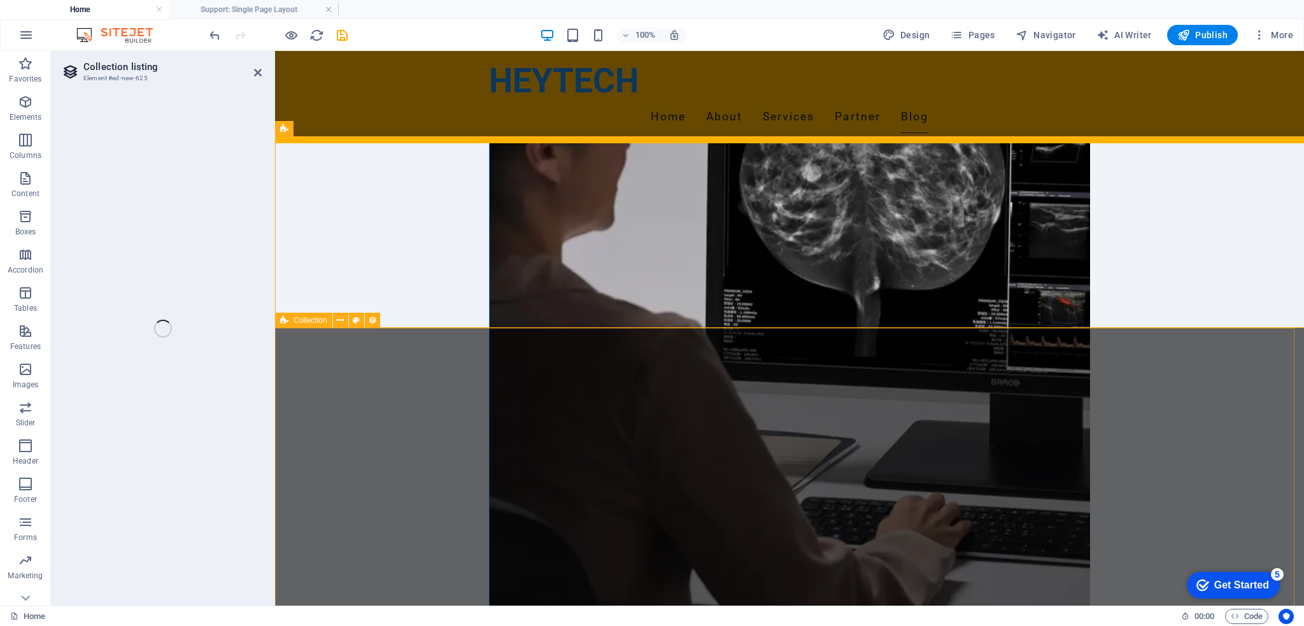
select select "68bc6035968be18c8c0b7f3d"
select select
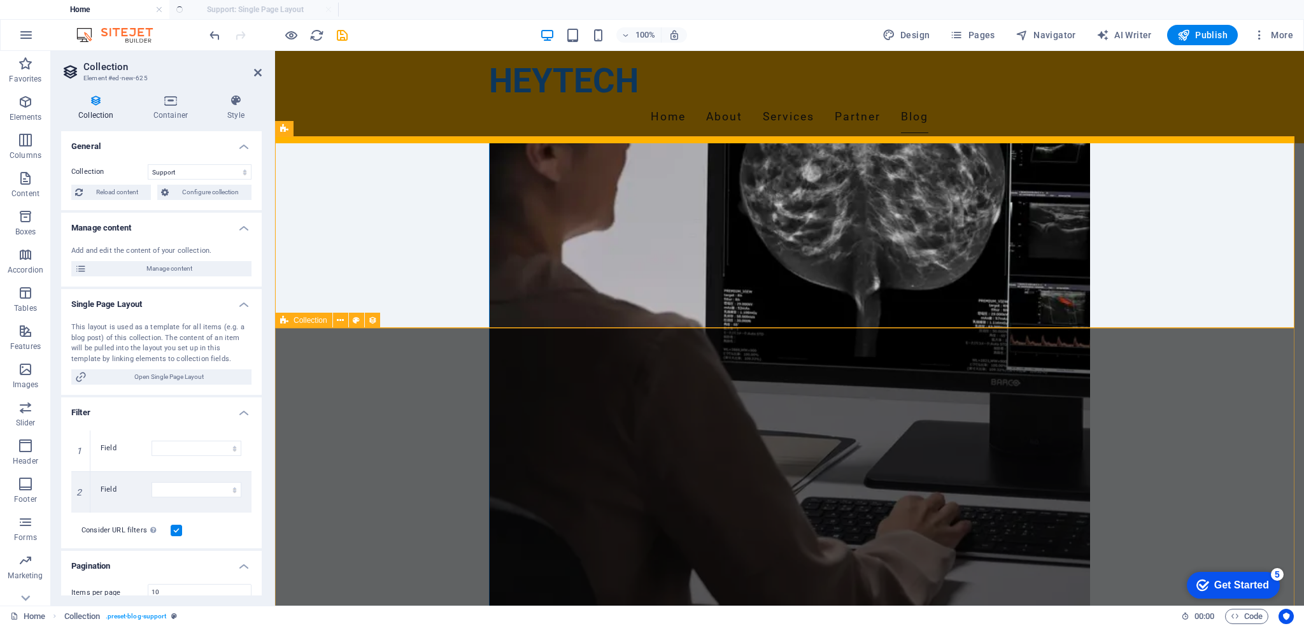
select select "columns.publishing_date_DESC"
select select "columns.status"
select select "columns.publishing_date"
select select "past"
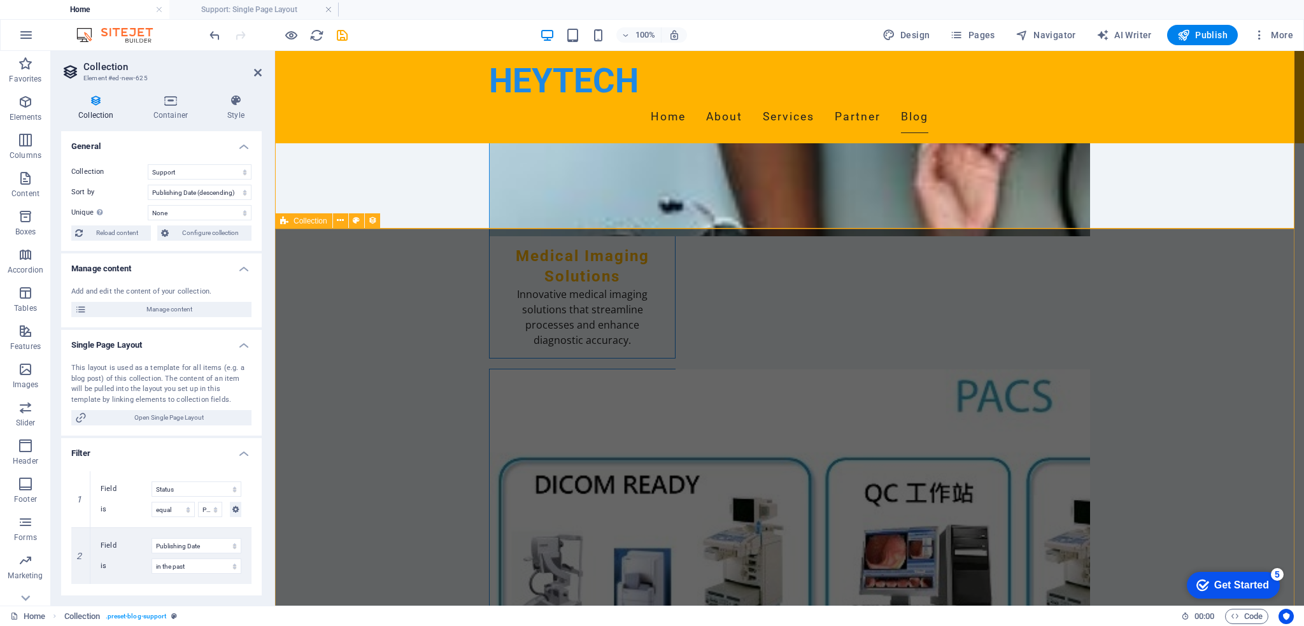
scroll to position [3279, 0]
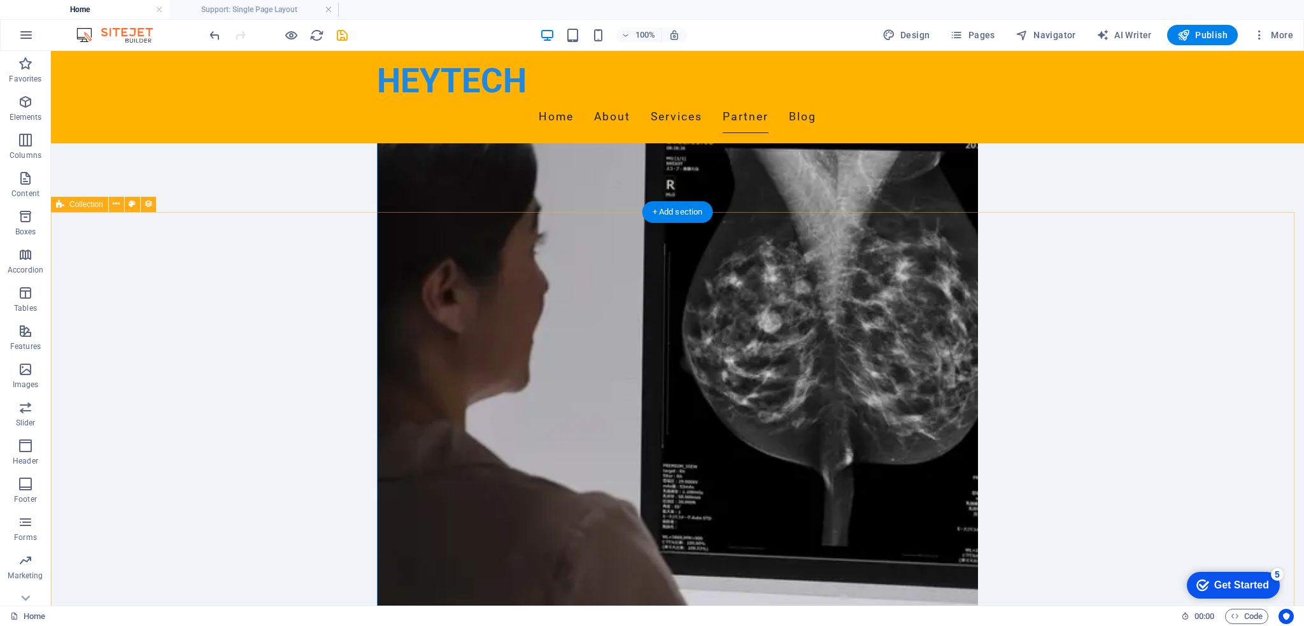
scroll to position [2261, 0]
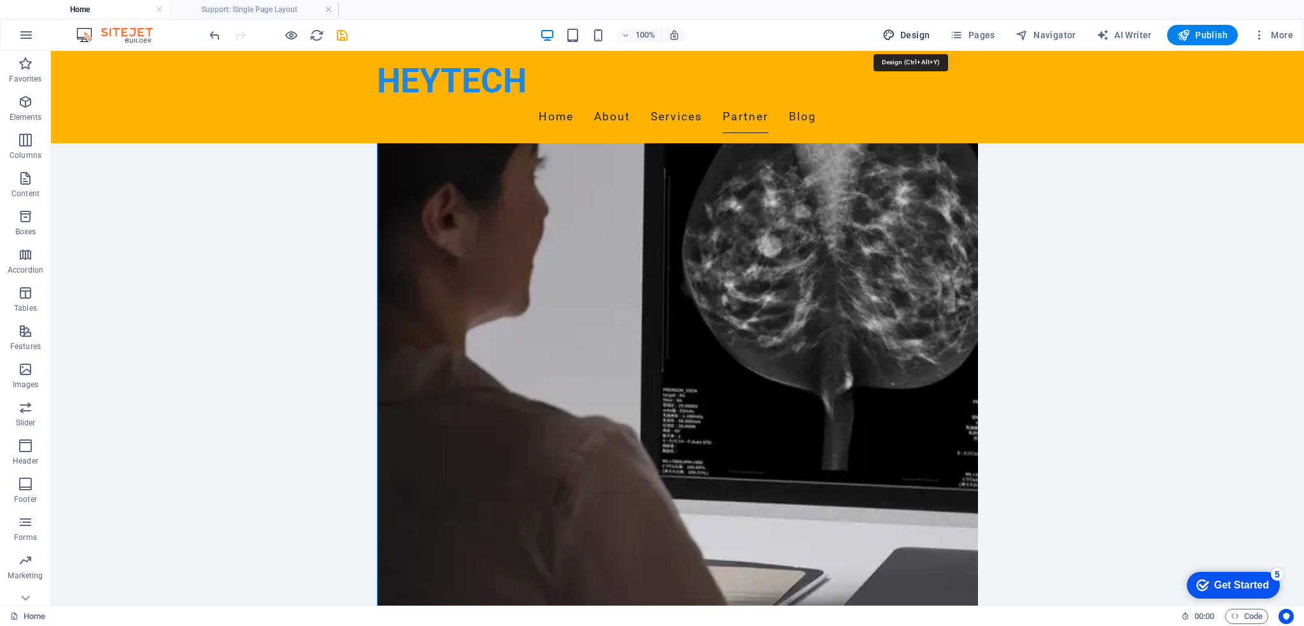
drag, startPoint x: 914, startPoint y: 34, endPoint x: 737, endPoint y: 114, distance: 194.1
click at [914, 34] on span "Design" at bounding box center [906, 35] width 48 height 13
select select "px"
select select "200"
select select "px"
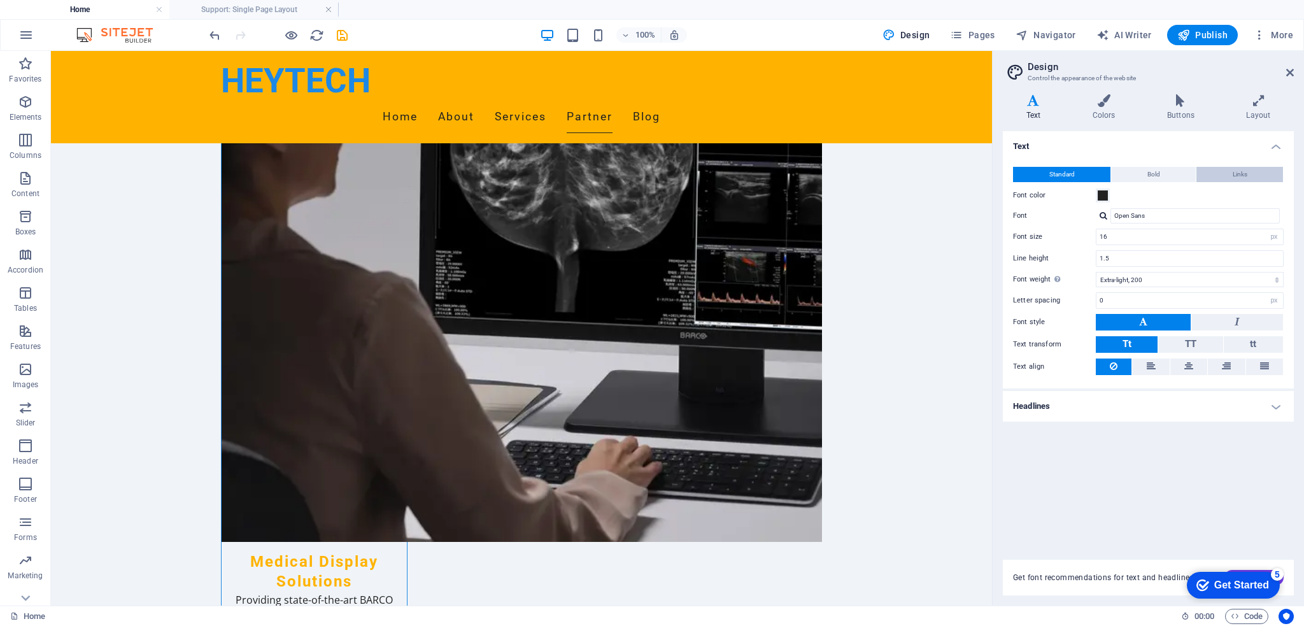
click at [1245, 173] on span "Links" at bounding box center [1240, 174] width 15 height 15
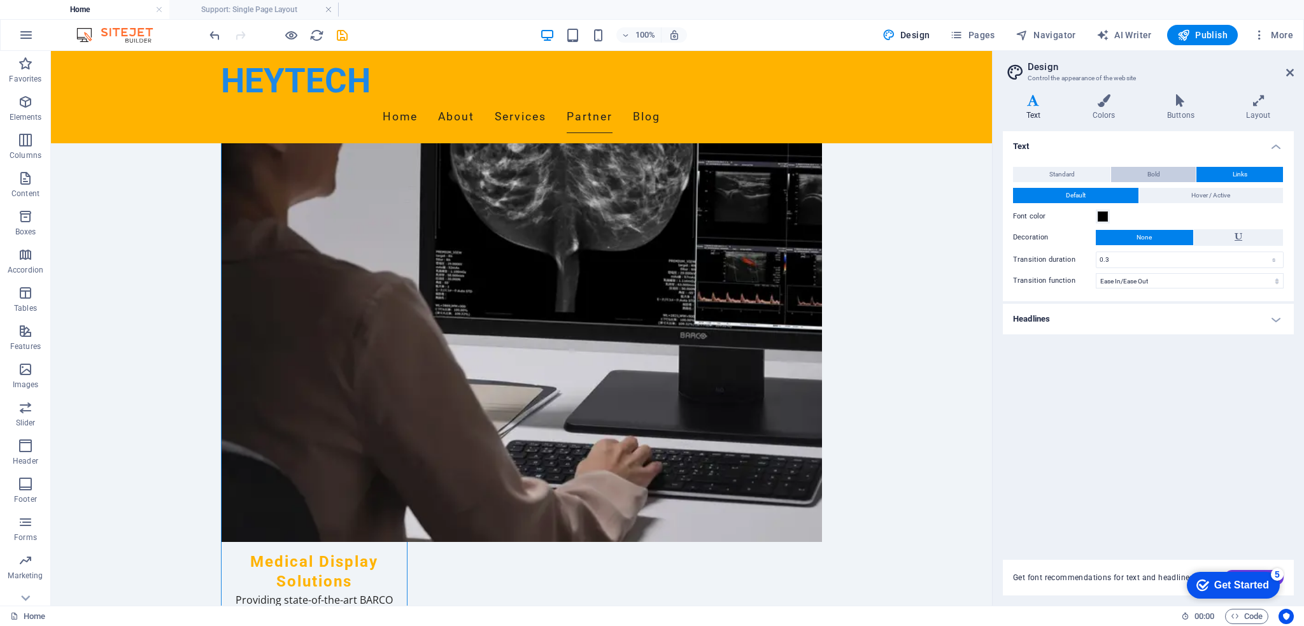
click at [1158, 180] on span "Bold" at bounding box center [1153, 174] width 13 height 15
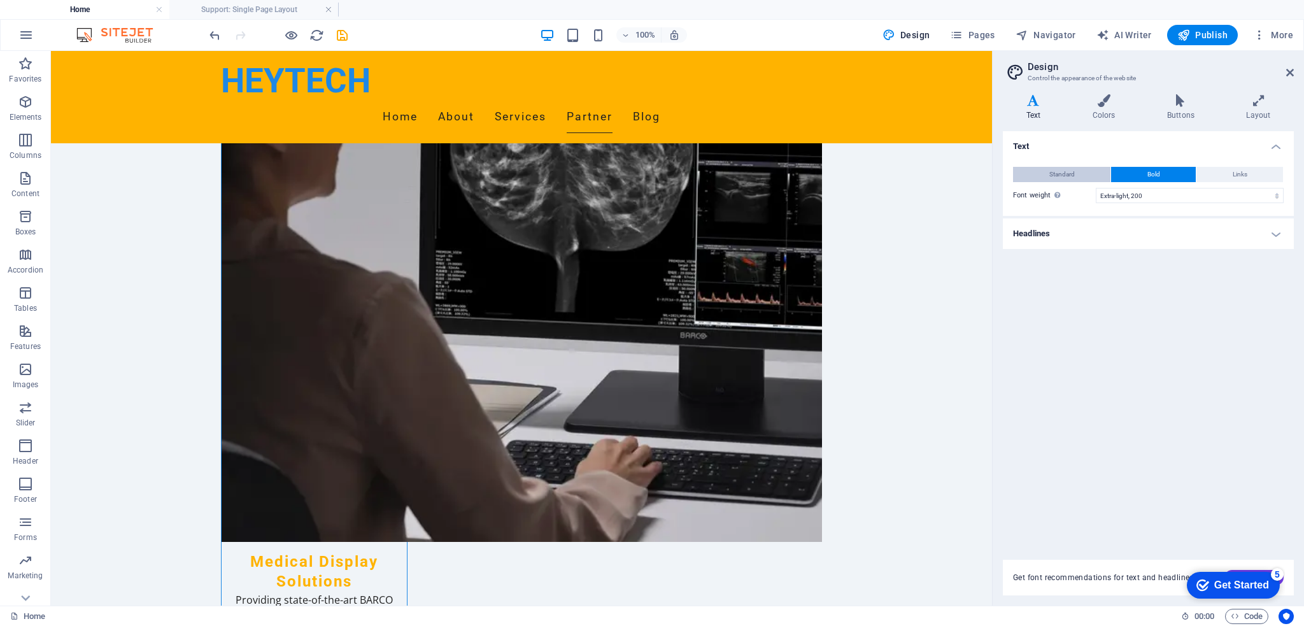
click at [1065, 168] on span "Standard" at bounding box center [1061, 174] width 25 height 15
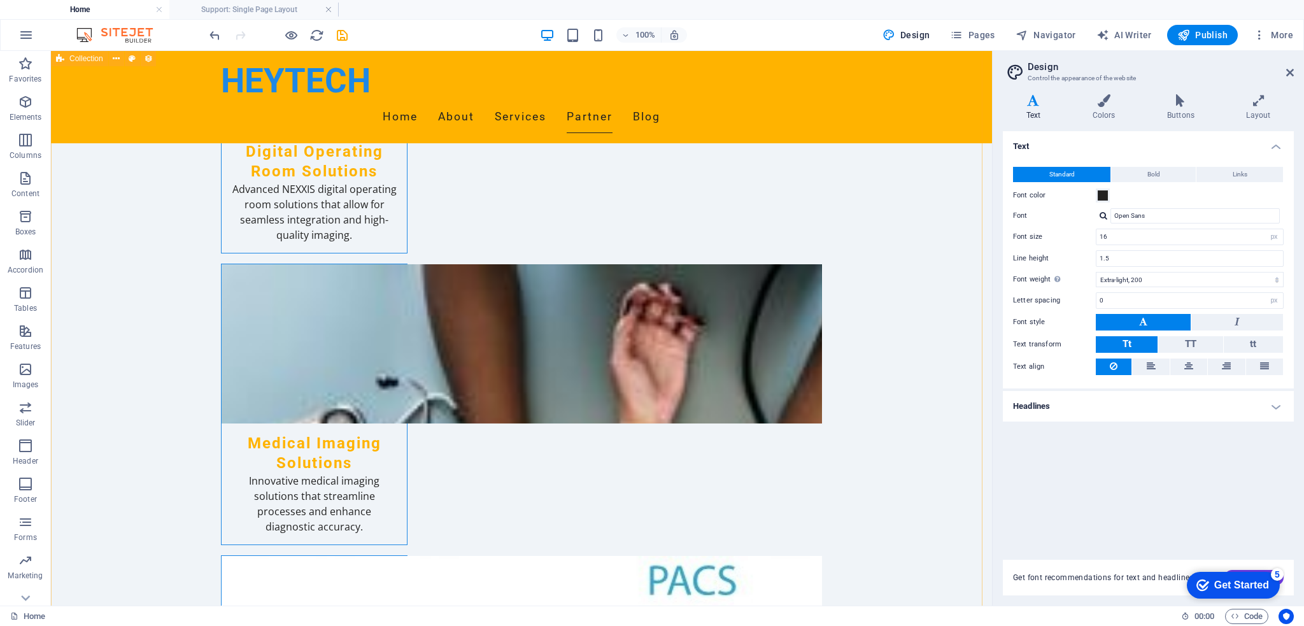
scroll to position [3025, 0]
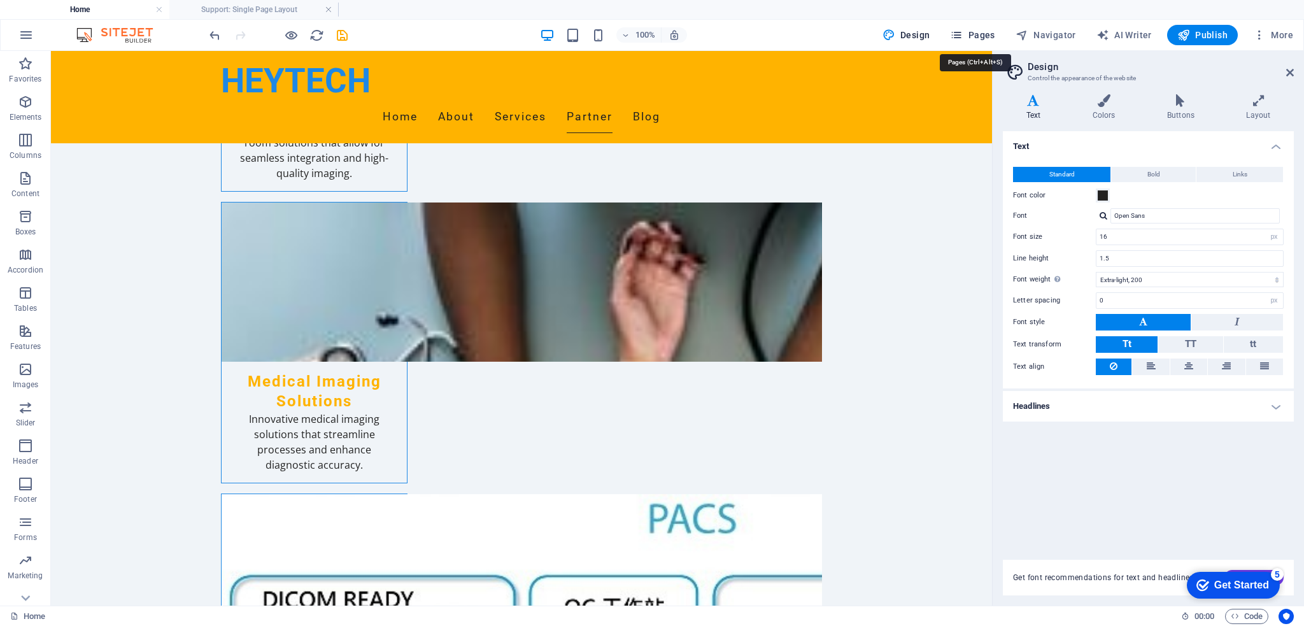
click at [972, 34] on span "Pages" at bounding box center [972, 35] width 45 height 13
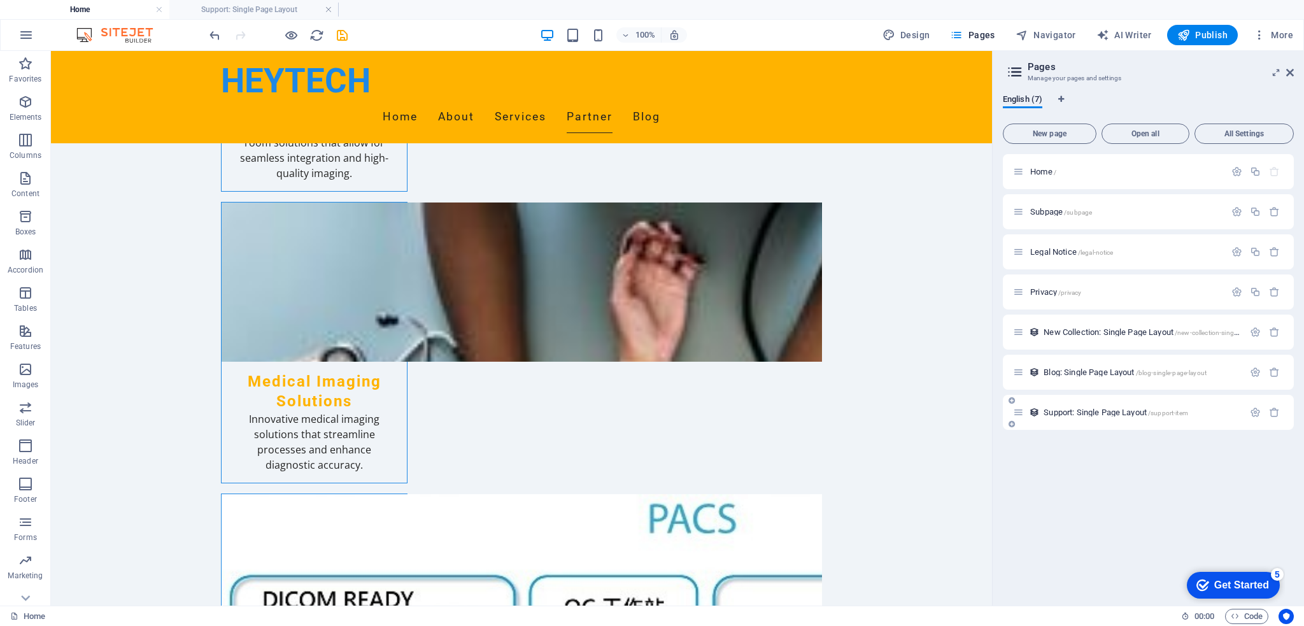
click at [1084, 412] on span "Support: Single Page Layout /support-item" at bounding box center [1115, 412] width 145 height 10
select select
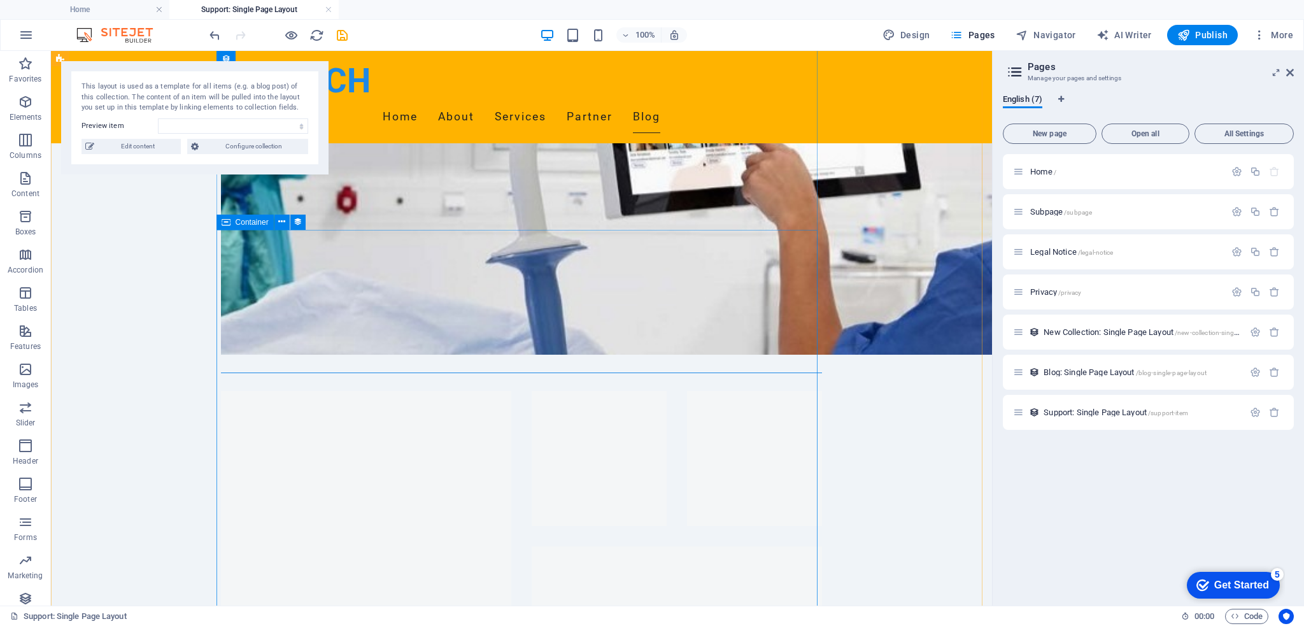
scroll to position [270, 0]
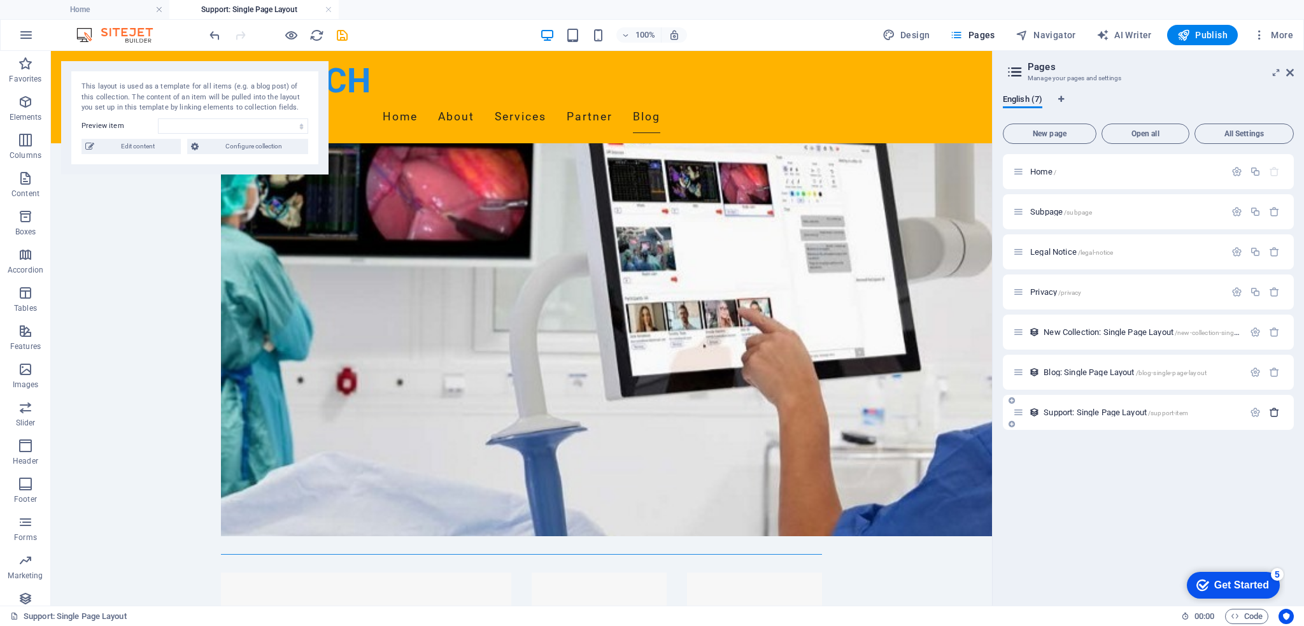
click at [1273, 413] on icon "button" at bounding box center [1274, 412] width 11 height 11
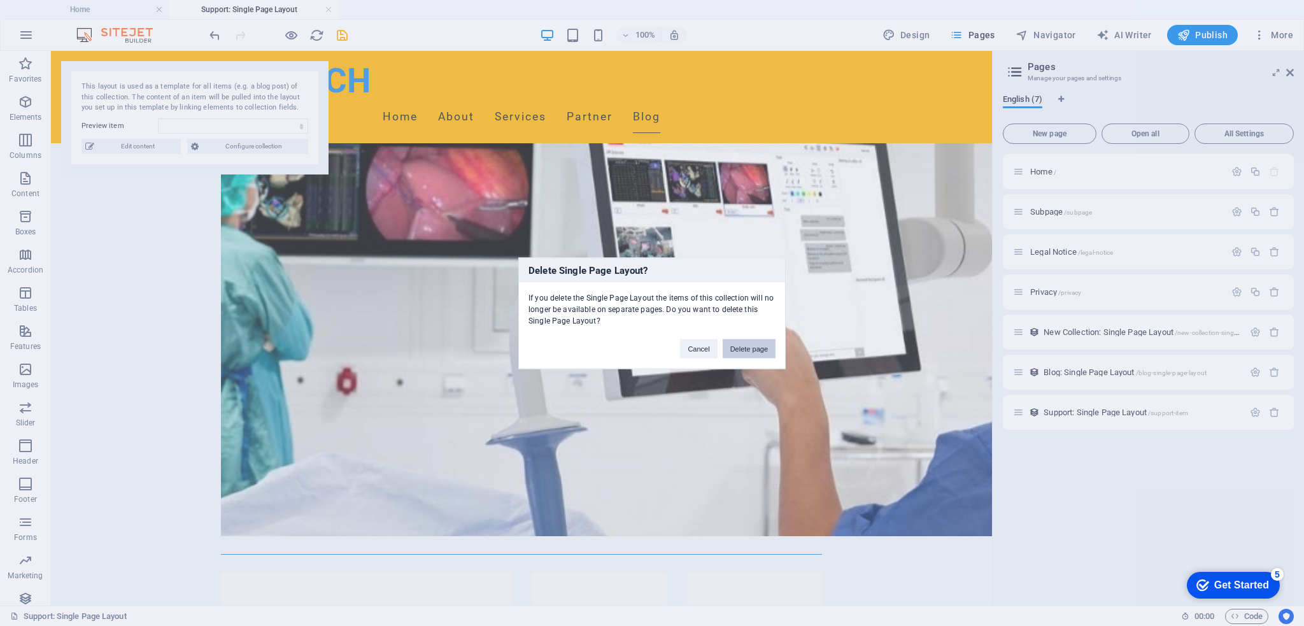
drag, startPoint x: 744, startPoint y: 350, endPoint x: 693, endPoint y: 299, distance: 71.6
click at [744, 350] on button "Delete page" at bounding box center [749, 348] width 53 height 19
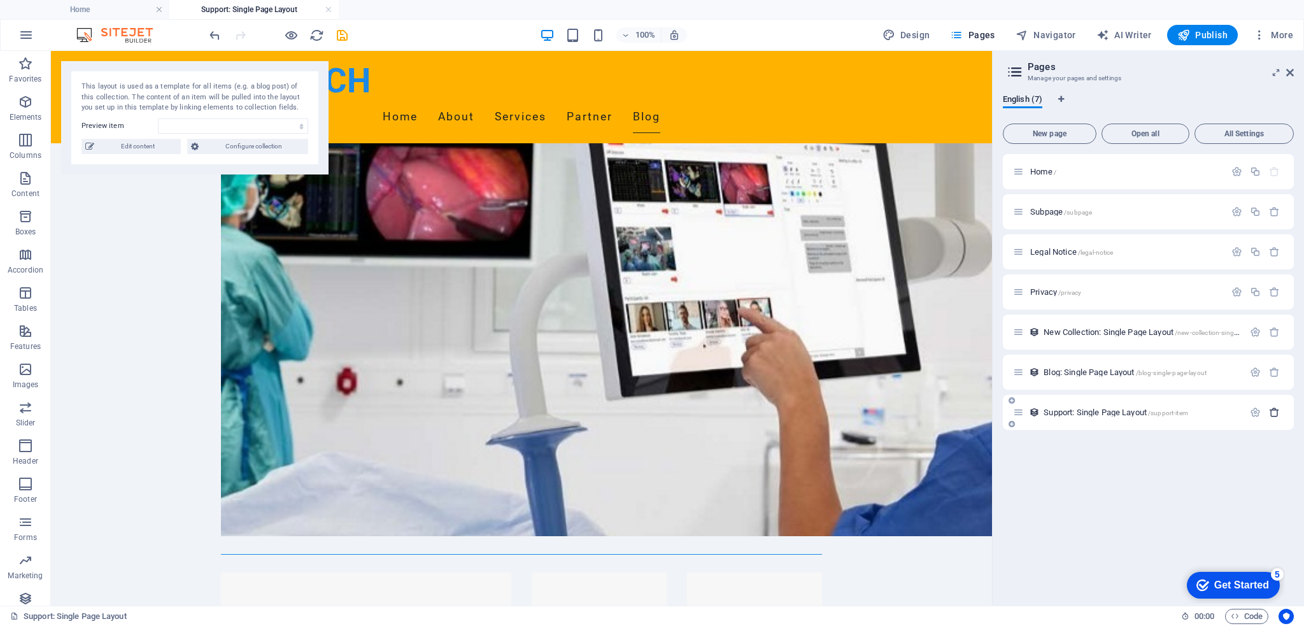
click at [1269, 414] on icon "button" at bounding box center [1274, 412] width 11 height 11
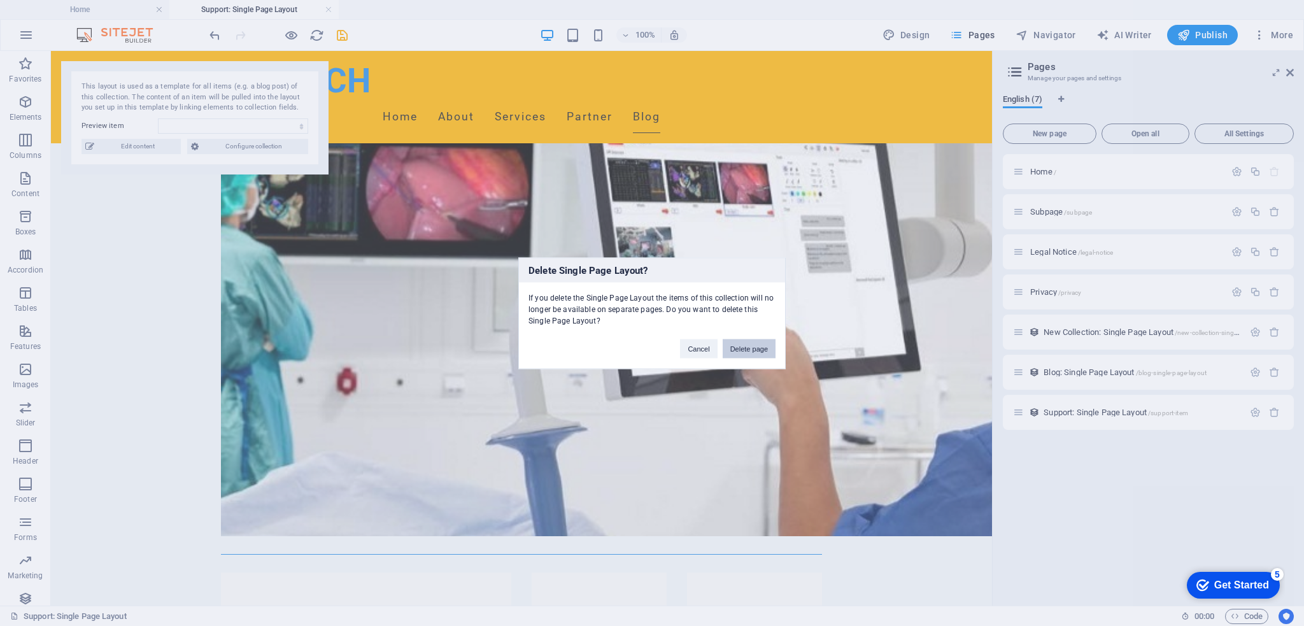
click at [767, 347] on button "Delete page" at bounding box center [749, 348] width 53 height 19
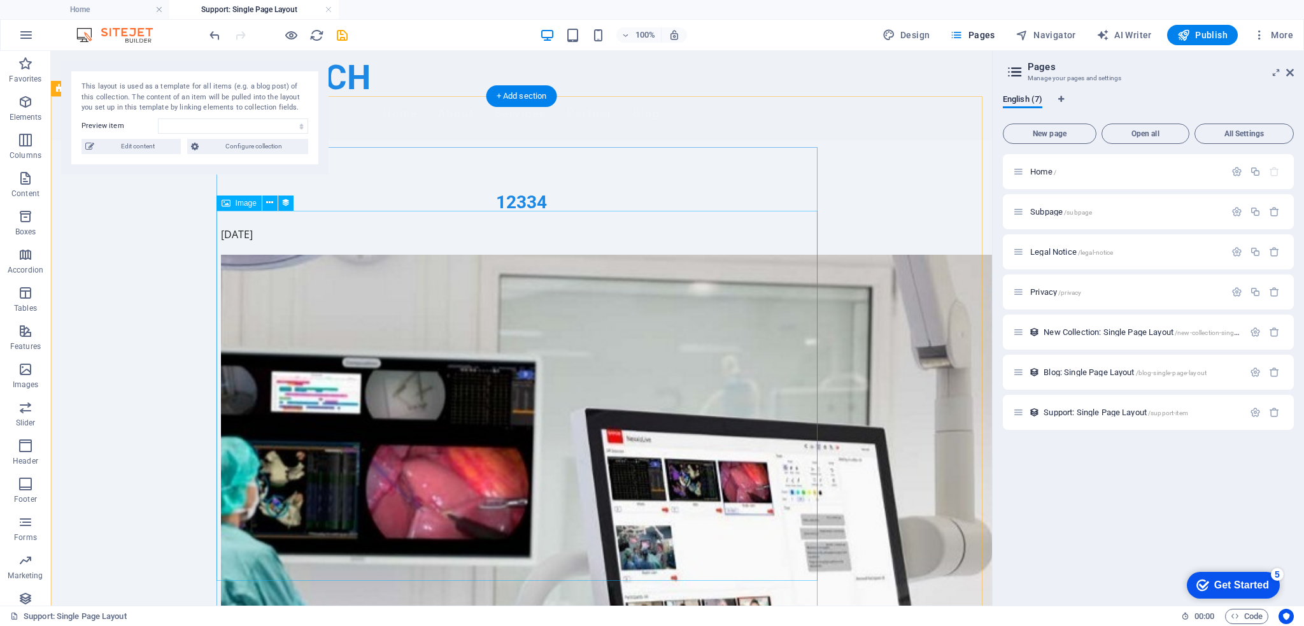
scroll to position [0, 0]
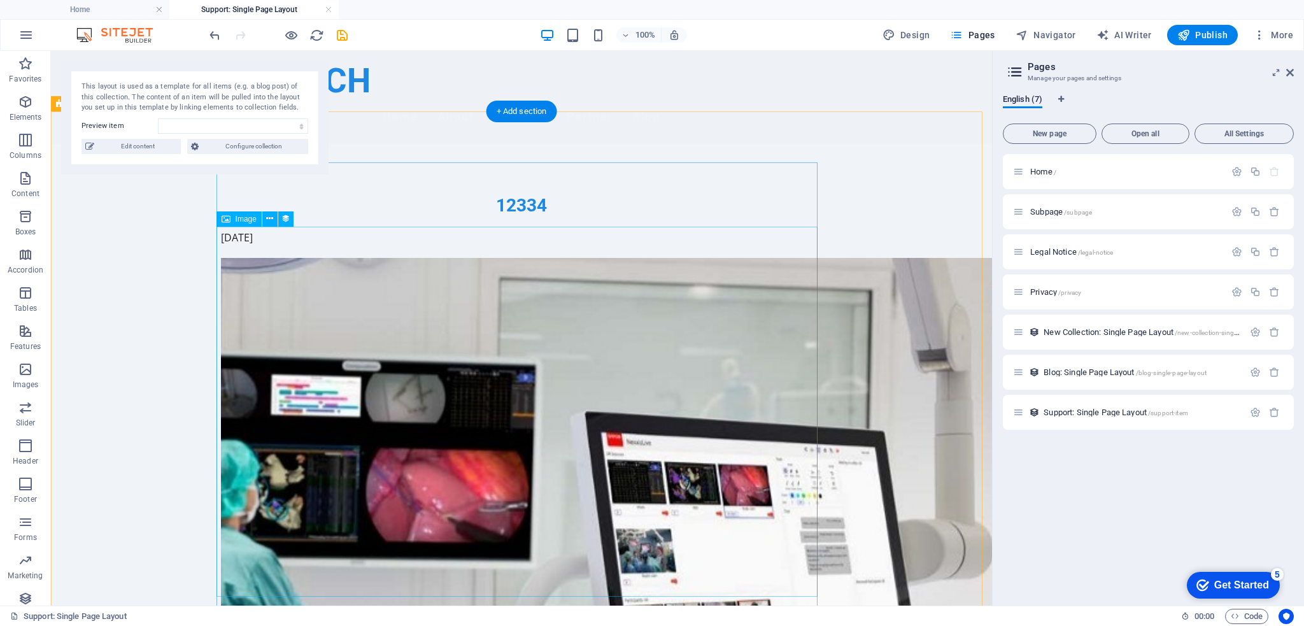
click at [629, 342] on div at bounding box center [521, 547] width 601 height 579
click at [486, 110] on div "+ Add section" at bounding box center [521, 112] width 71 height 22
click at [279, 164] on div "This layout is used as a template for all items (e.g. a blog post) of this coll…" at bounding box center [194, 117] width 267 height 113
click at [1090, 333] on span "New Collection: Single Page Layout /new-collection-single-page-layout" at bounding box center [1158, 332] width 230 height 10
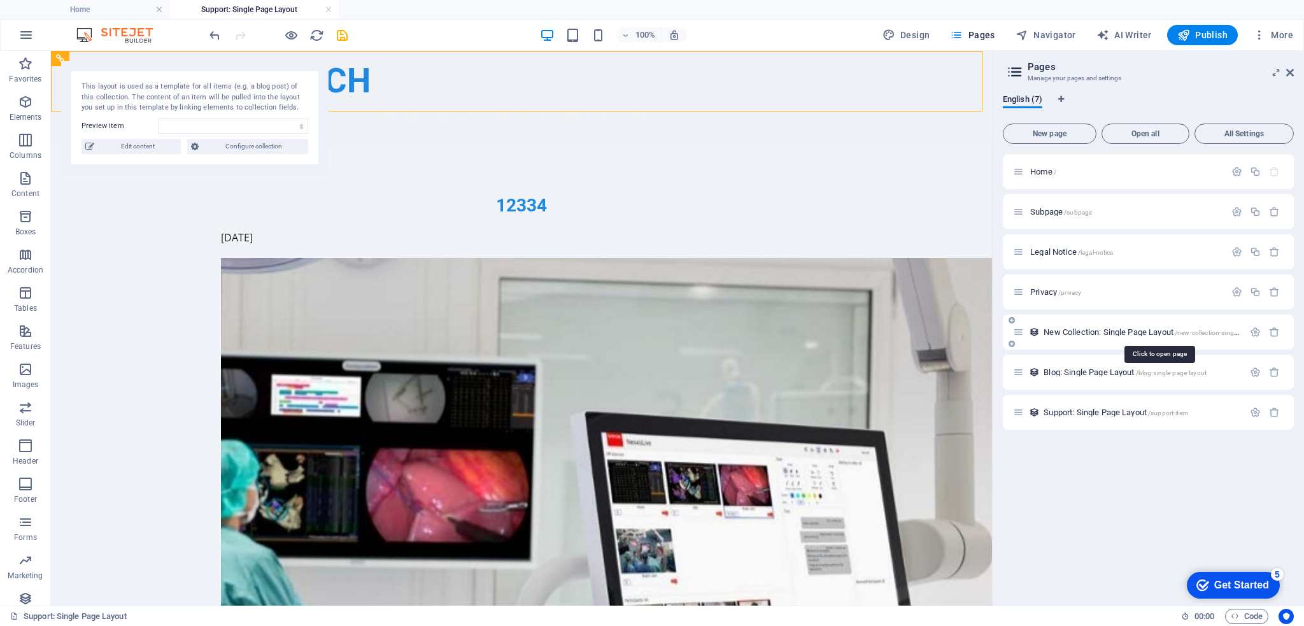
click at [1089, 333] on span "New Collection: Single Page Layout /new-collection-single-page-layout" at bounding box center [1158, 332] width 230 height 10
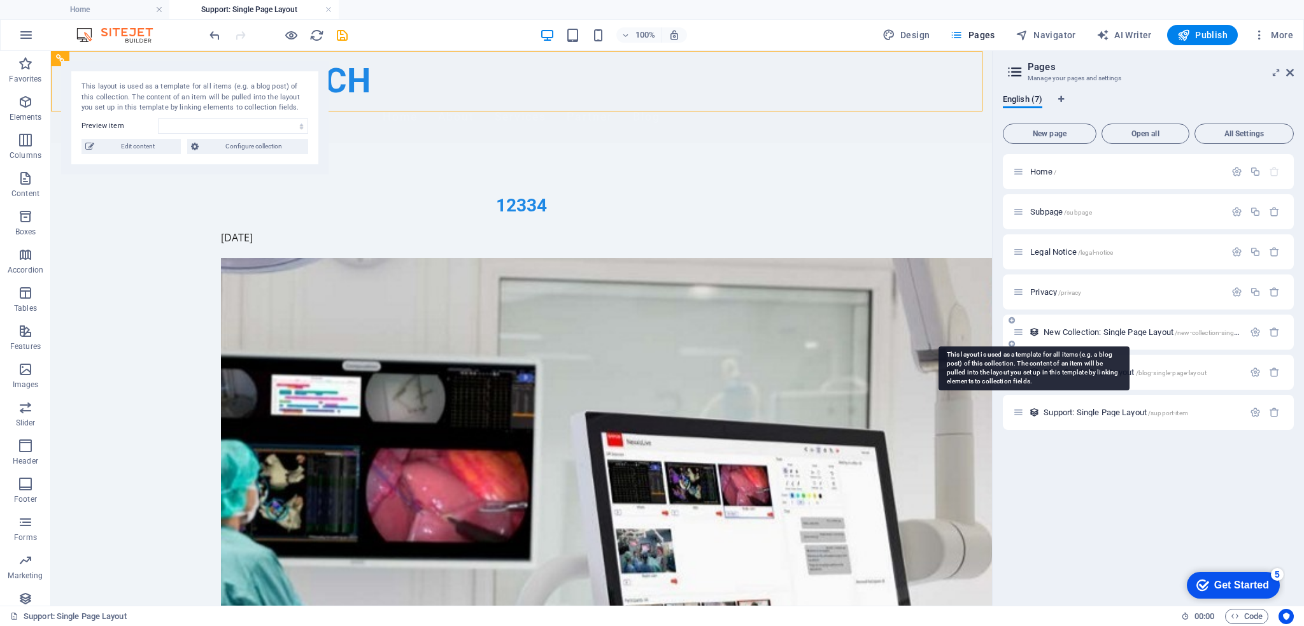
click at [1036, 334] on icon at bounding box center [1034, 332] width 11 height 11
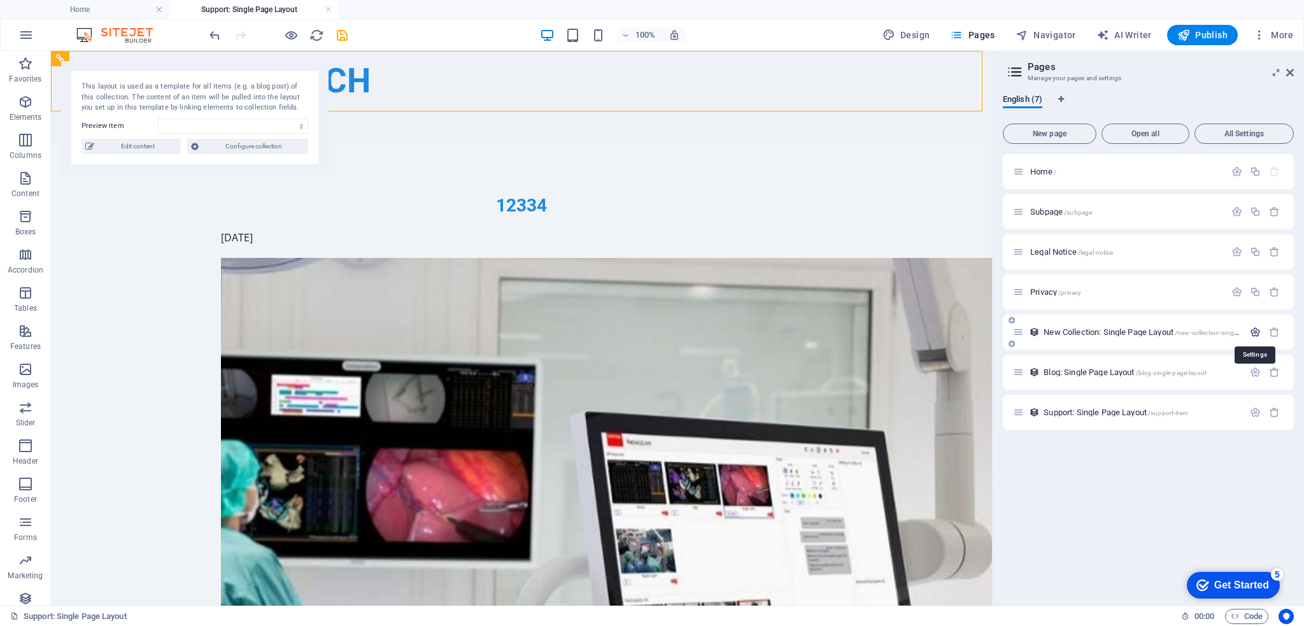
click at [1255, 334] on icon "button" at bounding box center [1255, 332] width 11 height 11
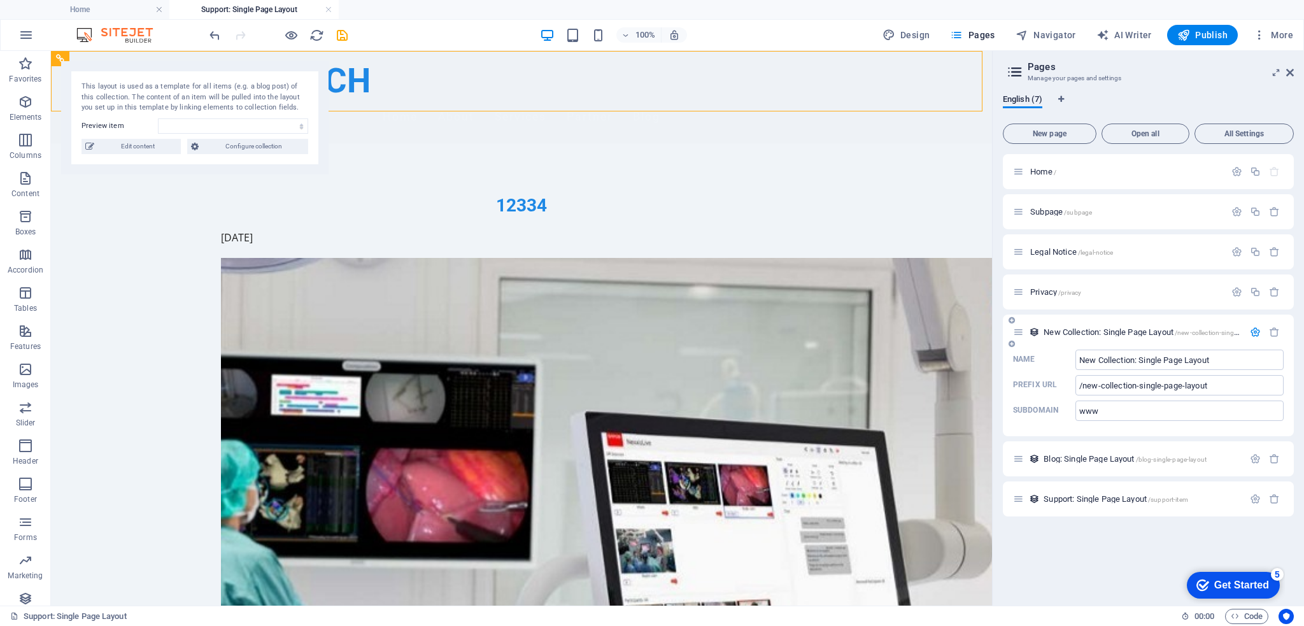
click at [1176, 325] on div "New Collection: Single Page Layout /new-collection-single-page-layout" at bounding box center [1128, 332] width 230 height 15
click at [155, 150] on span "Edit content" at bounding box center [137, 146] width 79 height 15
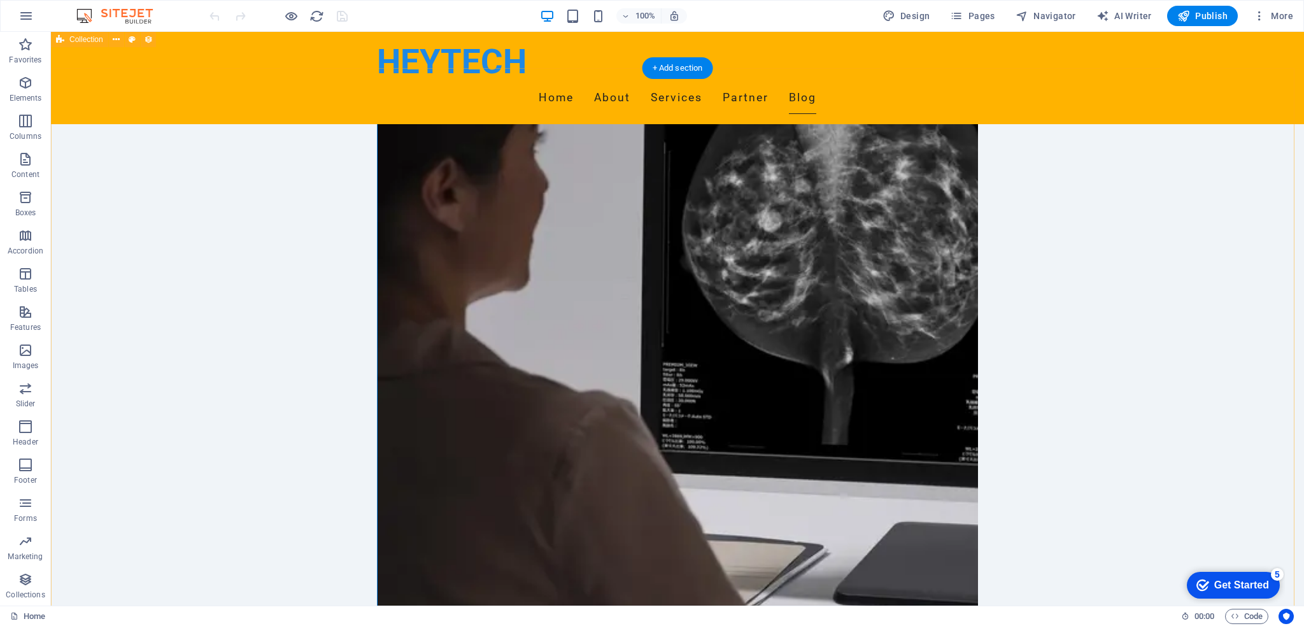
scroll to position [2205, 0]
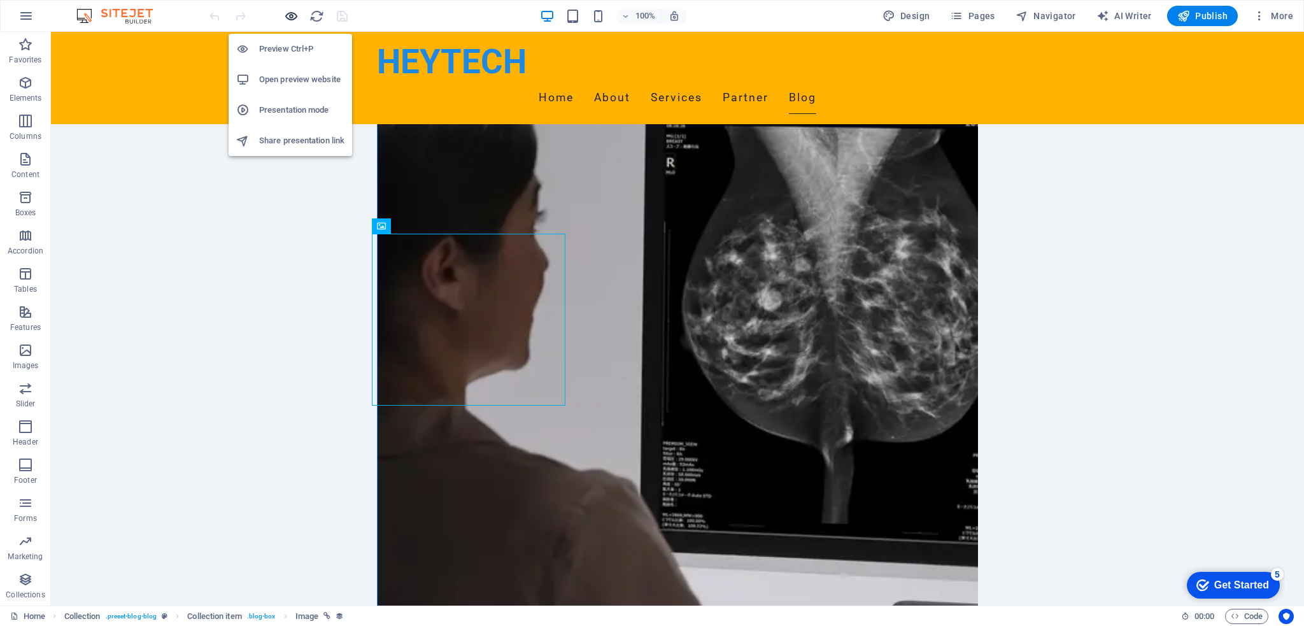
click at [0, 0] on icon "button" at bounding box center [0, 0] width 0 height 0
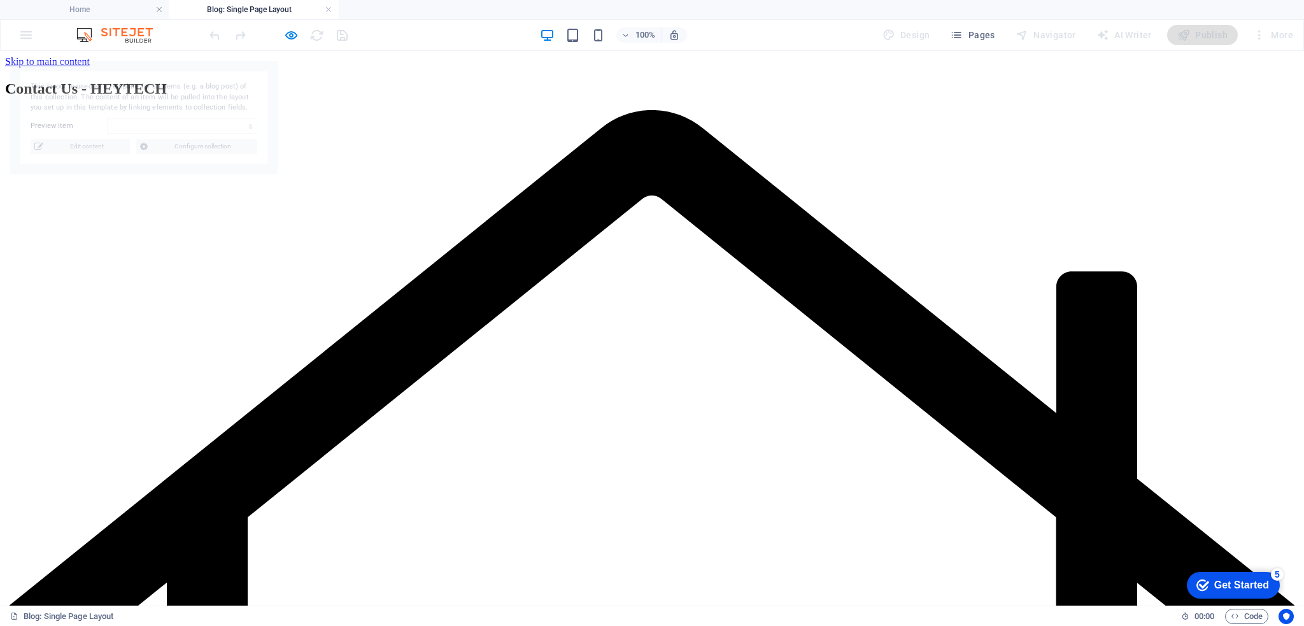
scroll to position [0, 0]
select select "68b80aac21fa7752f7006c0e"
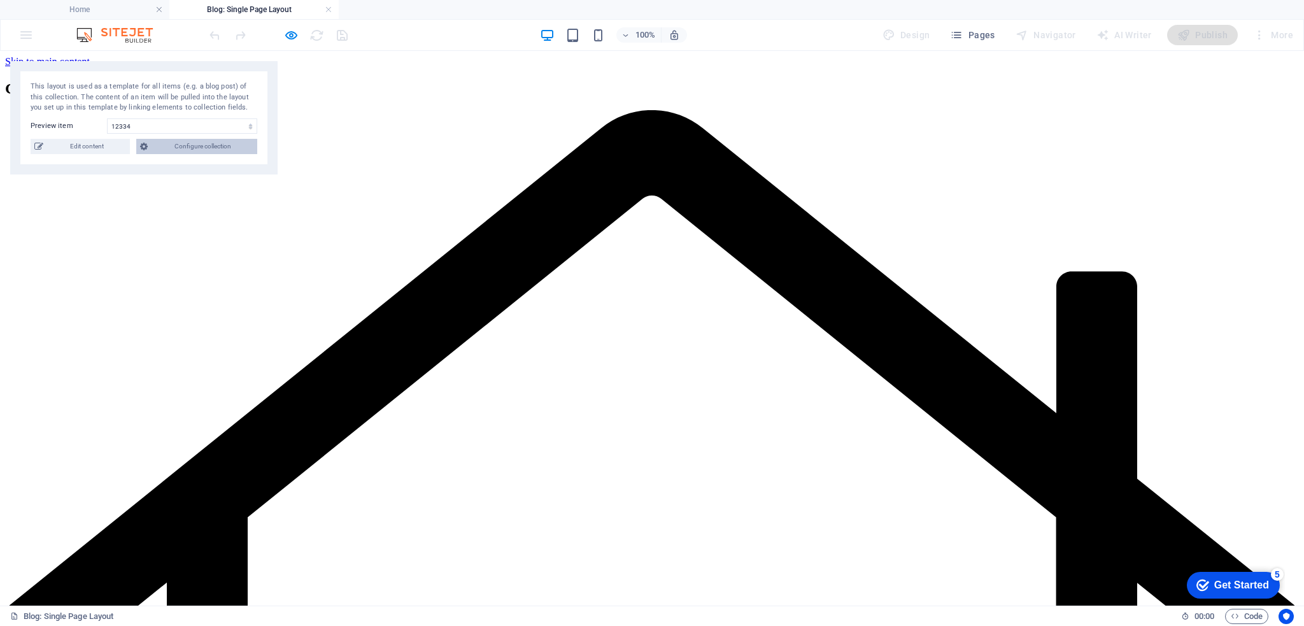
click at [197, 150] on span "Configure collection" at bounding box center [203, 146] width 102 height 15
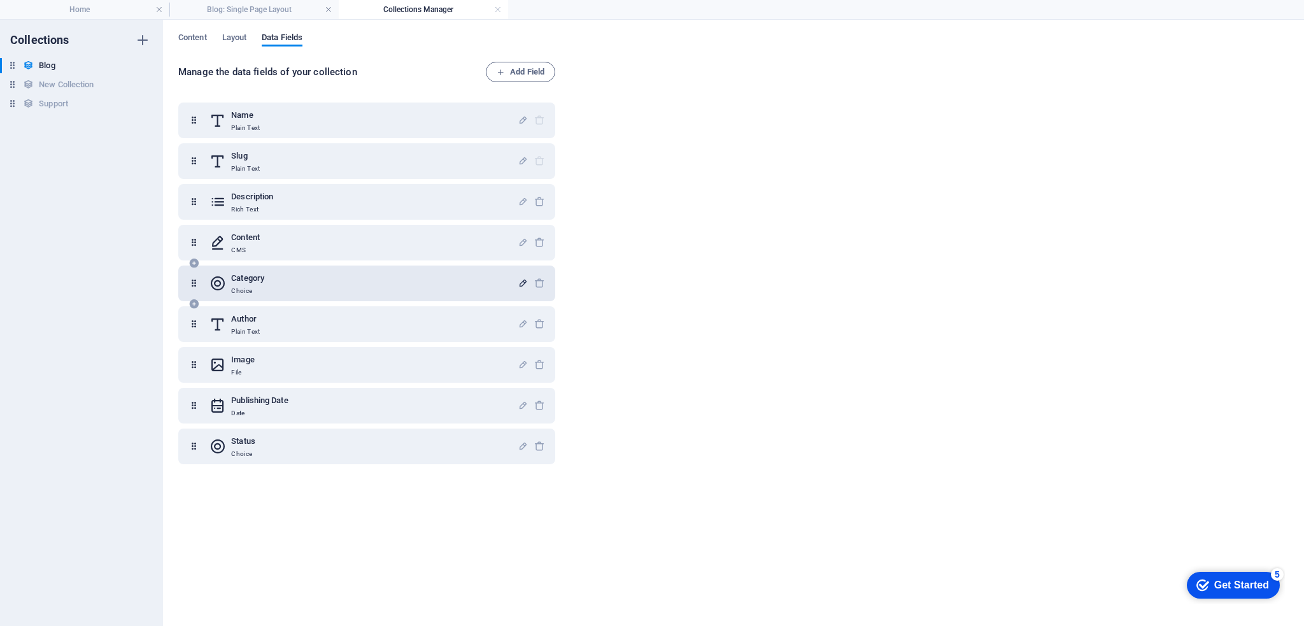
click at [522, 280] on icon "button" at bounding box center [523, 283] width 11 height 11
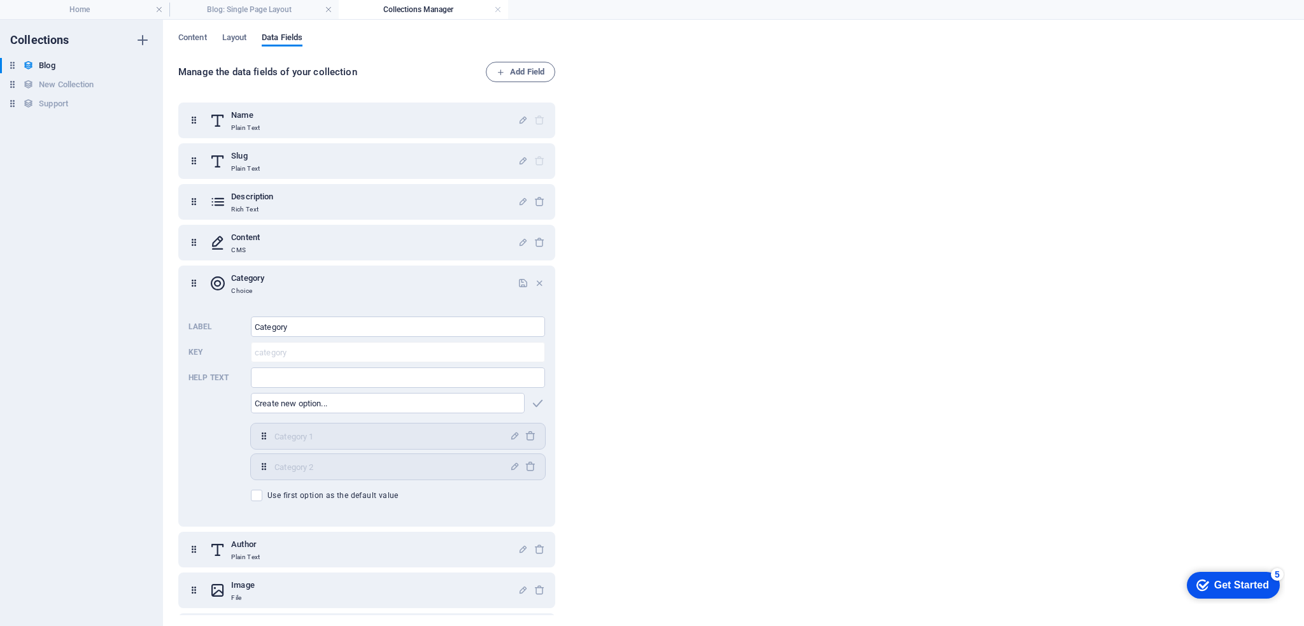
click at [712, 296] on div "Manage the data fields of your collection Add Field Name Plain Text Slug Plain …" at bounding box center [733, 339] width 1110 height 555
click at [232, 36] on span "Layout" at bounding box center [234, 39] width 25 height 18
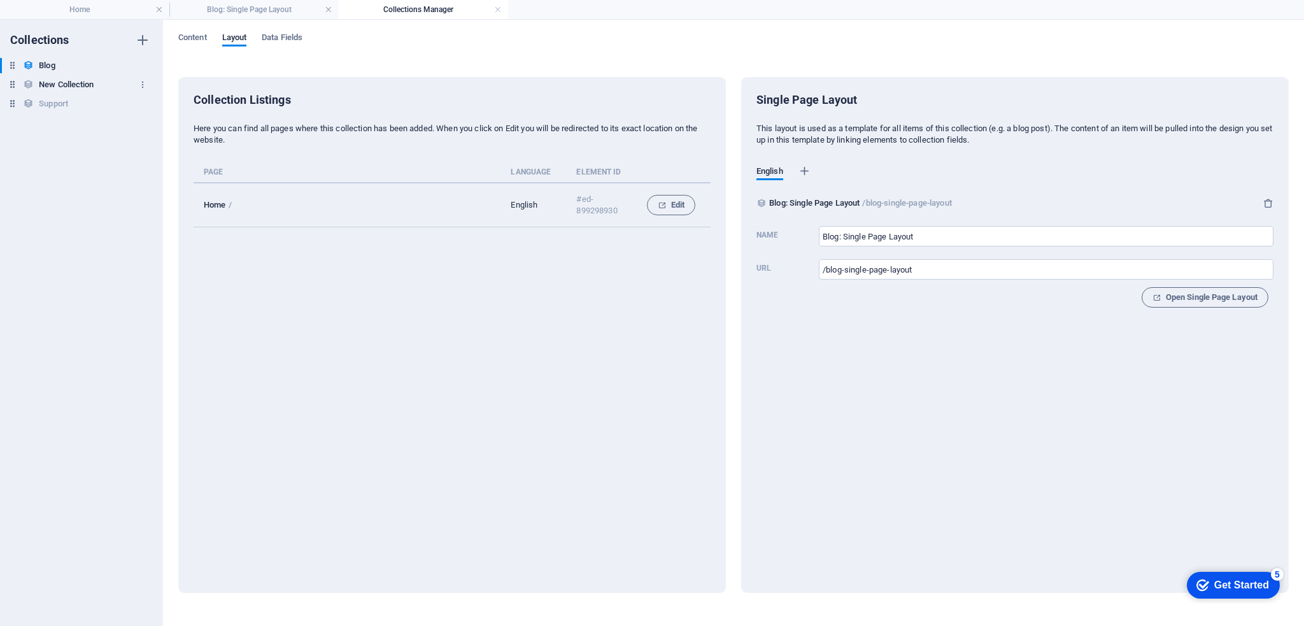
click at [78, 86] on h6 "New Collection" at bounding box center [66, 84] width 55 height 15
type input "New Collection: Single Page Layout"
type input "/new-collection-single-page-layout"
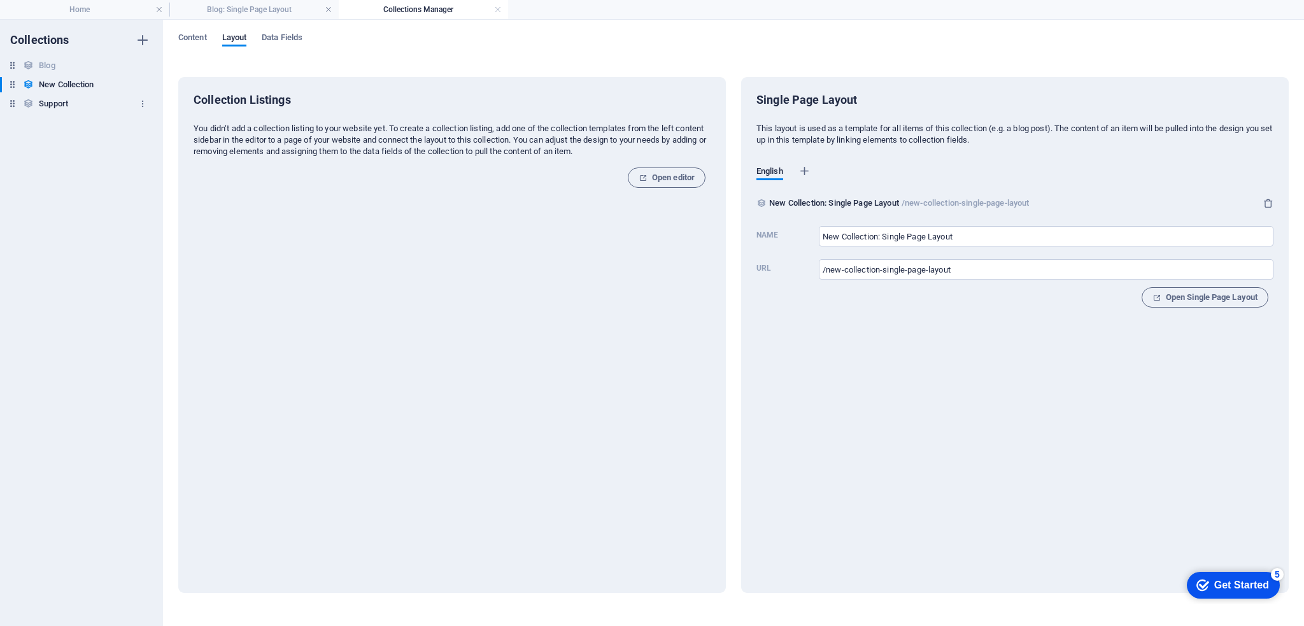
click at [59, 104] on h6 "Support" at bounding box center [53, 103] width 29 height 15
type input "Support: Single Page Layout"
type input "/support-item"
click at [497, 9] on link at bounding box center [498, 10] width 8 height 12
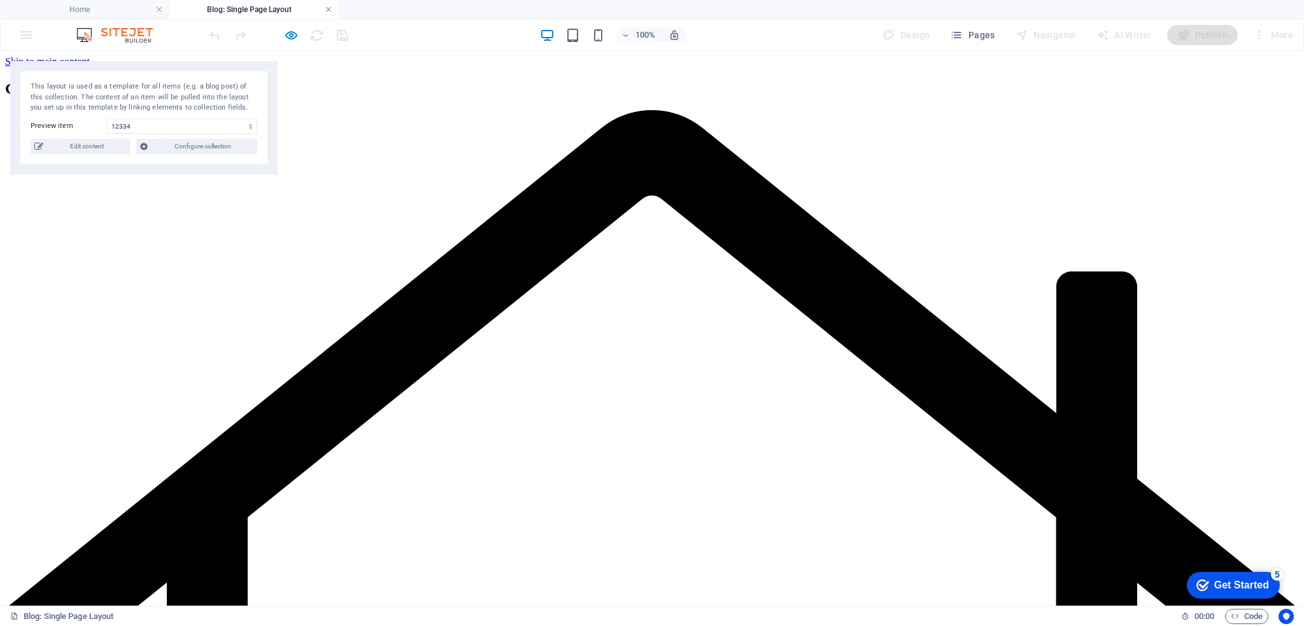
click at [328, 11] on link at bounding box center [329, 10] width 8 height 12
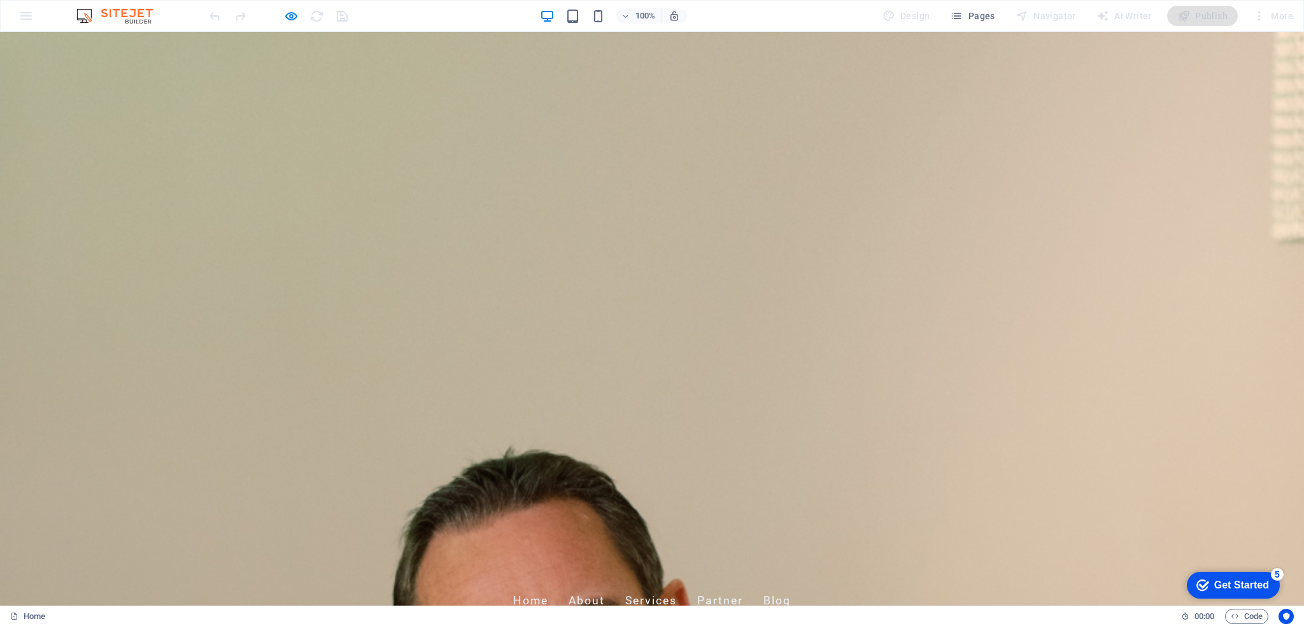
click at [791, 585] on link "Blog" at bounding box center [776, 601] width 27 height 32
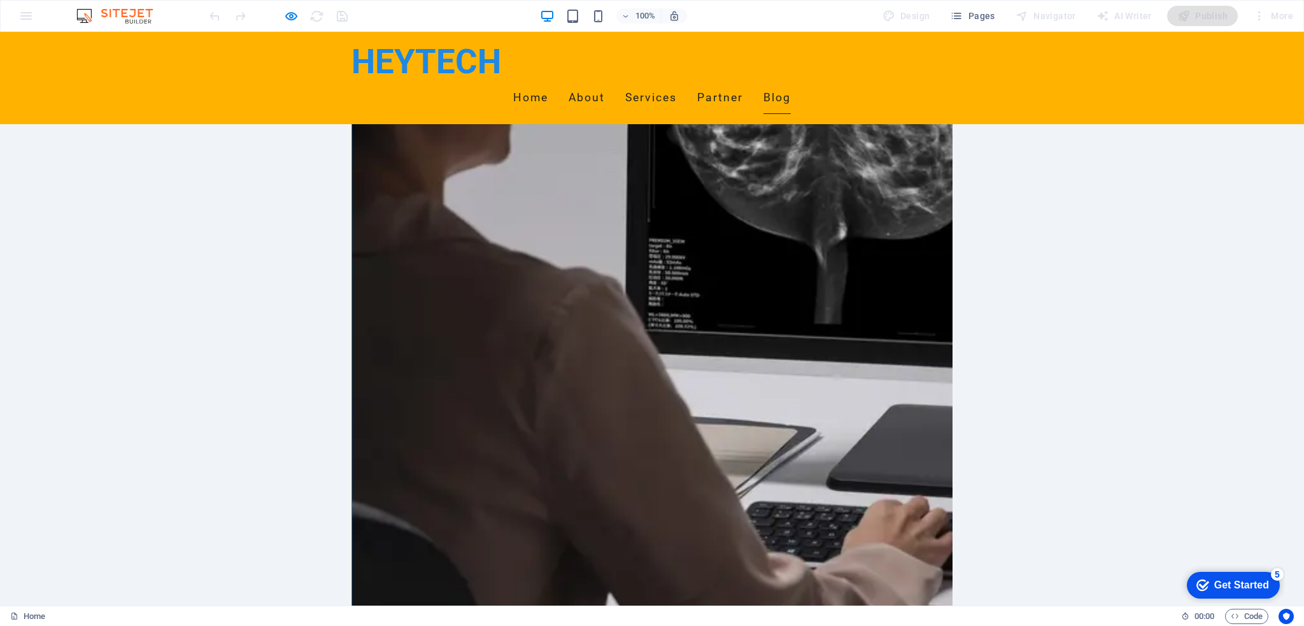
scroll to position [2290, 0]
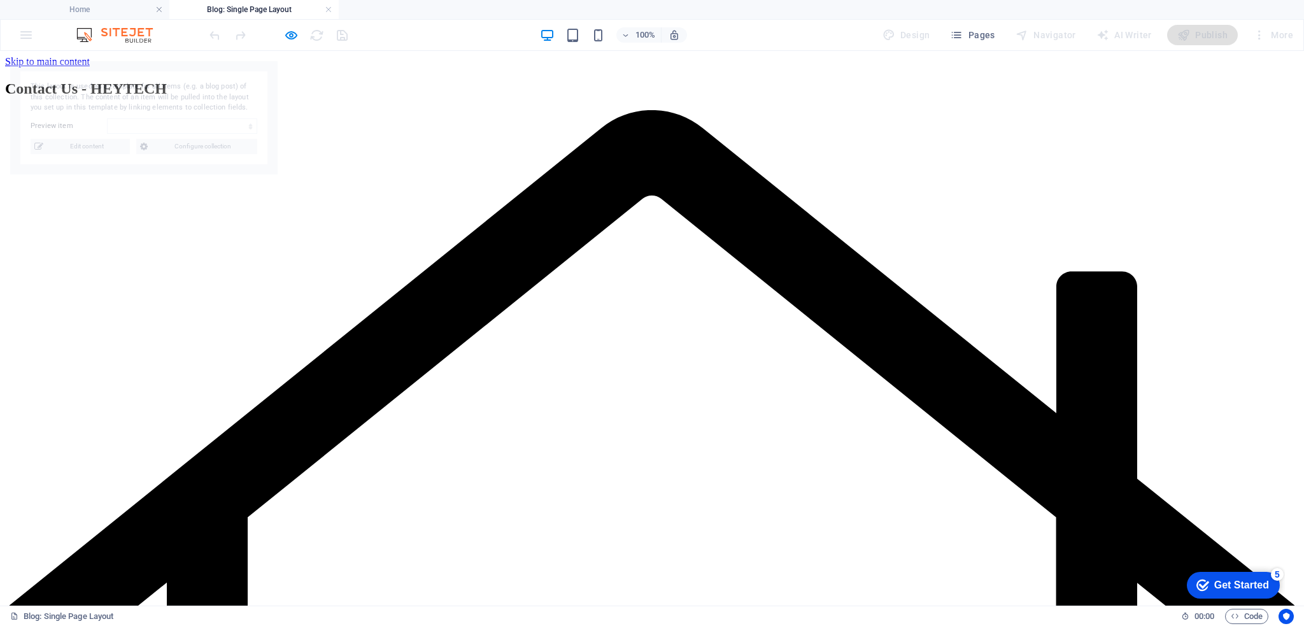
scroll to position [0, 0]
select select "68b80aac21fa7752f7006c0e"
click at [108, 152] on span "Edit content" at bounding box center [86, 146] width 79 height 15
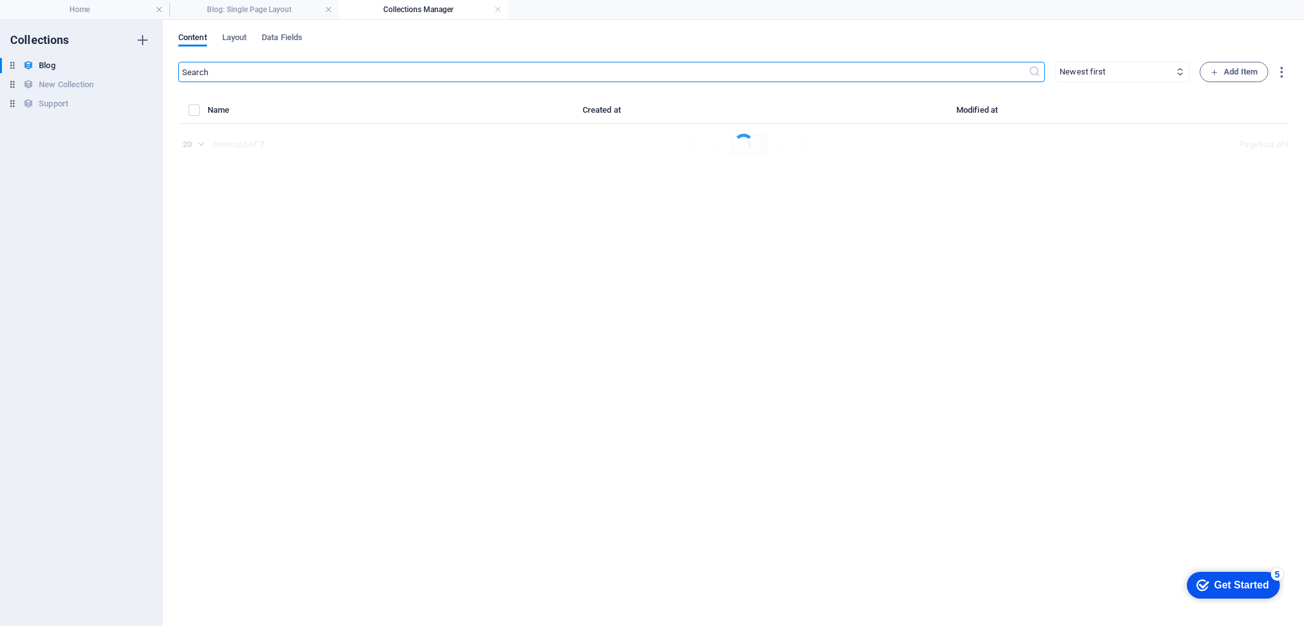
select select "Category 1"
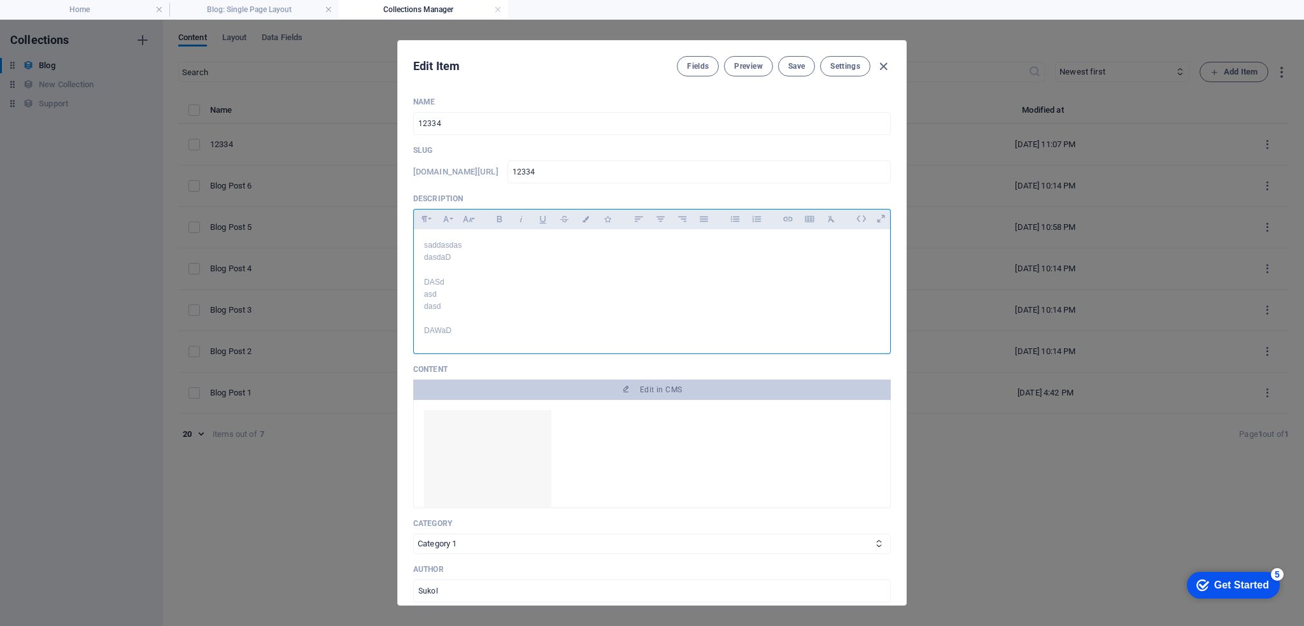
click at [474, 329] on p "DAWaD" at bounding box center [652, 331] width 456 height 12
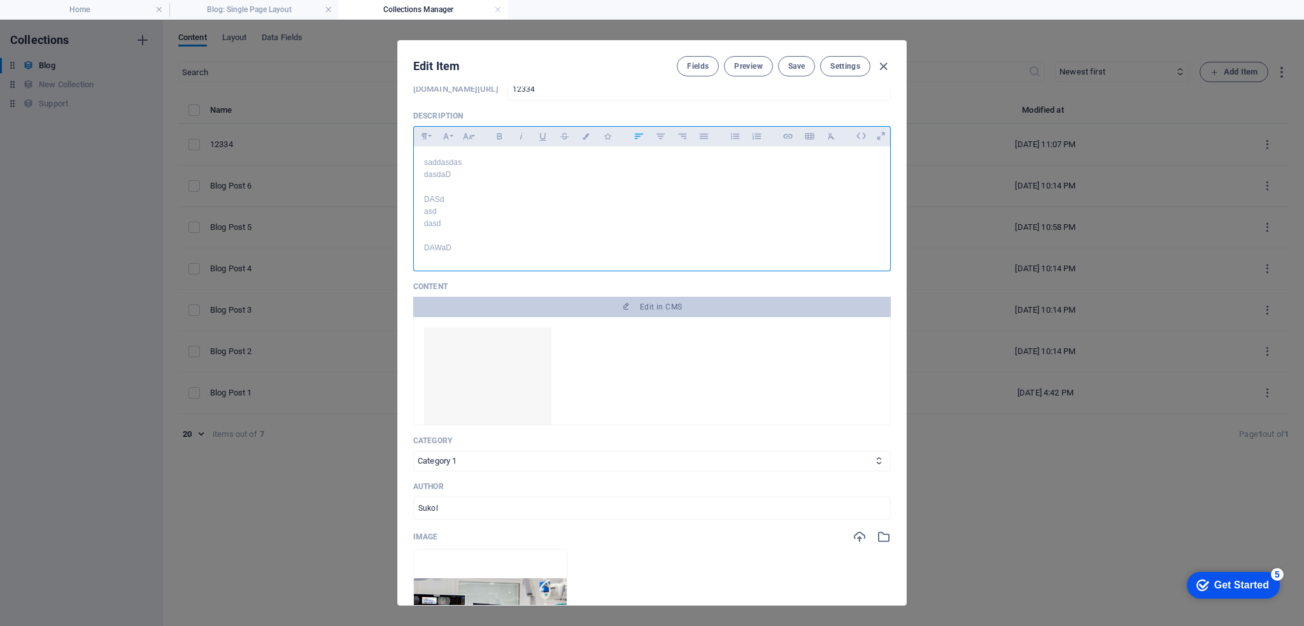
scroll to position [191, 0]
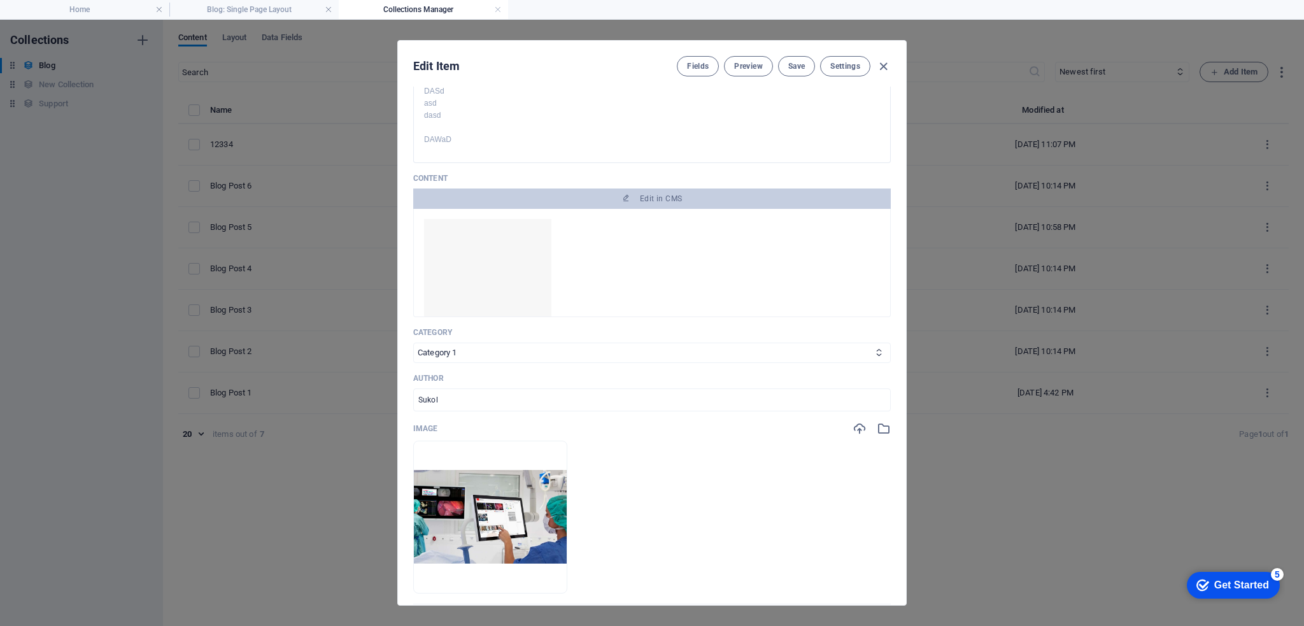
click at [495, 260] on img at bounding box center [487, 282] width 127 height 127
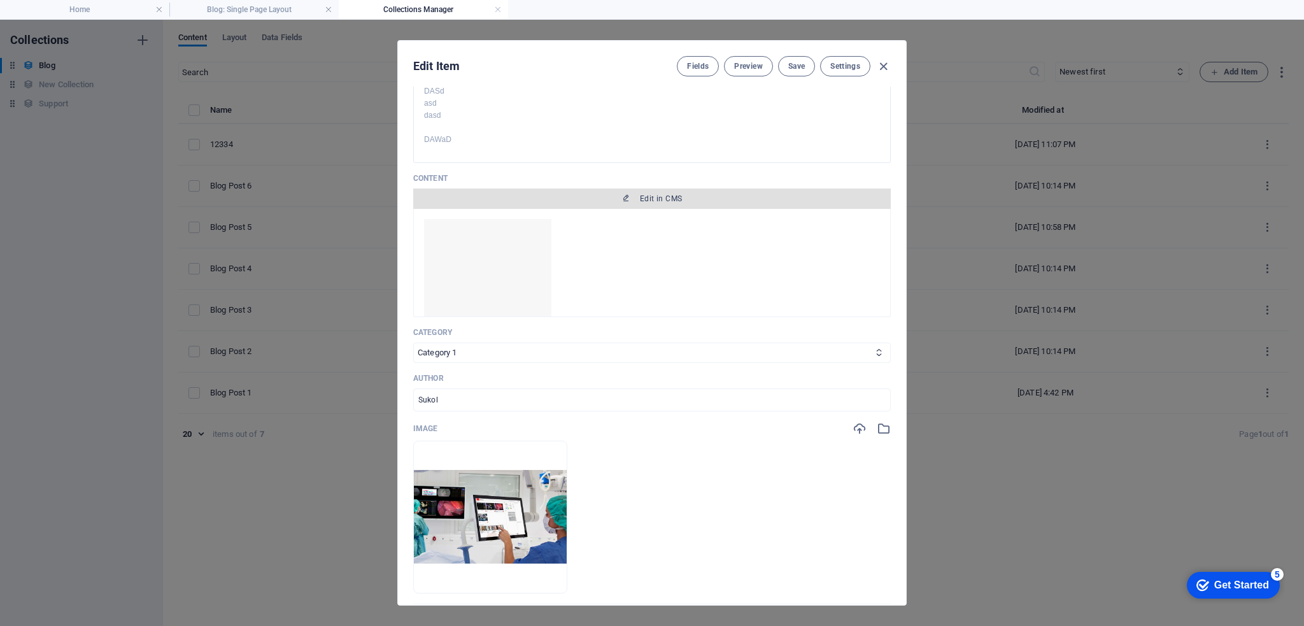
click at [648, 204] on button "Edit in CMS" at bounding box center [651, 198] width 477 height 20
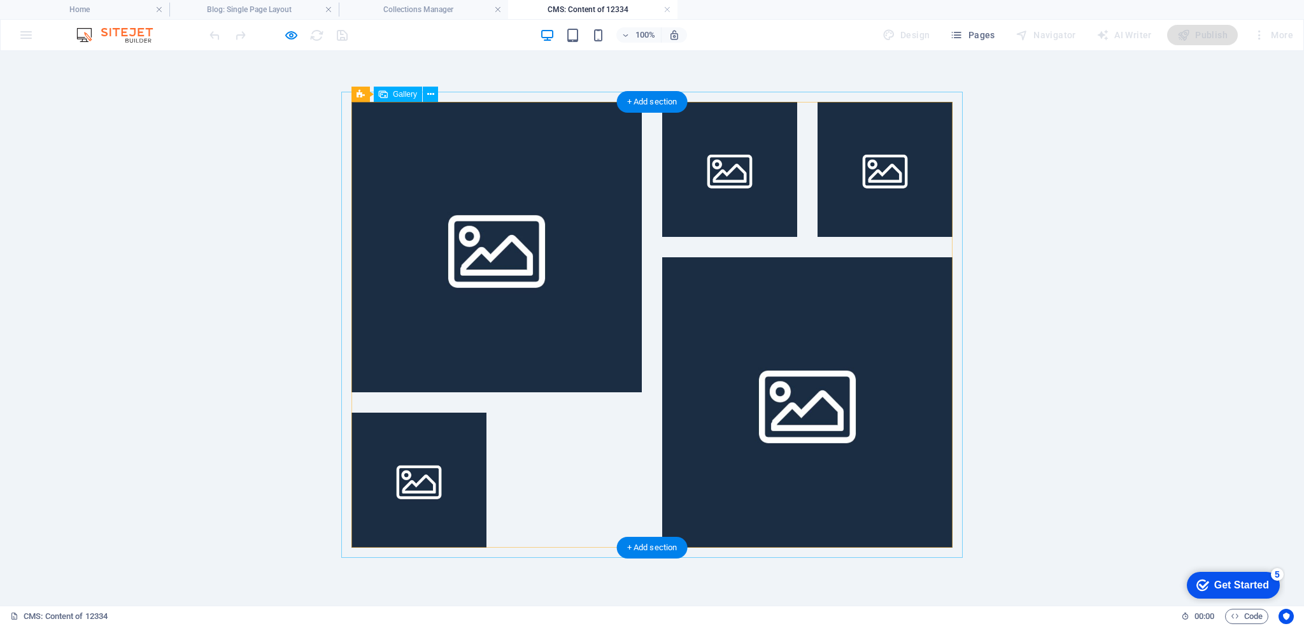
scroll to position [0, 0]
click at [428, 95] on icon at bounding box center [430, 94] width 7 height 13
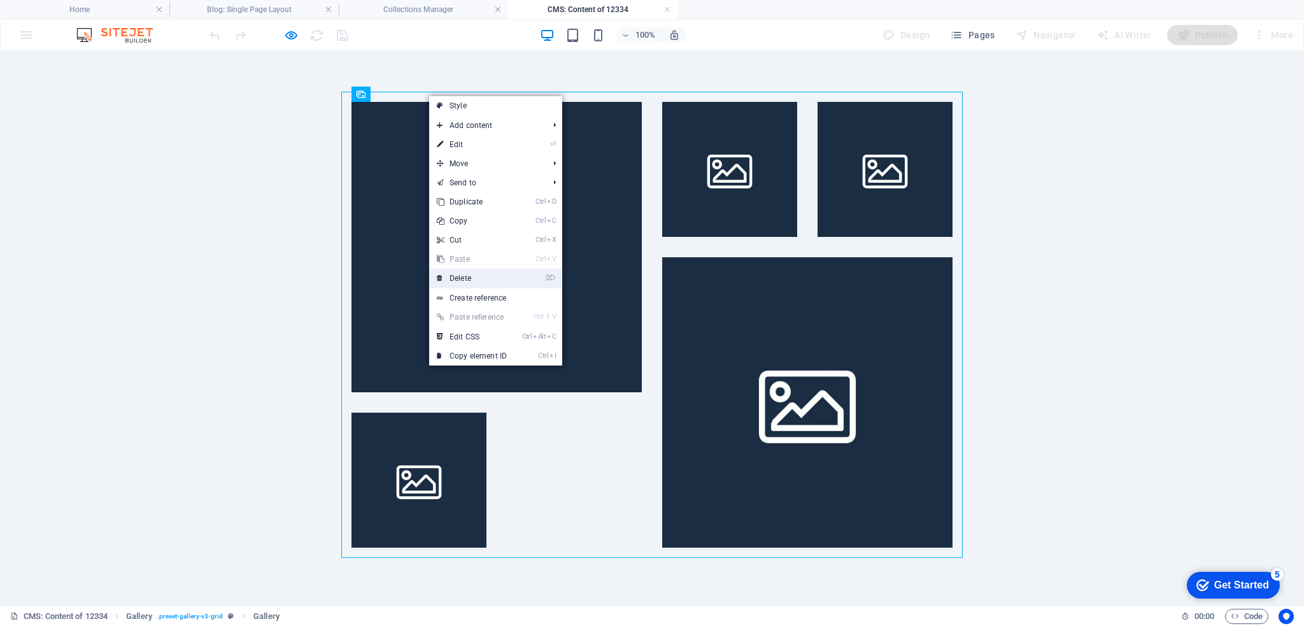
click at [476, 281] on link "⌦ Delete" at bounding box center [471, 278] width 85 height 19
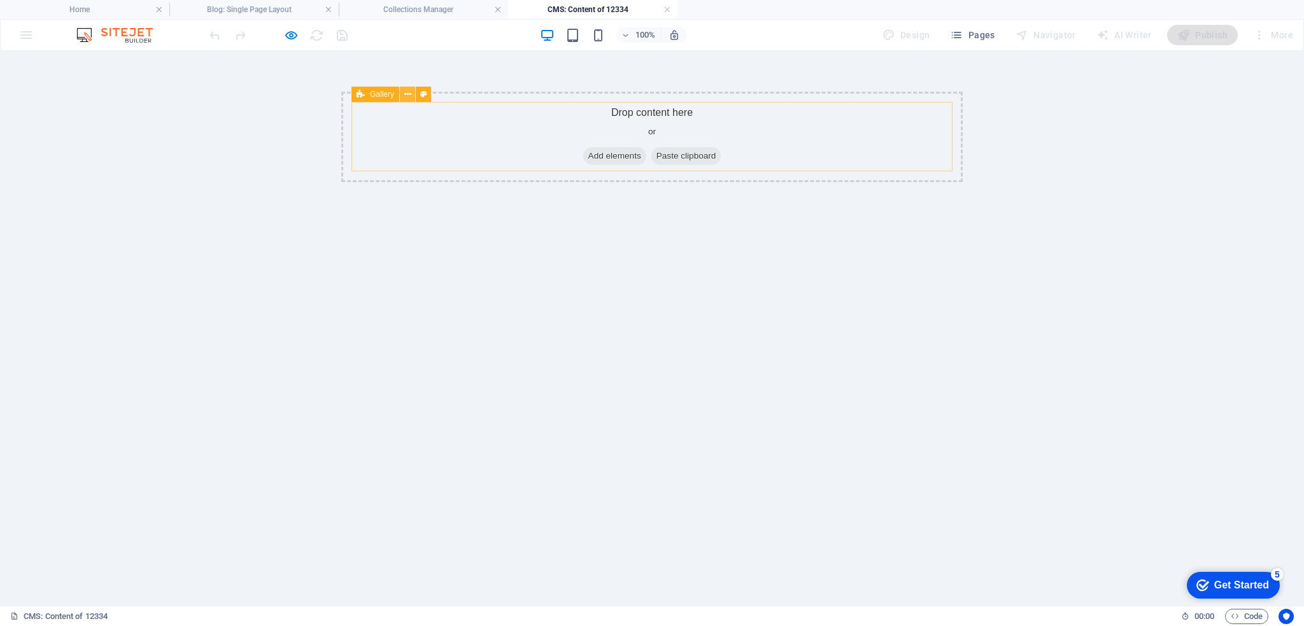
click at [407, 94] on icon at bounding box center [407, 94] width 7 height 13
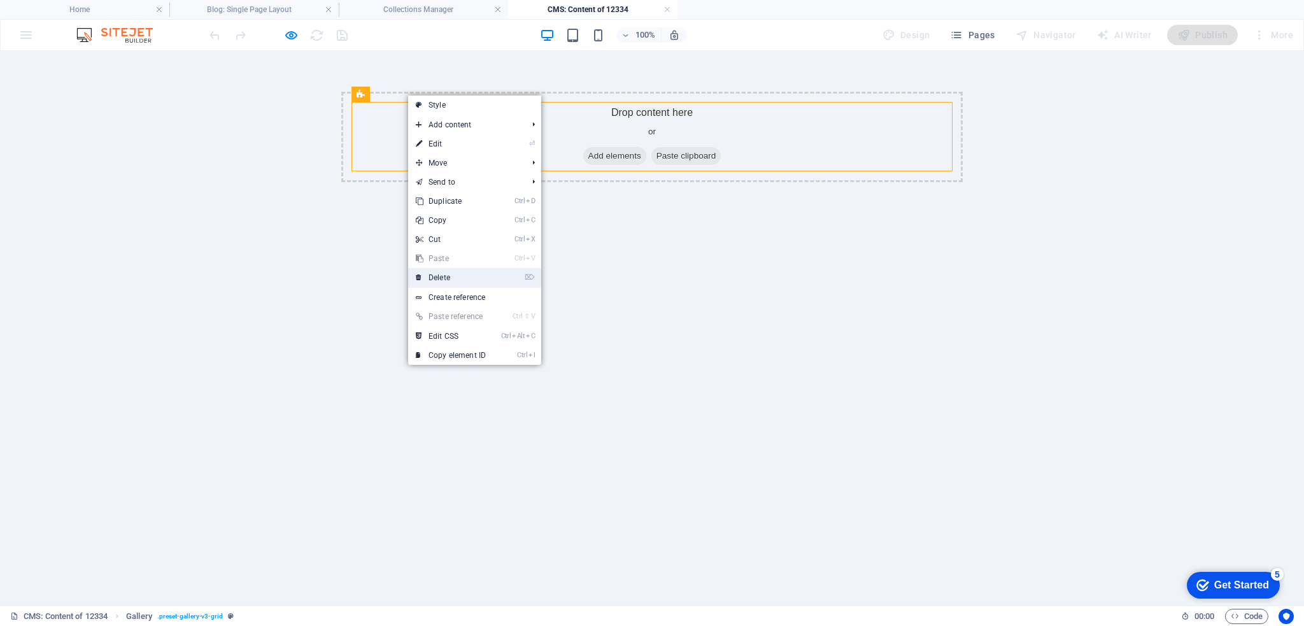
click at [453, 275] on link "⌦ Delete" at bounding box center [450, 277] width 85 height 19
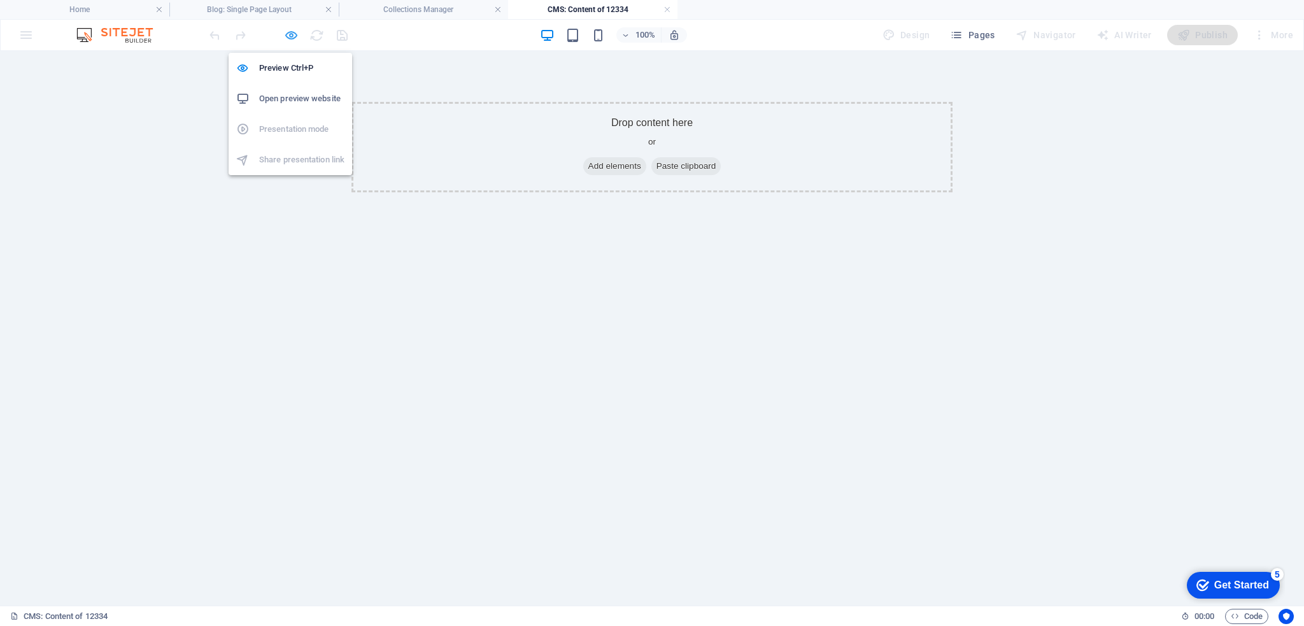
click at [290, 35] on icon "button" at bounding box center [291, 35] width 15 height 15
click at [294, 78] on li "Preview Ctrl+P" at bounding box center [291, 68] width 124 height 31
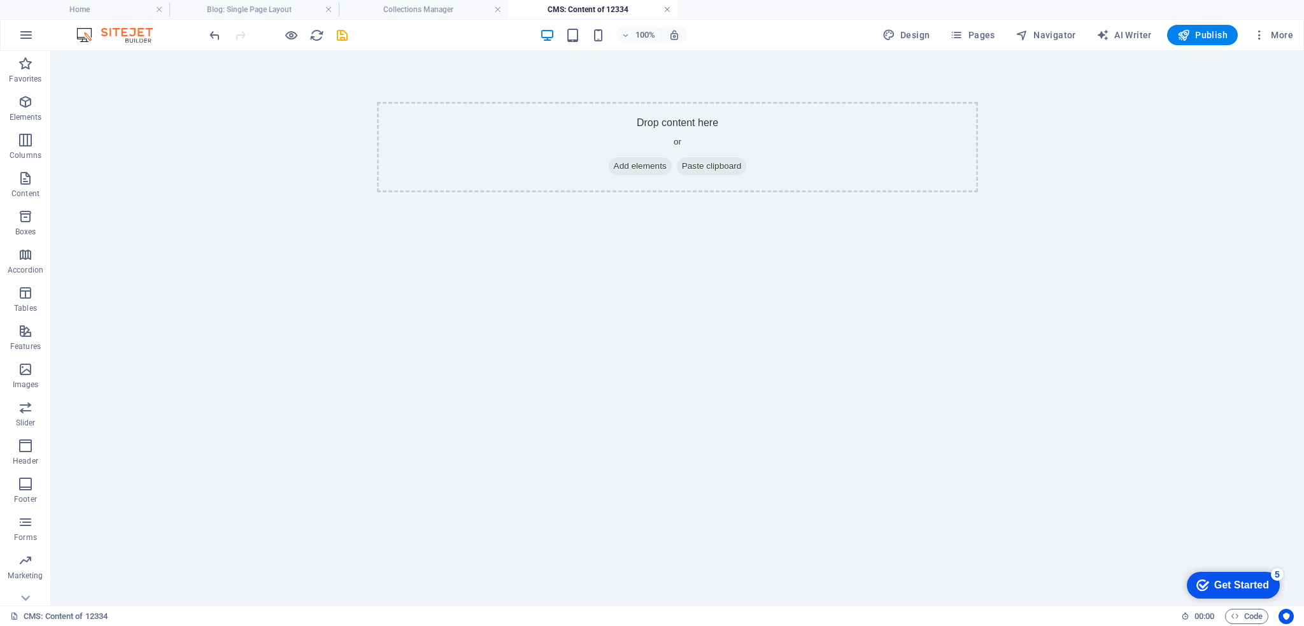
click at [668, 11] on link at bounding box center [667, 10] width 8 height 12
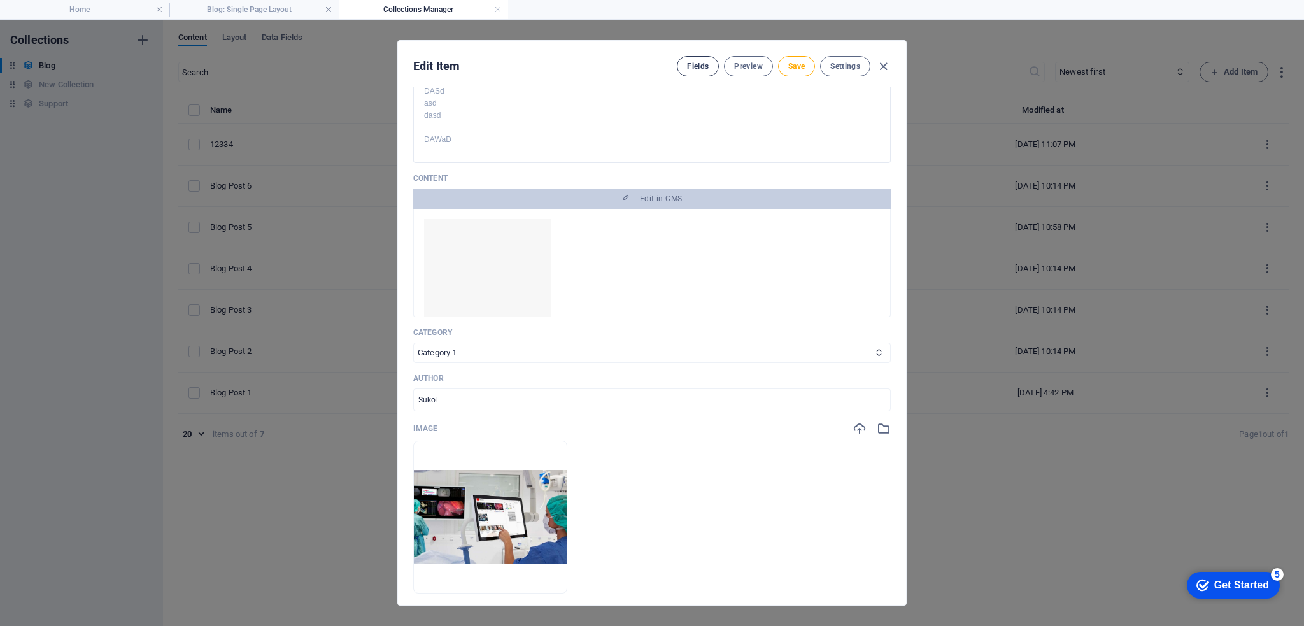
click at [693, 64] on span "Fields" at bounding box center [698, 66] width 22 height 10
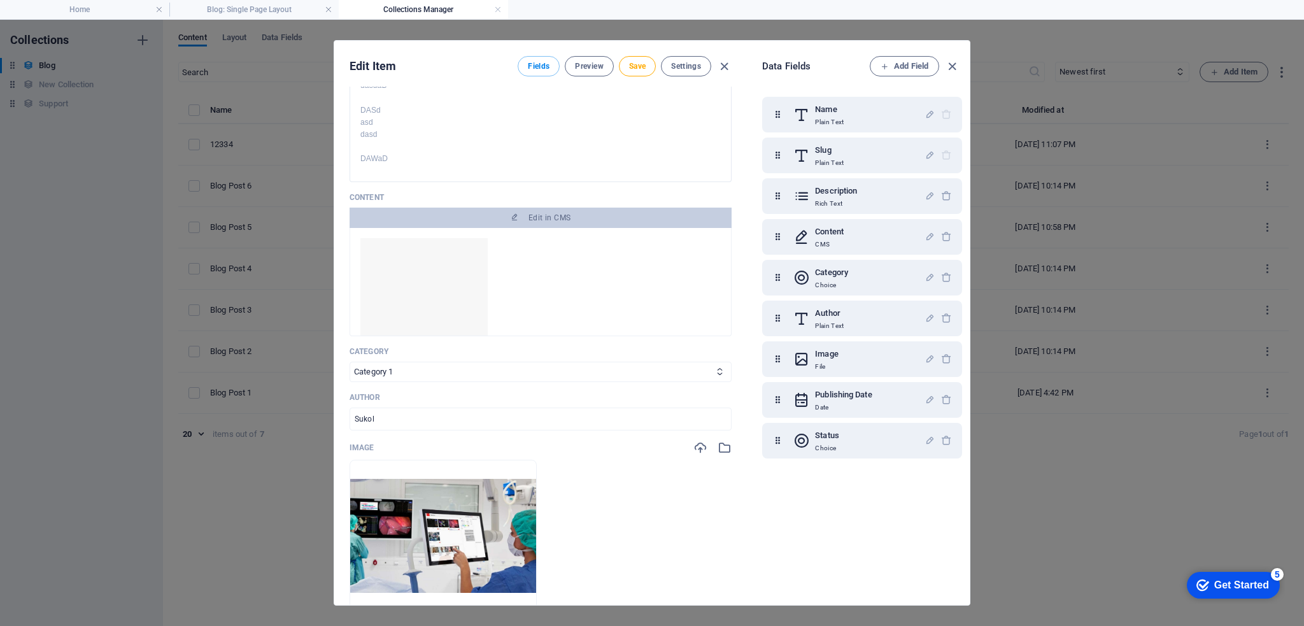
click at [448, 246] on img at bounding box center [423, 301] width 127 height 127
drag, startPoint x: 726, startPoint y: 252, endPoint x: 723, endPoint y: 280, distance: 28.1
click at [723, 280] on li at bounding box center [614, 307] width 509 height 131
click at [730, 290] on div "Name 12334 ​ Slug www.example.com/blog-single-page-layout/ 12334 ​ Description …" at bounding box center [540, 346] width 413 height 518
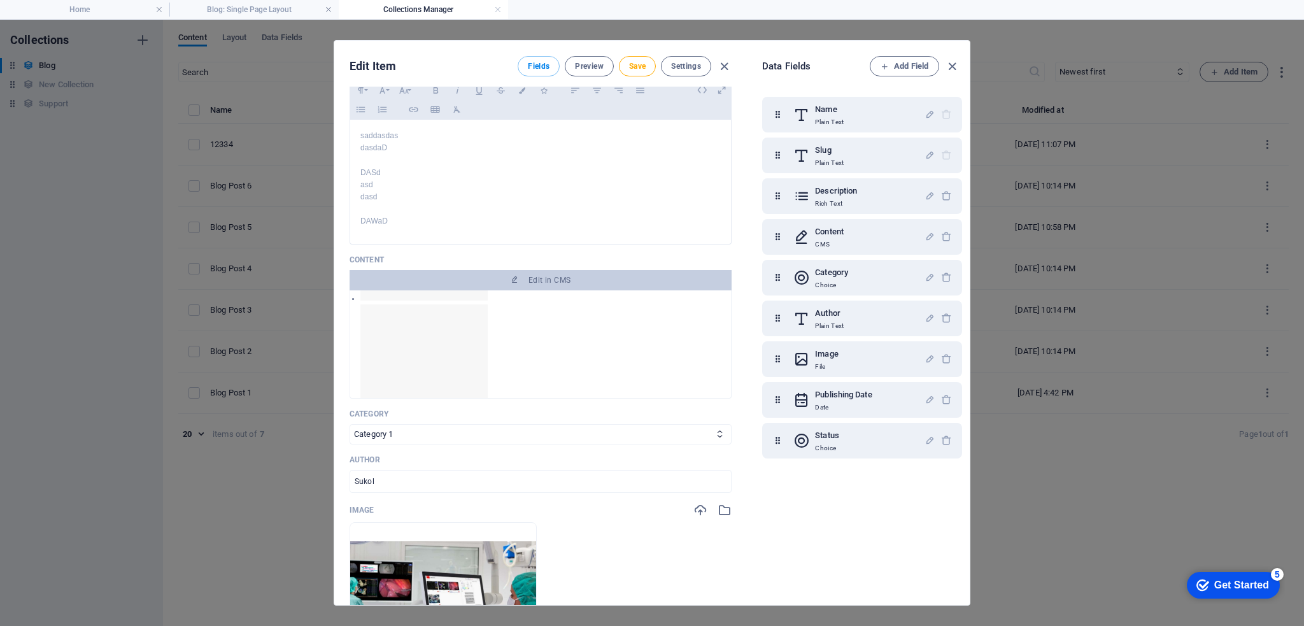
scroll to position [0, 0]
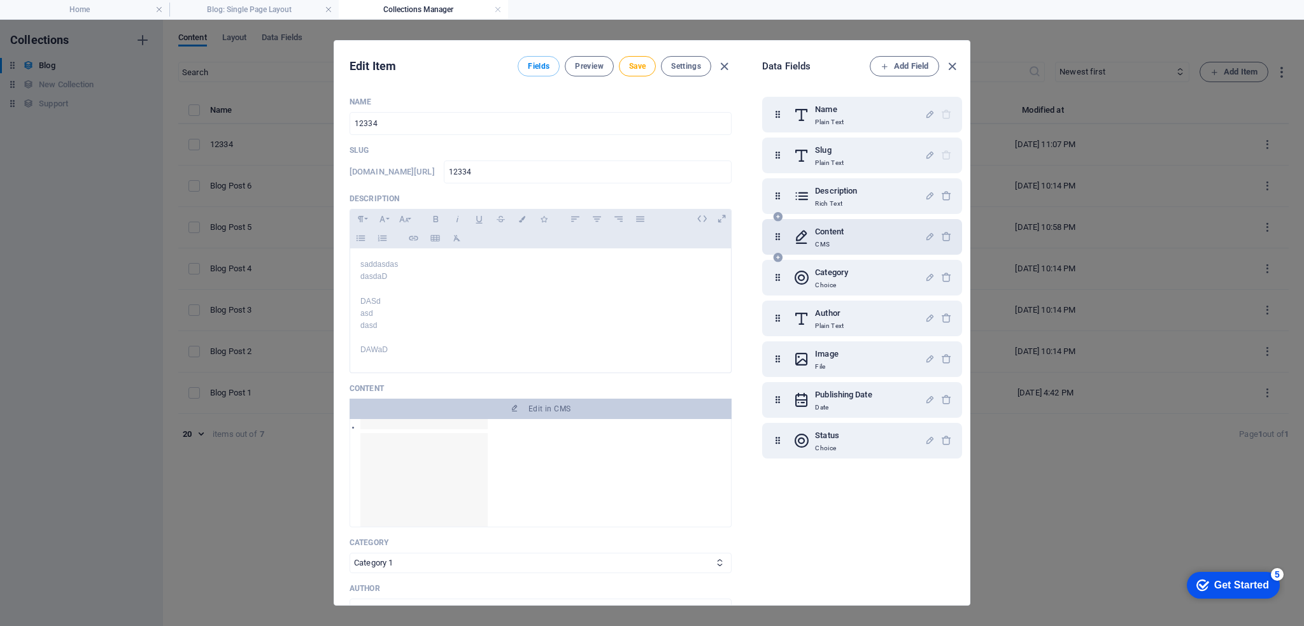
click at [856, 239] on div "Content CMS" at bounding box center [858, 236] width 131 height 25
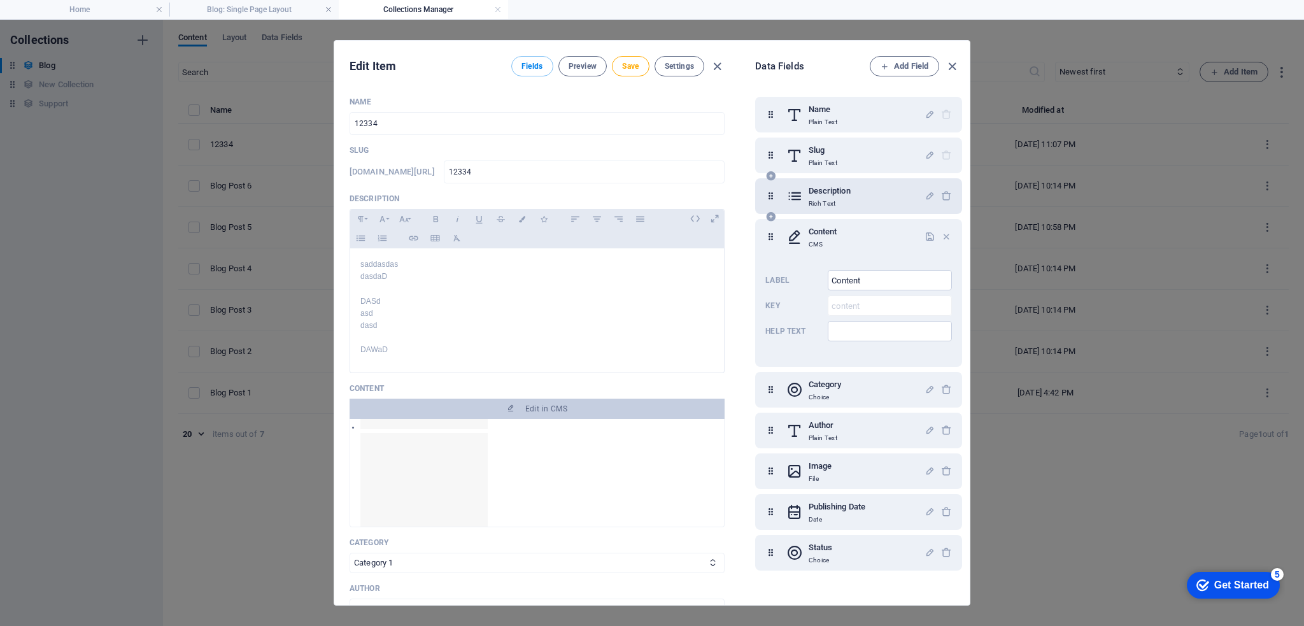
click at [845, 195] on h6 "Description" at bounding box center [830, 190] width 42 height 15
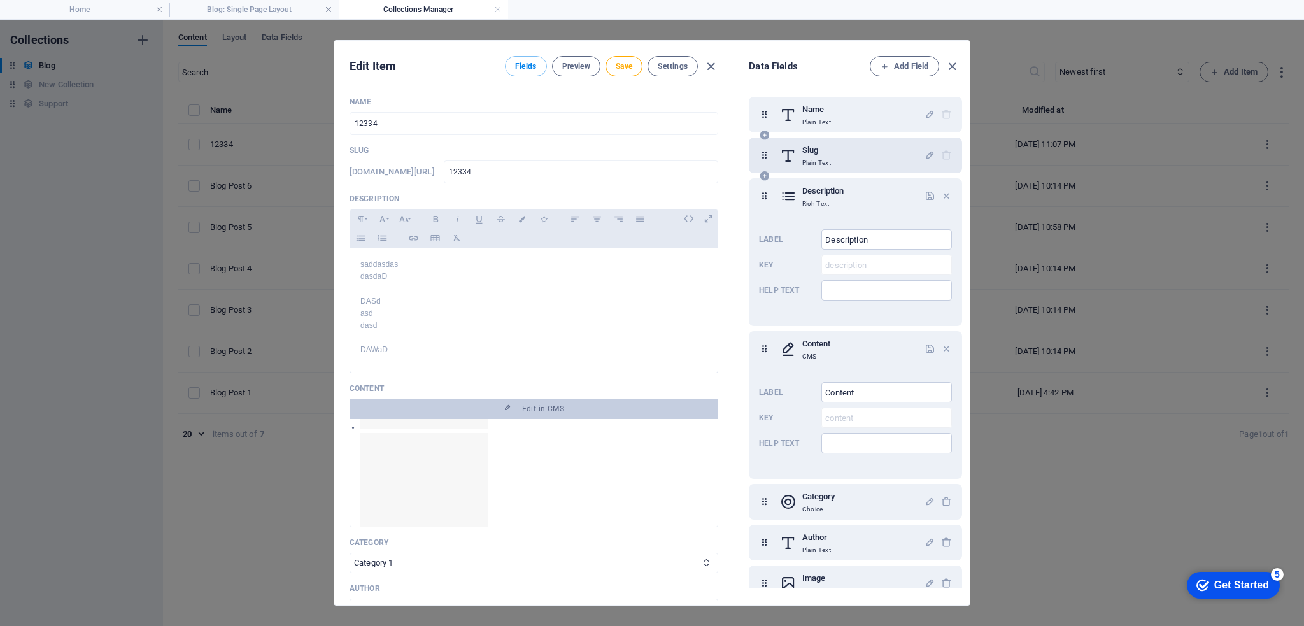
click at [831, 157] on h6 "Slug" at bounding box center [816, 150] width 29 height 15
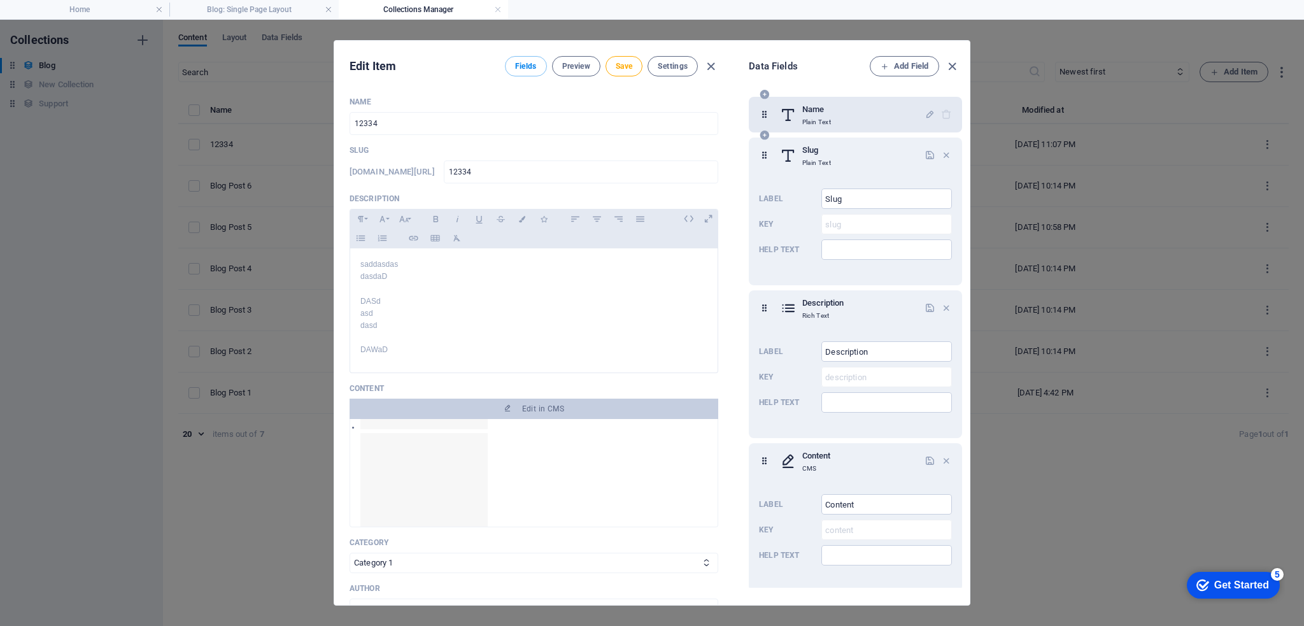
click at [834, 120] on div "Name Plain Text" at bounding box center [852, 114] width 145 height 25
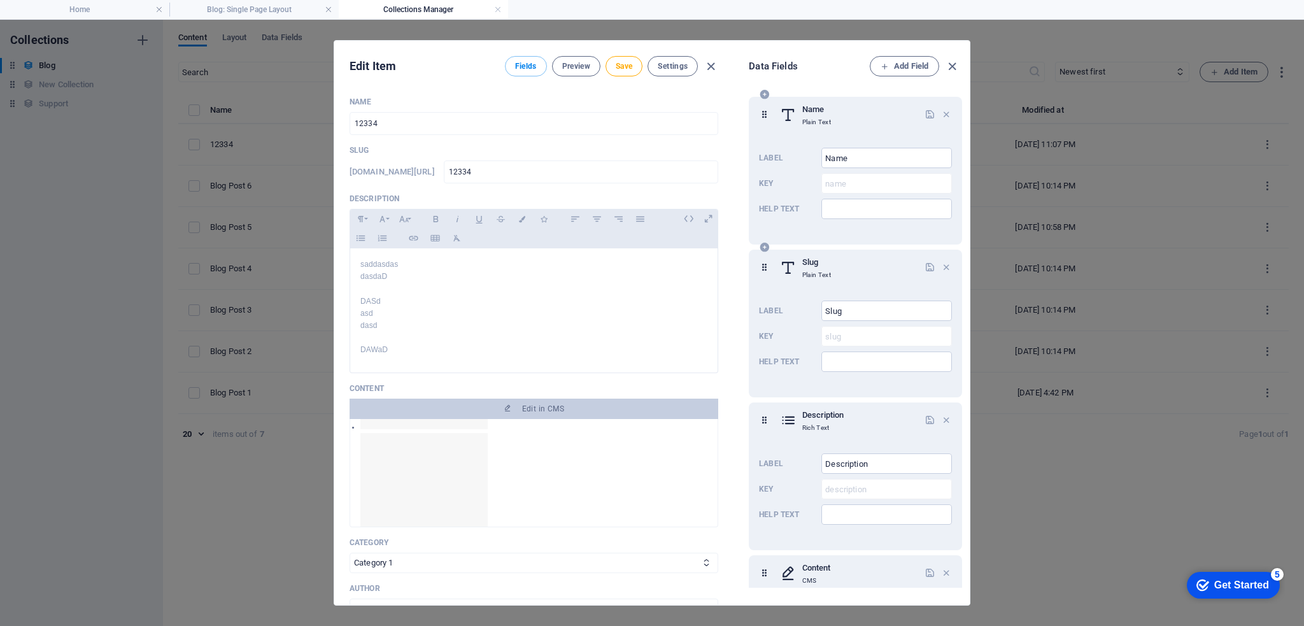
click at [834, 120] on div "Name Plain Text" at bounding box center [852, 114] width 145 height 25
click at [947, 67] on icon "button" at bounding box center [952, 66] width 15 height 15
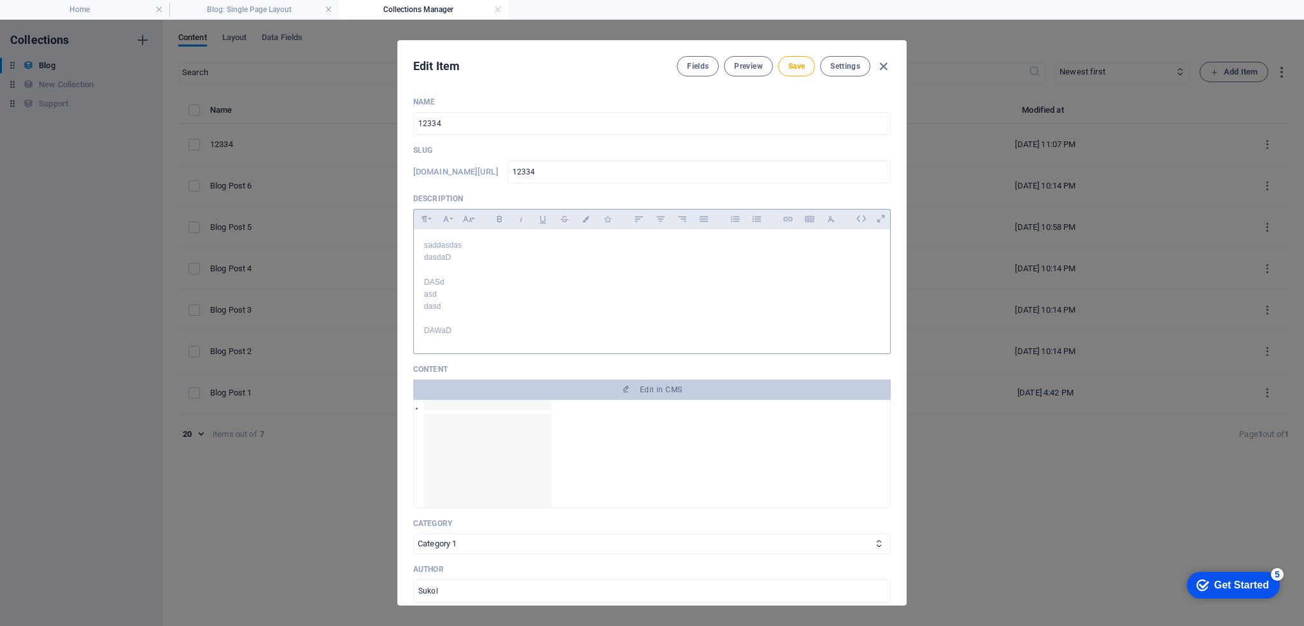
scroll to position [64, 0]
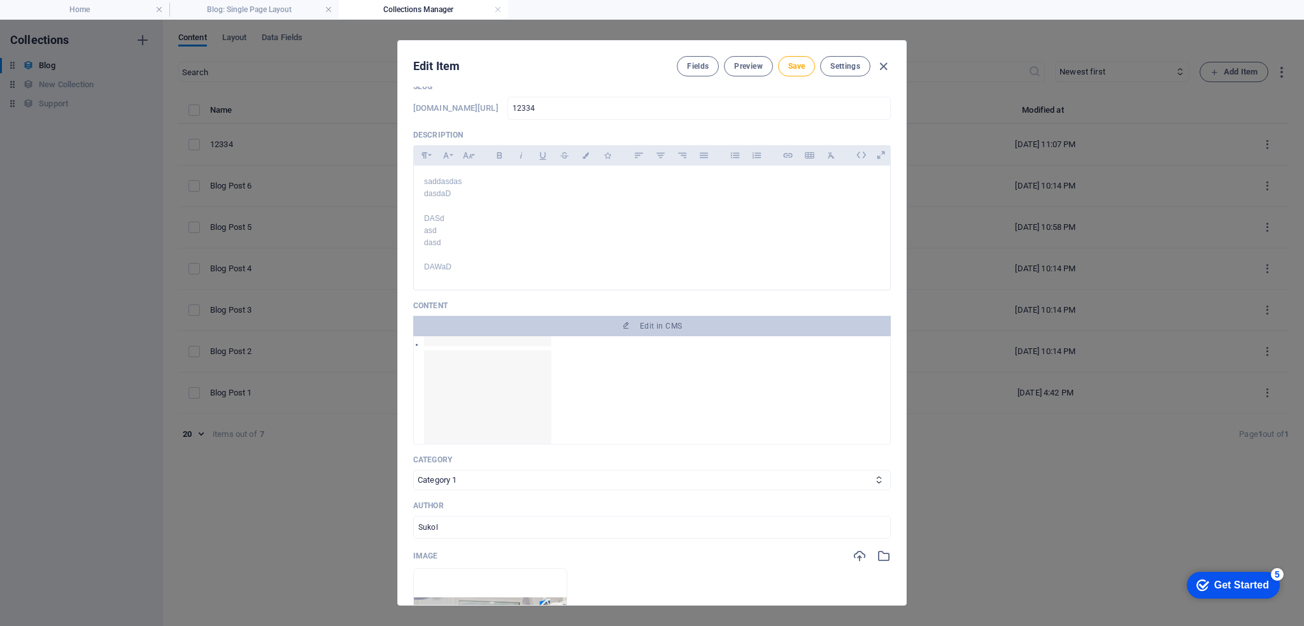
click at [424, 342] on img at bounding box center [487, 282] width 127 height 127
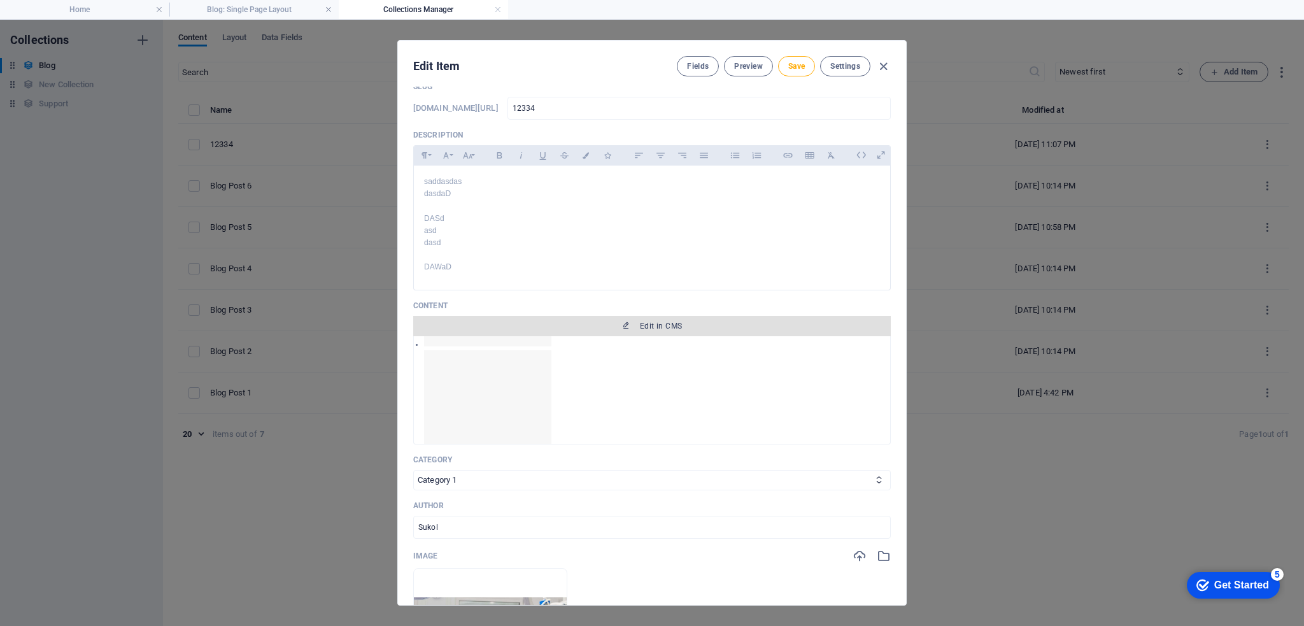
click at [645, 328] on span "Edit in CMS" at bounding box center [661, 326] width 42 height 10
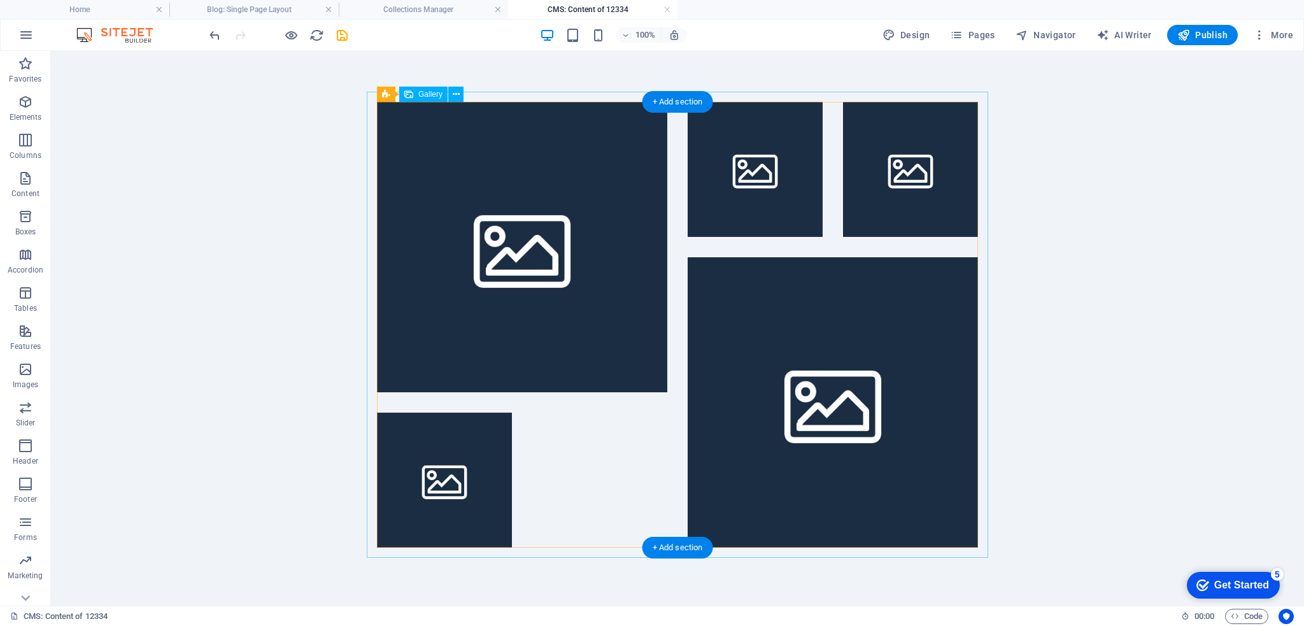
scroll to position [0, 0]
click at [458, 92] on icon at bounding box center [456, 94] width 7 height 13
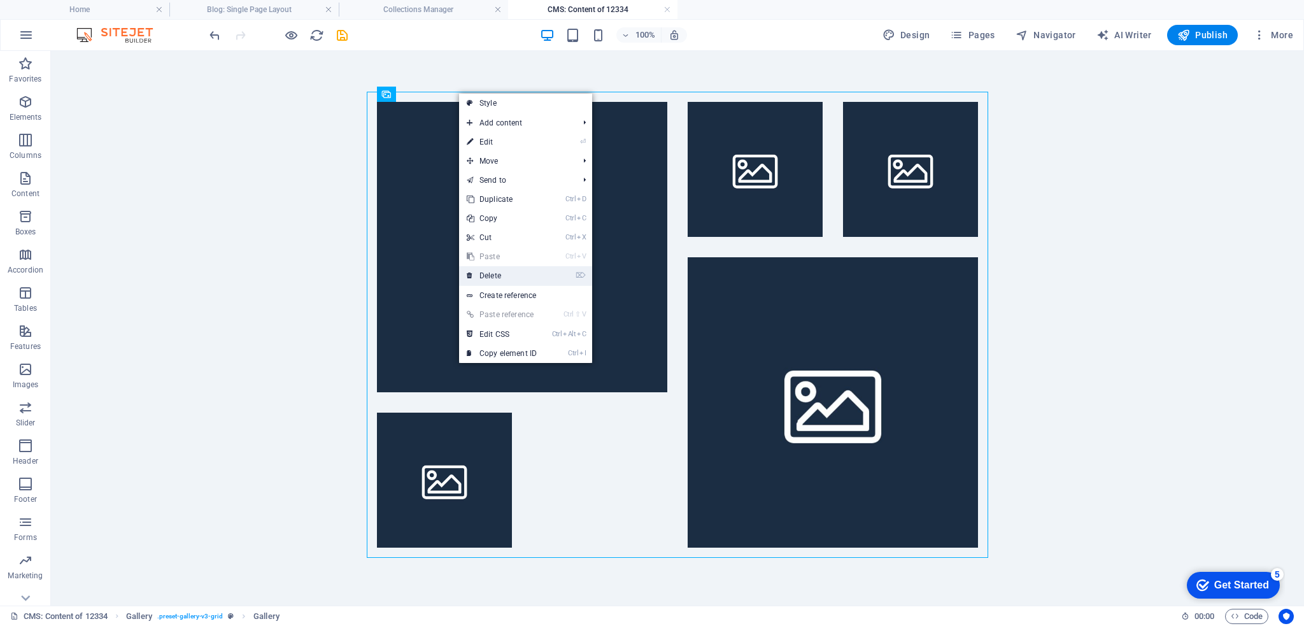
click at [497, 278] on link "⌦ Delete" at bounding box center [501, 275] width 85 height 19
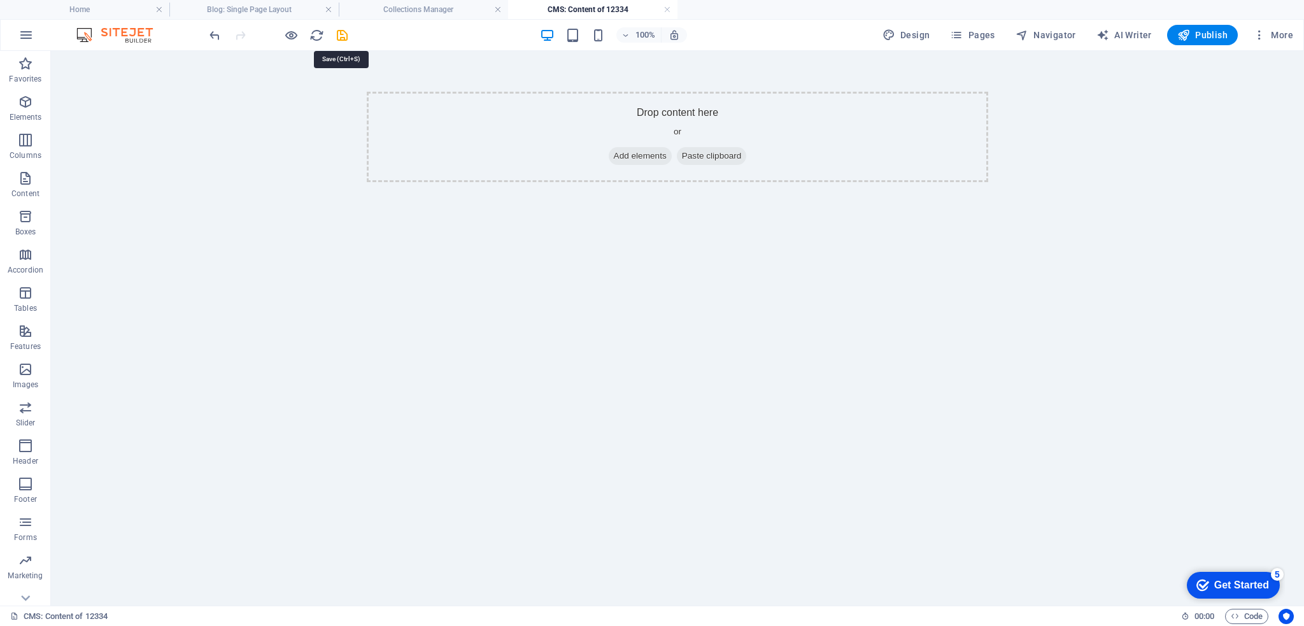
click at [344, 33] on icon "save" at bounding box center [342, 35] width 15 height 15
click at [292, 38] on icon "button" at bounding box center [291, 35] width 15 height 15
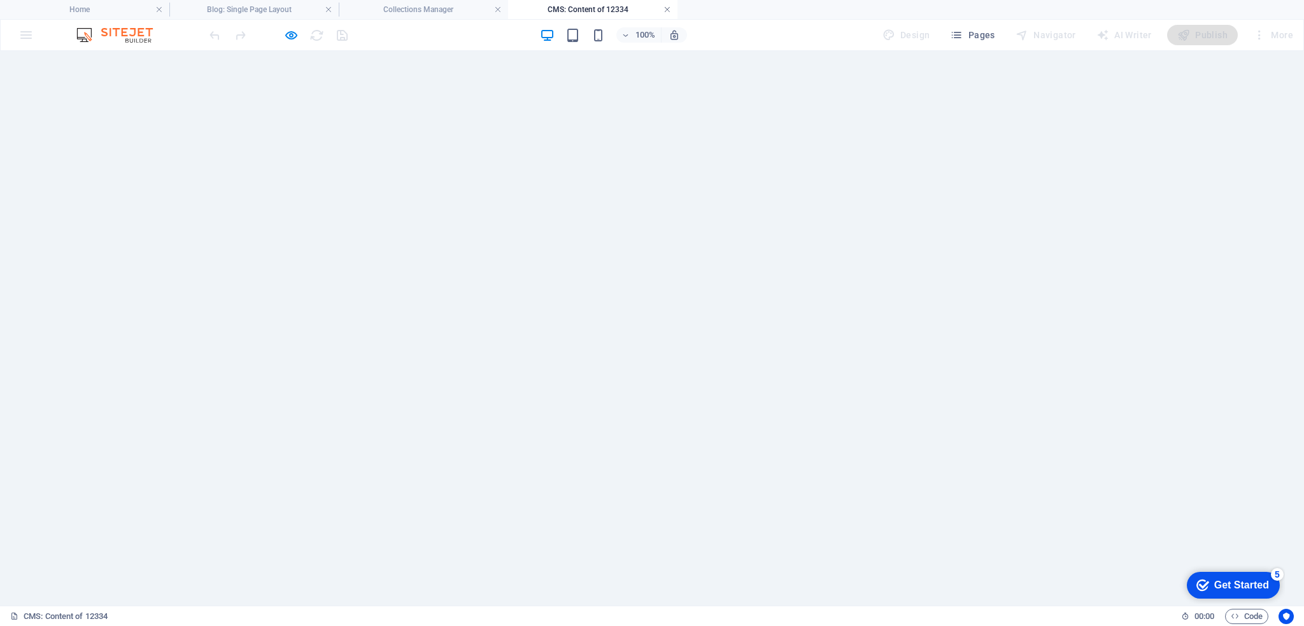
click at [663, 9] on link at bounding box center [667, 10] width 8 height 12
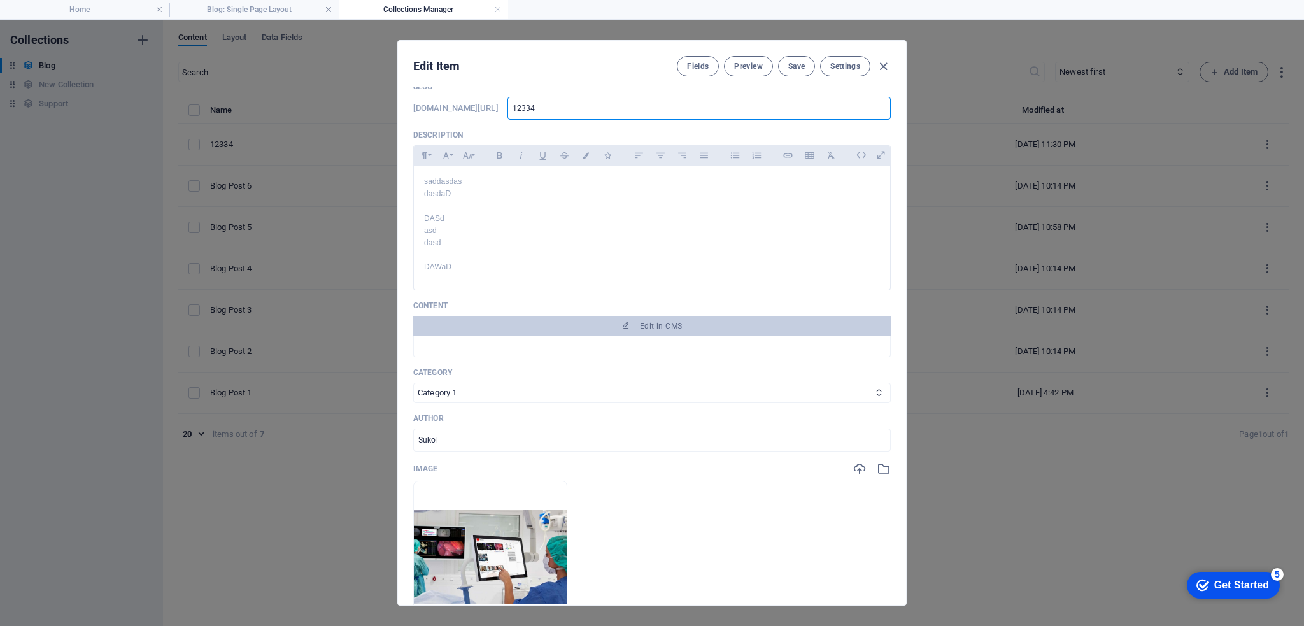
drag, startPoint x: 632, startPoint y: 106, endPoint x: 559, endPoint y: 112, distance: 73.5
click at [559, 112] on div "www.example.com/blog-single-page-layout/ 12334 ​" at bounding box center [651, 108] width 477 height 23
type input "S"
type input "Su"
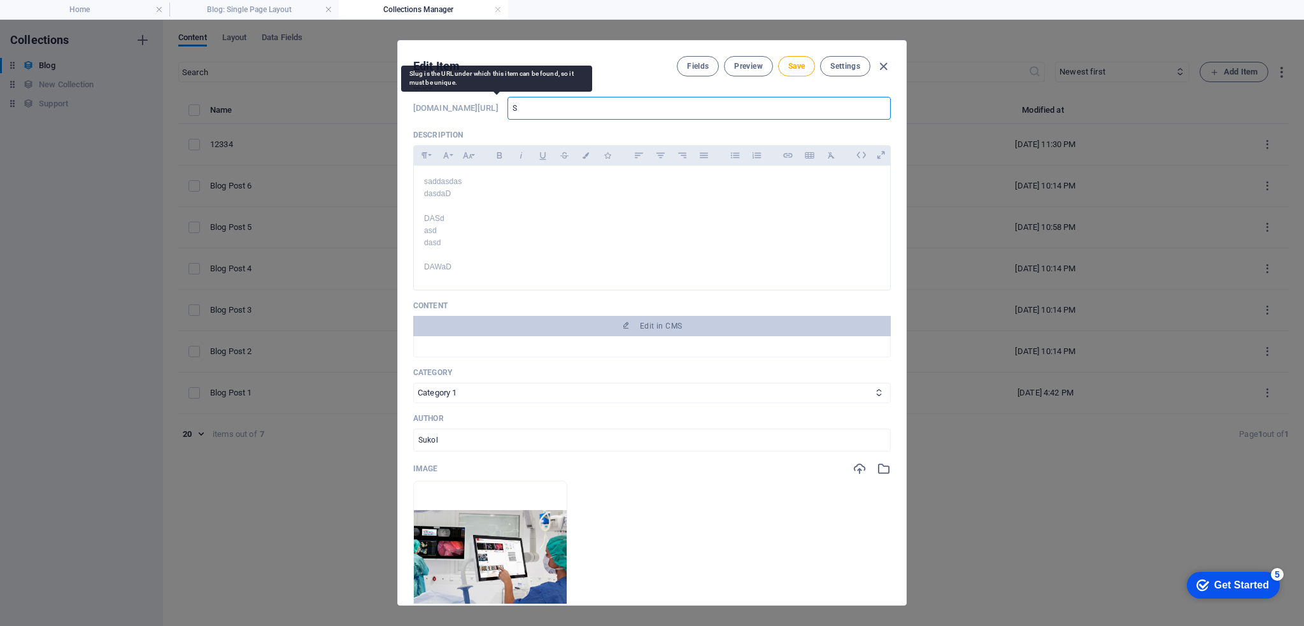
type input "Su"
type input "Sup"
type input "Supp"
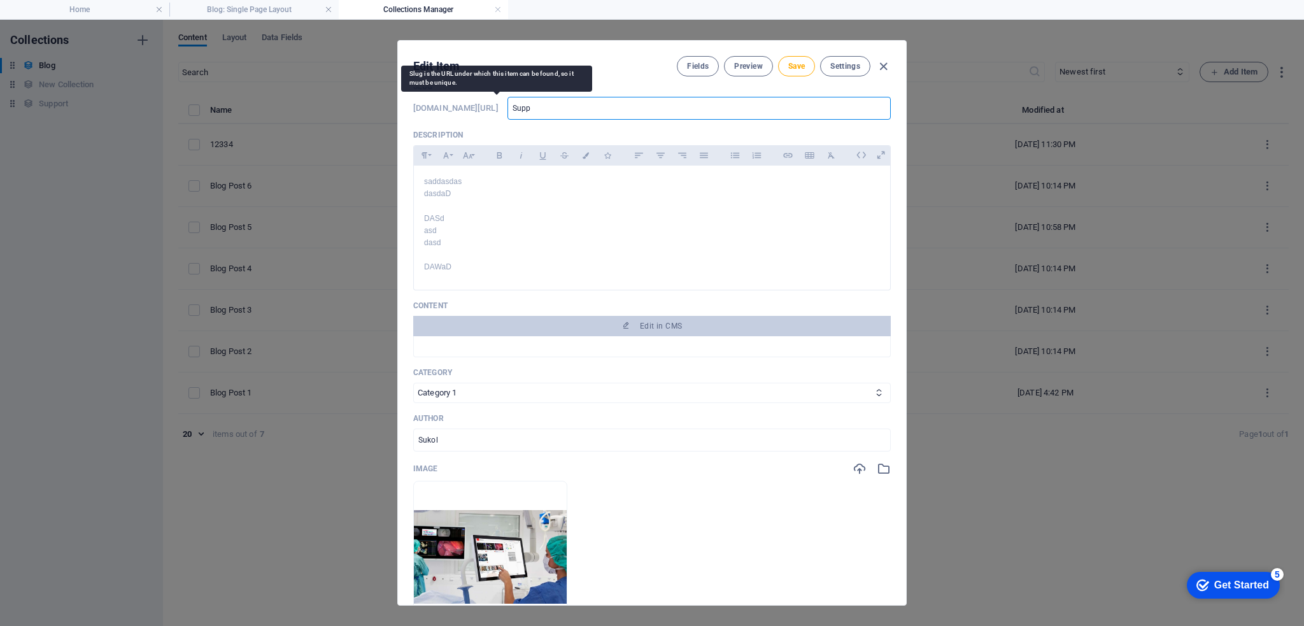
type input "Suppo"
type input "Suppor"
type input "Support"
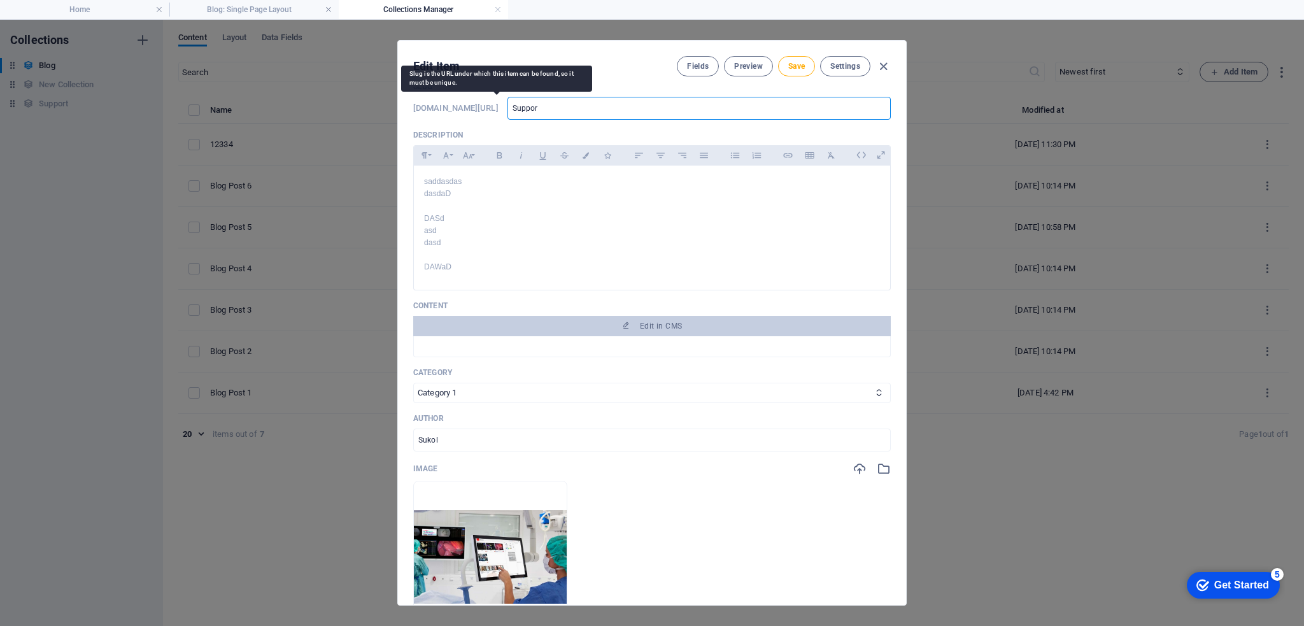
type input "Support"
type input "support"
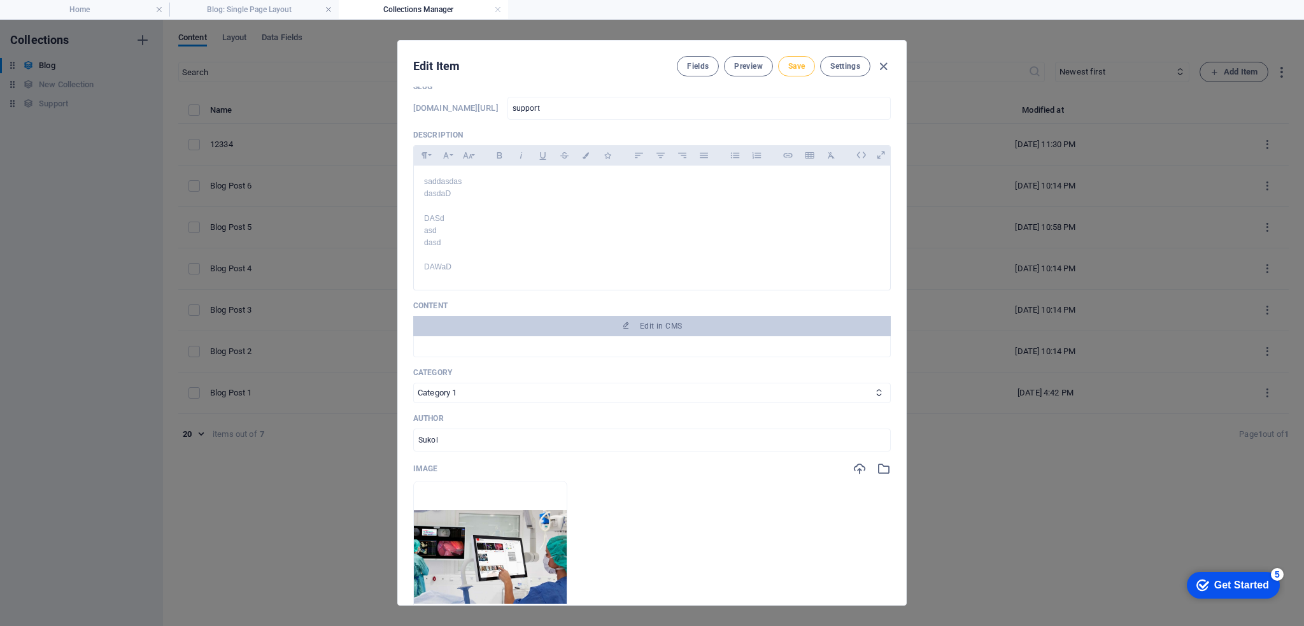
click at [798, 65] on span "Save" at bounding box center [796, 66] width 17 height 10
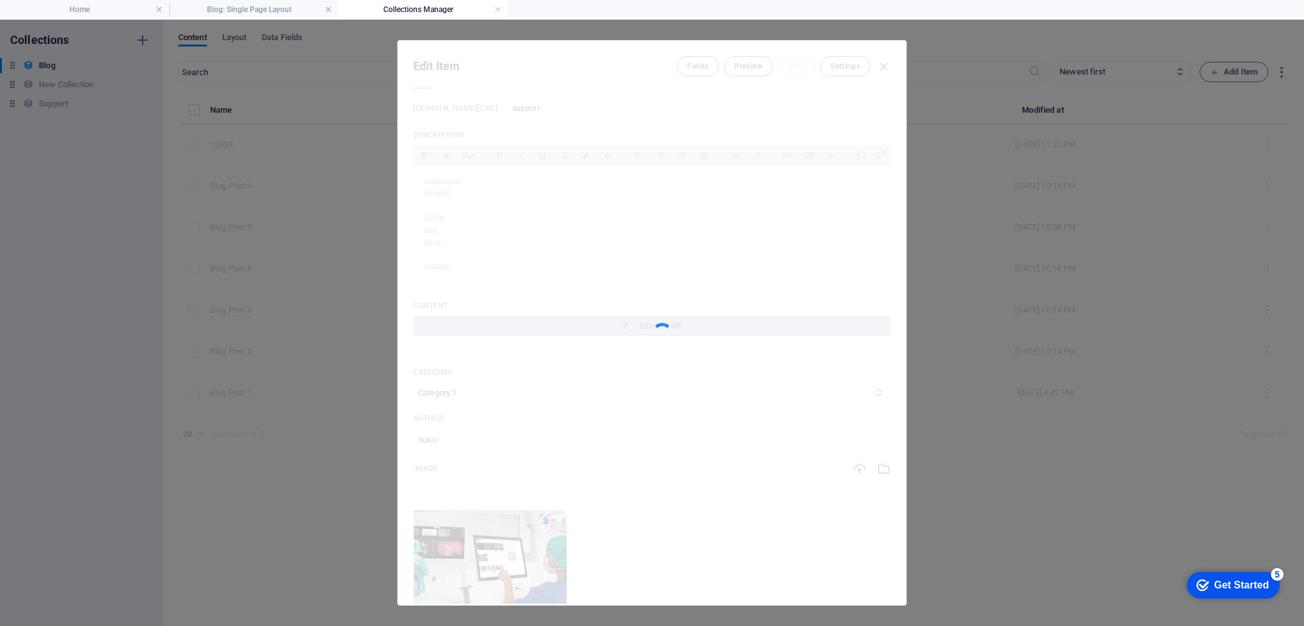
type input "support"
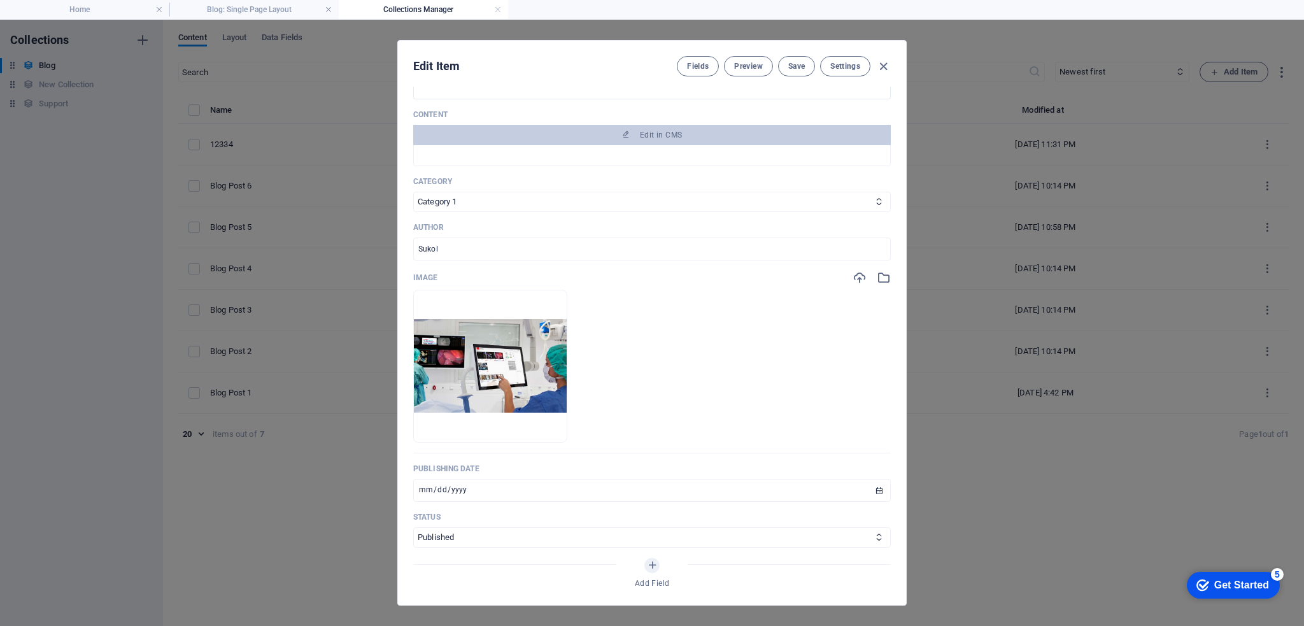
scroll to position [382, 0]
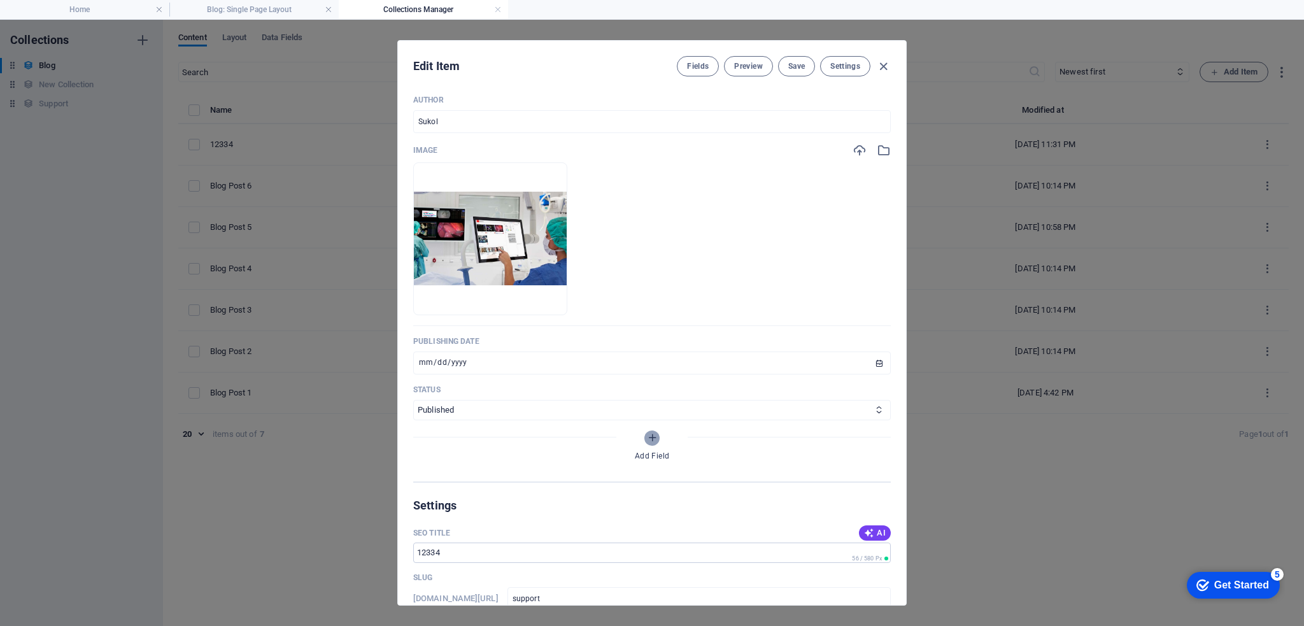
click at [652, 438] on icon "Add Field" at bounding box center [652, 437] width 11 height 11
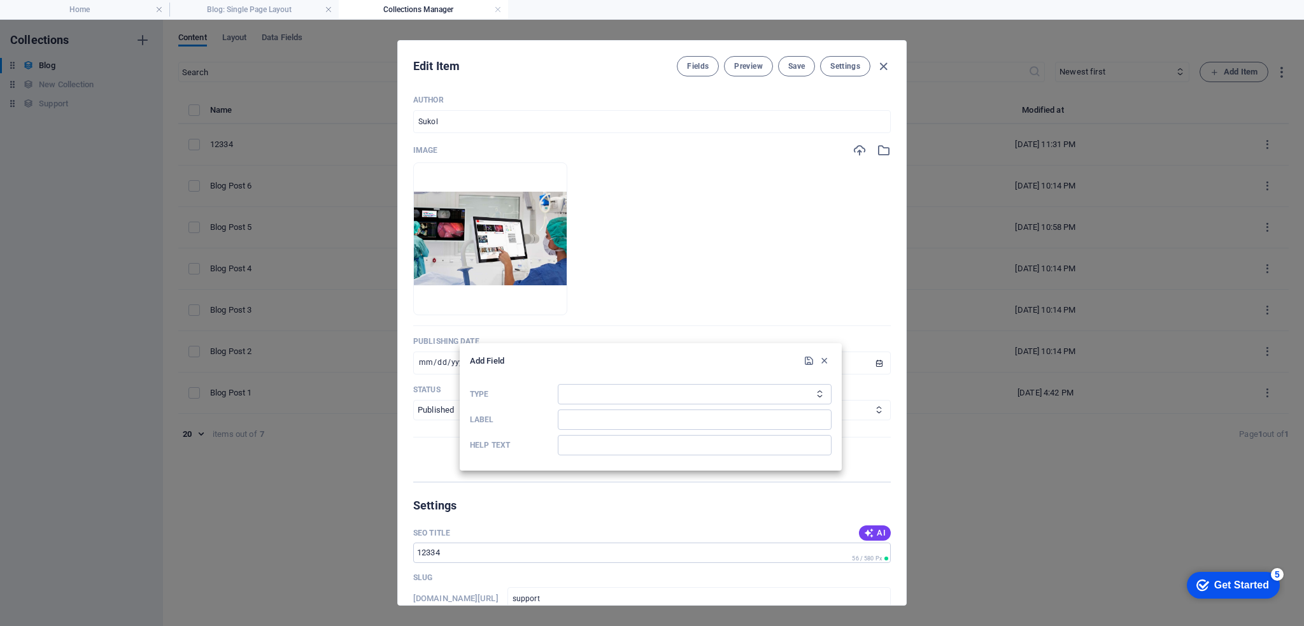
scroll to position [483, 0]
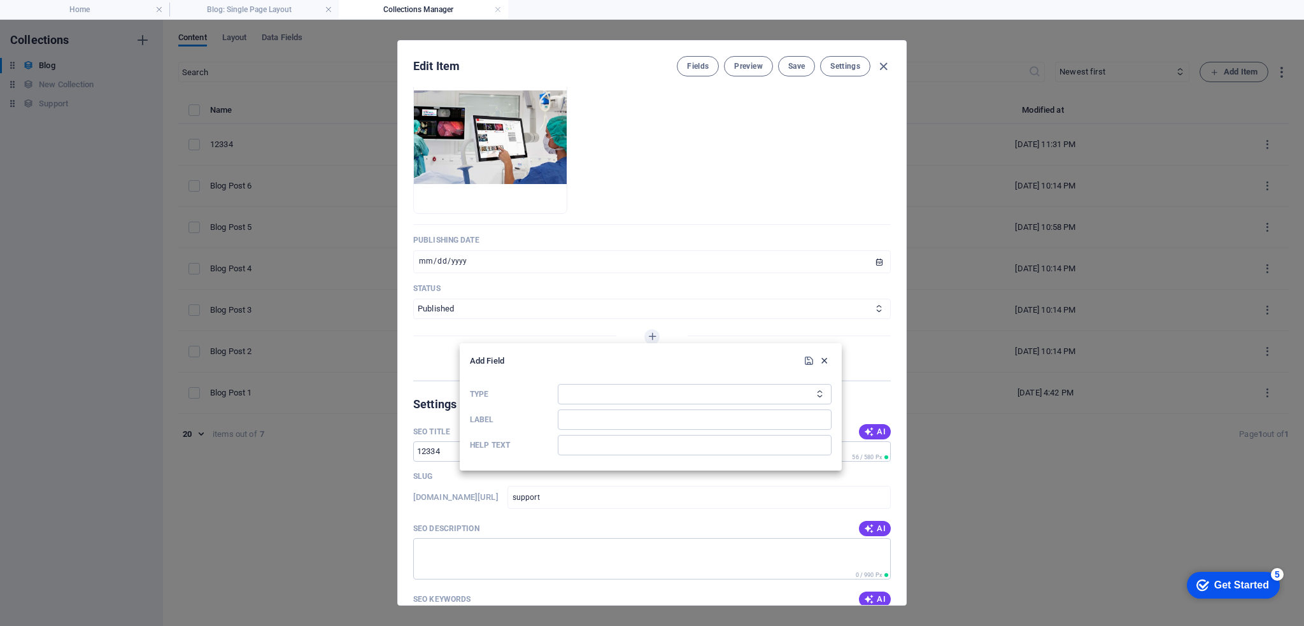
click at [823, 358] on icon "button" at bounding box center [824, 360] width 11 height 11
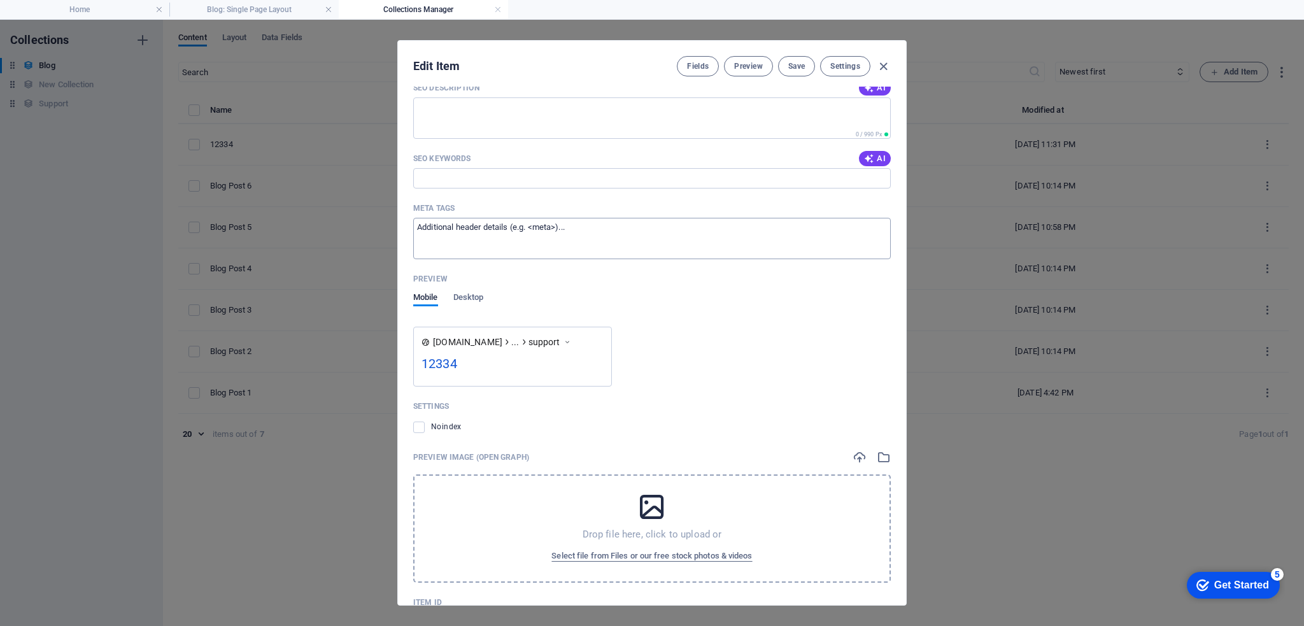
scroll to position [929, 0]
click at [483, 295] on span "Desktop" at bounding box center [468, 294] width 31 height 18
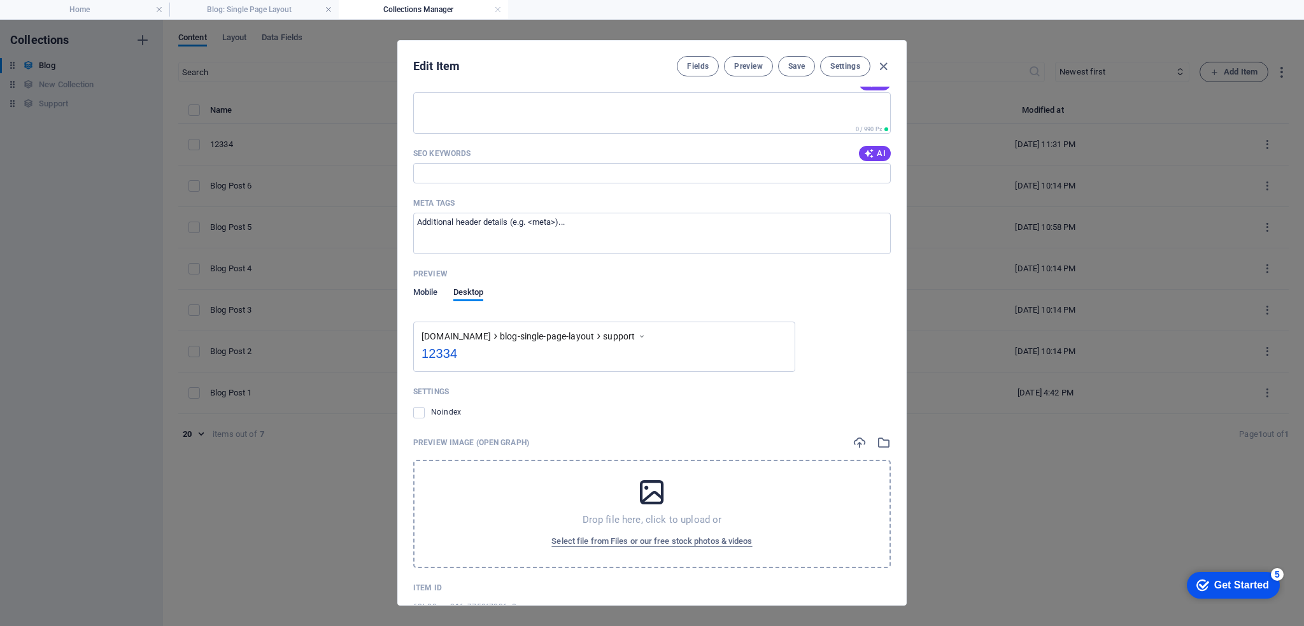
click at [432, 292] on span "Mobile" at bounding box center [425, 294] width 25 height 18
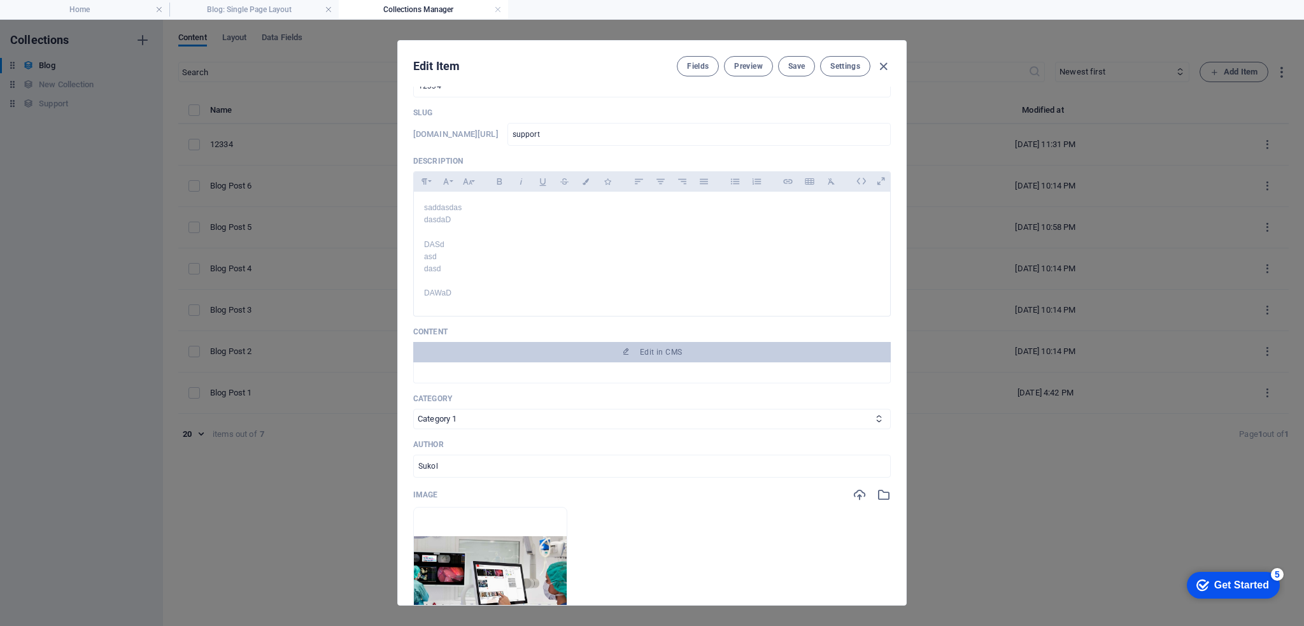
scroll to position [0, 0]
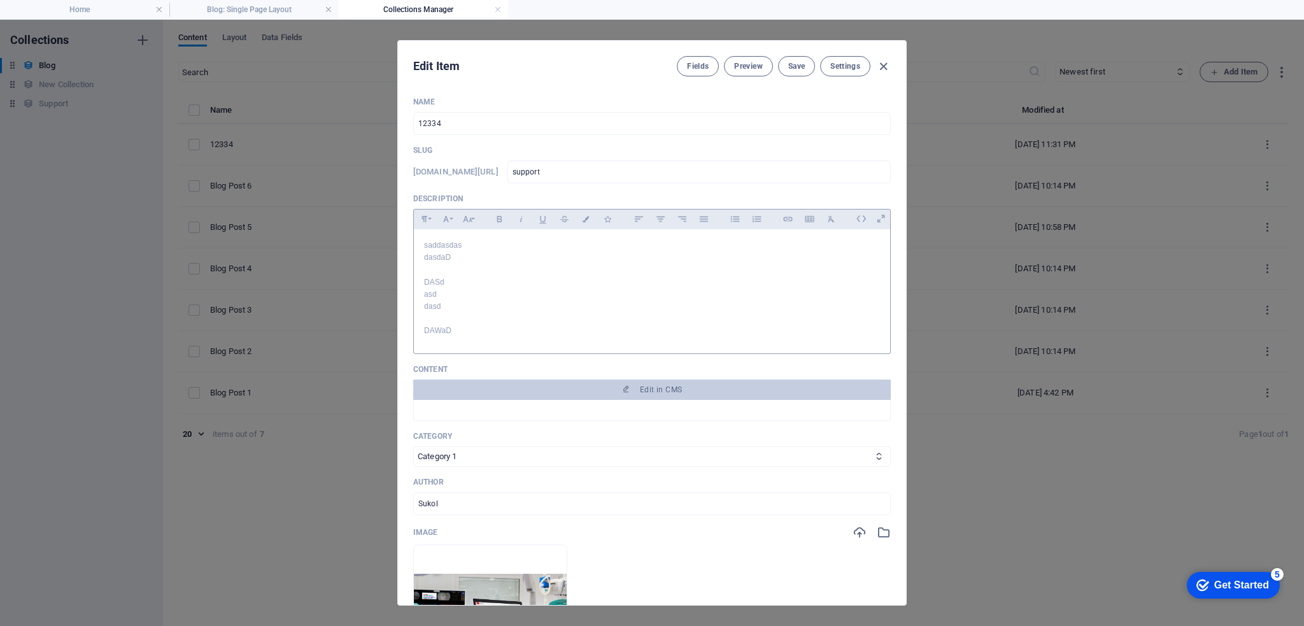
click at [527, 255] on p "dasdaD" at bounding box center [652, 257] width 456 height 12
click at [881, 220] on icon at bounding box center [881, 219] width 20 height 20
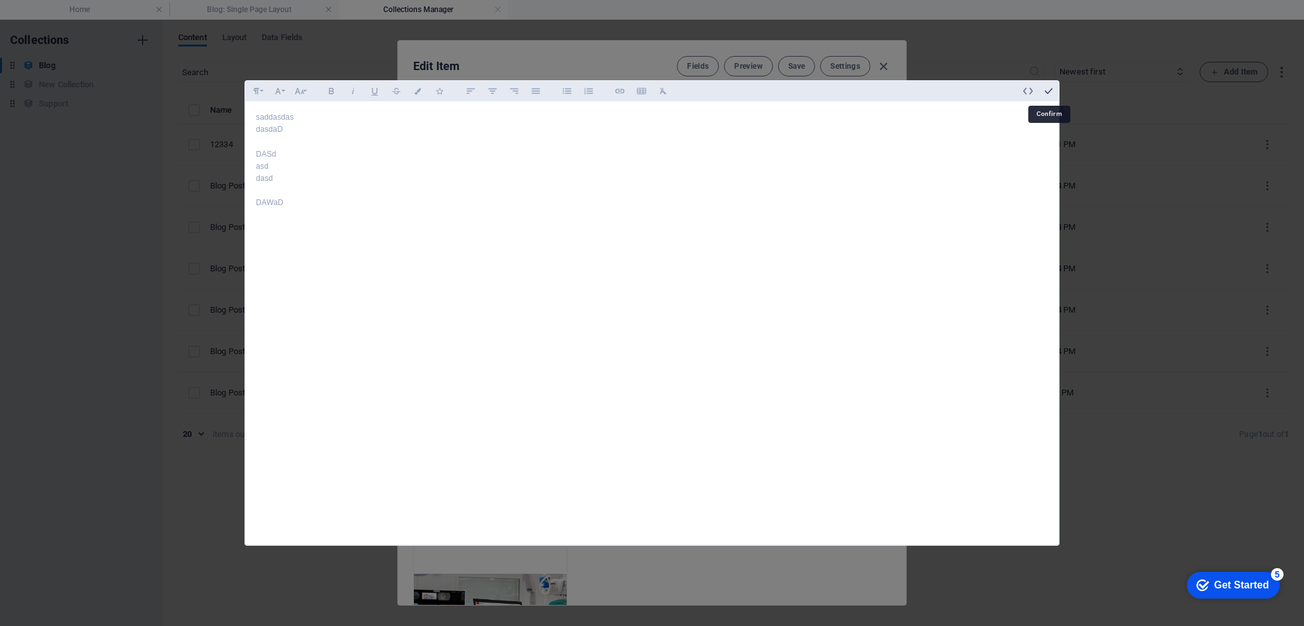
click at [1047, 95] on icon "button" at bounding box center [1048, 90] width 11 height 11
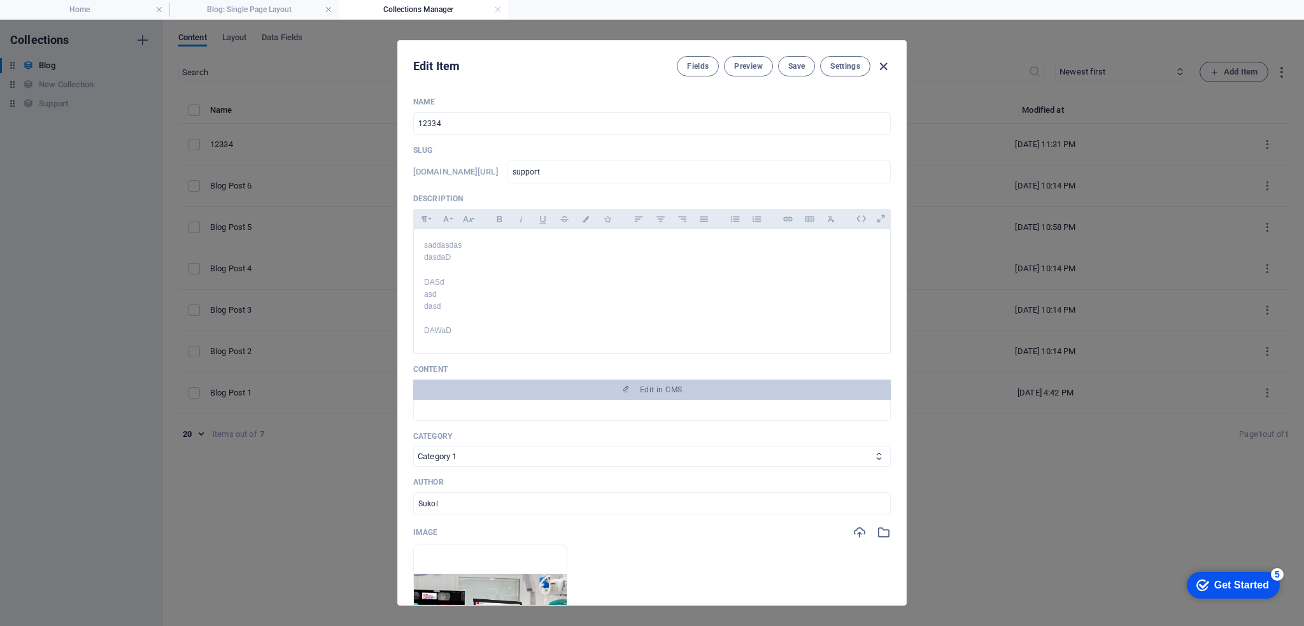
click at [885, 66] on icon "button" at bounding box center [883, 66] width 15 height 15
type input "2025-09-06"
type input "support"
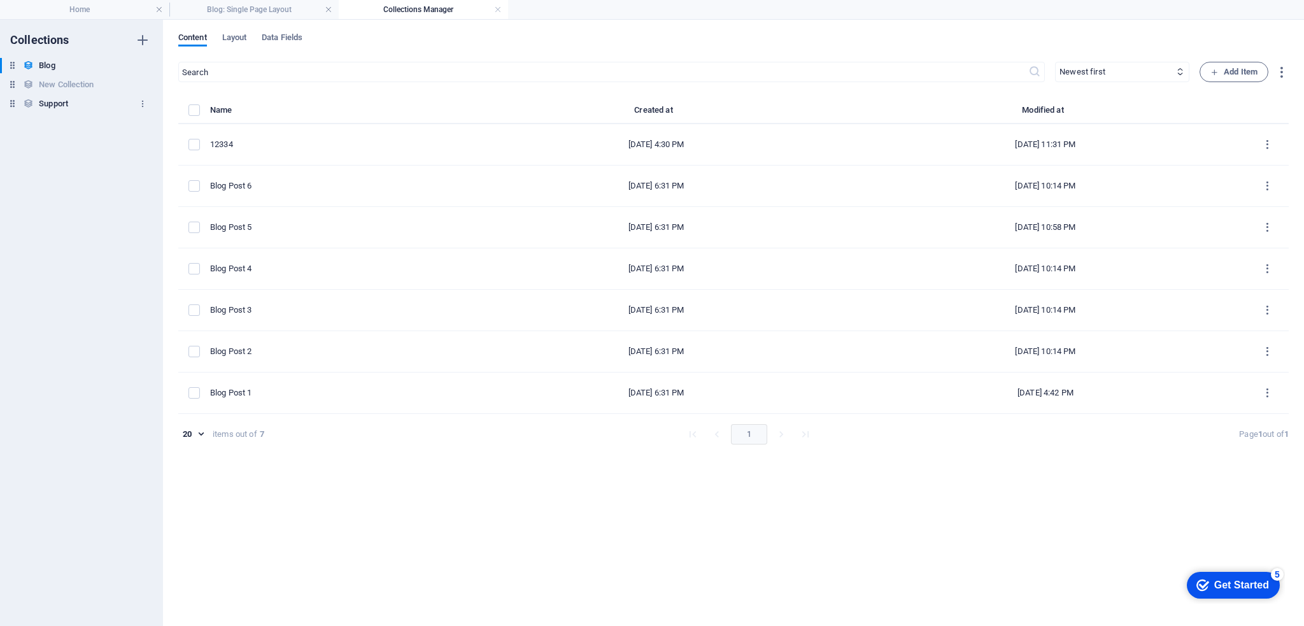
click at [57, 99] on h6 "Support" at bounding box center [53, 103] width 29 height 15
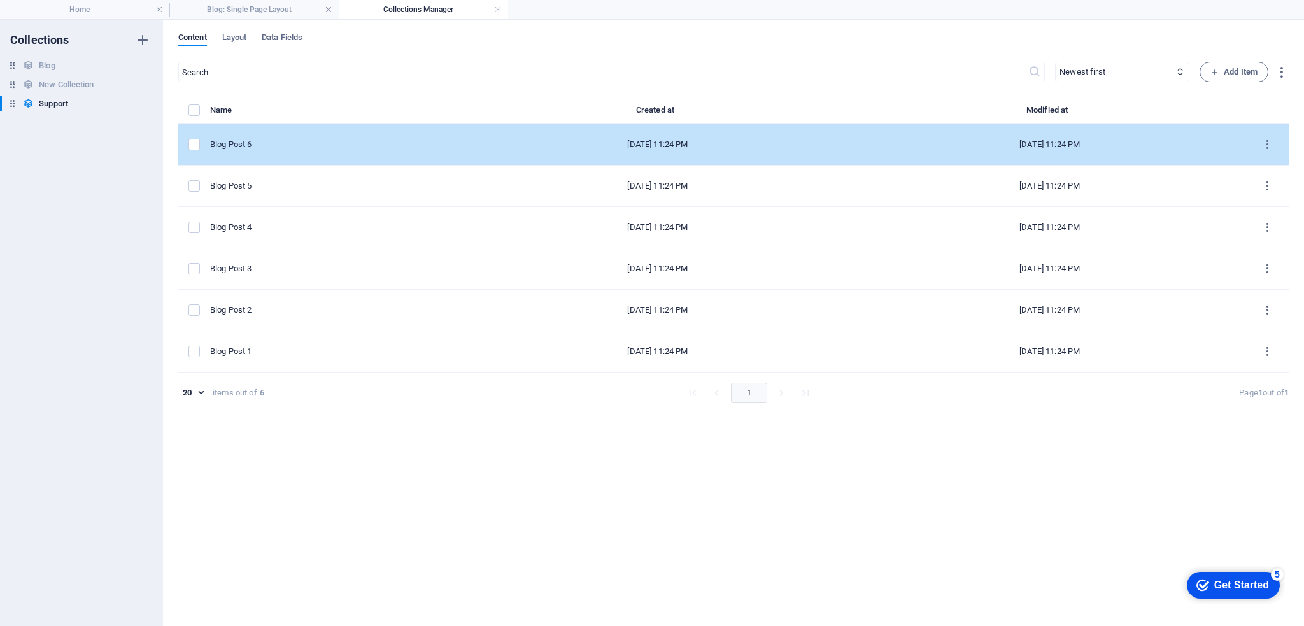
click at [651, 150] on div "Sep 6, 2025 11:24 PM" at bounding box center [658, 144] width 372 height 11
select select "Category 1"
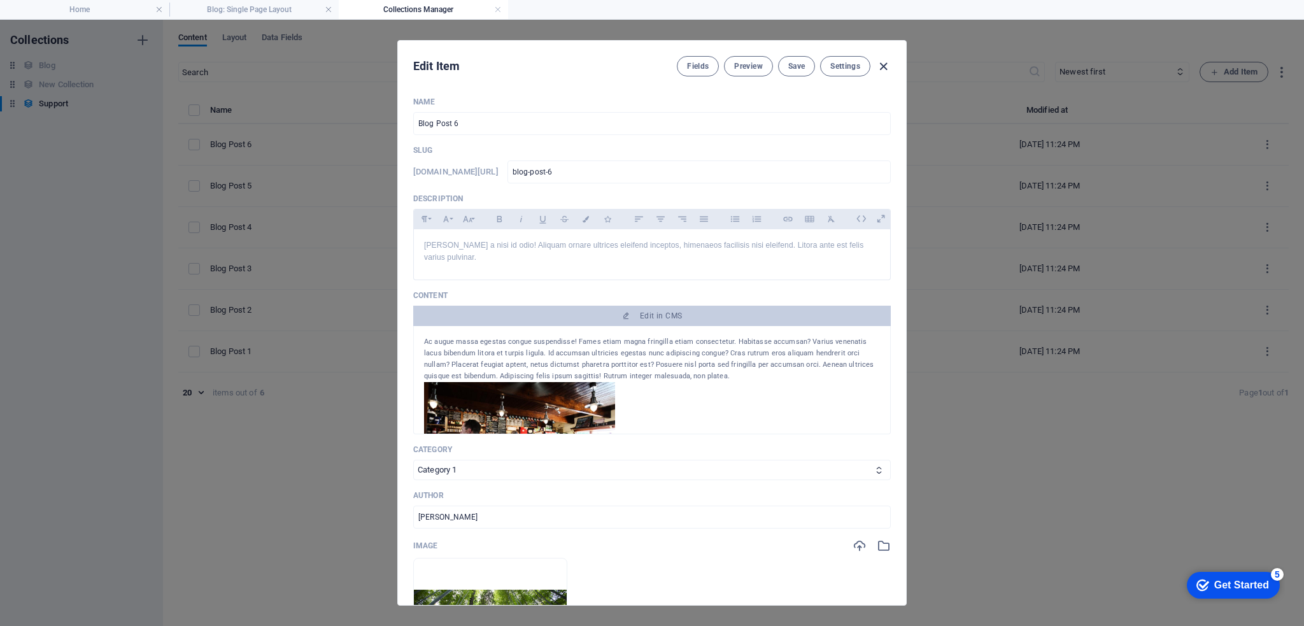
click at [884, 69] on icon "button" at bounding box center [883, 66] width 15 height 15
type input "2025-09-06"
type input "blog-post-6"
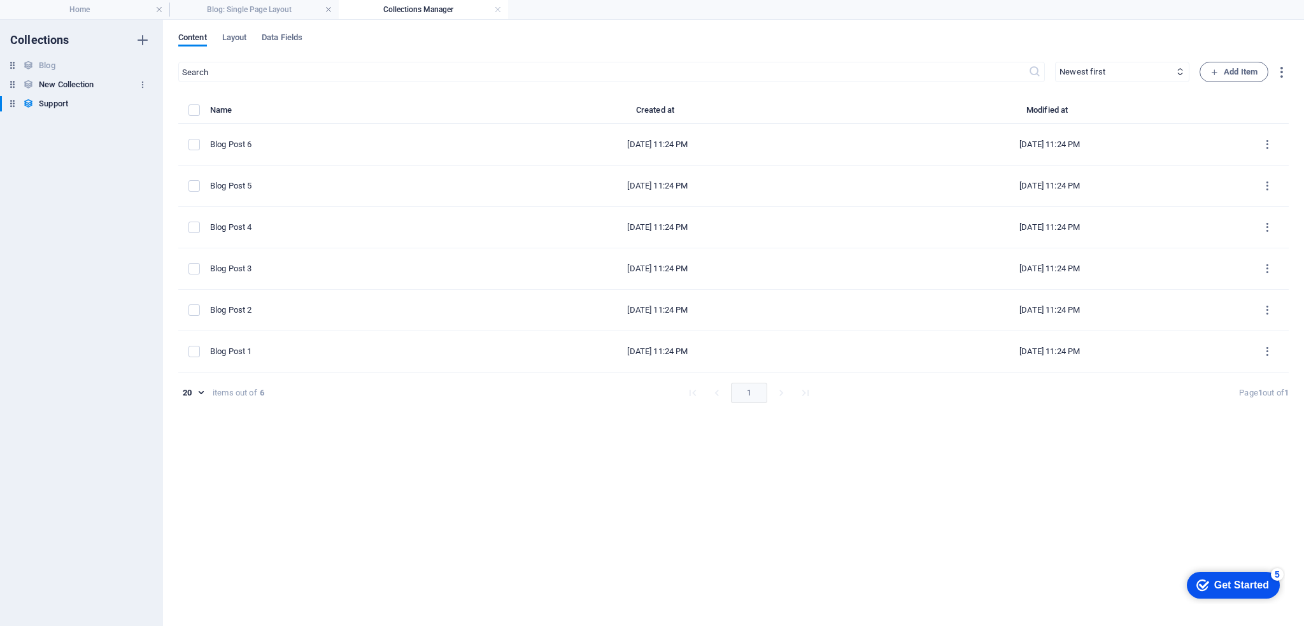
click at [56, 84] on h6 "New Collection" at bounding box center [66, 84] width 55 height 15
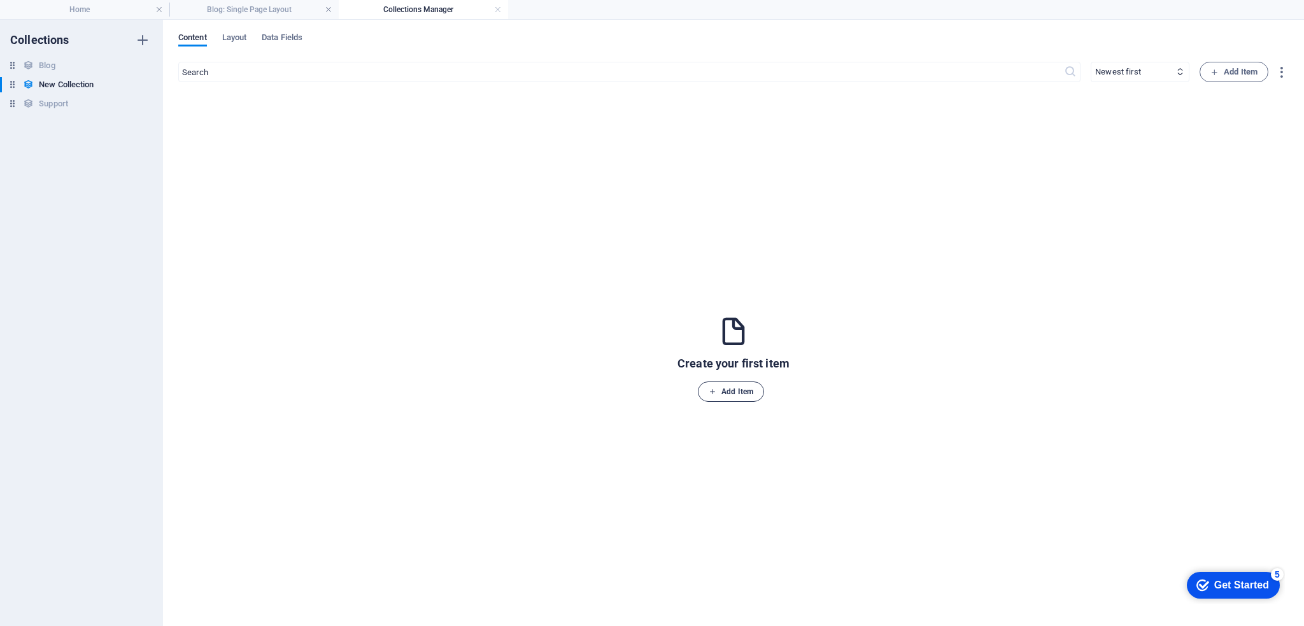
click at [719, 397] on span "Add Item" at bounding box center [731, 391] width 45 height 15
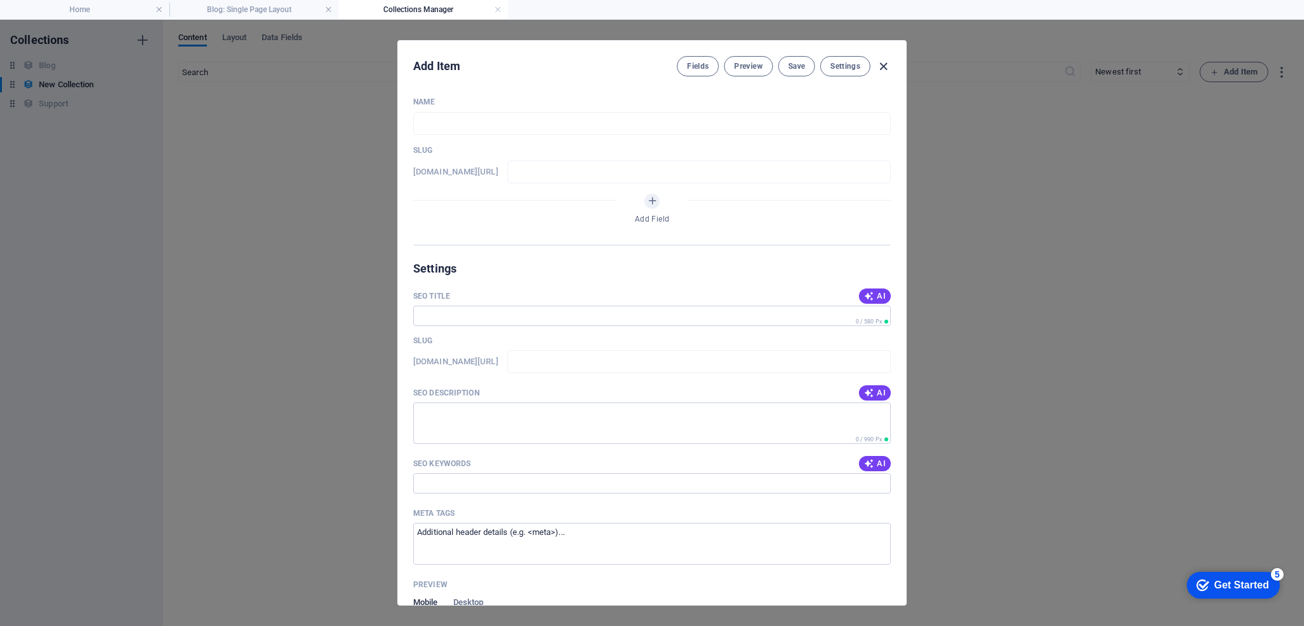
click at [884, 63] on icon "button" at bounding box center [883, 66] width 15 height 15
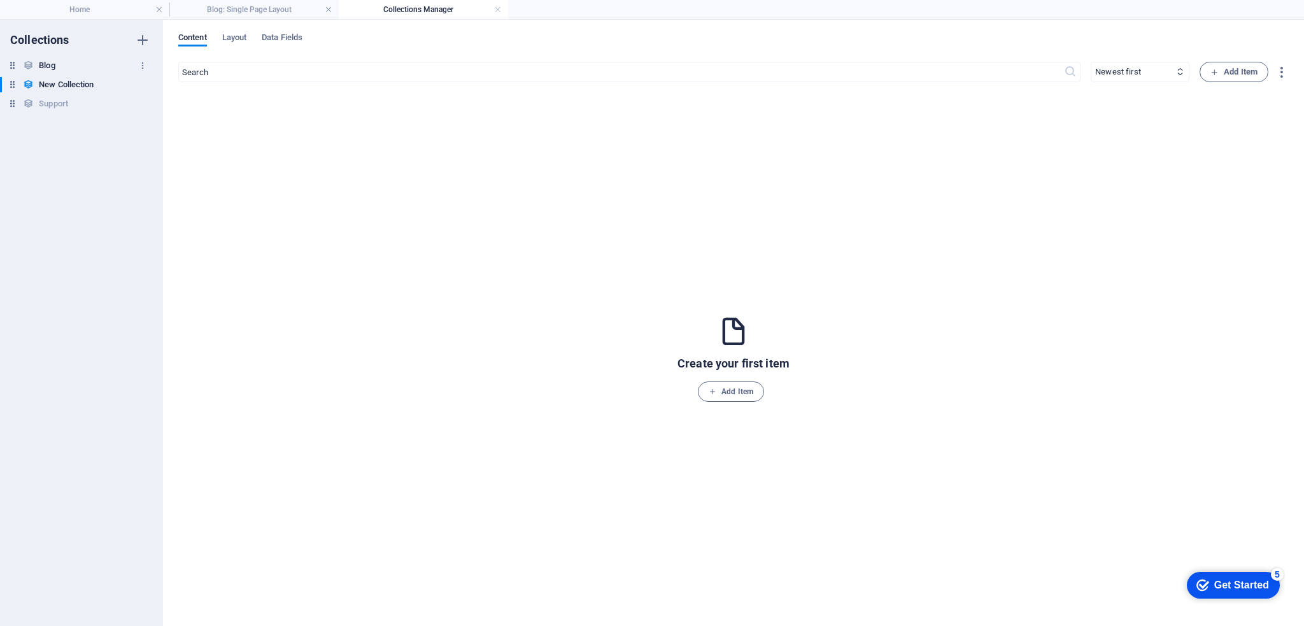
click at [39, 67] on h6 "Blog" at bounding box center [47, 65] width 16 height 15
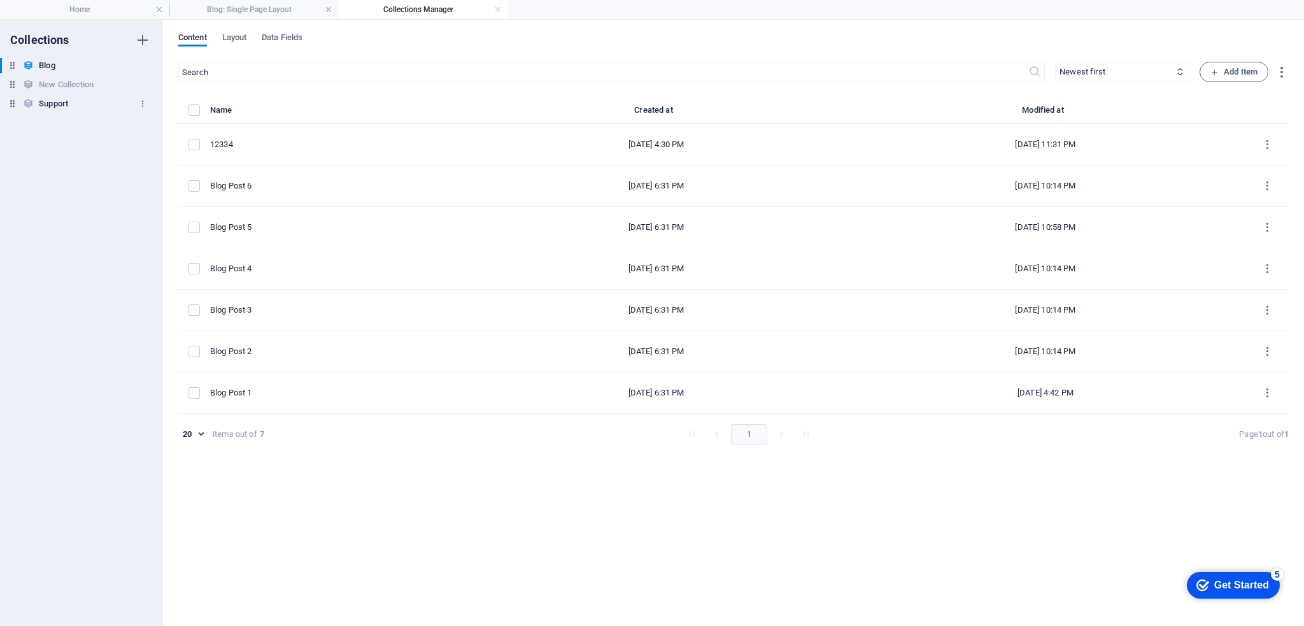
click at [48, 104] on h6 "Support" at bounding box center [53, 103] width 29 height 15
click at [265, 10] on h4 "Blog: Single Page Layout" at bounding box center [253, 10] width 169 height 14
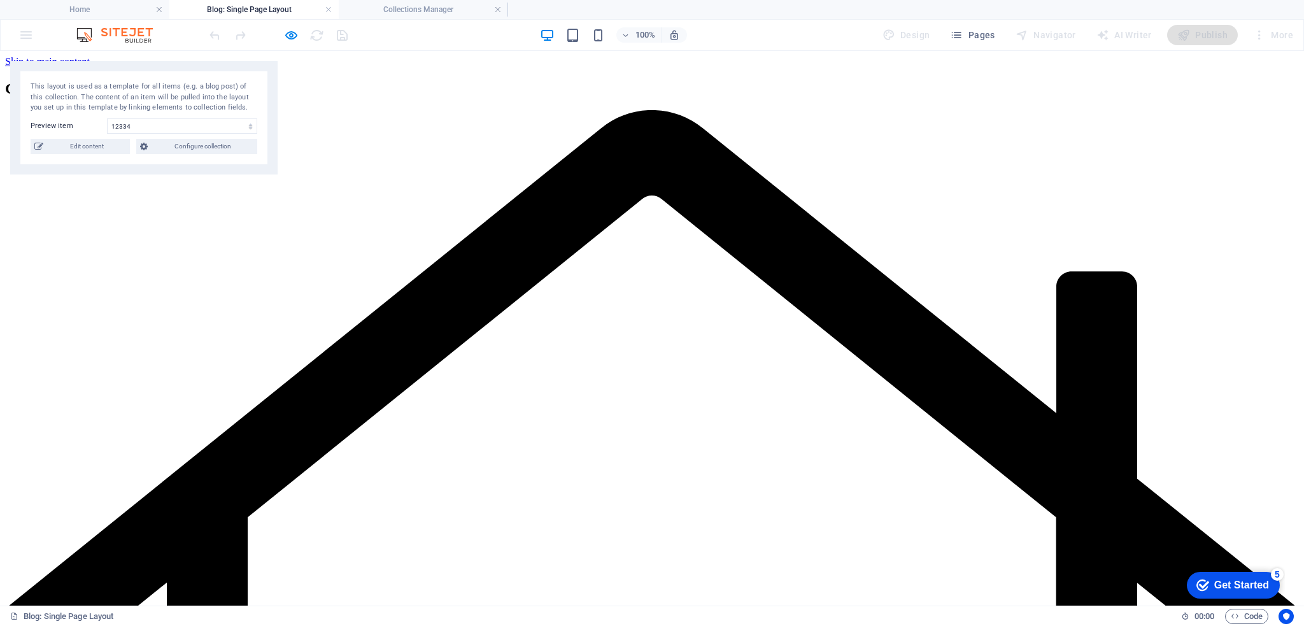
click at [437, 80] on div "Add elements and assign them to collection fields or Add elements Paste clipboa…" at bounding box center [652, 80] width 1294 height 0
click at [300, 38] on div at bounding box center [278, 35] width 143 height 20
click at [293, 38] on icon "button" at bounding box center [291, 35] width 15 height 15
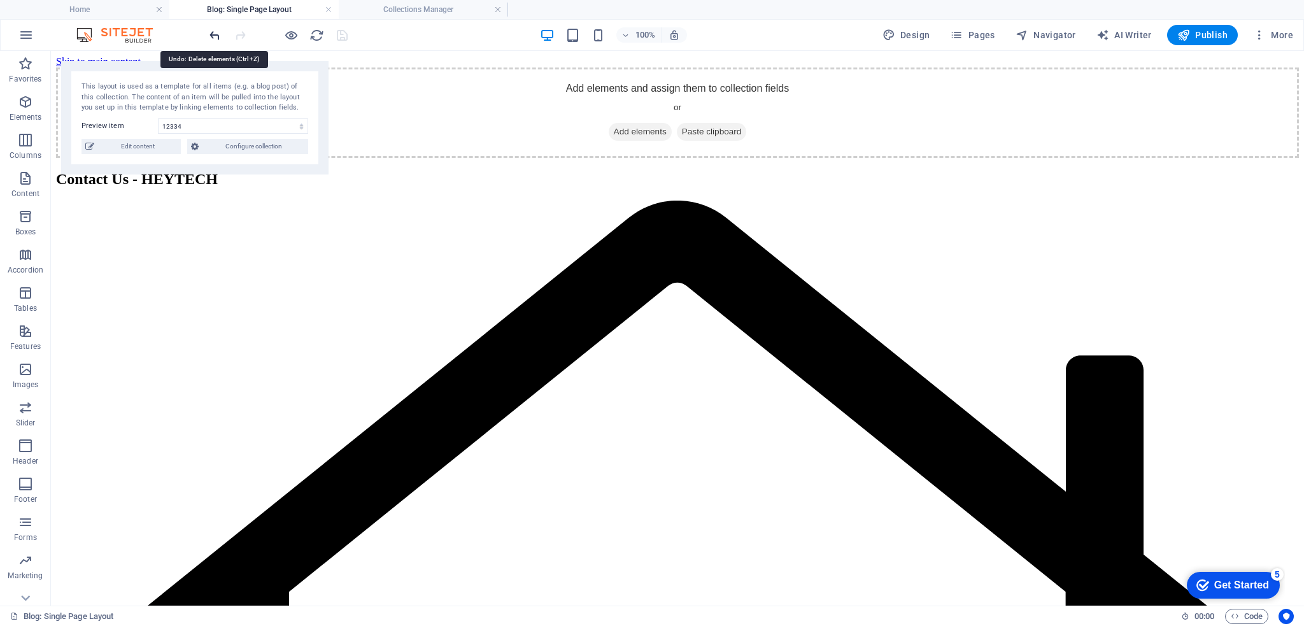
click at [217, 37] on icon "undo" at bounding box center [215, 35] width 15 height 15
click at [217, 36] on icon "undo" at bounding box center [215, 35] width 15 height 15
click at [217, 36] on div at bounding box center [278, 35] width 143 height 20
click at [914, 37] on span "Design" at bounding box center [906, 35] width 48 height 13
select select "px"
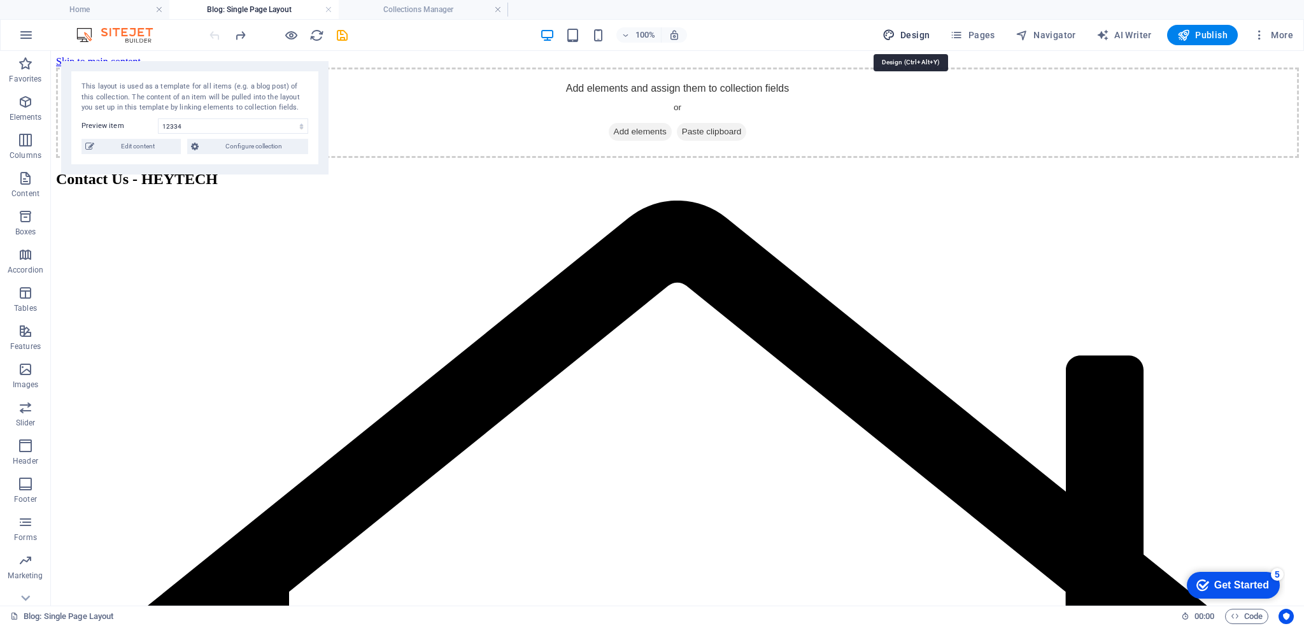
select select "200"
select select "px"
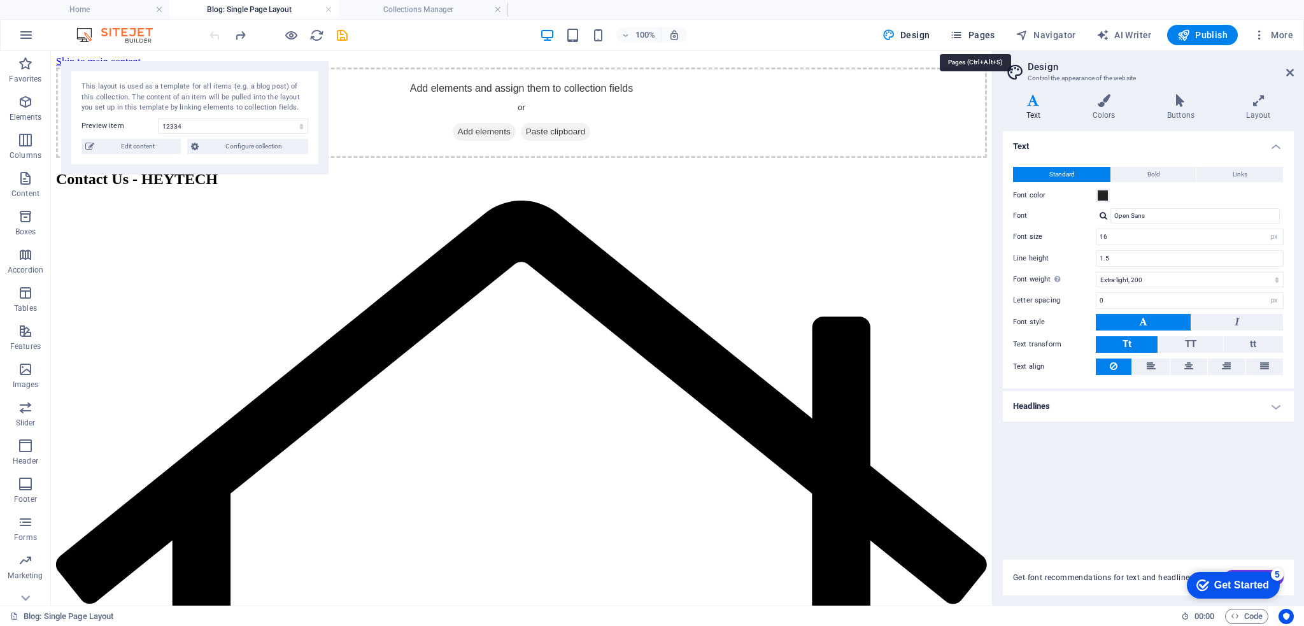
click at [989, 36] on span "Pages" at bounding box center [972, 35] width 45 height 13
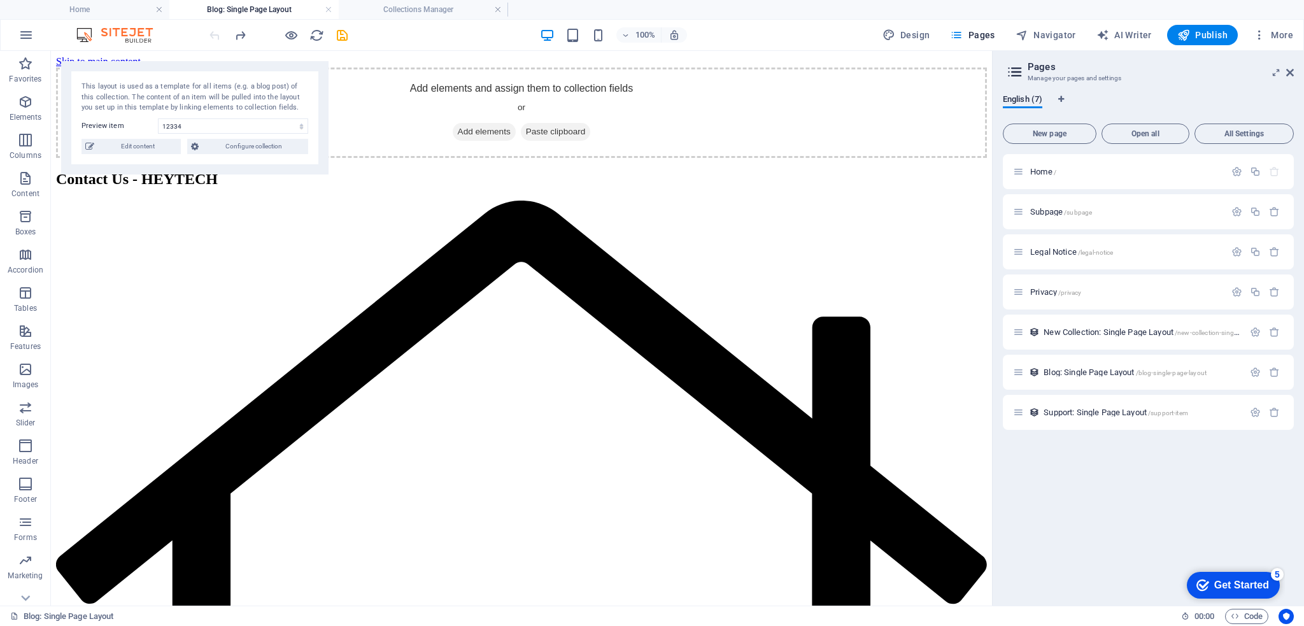
click at [1138, 334] on span "New Collection: Single Page Layout /new-collection-single-page-layout" at bounding box center [1158, 332] width 230 height 10
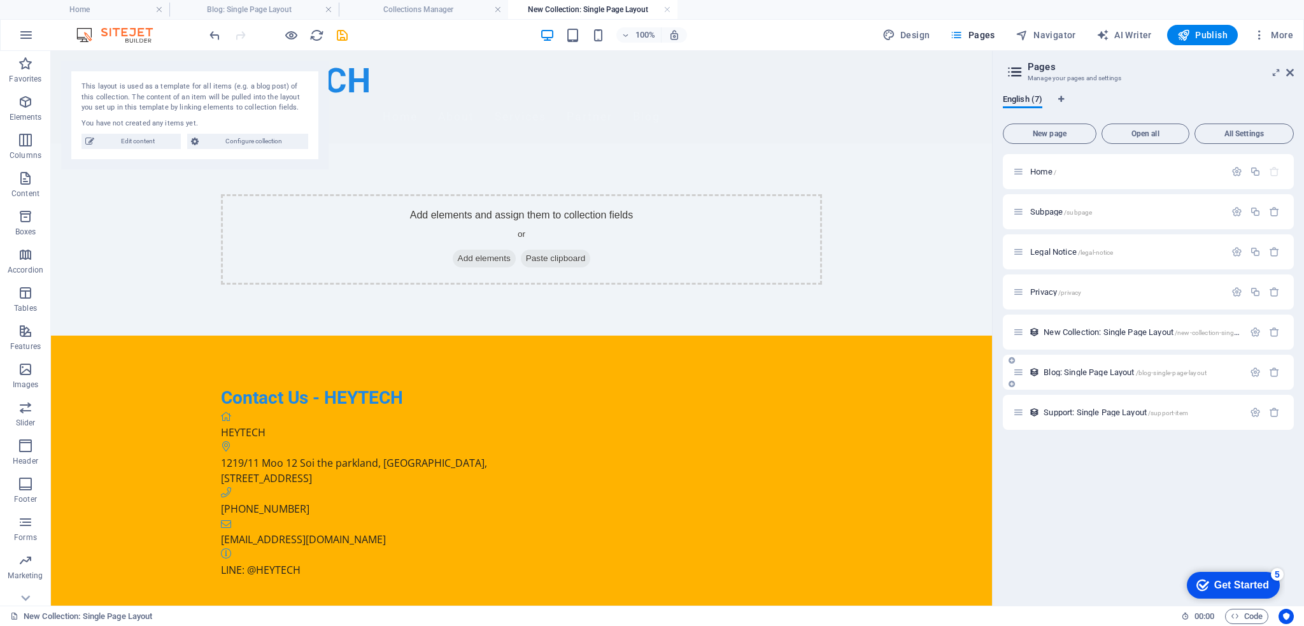
click at [1189, 374] on span "/blog-single-page-layout" at bounding box center [1171, 372] width 71 height 7
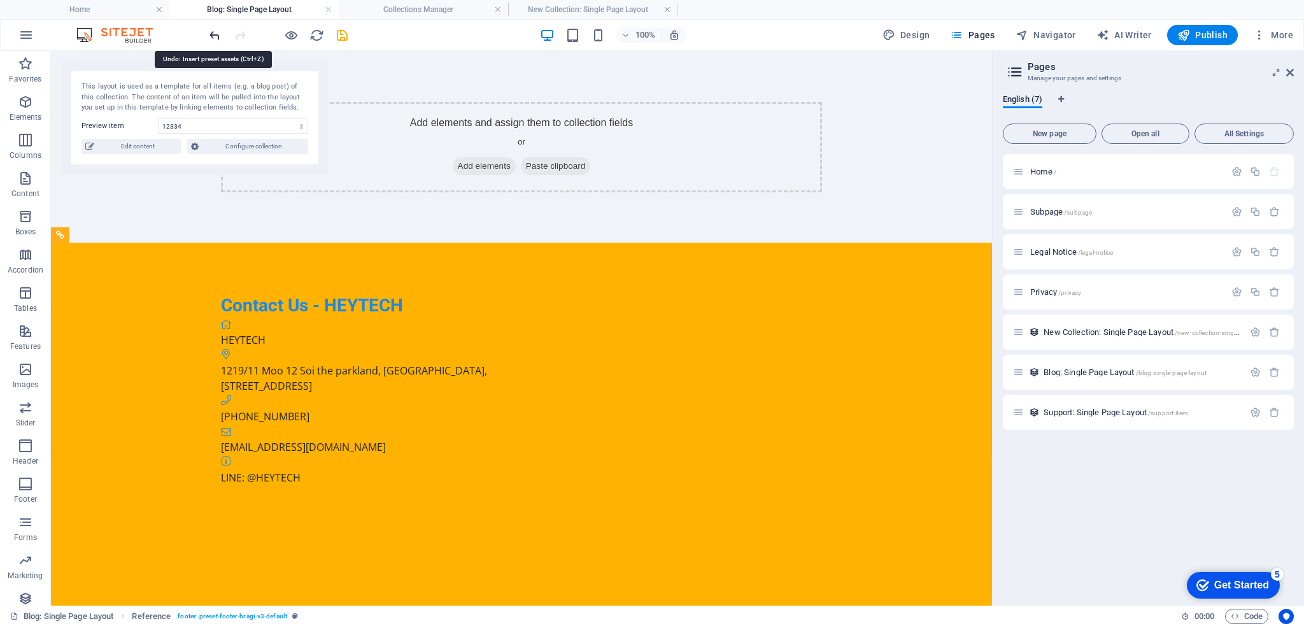
click at [211, 35] on icon "undo" at bounding box center [215, 35] width 15 height 15
click at [497, 11] on link at bounding box center [498, 10] width 8 height 12
click at [502, 13] on h4 "New Collection: Single Page Layout" at bounding box center [423, 10] width 169 height 14
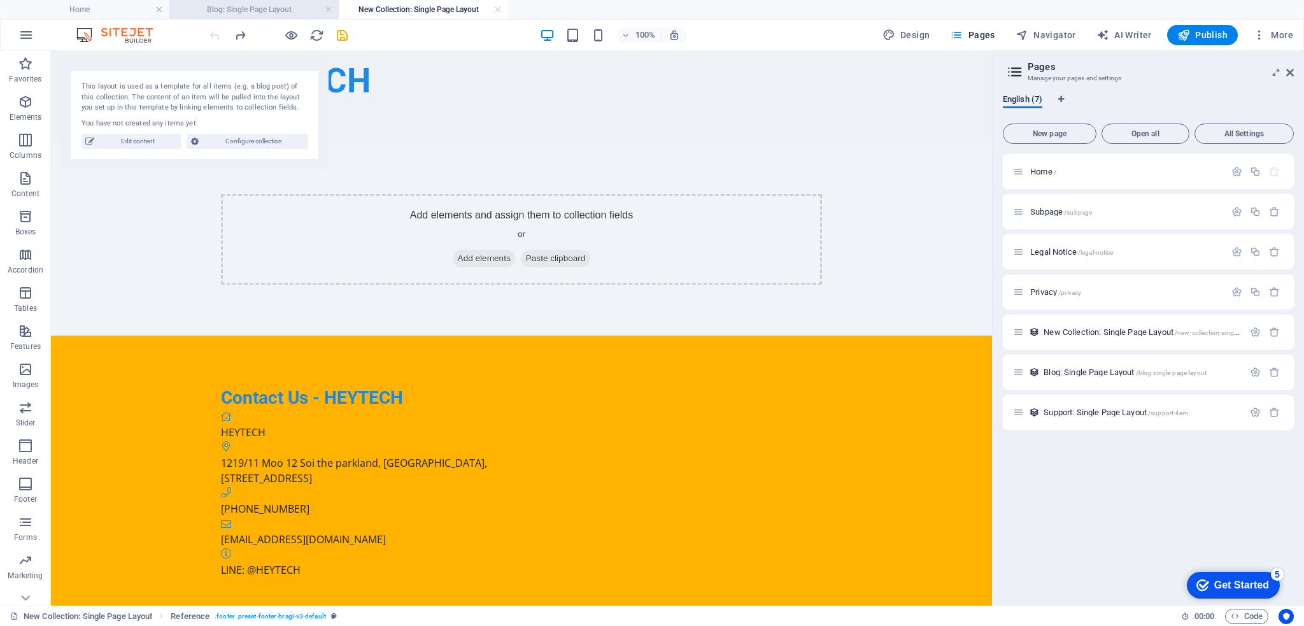
click at [237, 7] on h4 "Blog: Single Page Layout" at bounding box center [253, 10] width 169 height 14
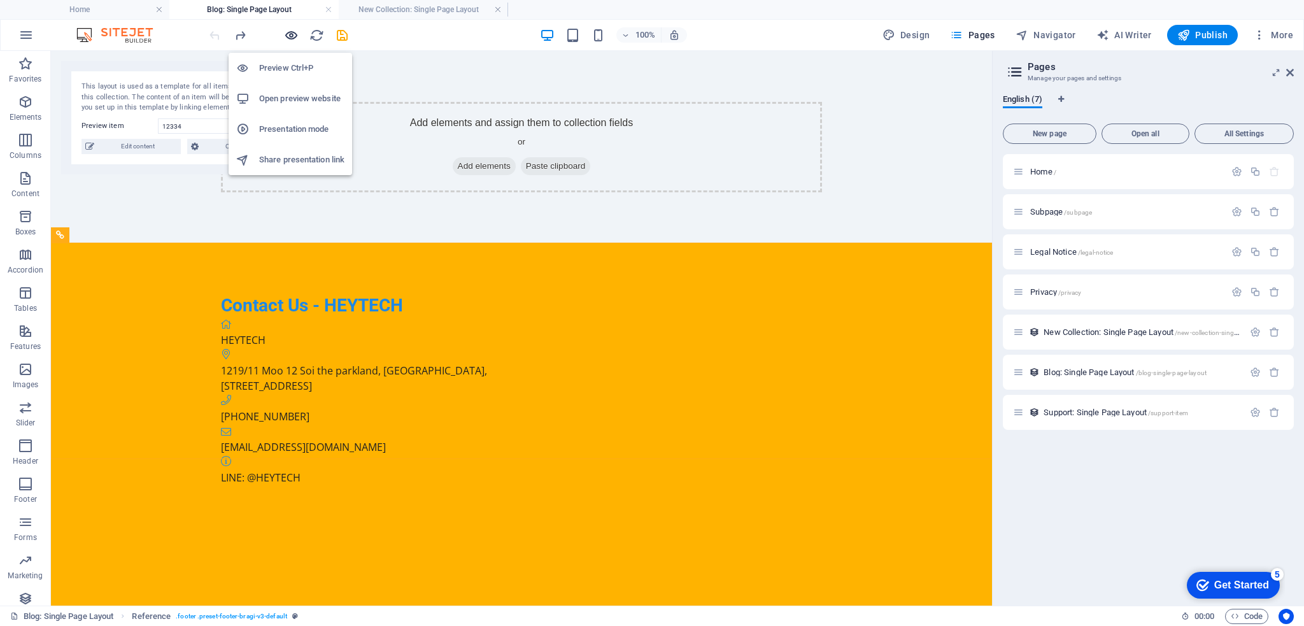
click at [293, 38] on icon "button" at bounding box center [291, 35] width 15 height 15
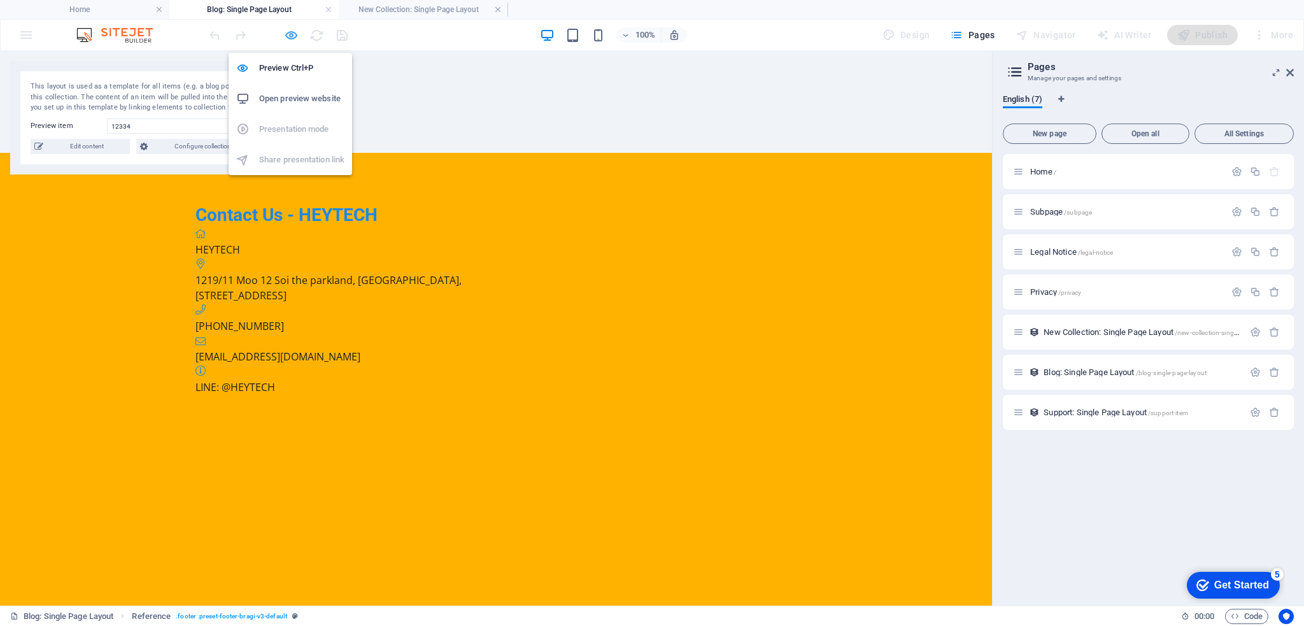
click at [295, 38] on icon "button" at bounding box center [291, 35] width 15 height 15
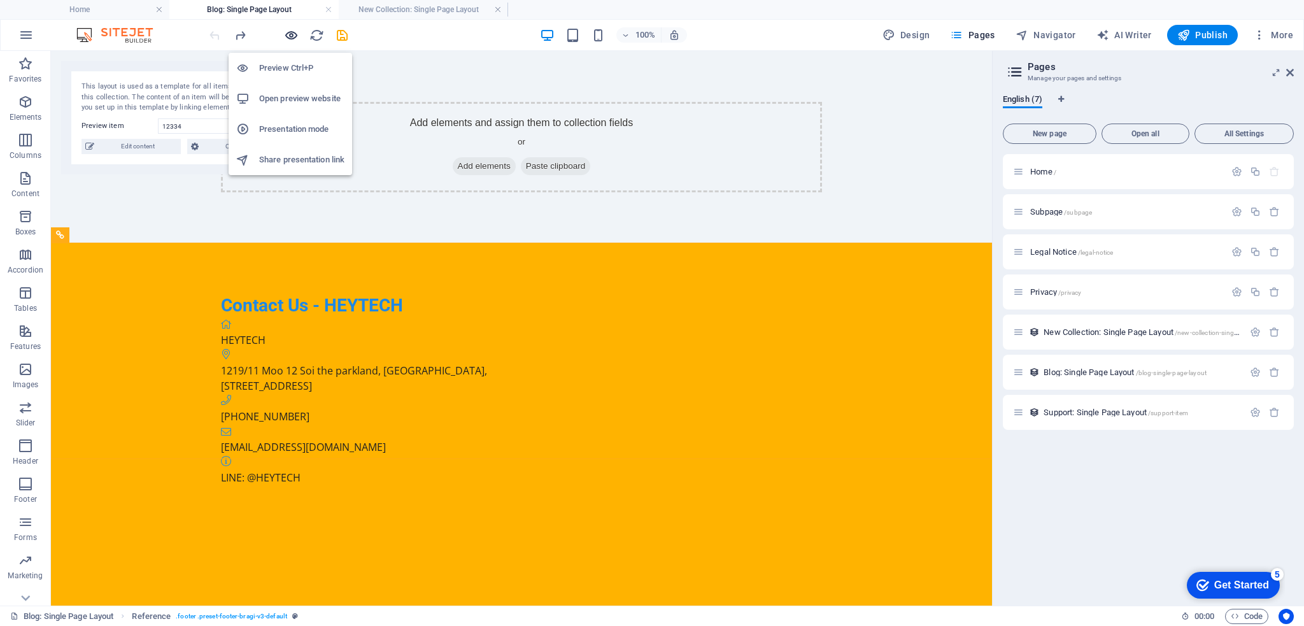
click at [292, 35] on icon "button" at bounding box center [291, 35] width 15 height 15
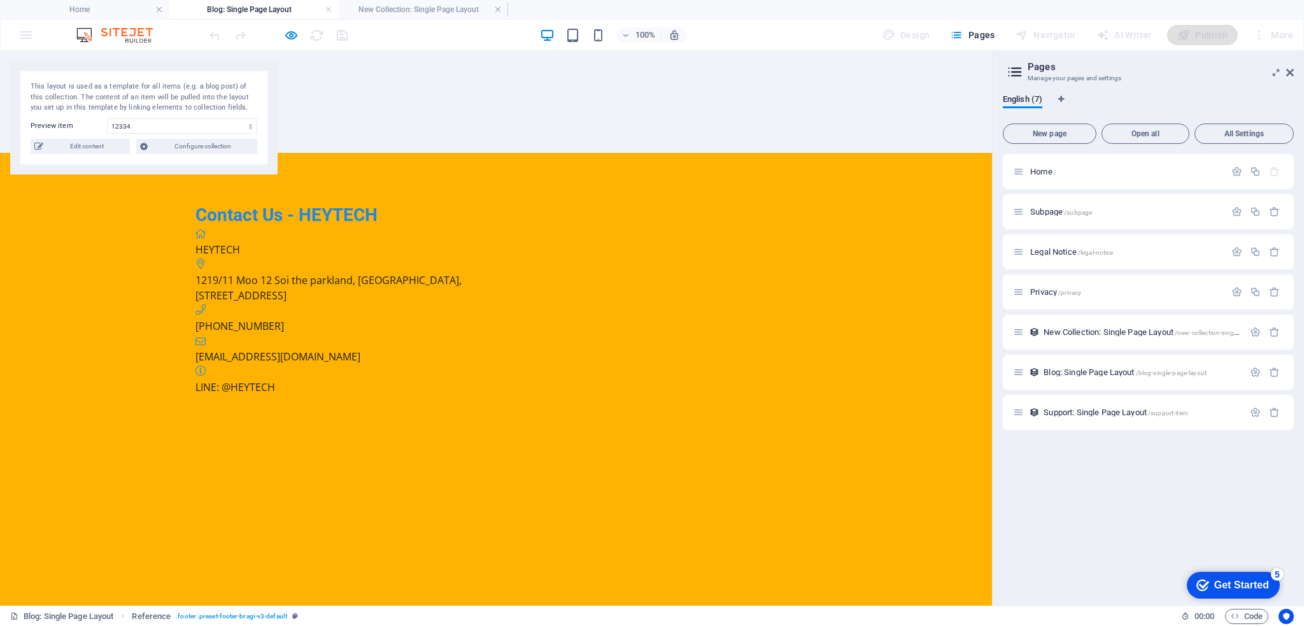
drag, startPoint x: 499, startPoint y: 10, endPoint x: 222, endPoint y: 14, distance: 277.6
click at [440, 127] on div "Add elements and assign them to collection fields or Add elements Paste clipboa…" at bounding box center [496, 102] width 992 height 102
click at [1289, 73] on icon at bounding box center [1290, 72] width 8 height 10
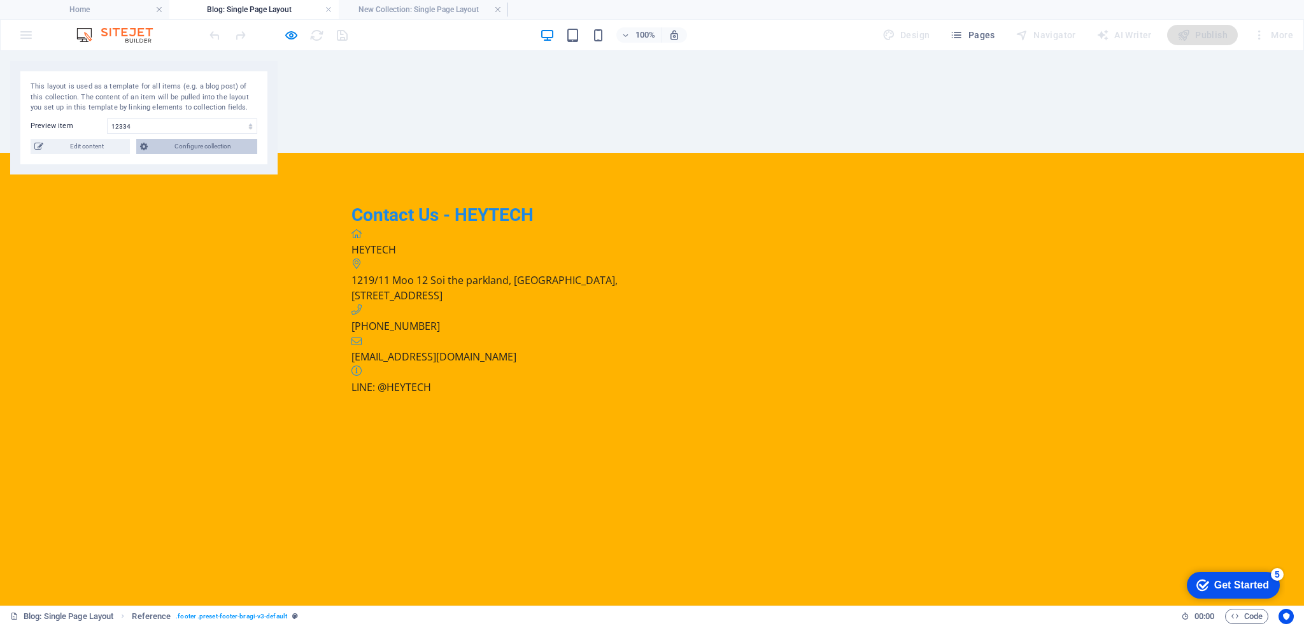
click at [214, 149] on span "Configure collection" at bounding box center [203, 146] width 102 height 15
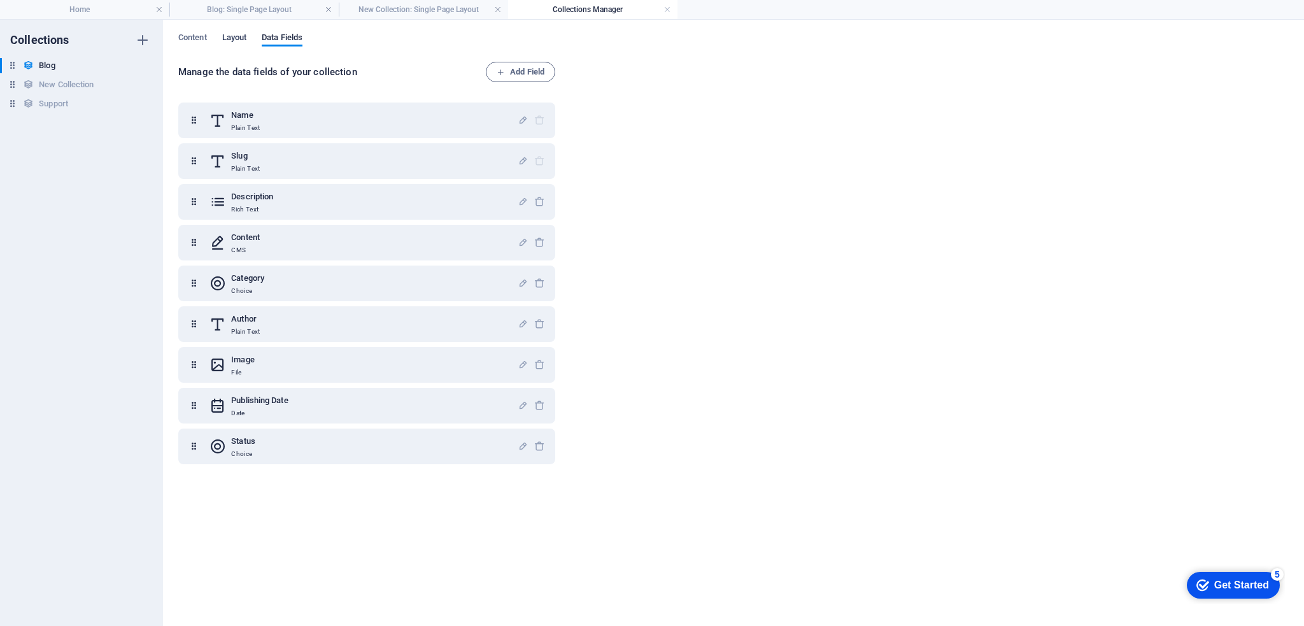
click at [234, 40] on span "Layout" at bounding box center [234, 39] width 25 height 18
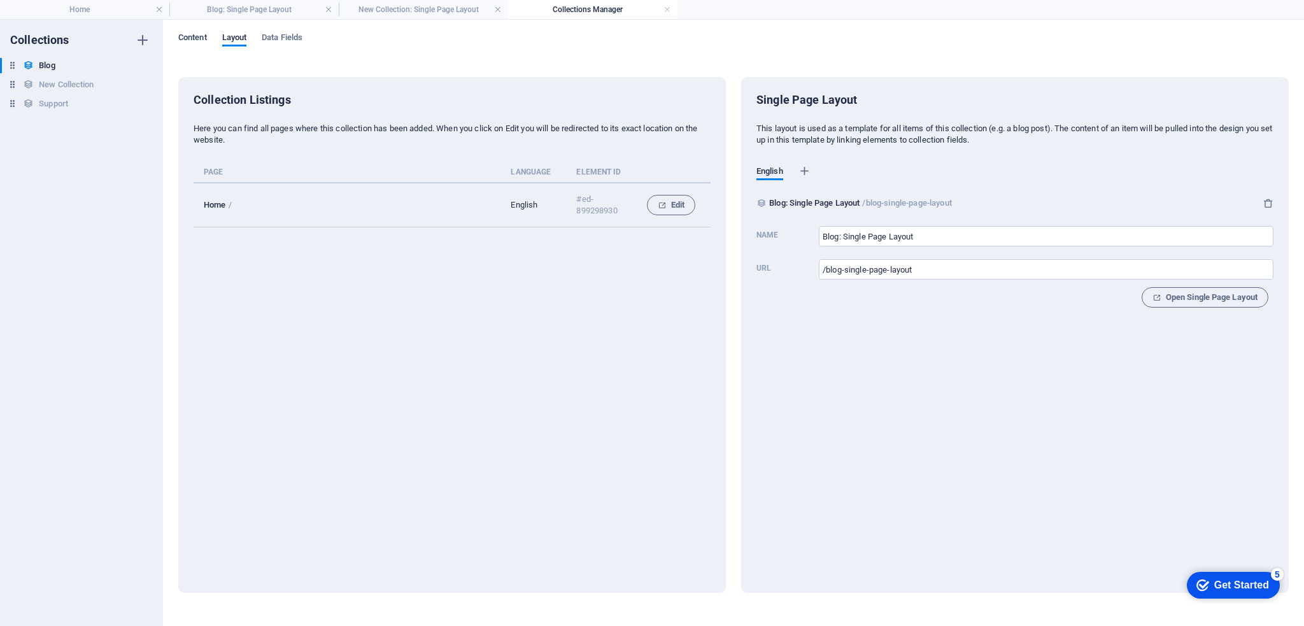
click at [196, 38] on span "Content" at bounding box center [192, 39] width 29 height 18
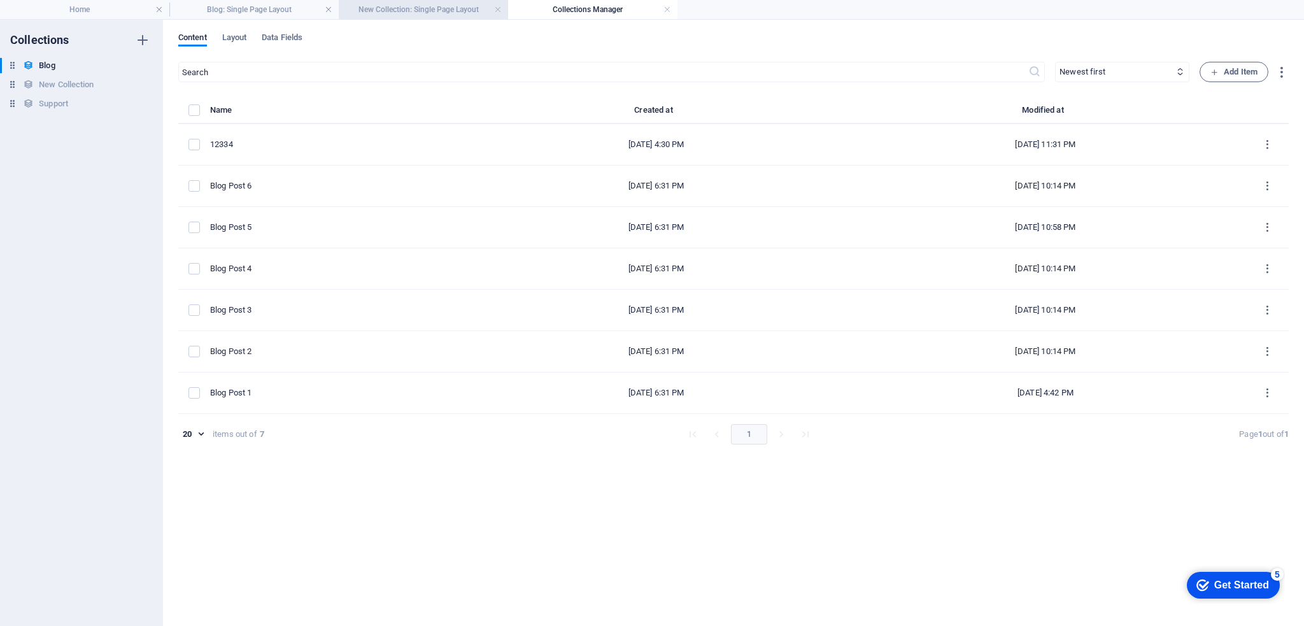
click at [451, 7] on h4 "New Collection: Single Page Layout" at bounding box center [423, 10] width 169 height 14
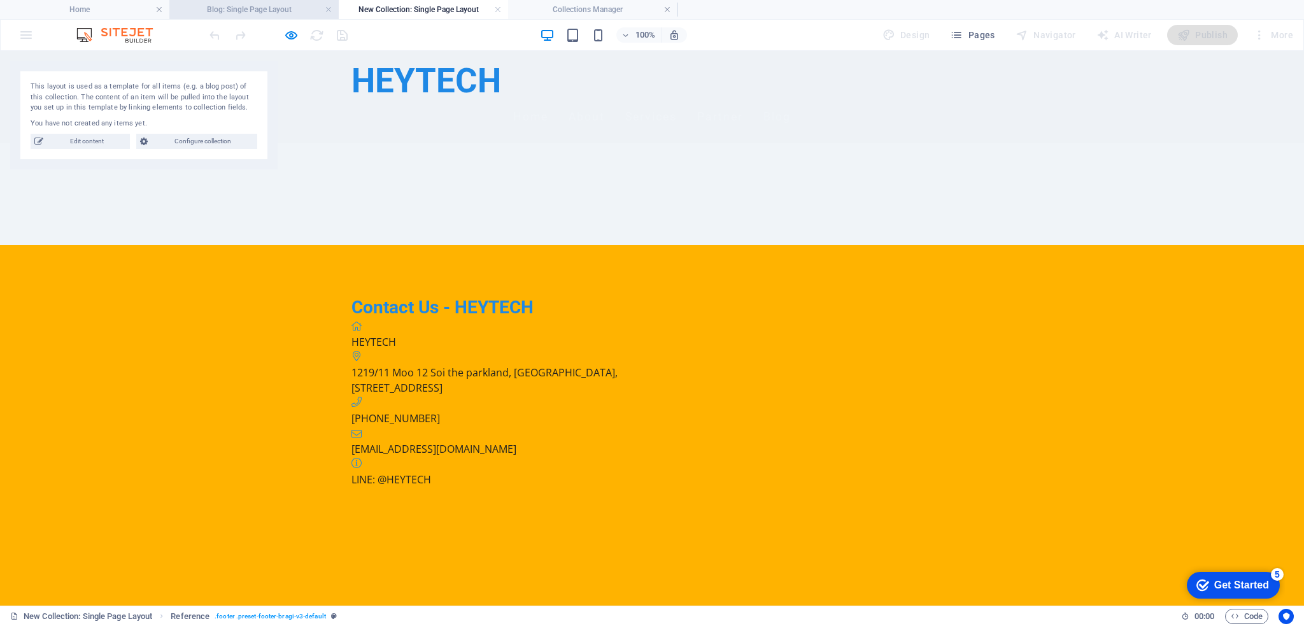
click at [299, 10] on h4 "Blog: Single Page Layout" at bounding box center [253, 10] width 169 height 14
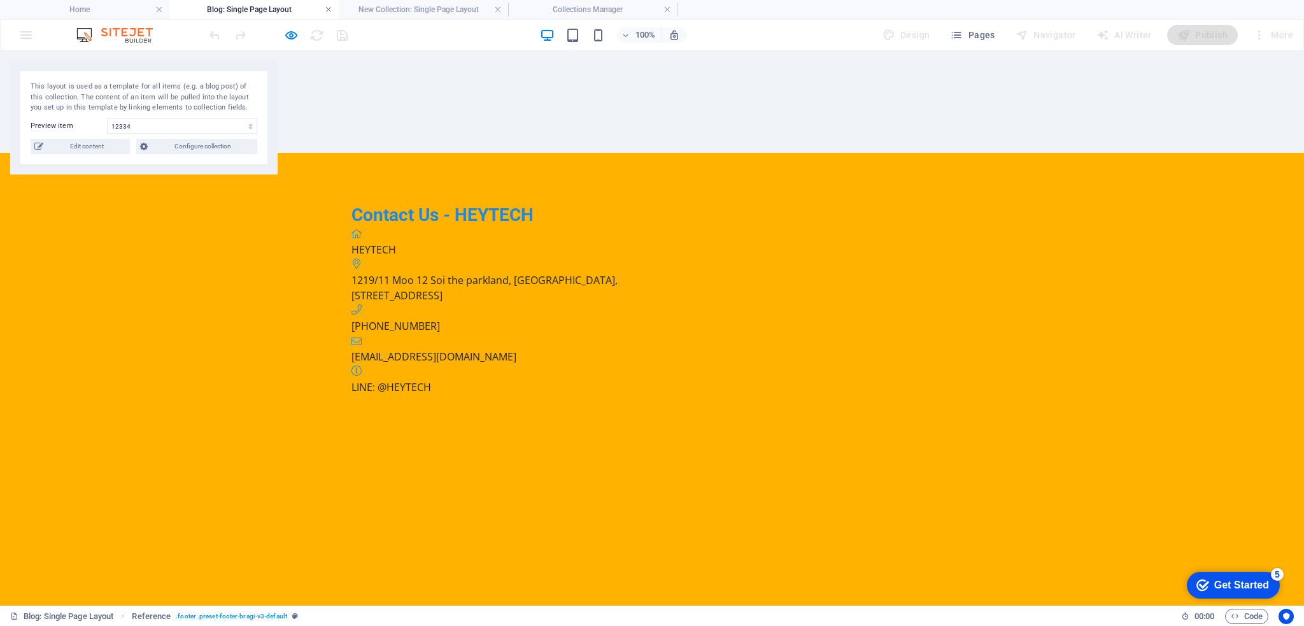
click at [328, 10] on link at bounding box center [329, 10] width 8 height 12
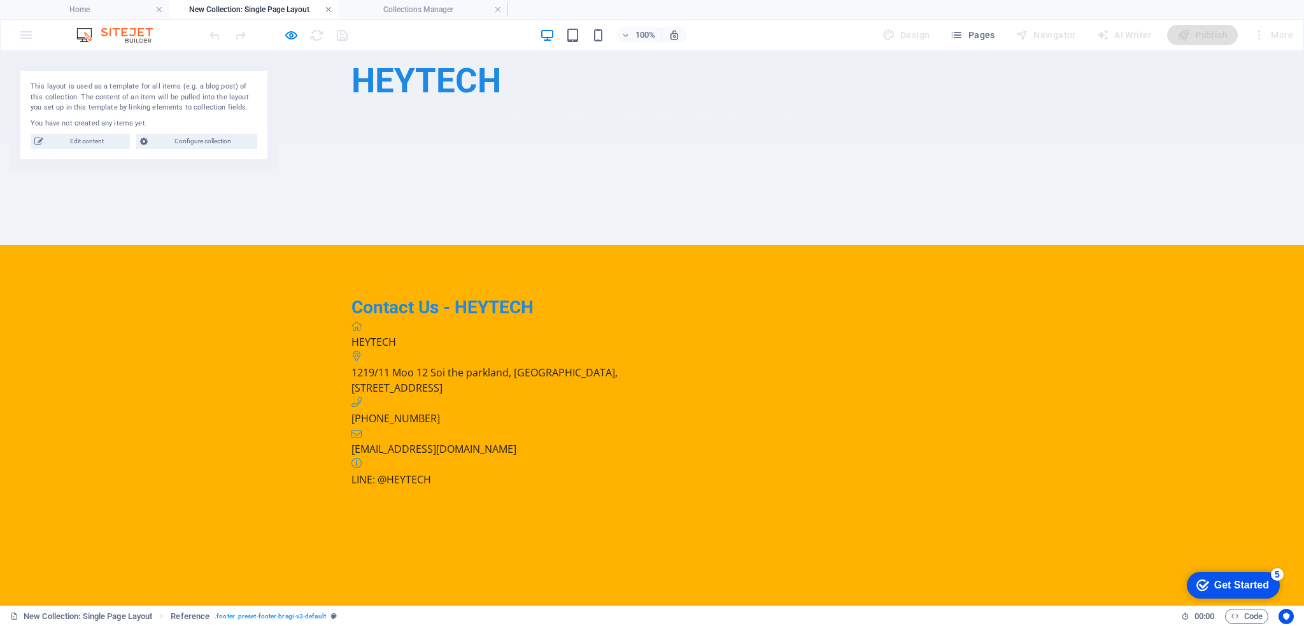
click at [330, 8] on link at bounding box center [329, 10] width 8 height 12
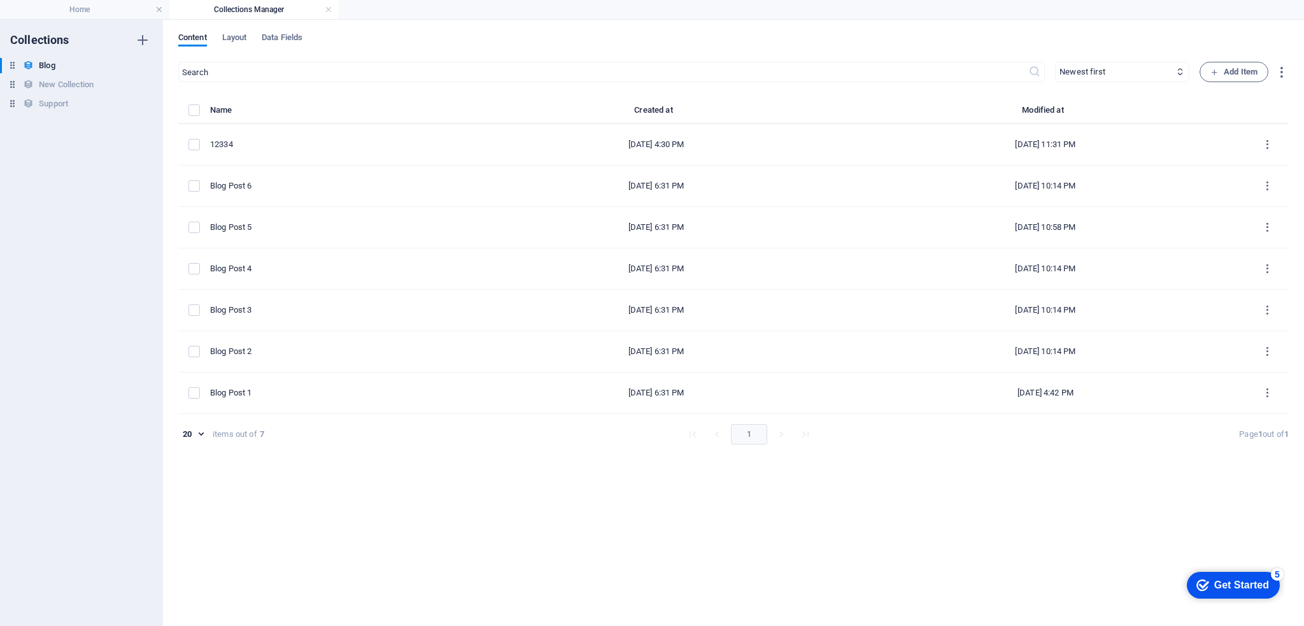
click at [328, 10] on link at bounding box center [329, 10] width 8 height 12
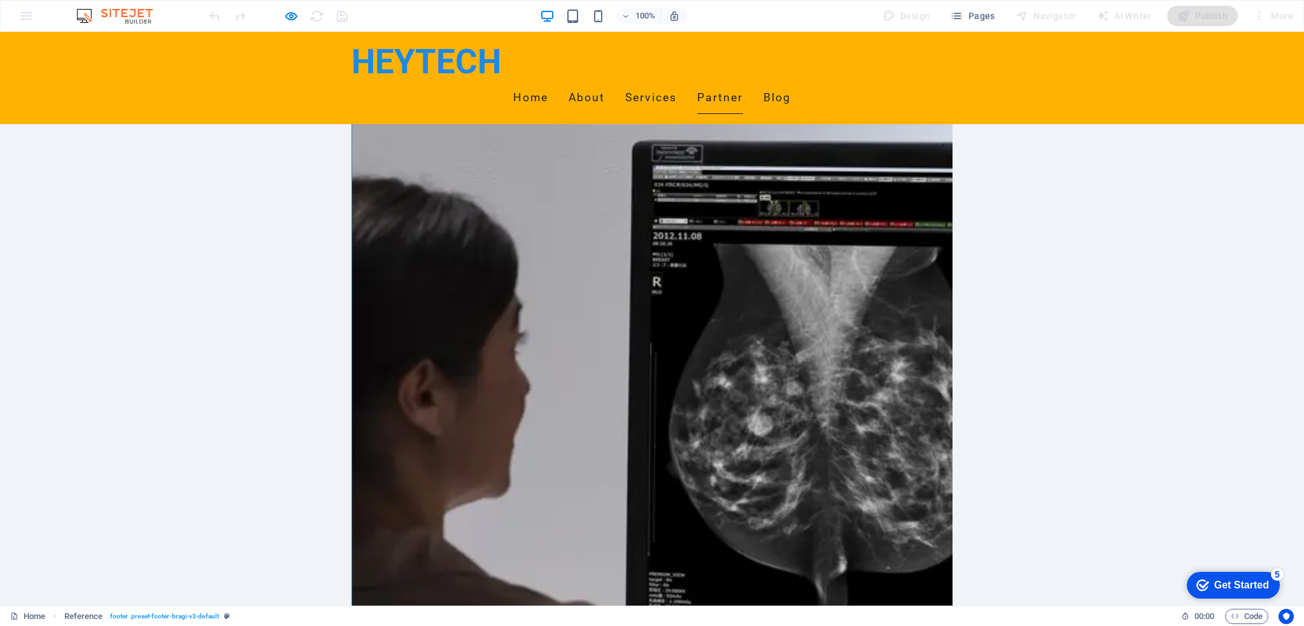
scroll to position [1846, 0]
